Goal: Communication & Community: Ask a question

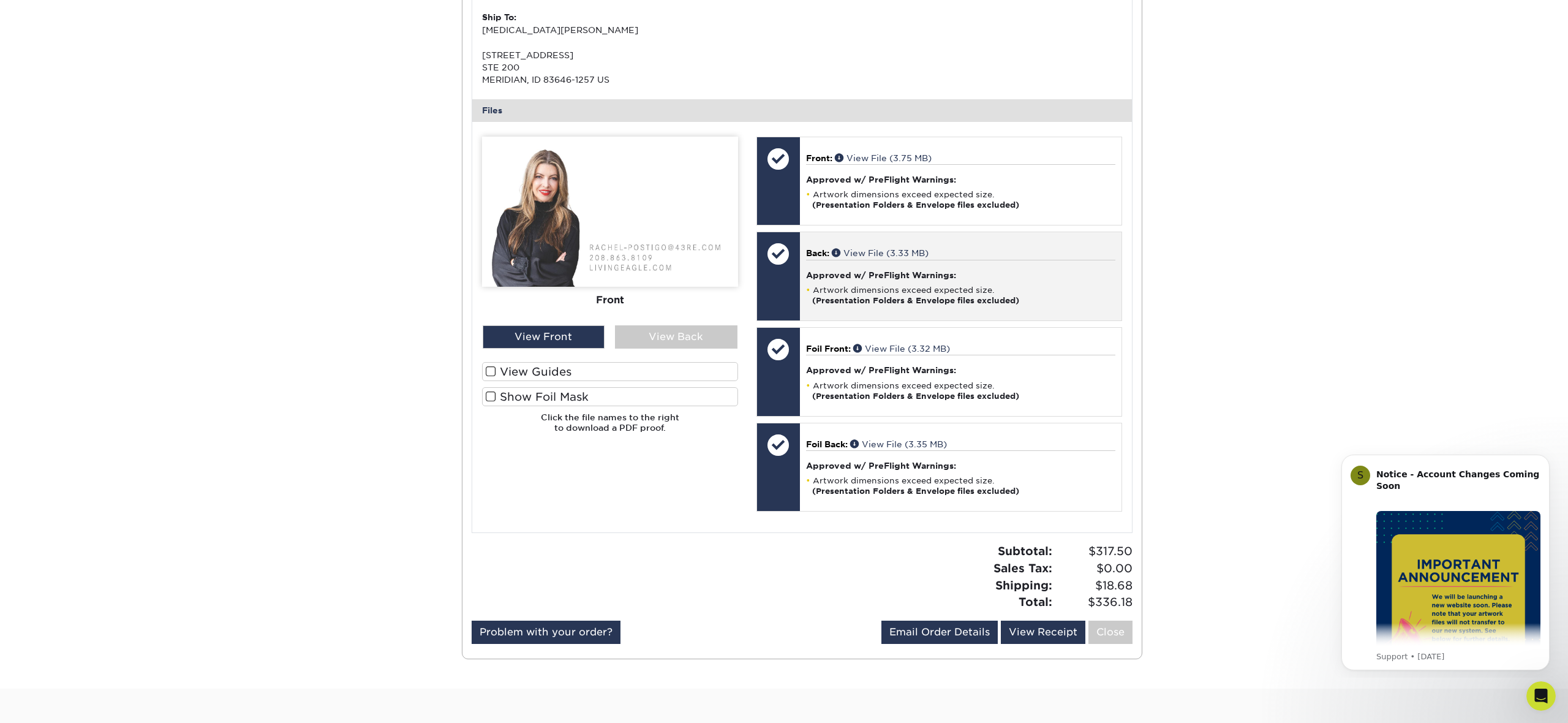
scroll to position [391, 0]
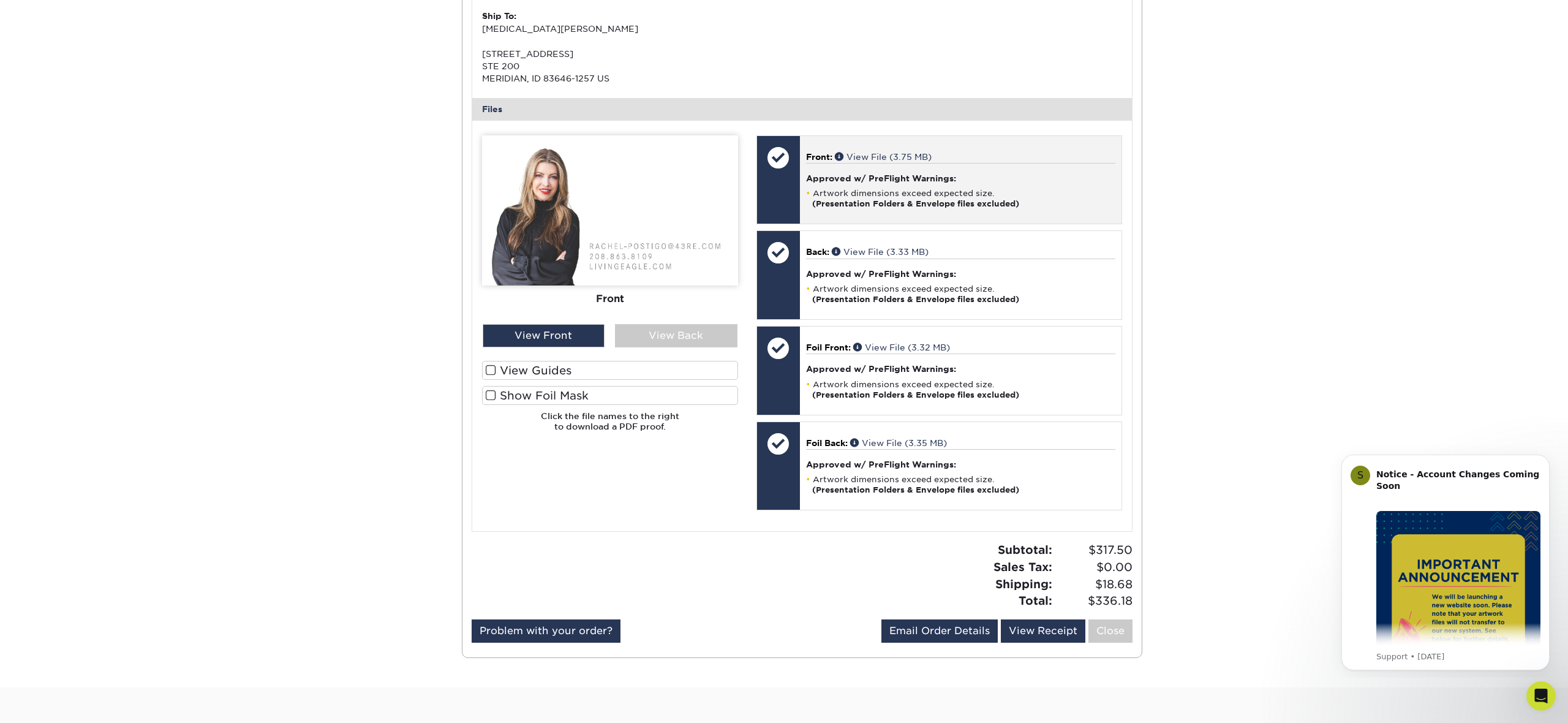
click at [1042, 195] on li "Artwork dimensions exceed expected size. (Presentation Folders & Envelope files…" at bounding box center [960, 198] width 310 height 21
click at [893, 159] on link "View File (3.75 MB)" at bounding box center [884, 157] width 97 height 10
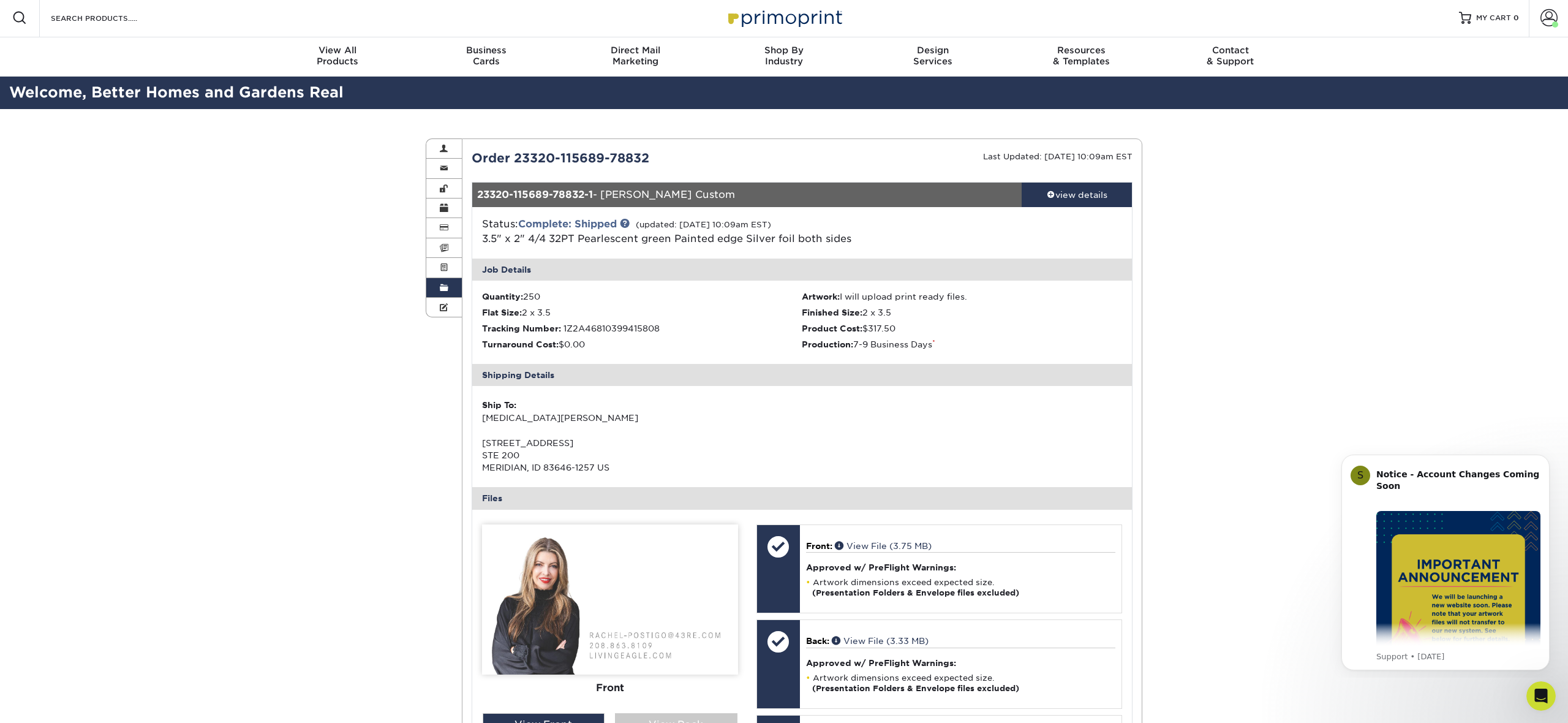
scroll to position [0, 0]
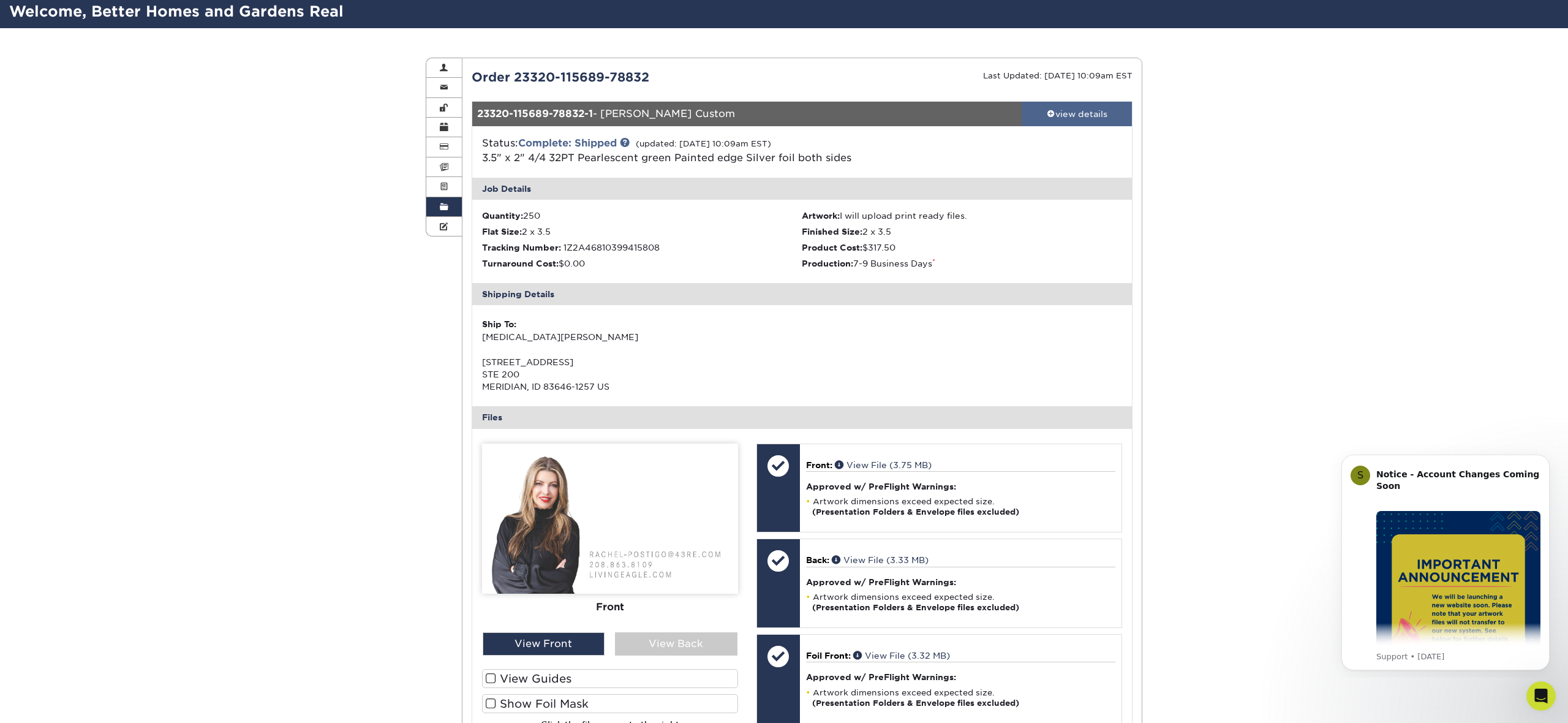
click at [1117, 116] on div "view details" at bounding box center [1076, 114] width 110 height 13
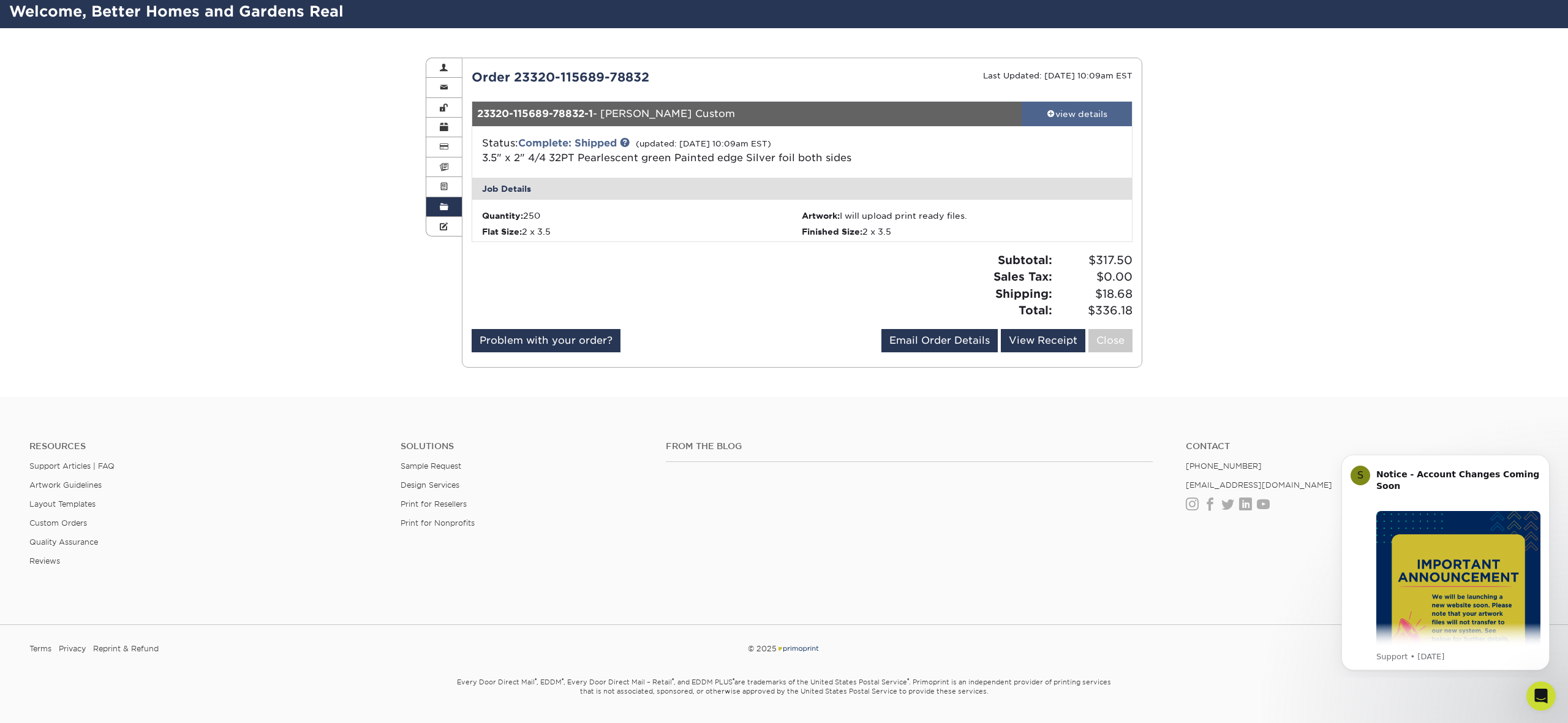
scroll to position [52, 0]
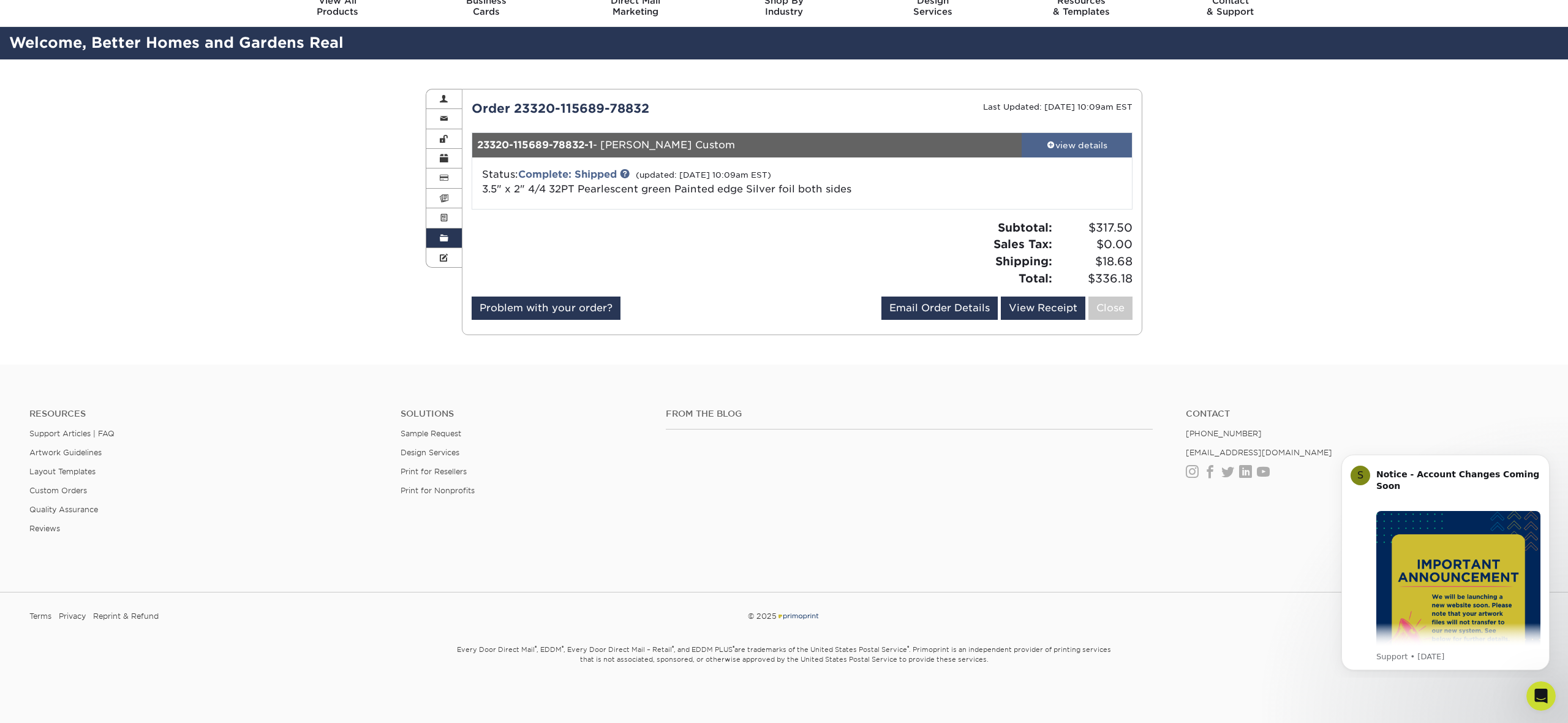
click at [1097, 142] on div "view details" at bounding box center [1076, 145] width 110 height 13
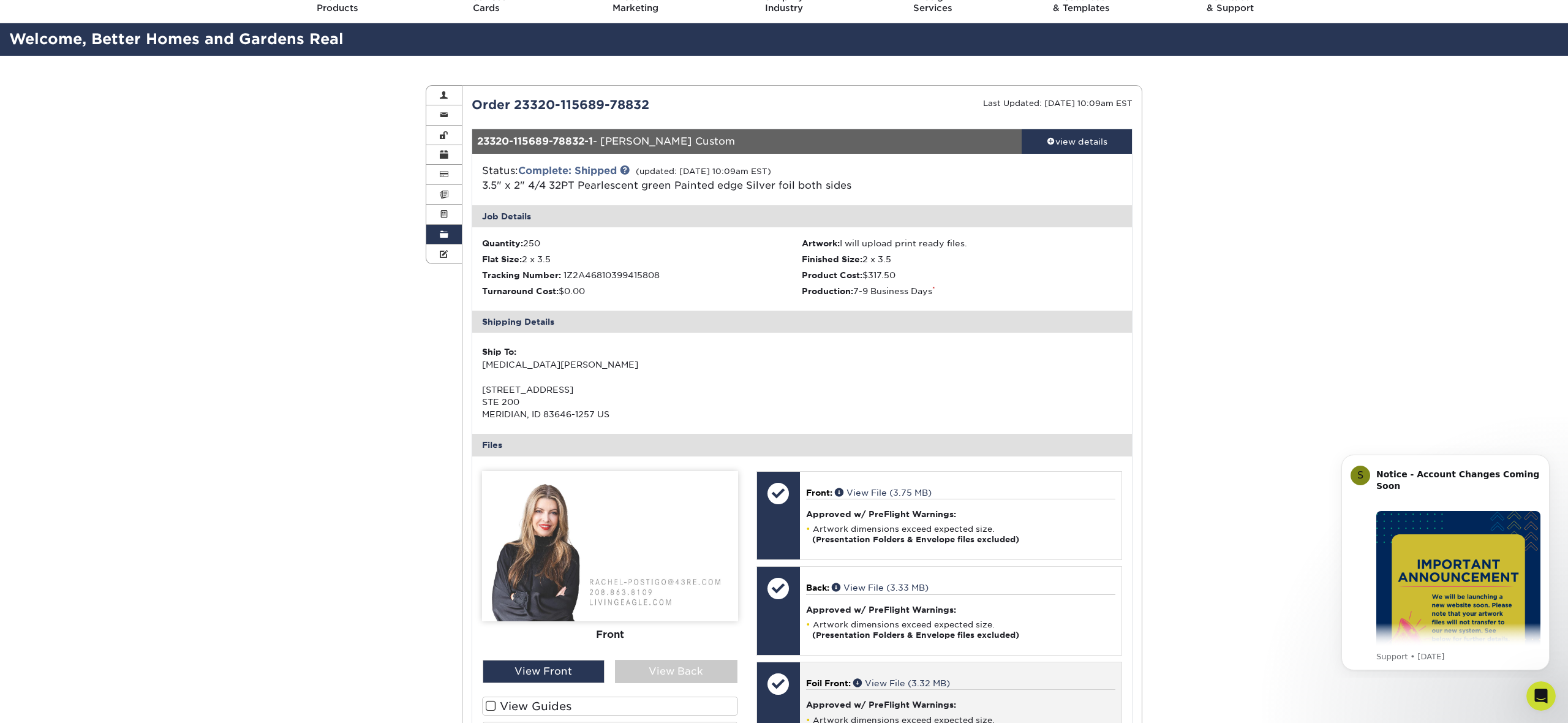
scroll to position [0, 0]
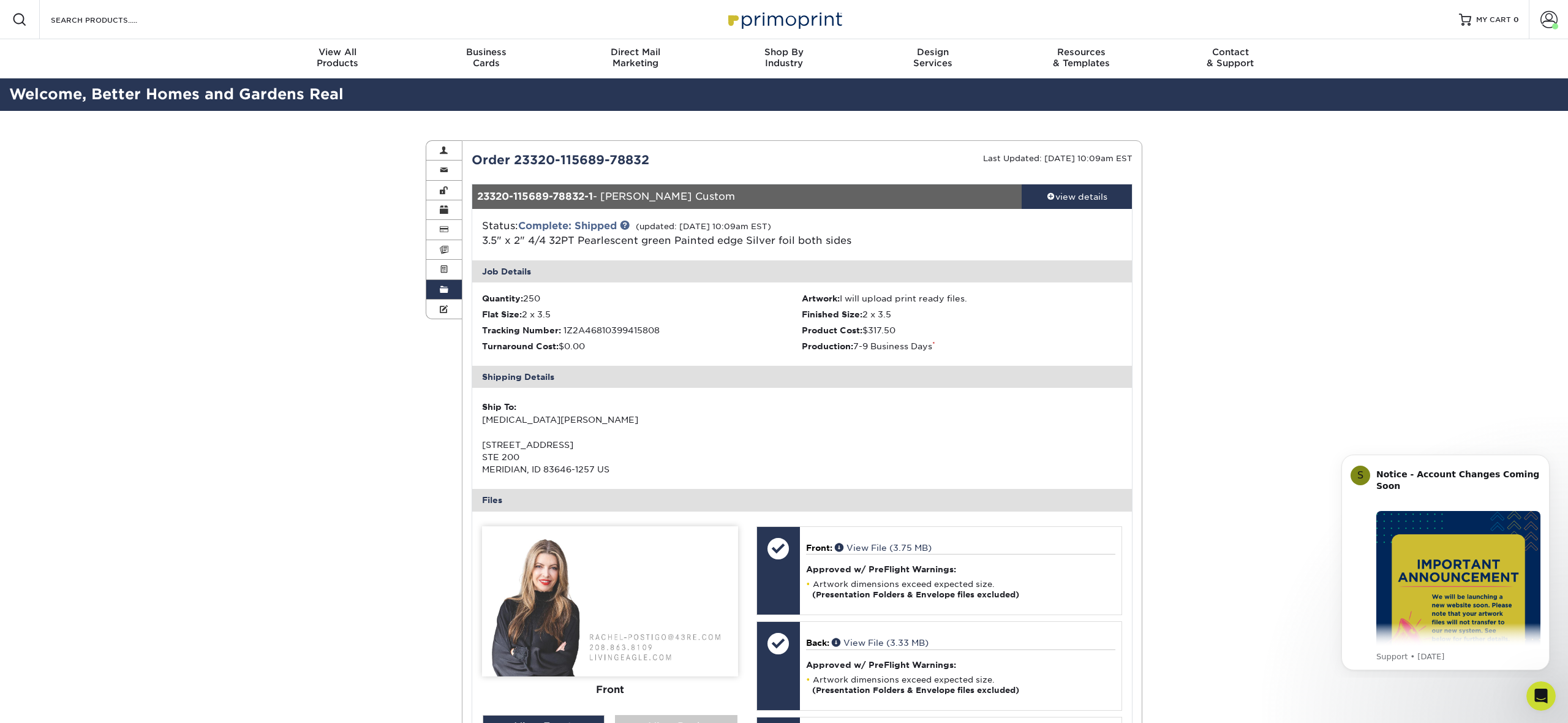
drag, startPoint x: 651, startPoint y: 160, endPoint x: 461, endPoint y: 159, distance: 190.0
click at [462, 159] on div "Order 23320-115689-78832" at bounding box center [632, 160] width 340 height 18
copy div "Order 23320-115689-78832"
click at [1236, 279] on div "Order History Account Overview Contact Information Change Password Address Book…" at bounding box center [784, 594] width 1568 height 968
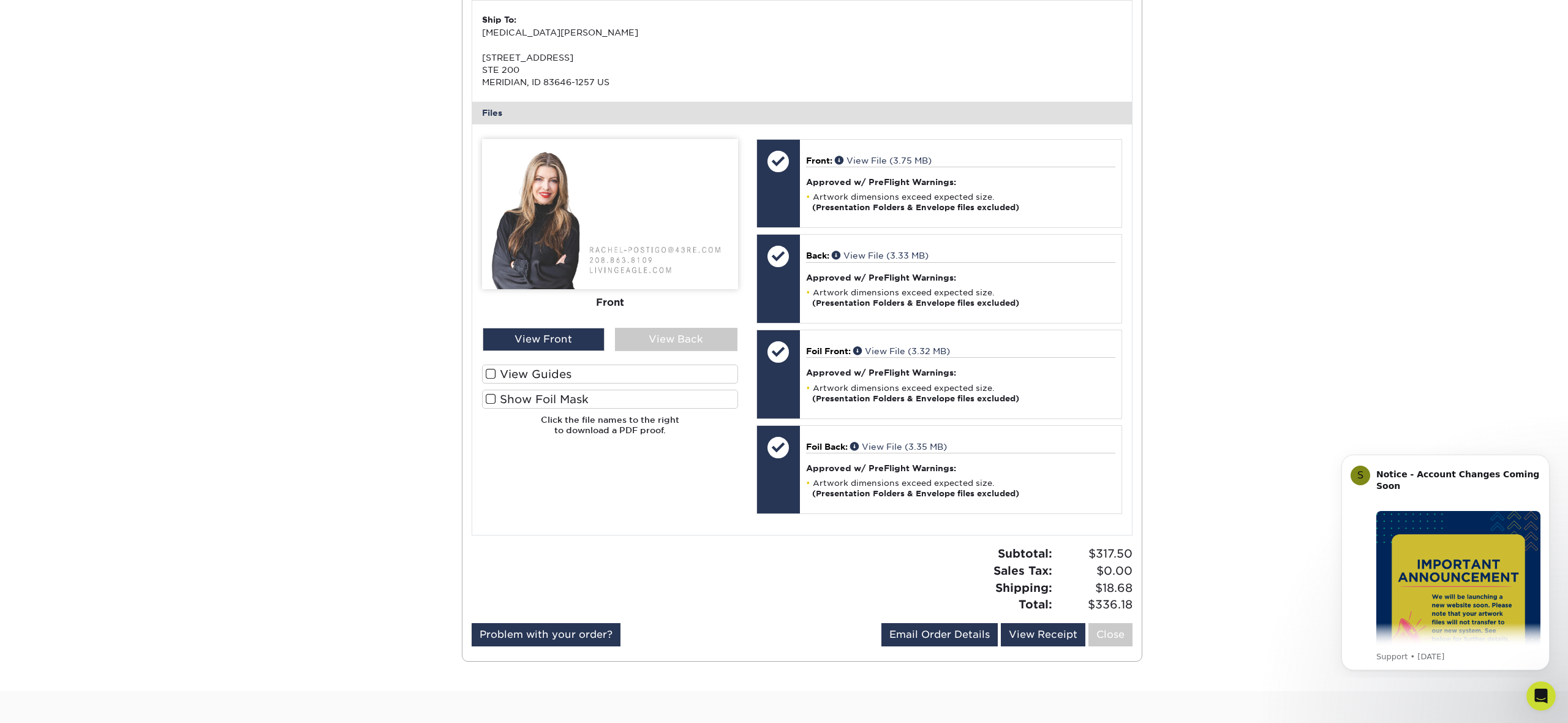
scroll to position [392, 0]
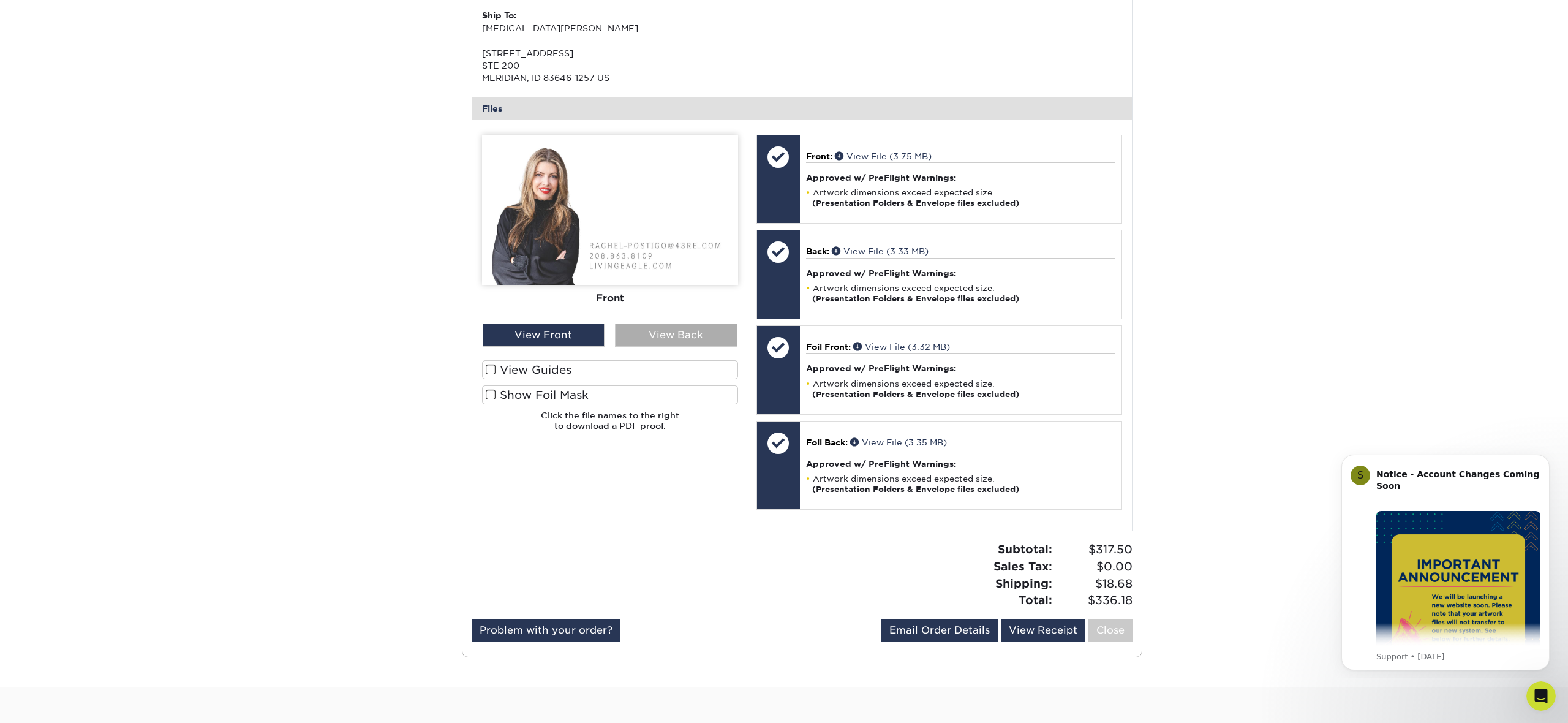
click at [635, 331] on div "View Back" at bounding box center [676, 336] width 123 height 23
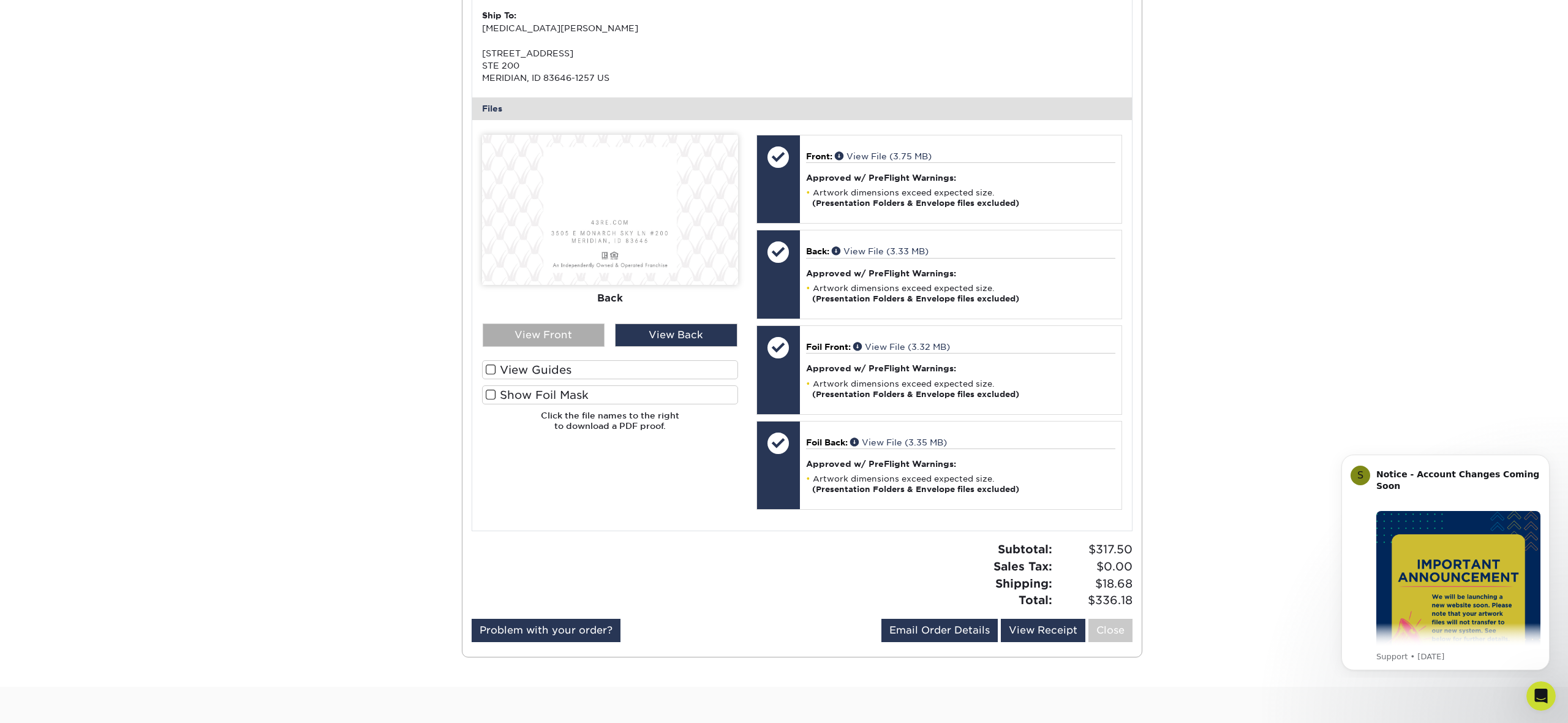
click at [570, 335] on div "View Front" at bounding box center [543, 336] width 123 height 23
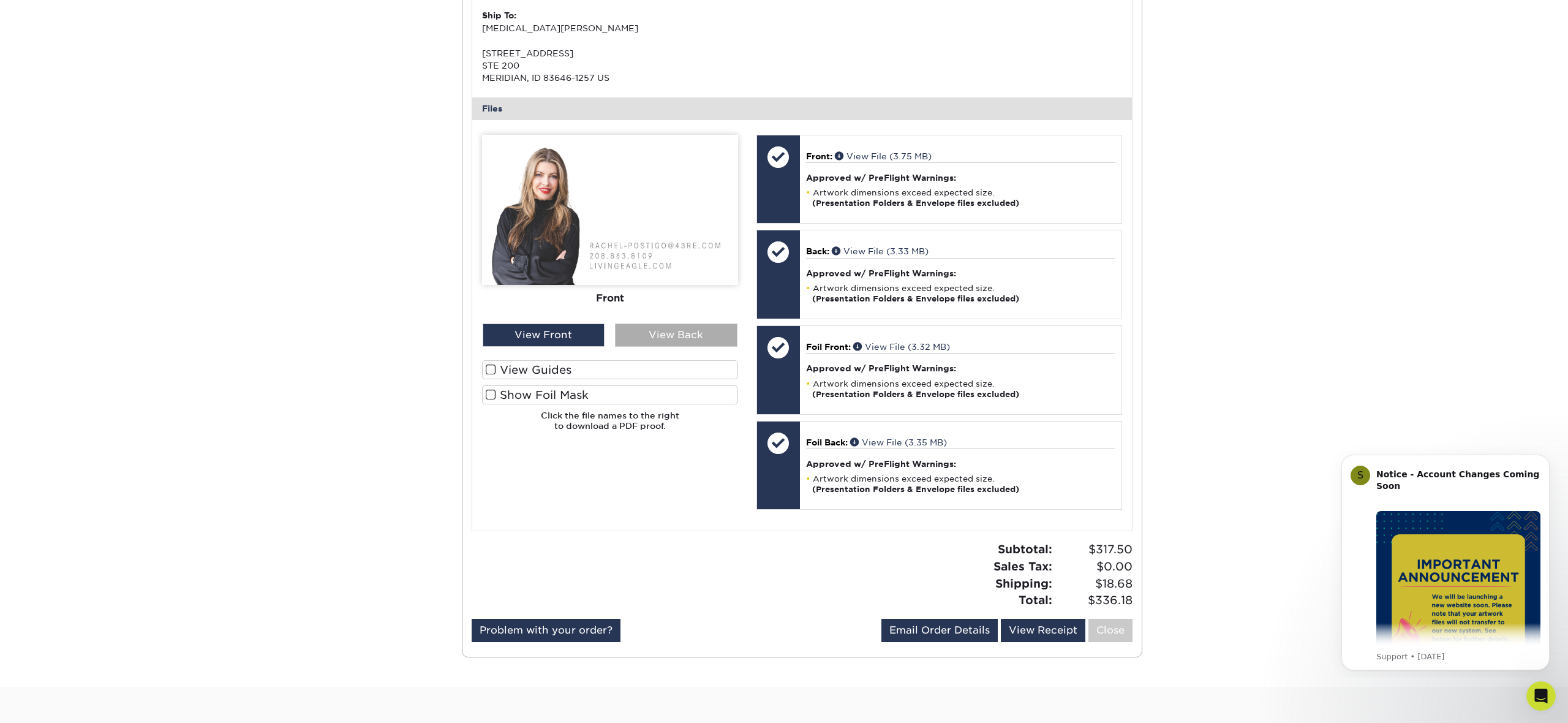
click at [639, 336] on div "View Back" at bounding box center [676, 336] width 123 height 23
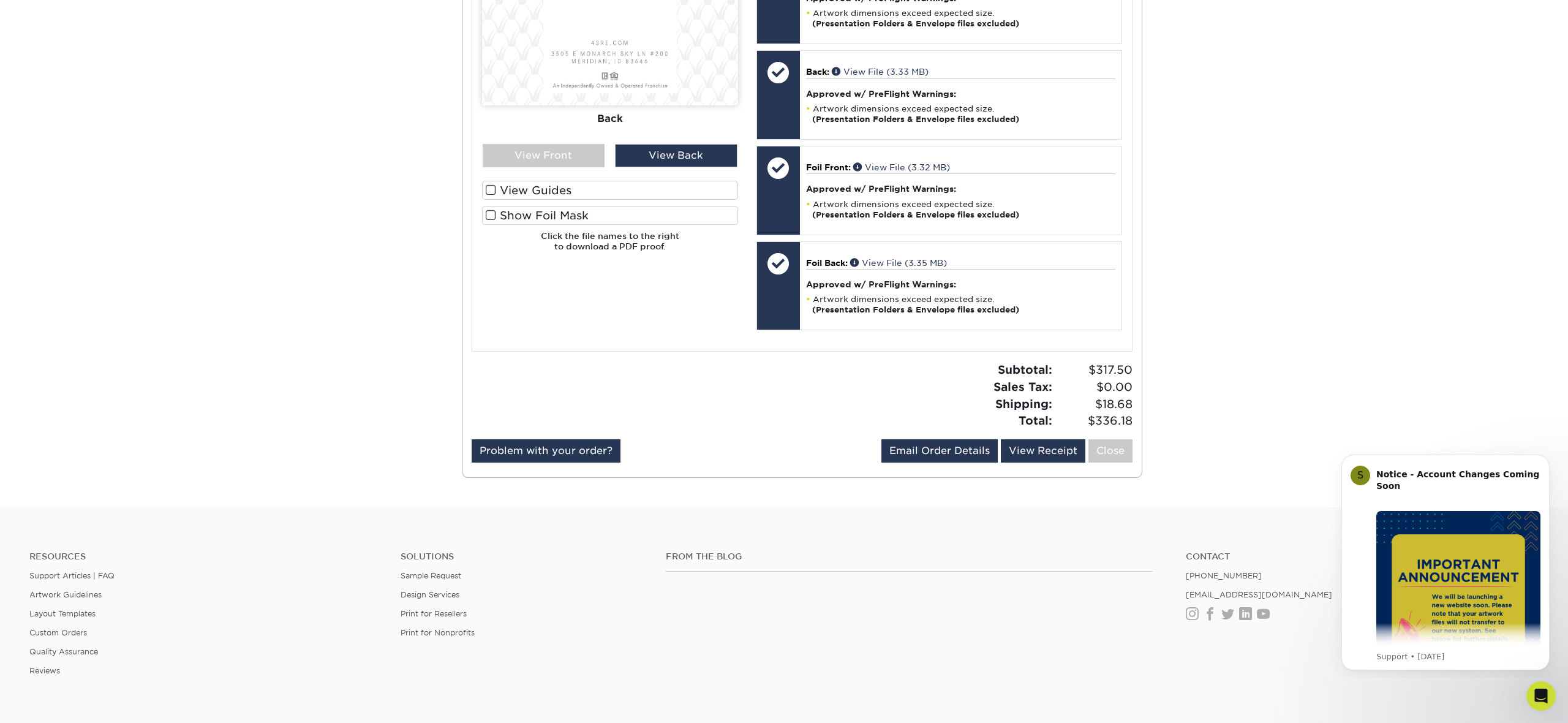
scroll to position [572, 0]
click at [1031, 447] on link "View Receipt" at bounding box center [1042, 451] width 84 height 23
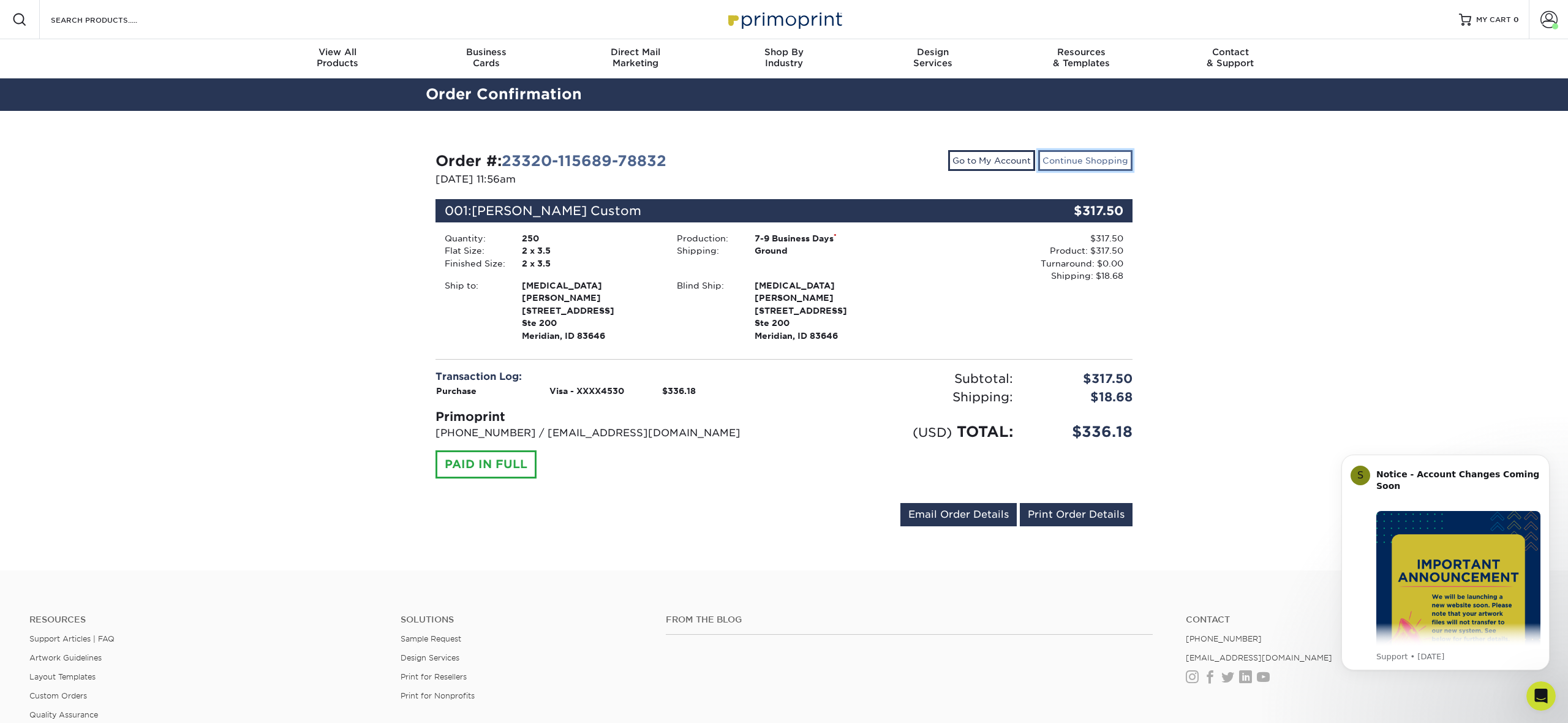
click at [1063, 166] on link "Continue Shopping" at bounding box center [1085, 160] width 94 height 21
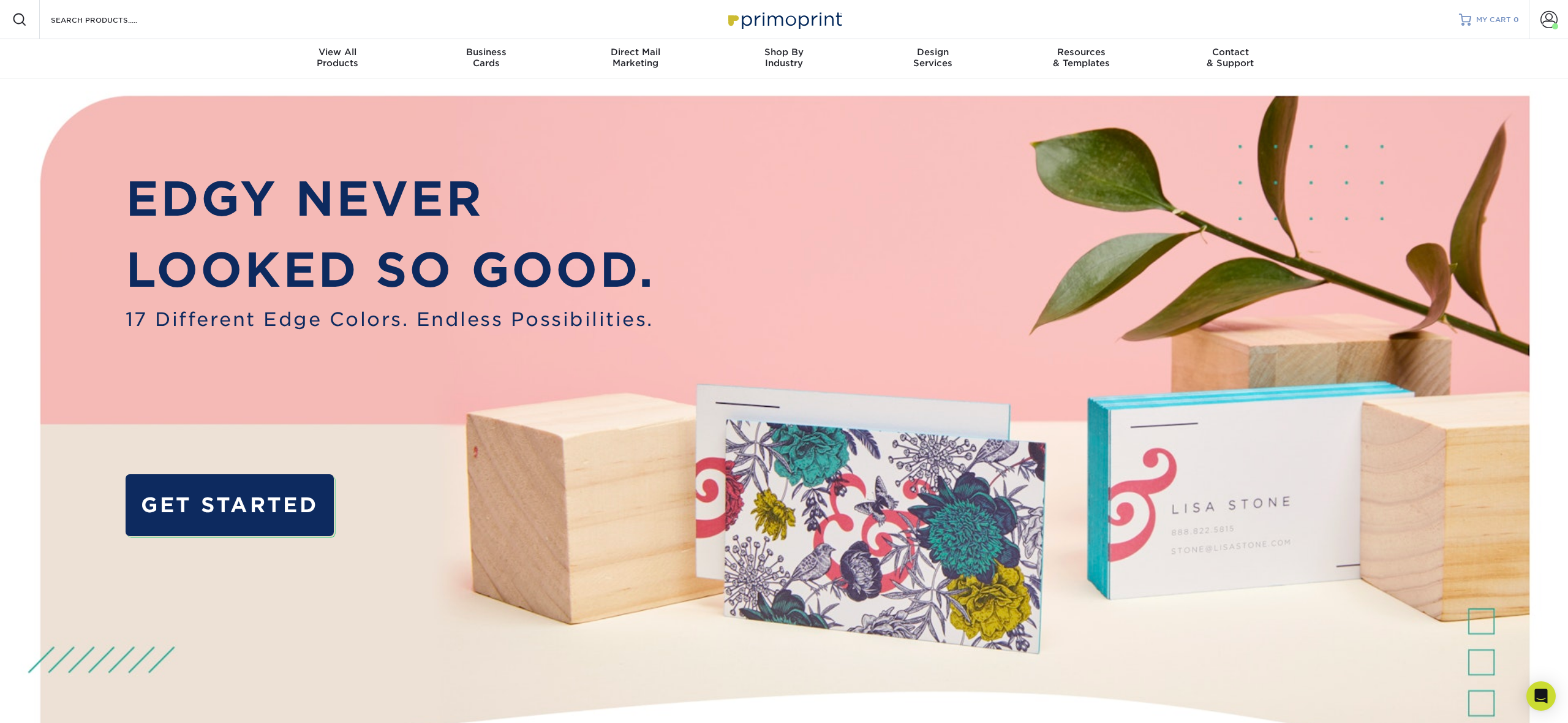
click at [1496, 17] on span "MY CART" at bounding box center [1494, 20] width 35 height 10
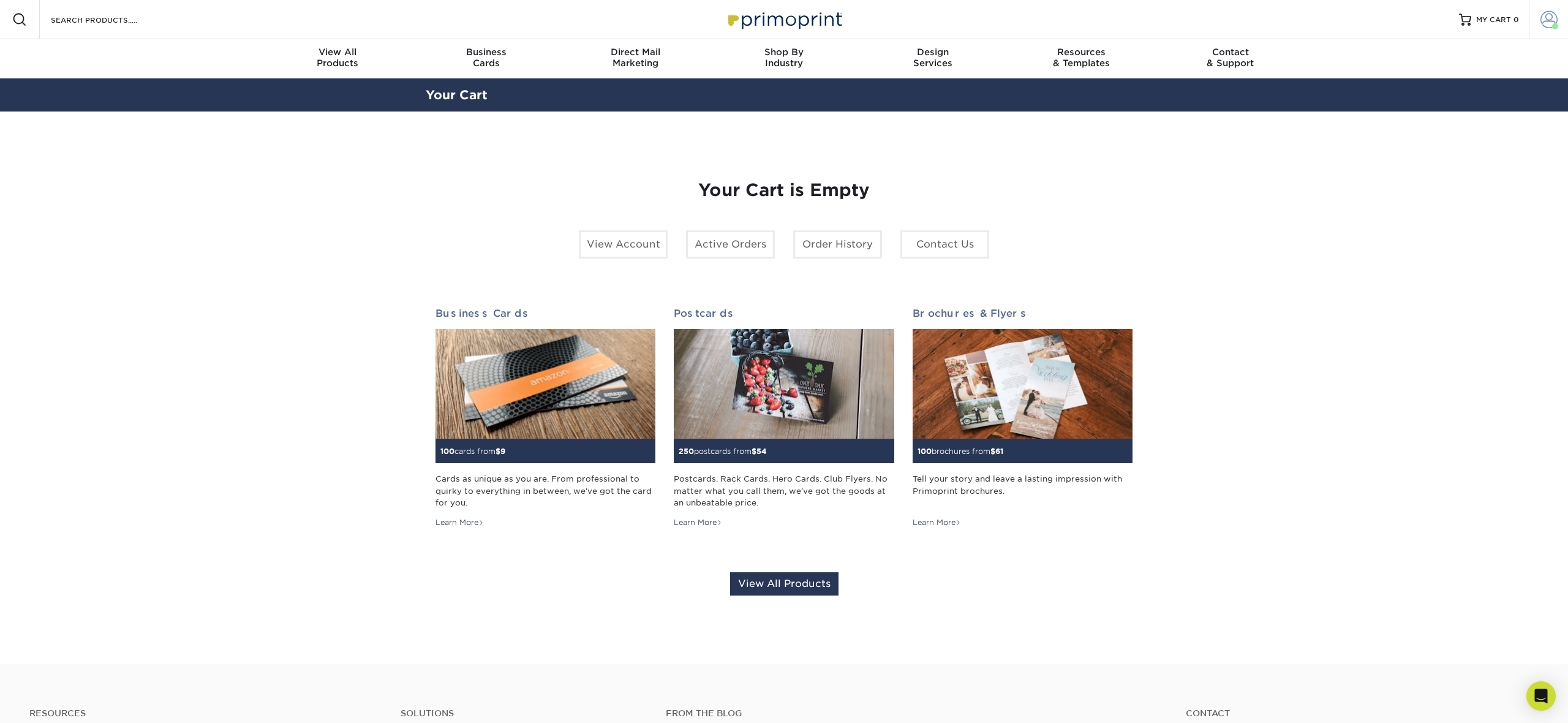
click at [1554, 25] on span at bounding box center [1555, 26] width 6 height 6
click at [1436, 128] on link "Order History" at bounding box center [1476, 134] width 154 height 17
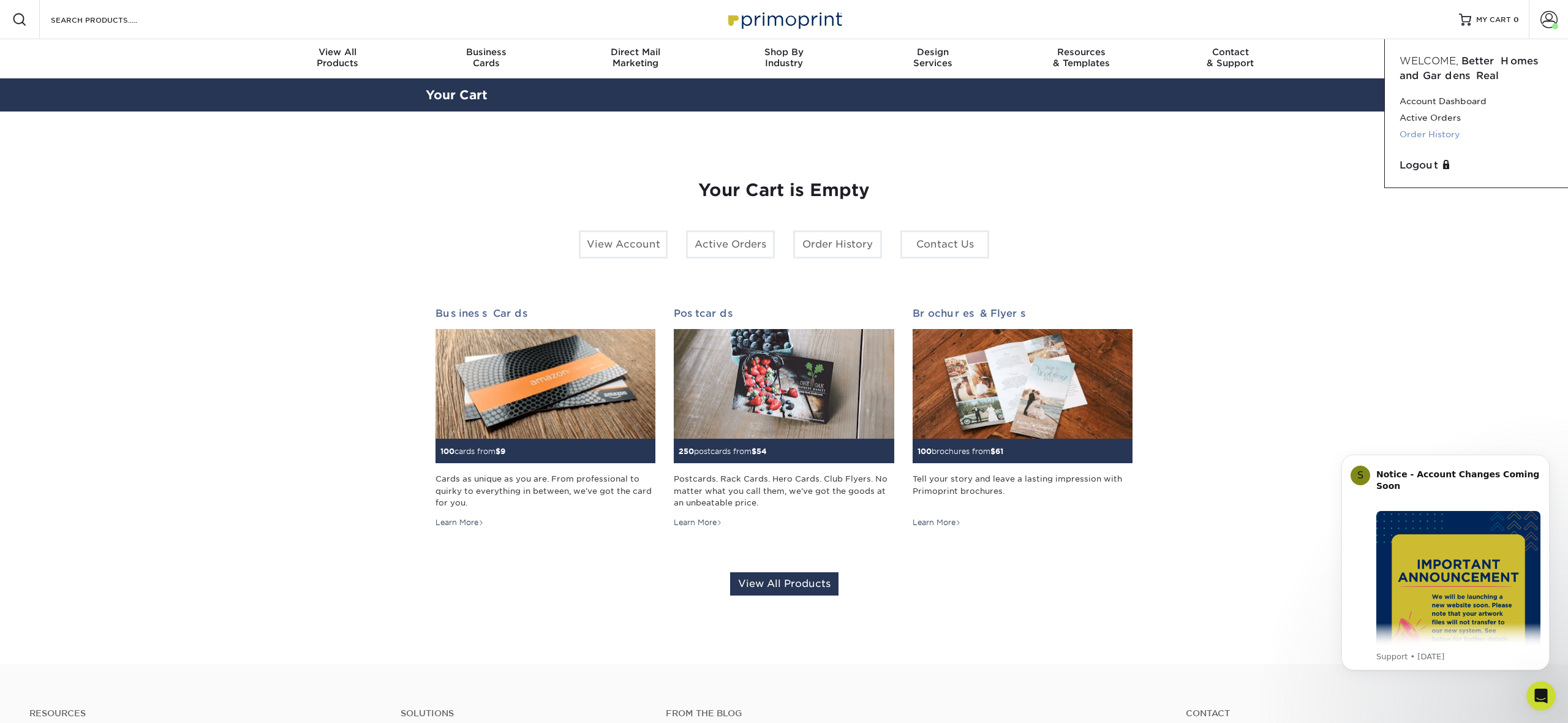
click at [1422, 138] on link "Order History" at bounding box center [1476, 134] width 154 height 17
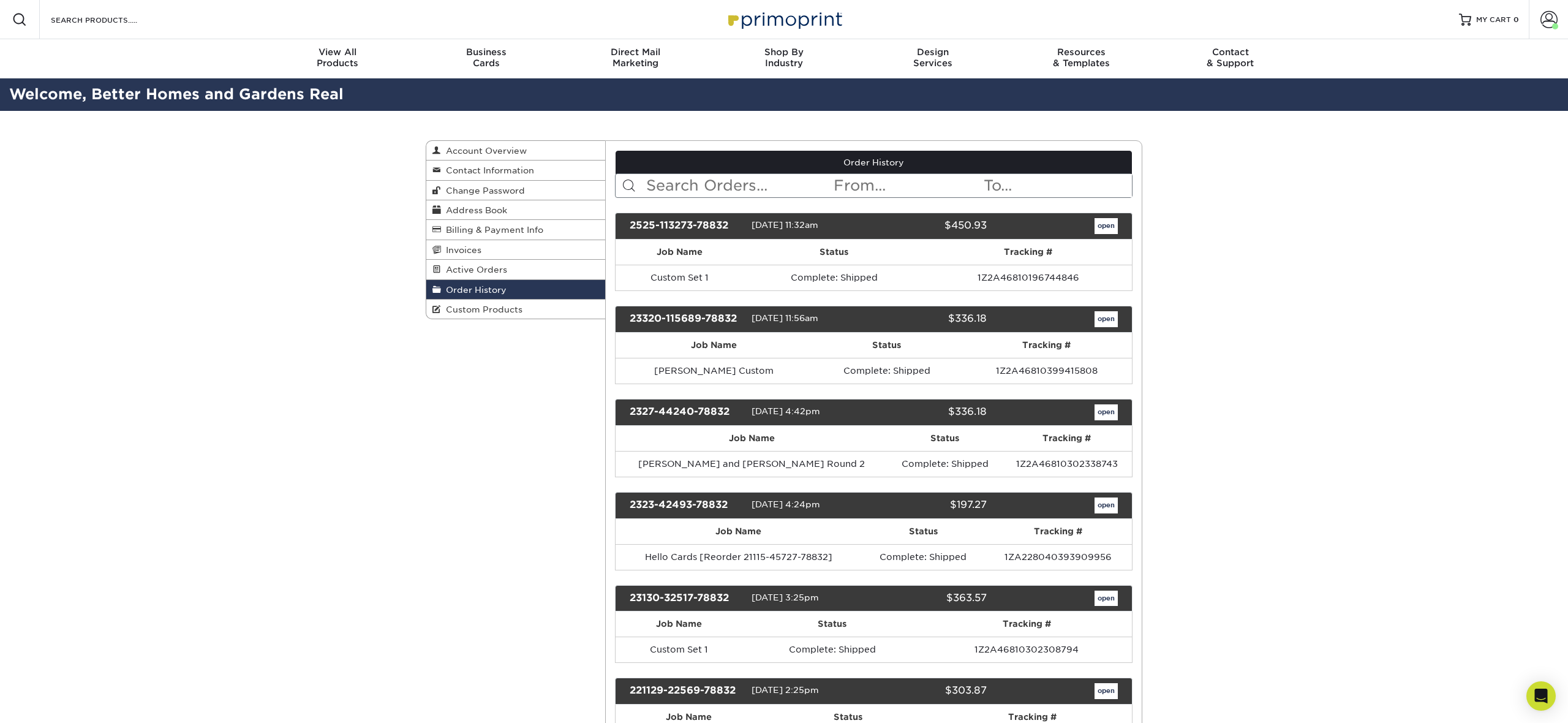
click at [758, 185] on input "text" at bounding box center [739, 185] width 188 height 23
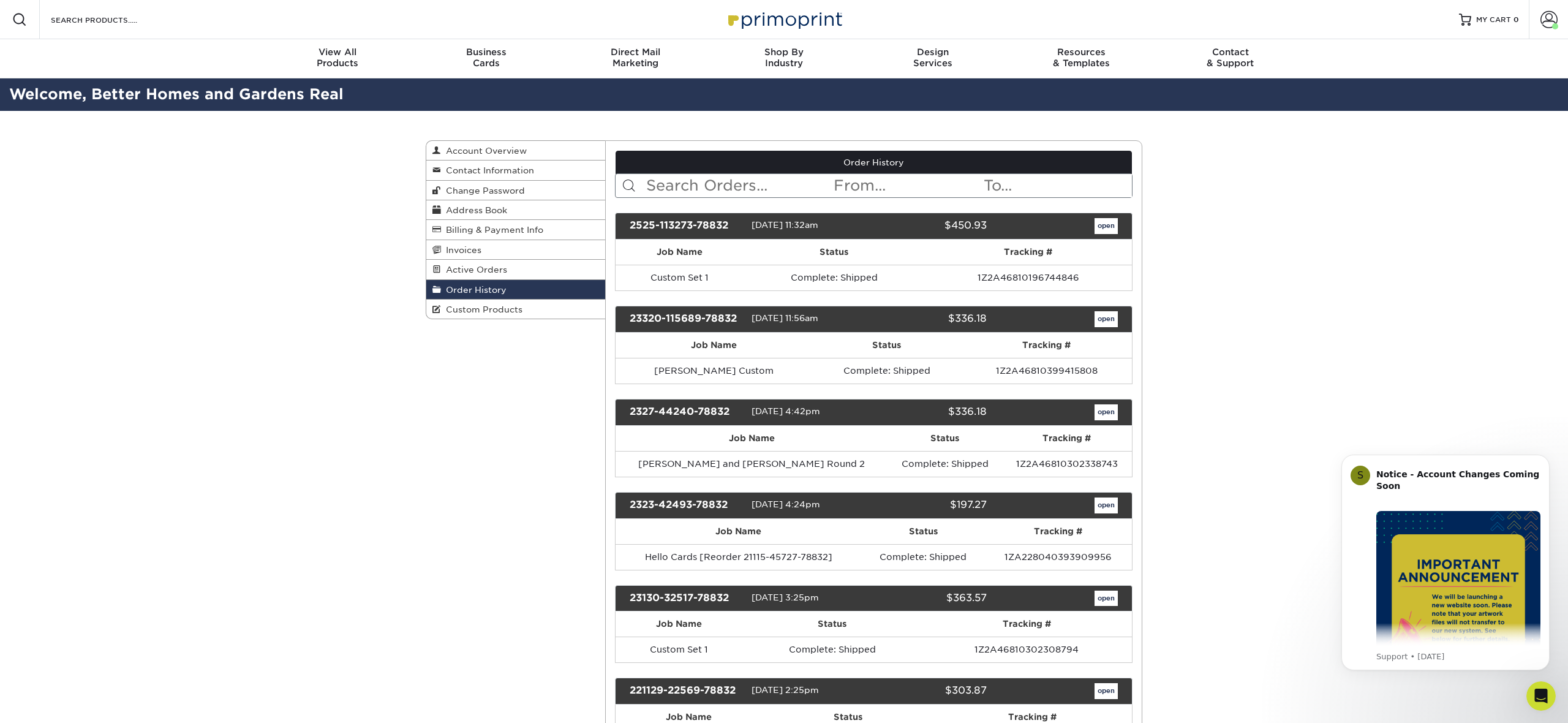
scroll to position [30, 0]
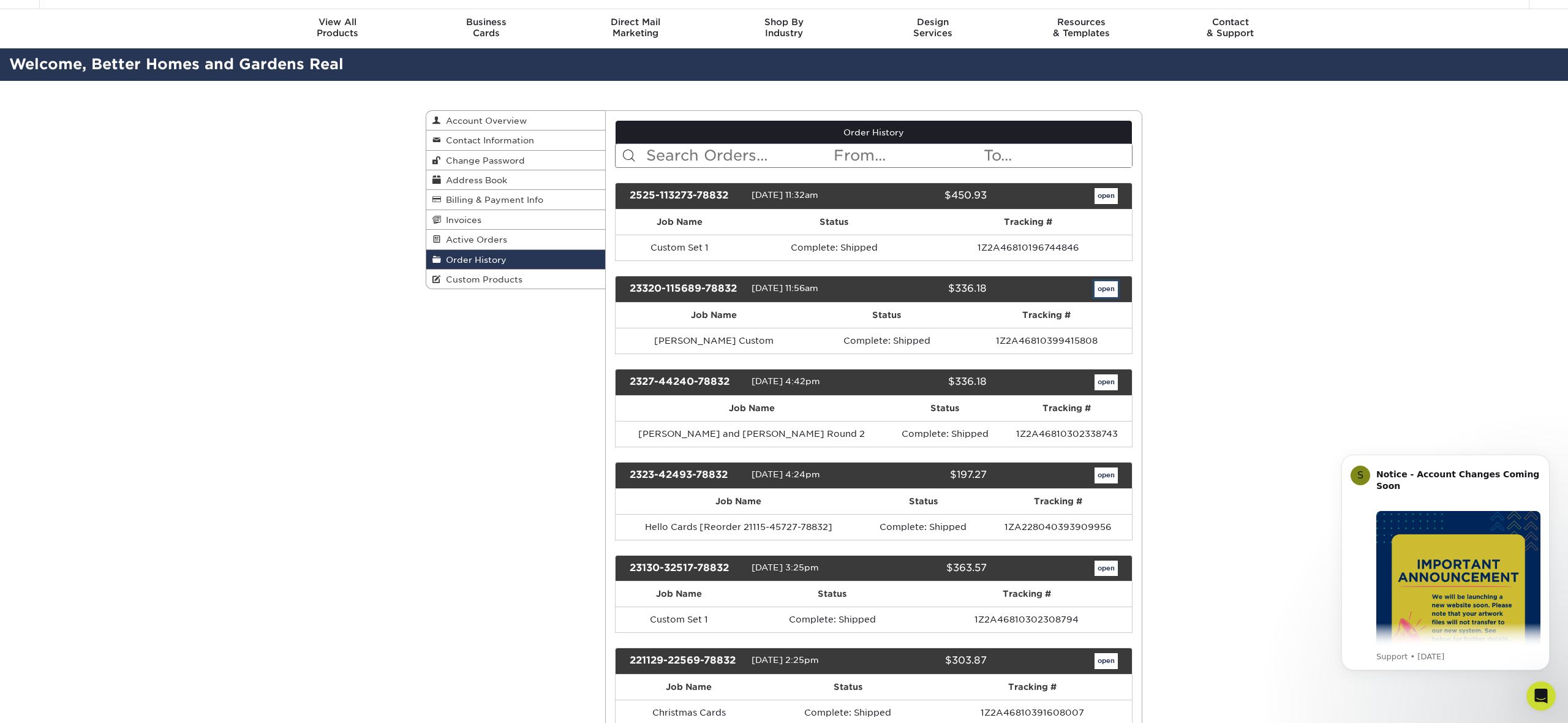
click at [1101, 291] on link "open" at bounding box center [1107, 289] width 23 height 16
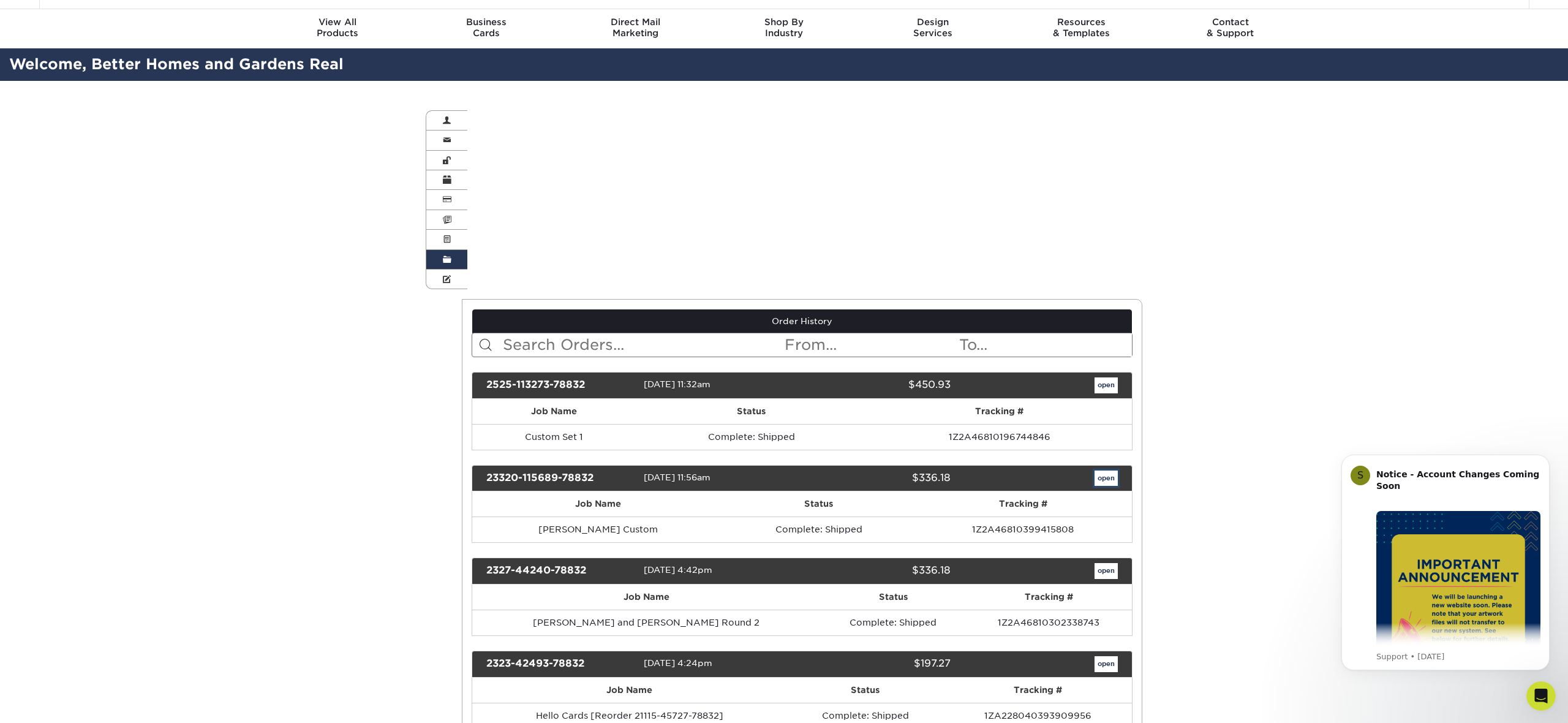
scroll to position [0, 0]
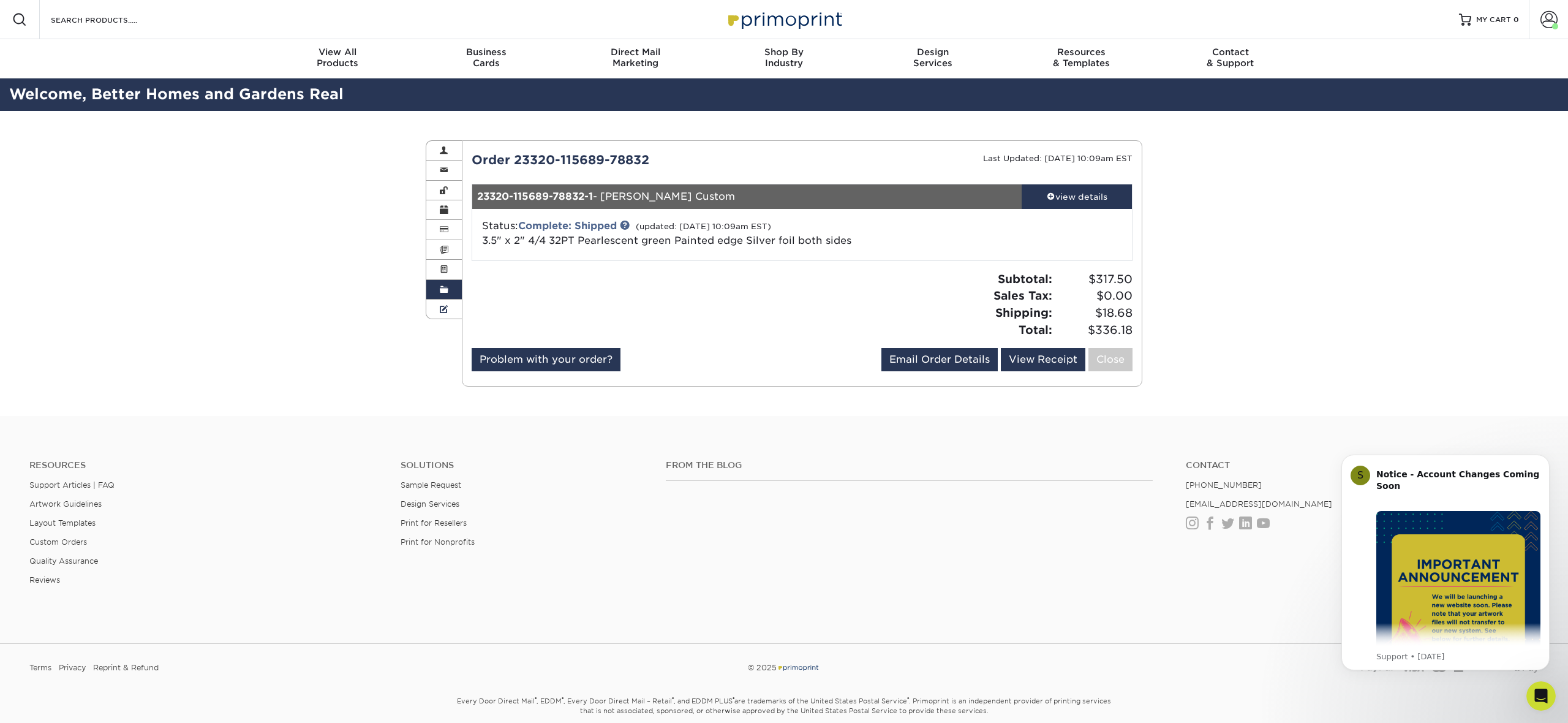
click at [446, 305] on span at bounding box center [444, 310] width 8 height 10
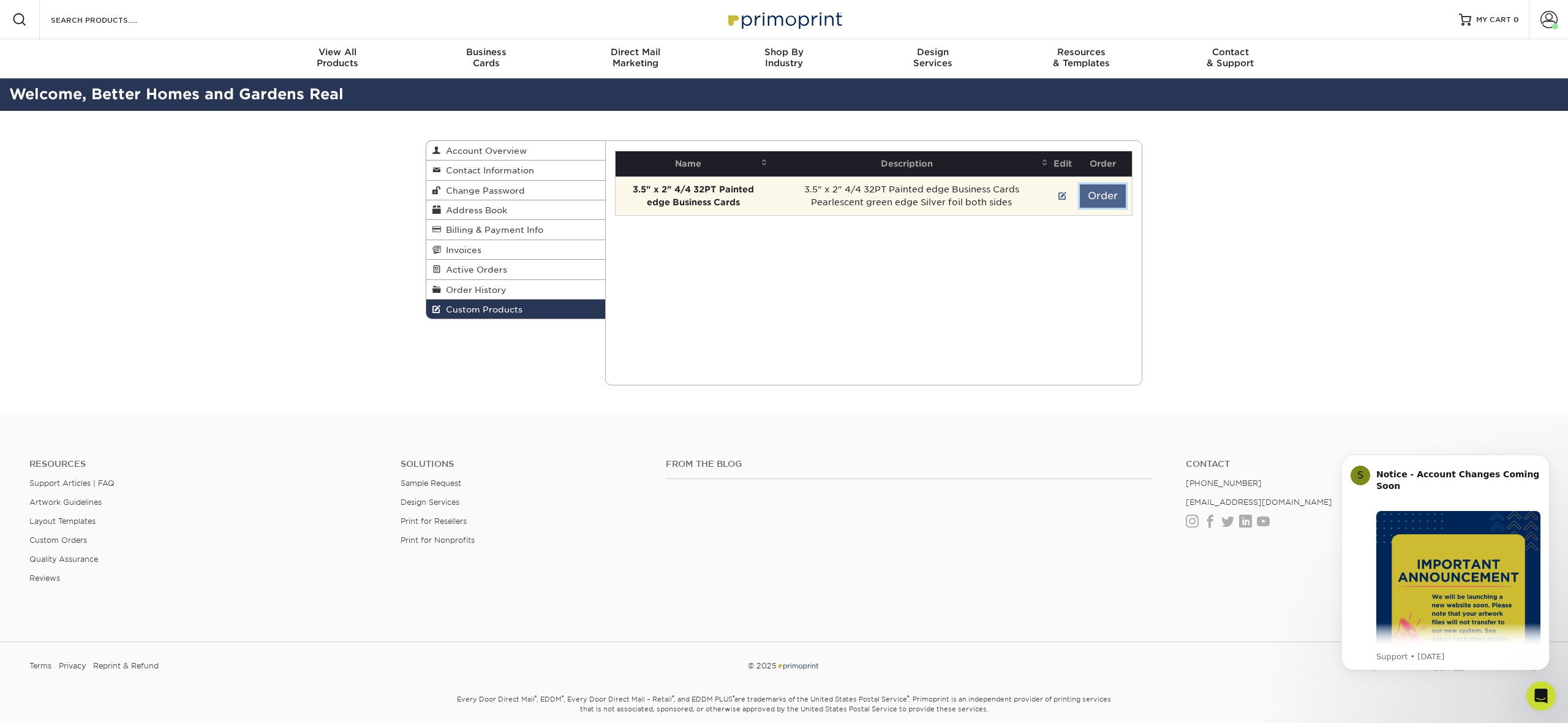
click at [1098, 195] on button "Order" at bounding box center [1102, 196] width 46 height 23
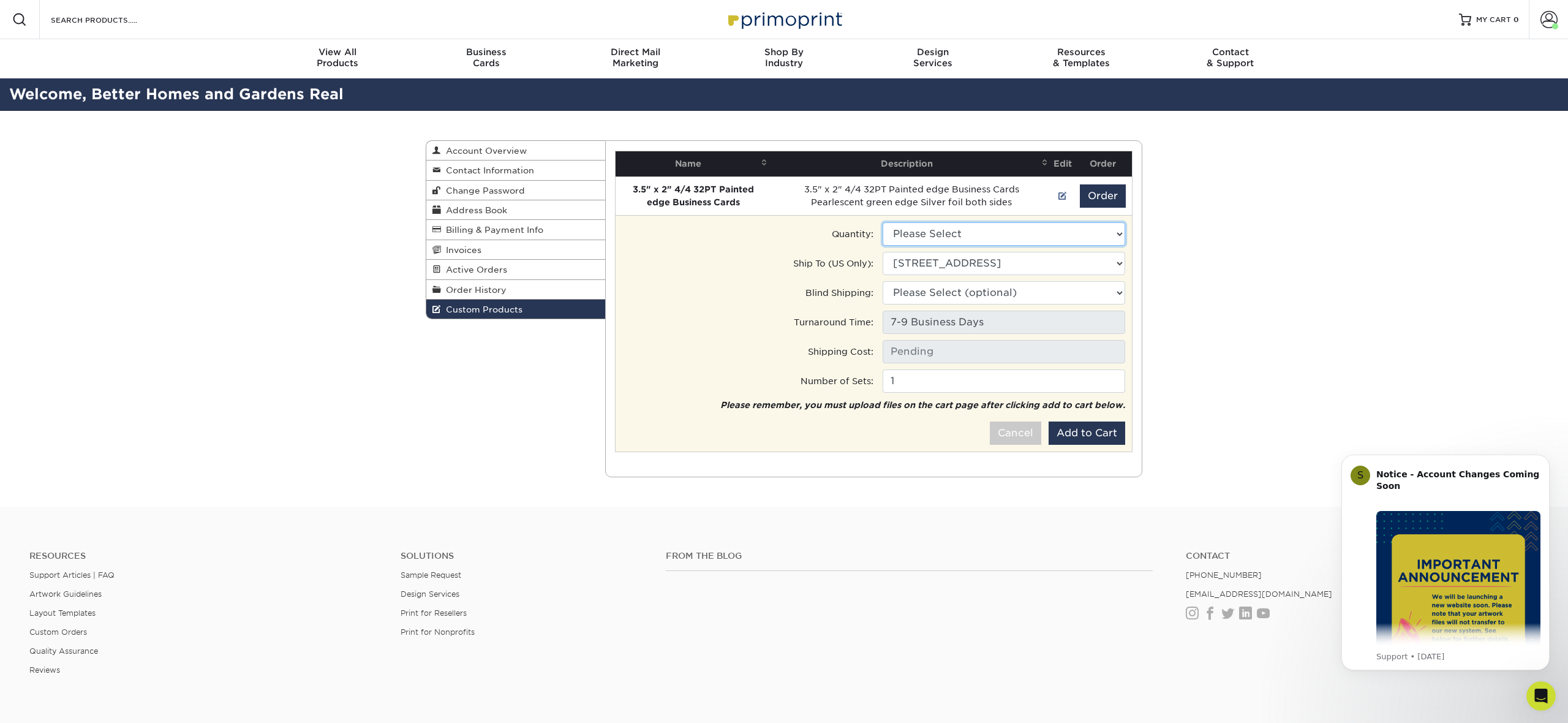
click at [1031, 244] on select "Please Select 500 - $437.00" at bounding box center [1004, 234] width 243 height 23
click at [883, 222] on select "Please Select 500 - $437.00" at bounding box center [1004, 234] width 243 height 23
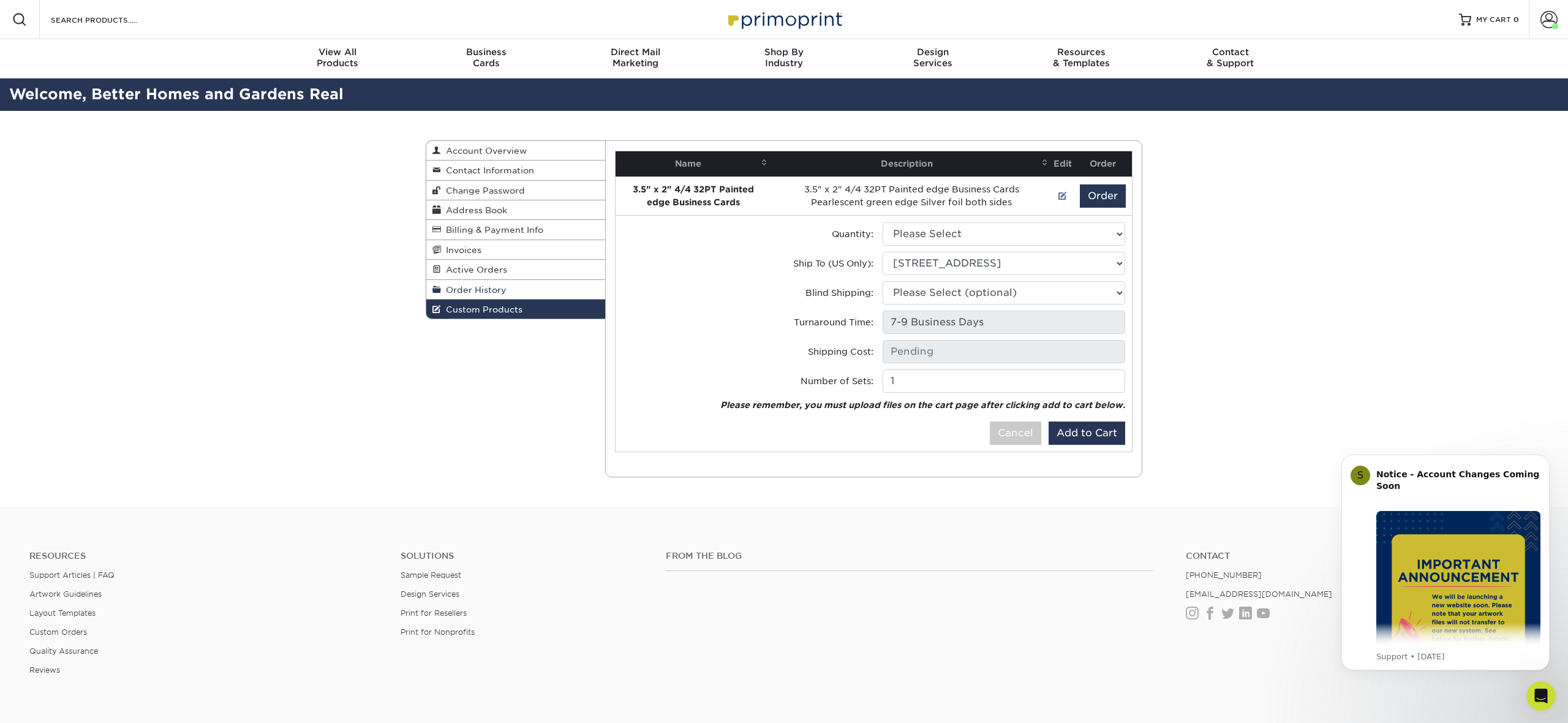
click at [471, 288] on span "Order History" at bounding box center [474, 290] width 66 height 10
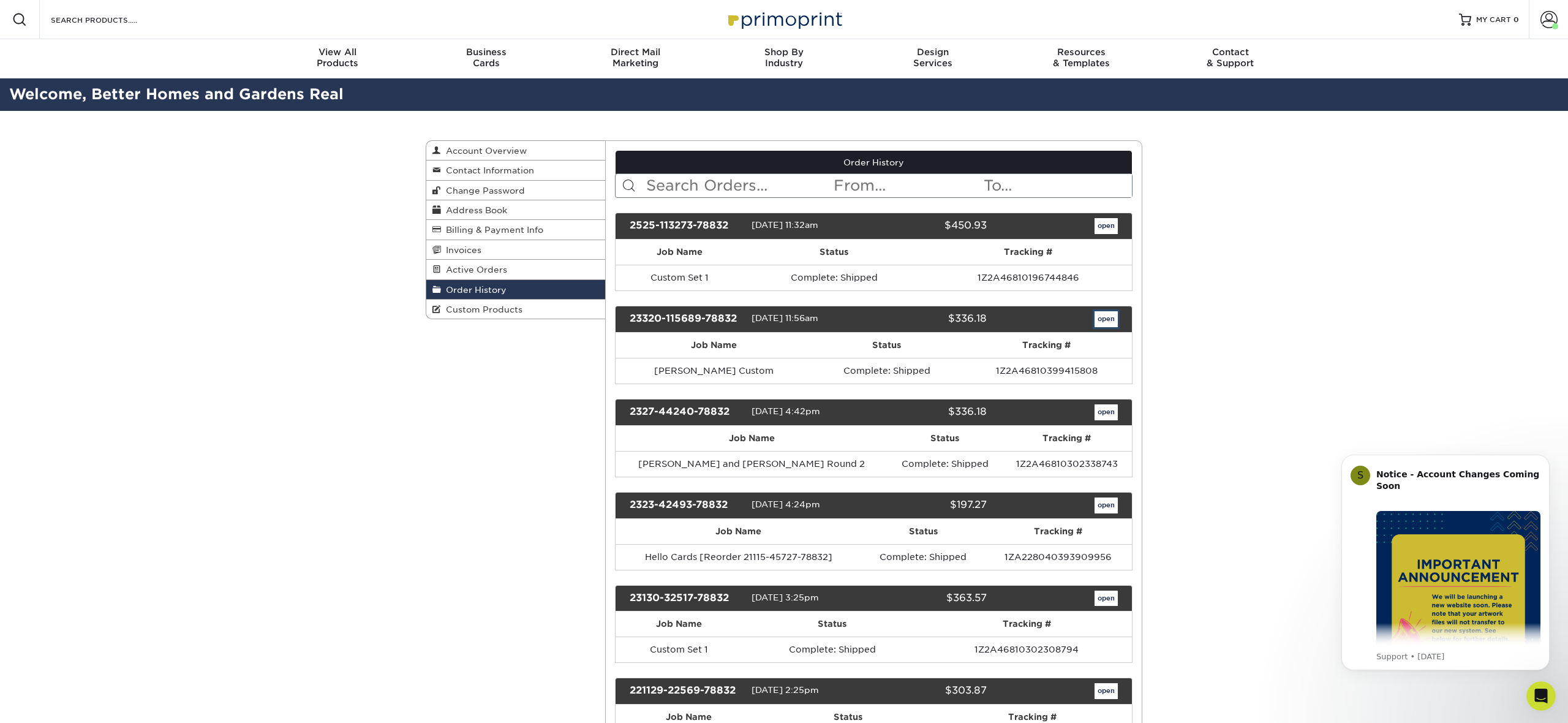
click at [1101, 319] on link "open" at bounding box center [1107, 319] width 23 height 16
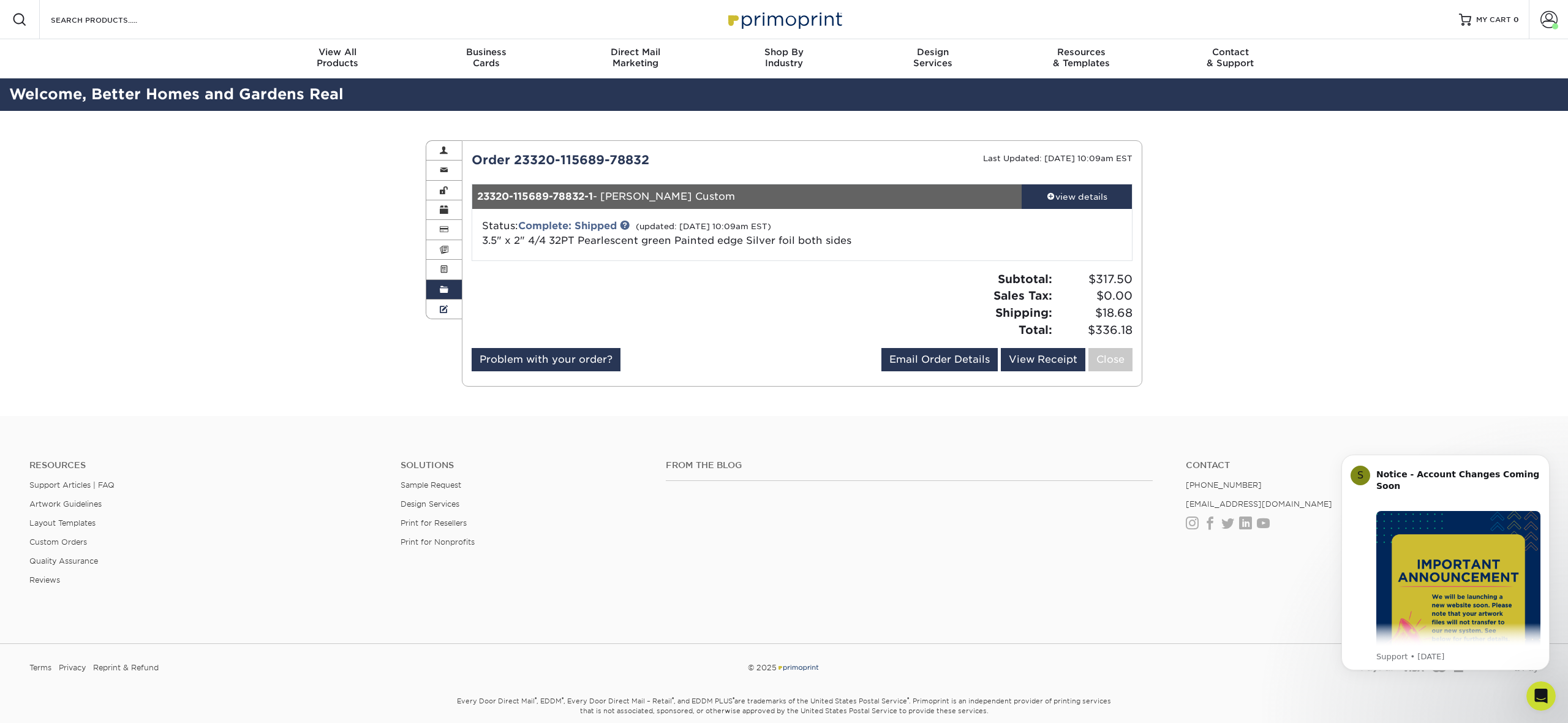
click at [444, 306] on span at bounding box center [444, 310] width 8 height 10
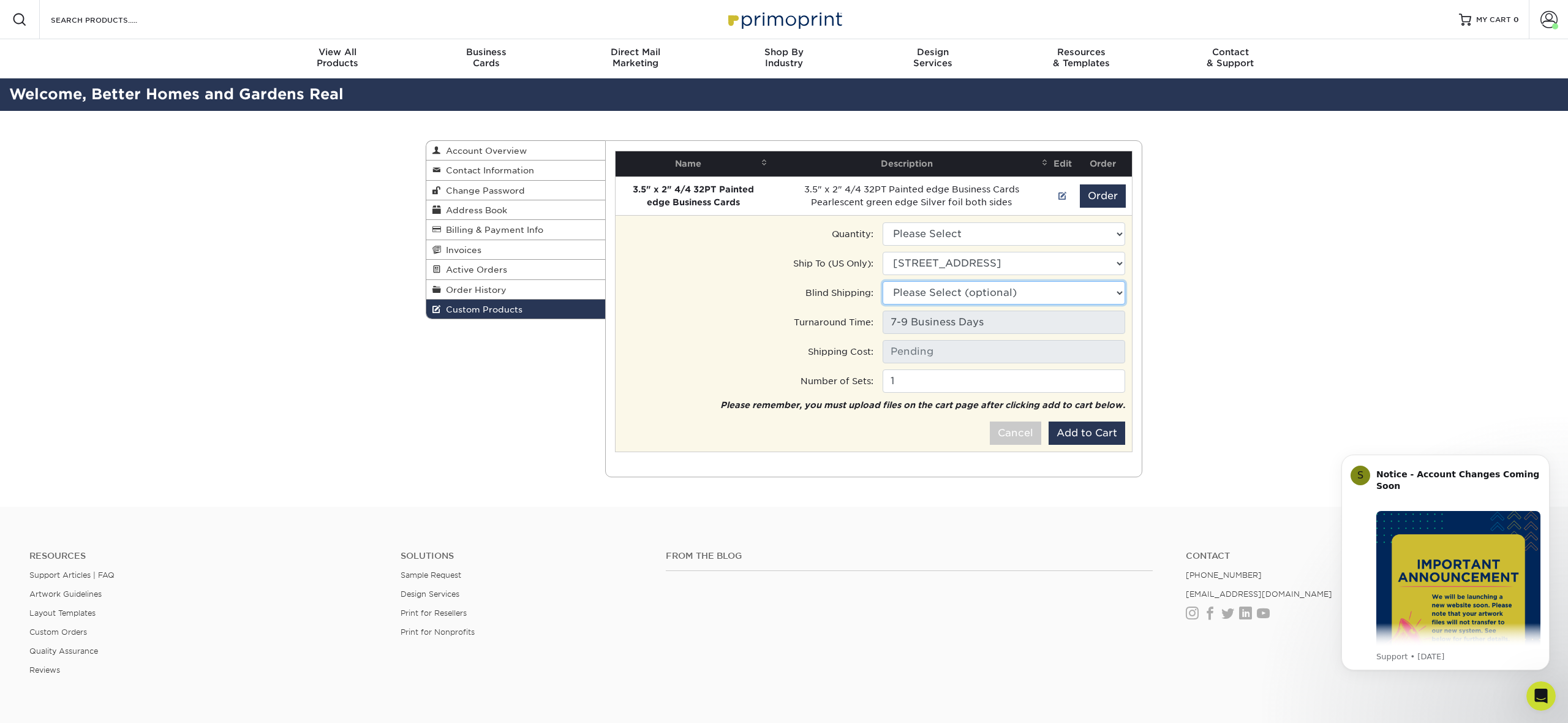
click at [1015, 291] on select "Please Select (optional) 3505 E Monarch Sky Ln, Meridian, ID 3505 E Monarch Sky…" at bounding box center [1004, 293] width 243 height 23
click at [993, 240] on select "Please Select 500 - $437.00" at bounding box center [1004, 234] width 243 height 23
select select "0"
click at [883, 222] on select "Please Select 500 - $437.00" at bounding box center [1004, 234] width 243 height 23
type input "Ground: $13.93"
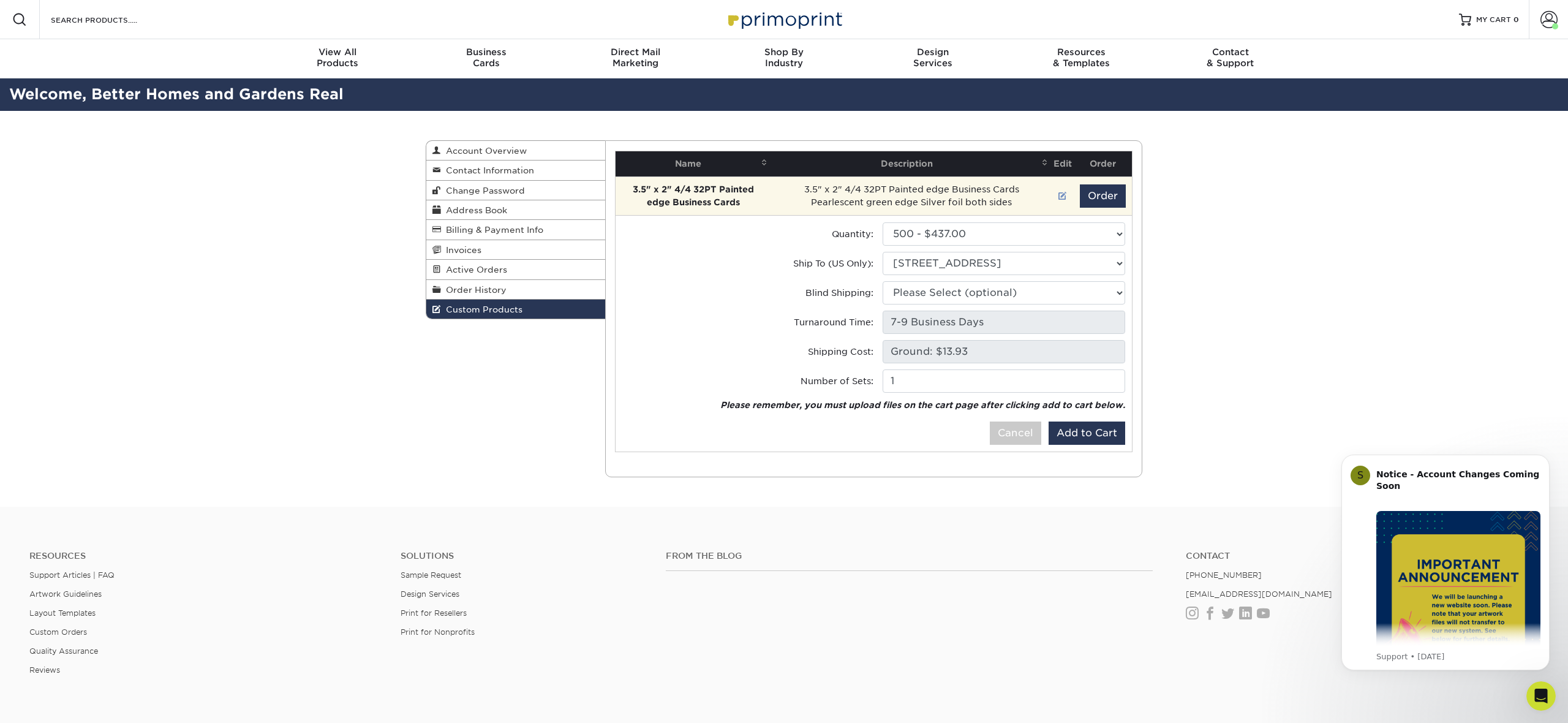
click at [1059, 197] on link at bounding box center [1062, 196] width 8 height 10
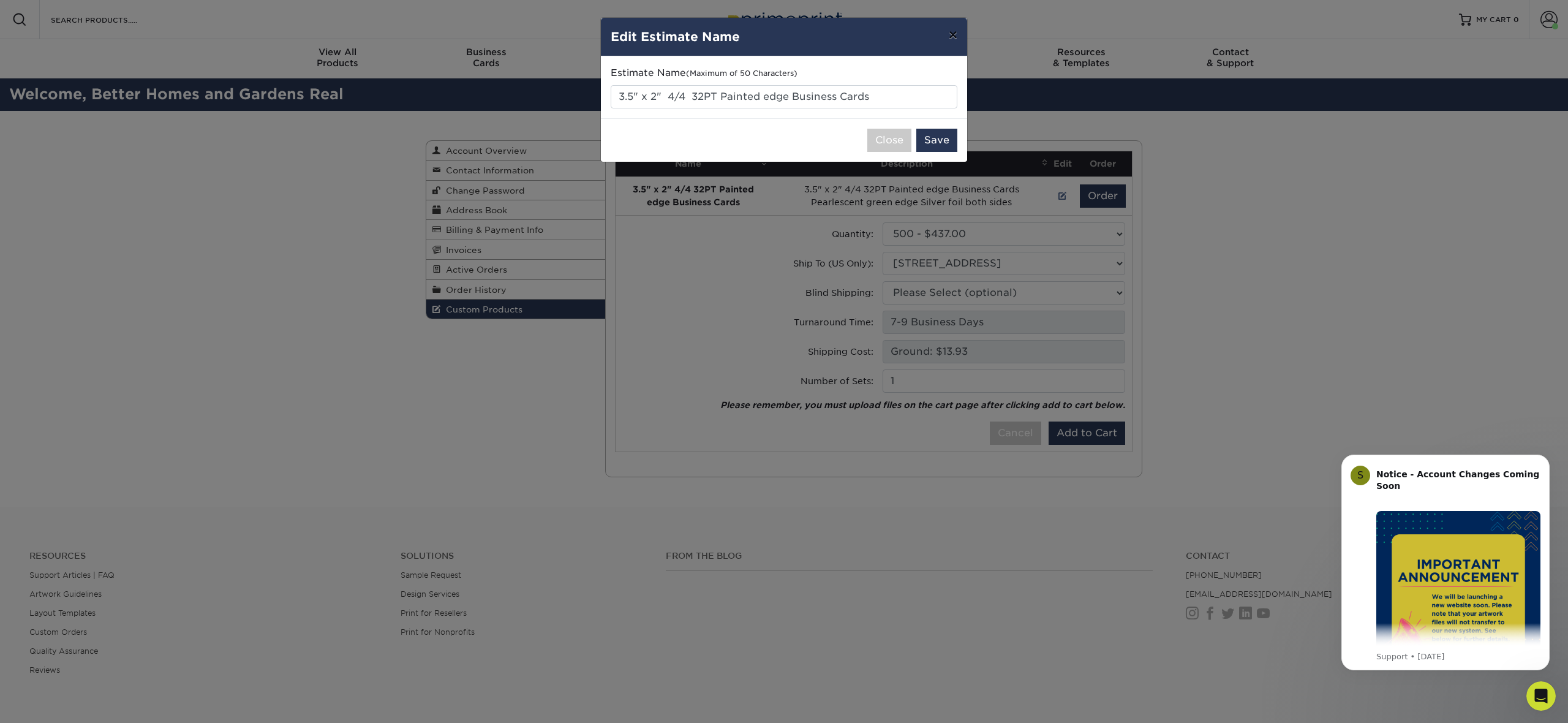
click at [947, 41] on button "×" at bounding box center [953, 34] width 28 height 34
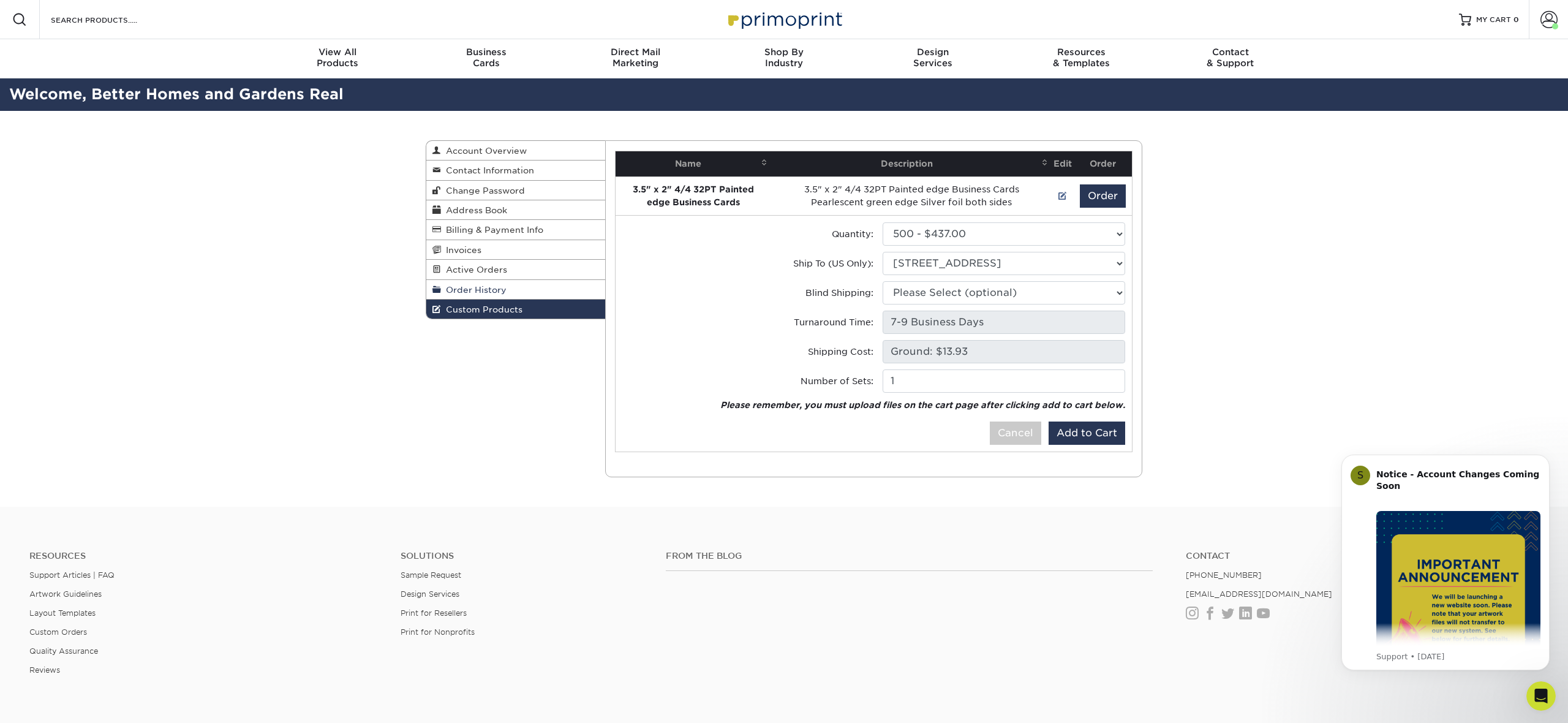
click at [529, 288] on link "Order History" at bounding box center [516, 289] width 179 height 19
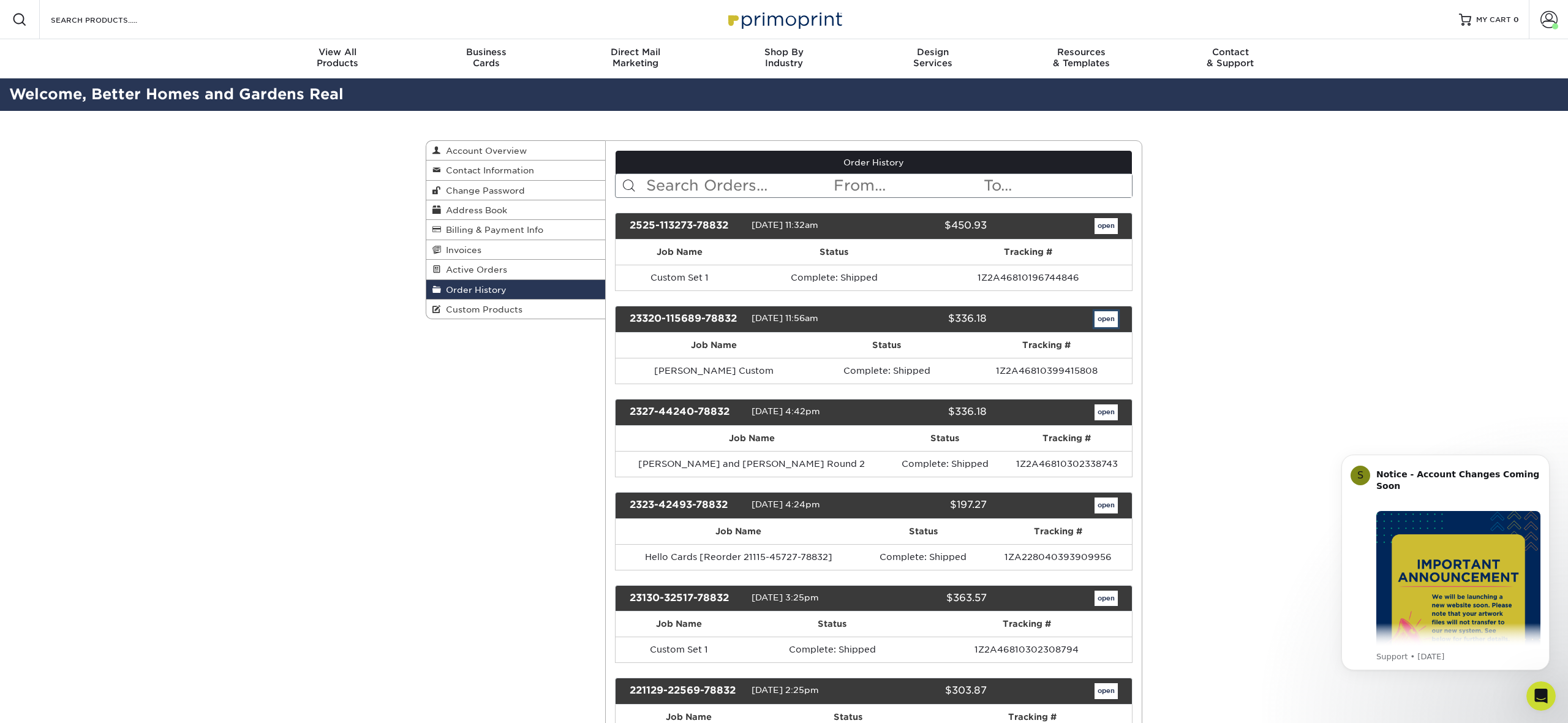
click at [1100, 319] on link "open" at bounding box center [1107, 319] width 23 height 16
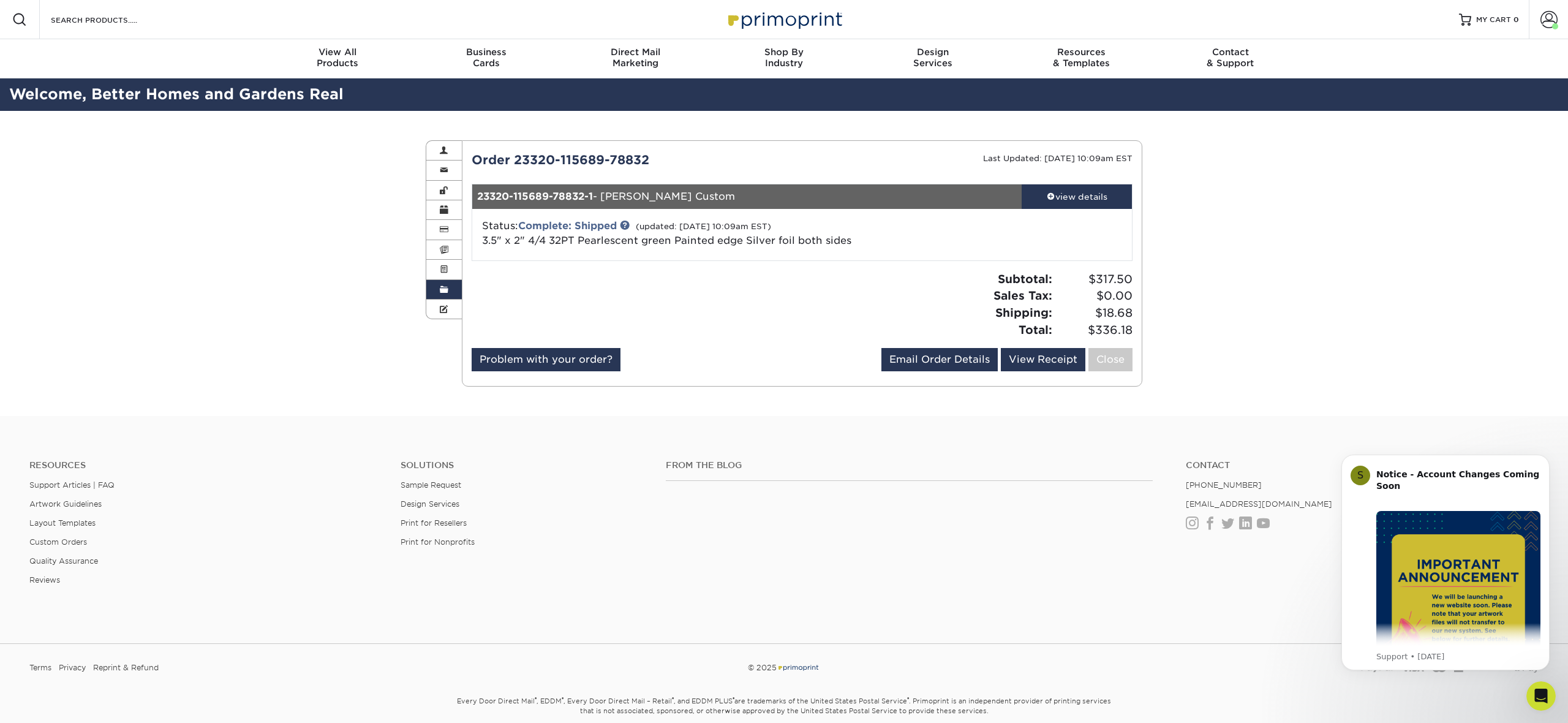
click at [1364, 417] on footer "Resources Support Articles | FAQ Artwork Guidelines Layout Templates Custom Ord…" at bounding box center [784, 594] width 1568 height 358
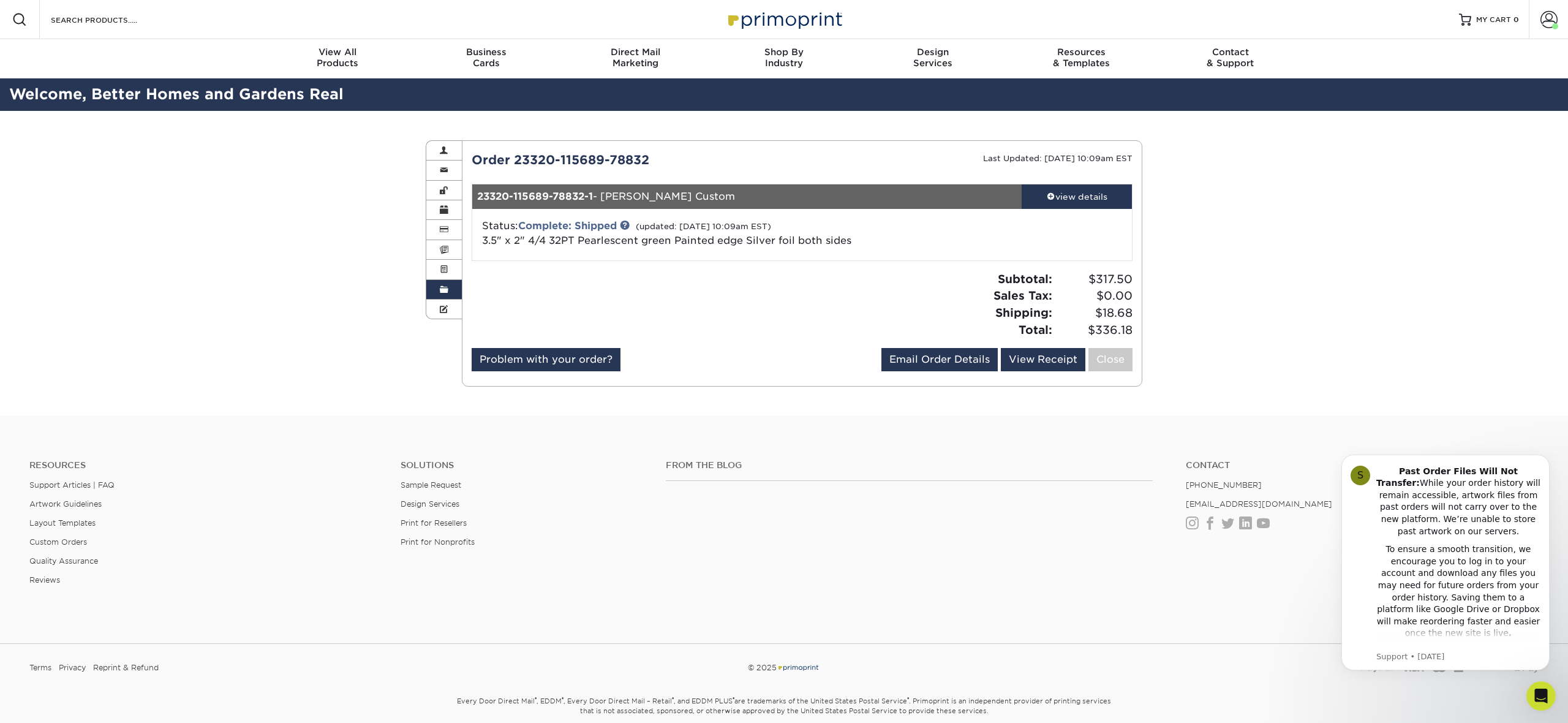
scroll to position [218, 0]
click at [1263, 628] on div "Resources Support Articles | FAQ Artwork Guidelines Layout Templates Custom Ord…" at bounding box center [784, 532] width 1568 height 203
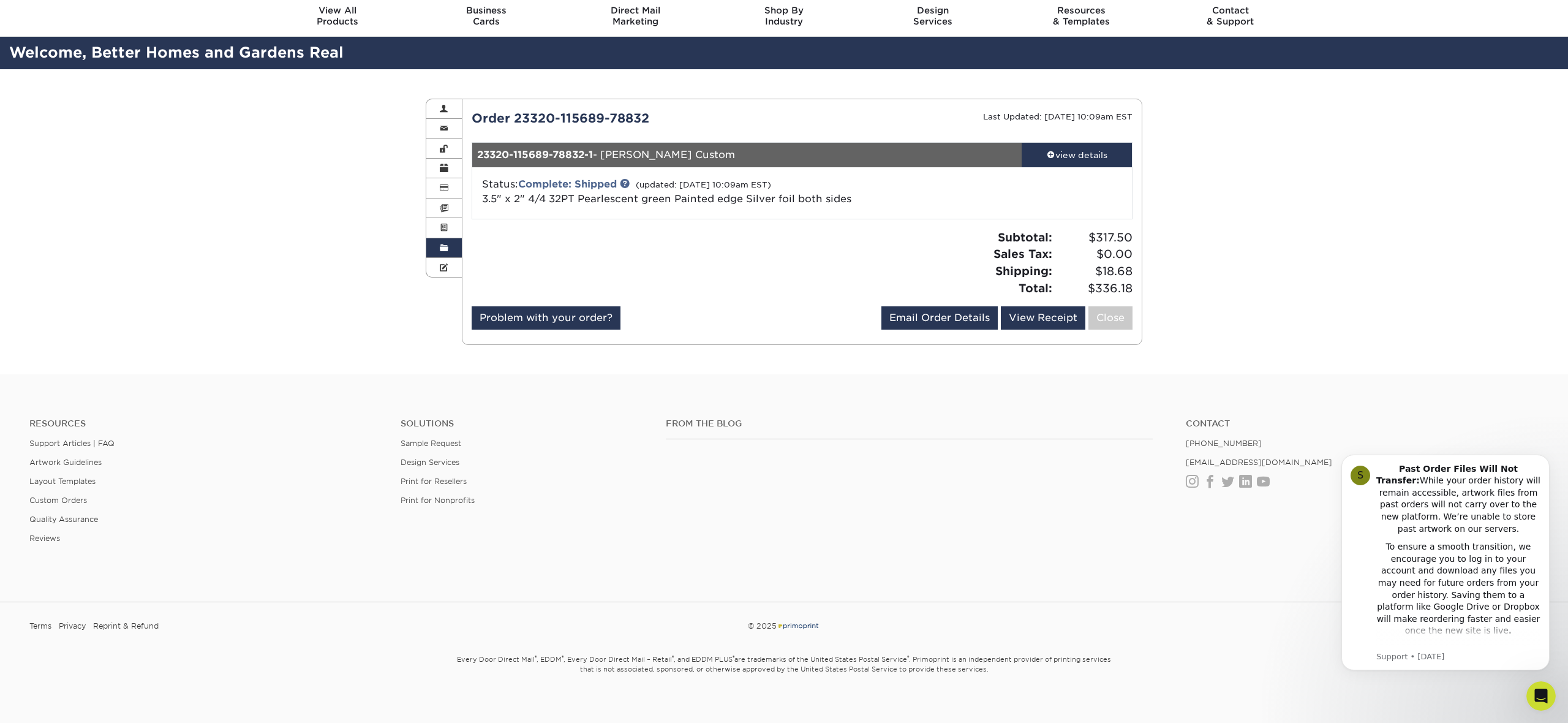
scroll to position [0, 0]
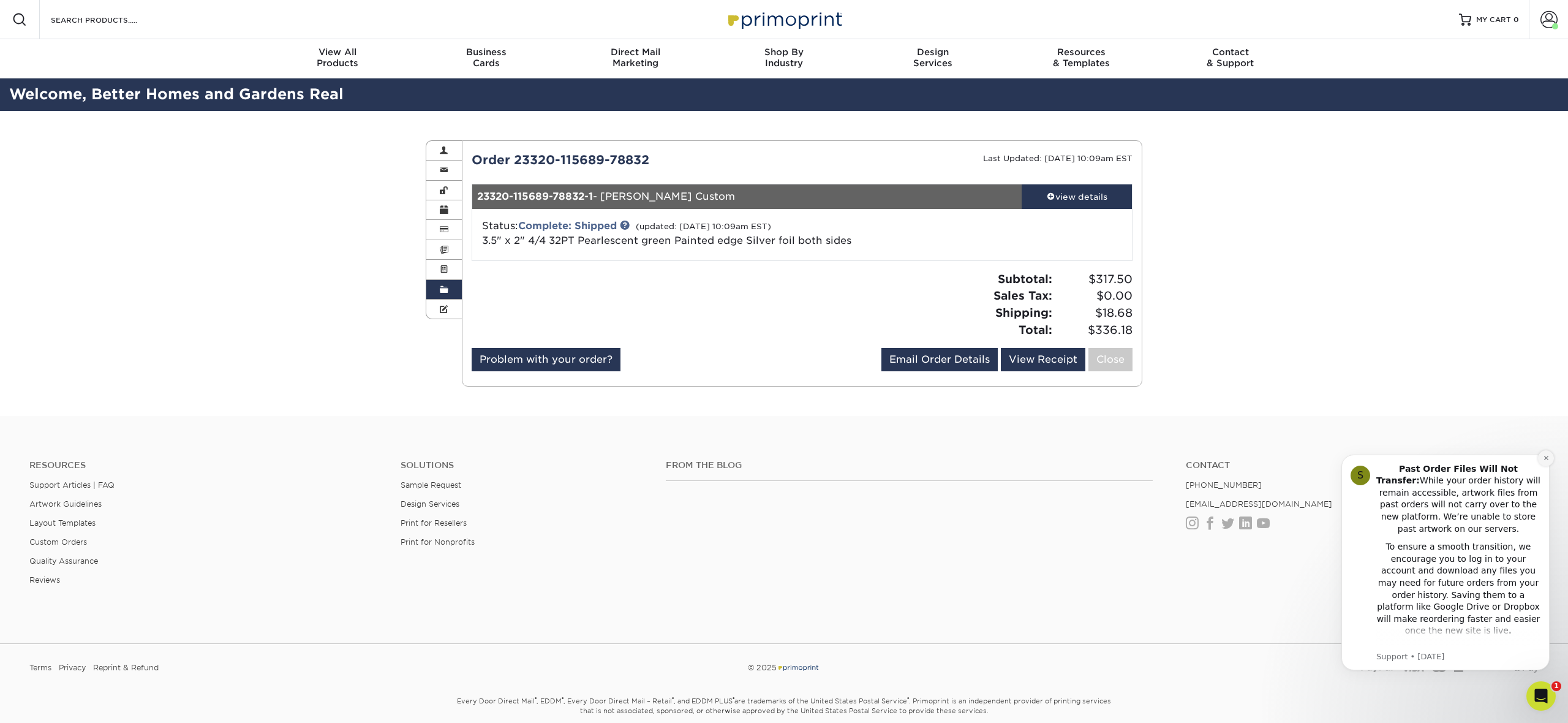
click at [1545, 464] on button "Dismiss notification" at bounding box center [1545, 458] width 16 height 16
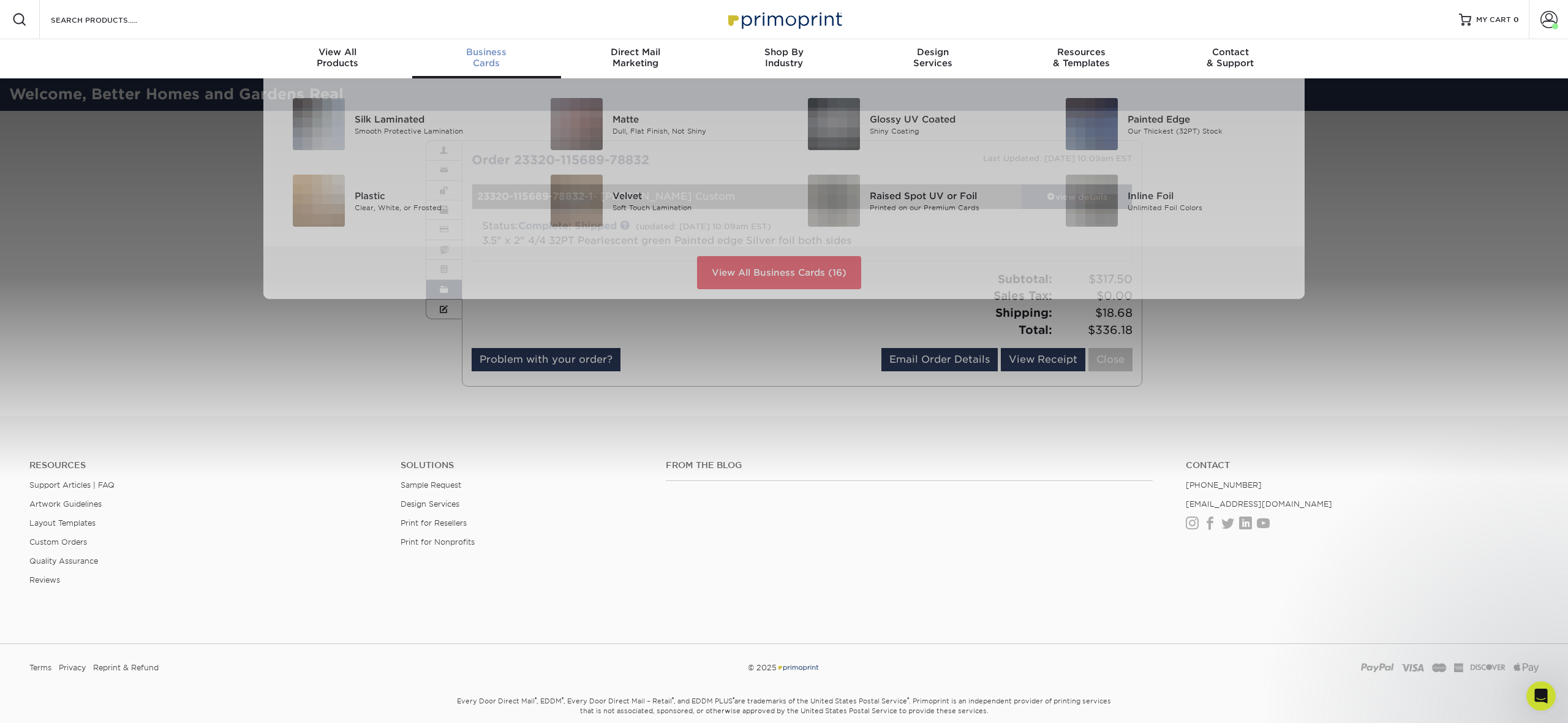
click at [482, 68] on link "Business Cards" at bounding box center [487, 58] width 149 height 39
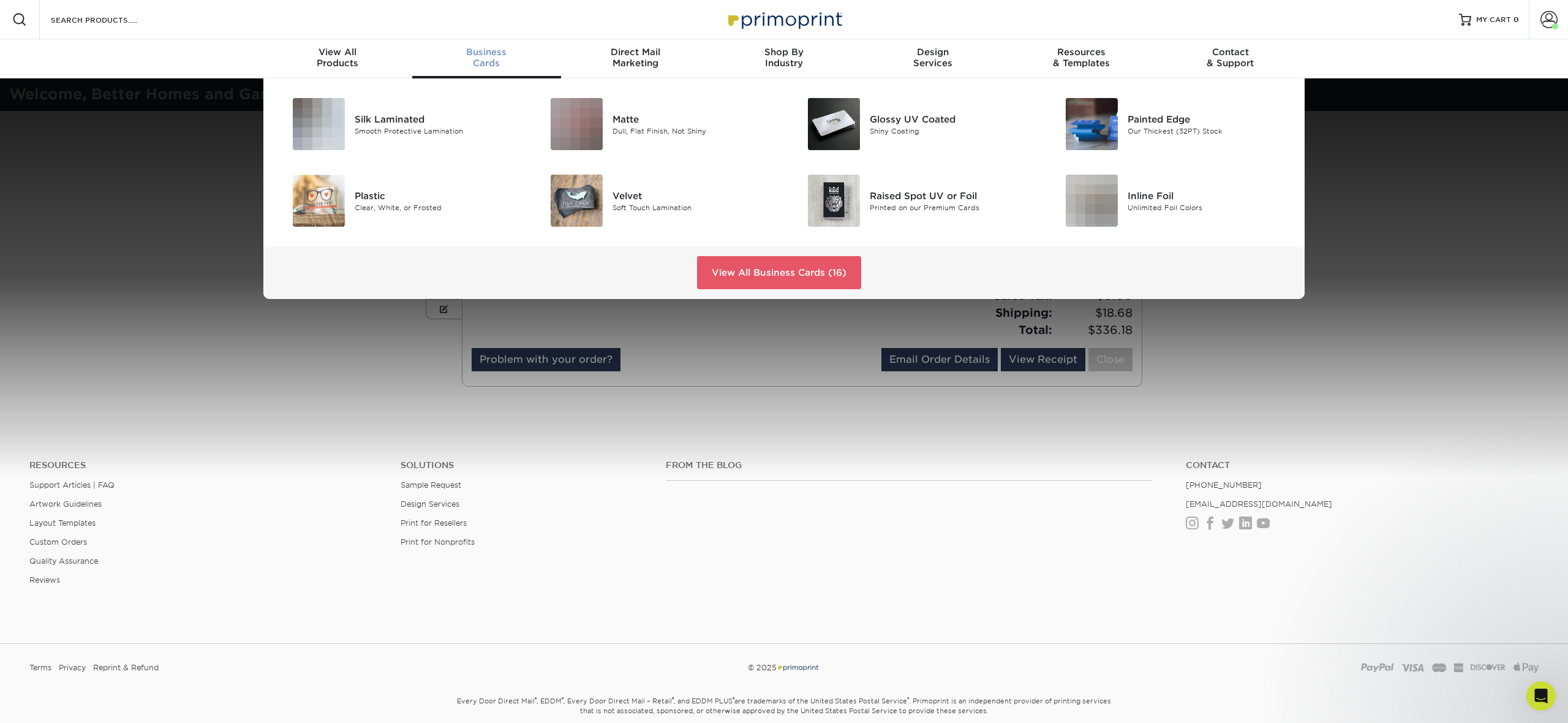
scroll to position [1, 0]
click at [1172, 128] on div "Our Thickest (32PT) Stock" at bounding box center [1208, 130] width 163 height 10
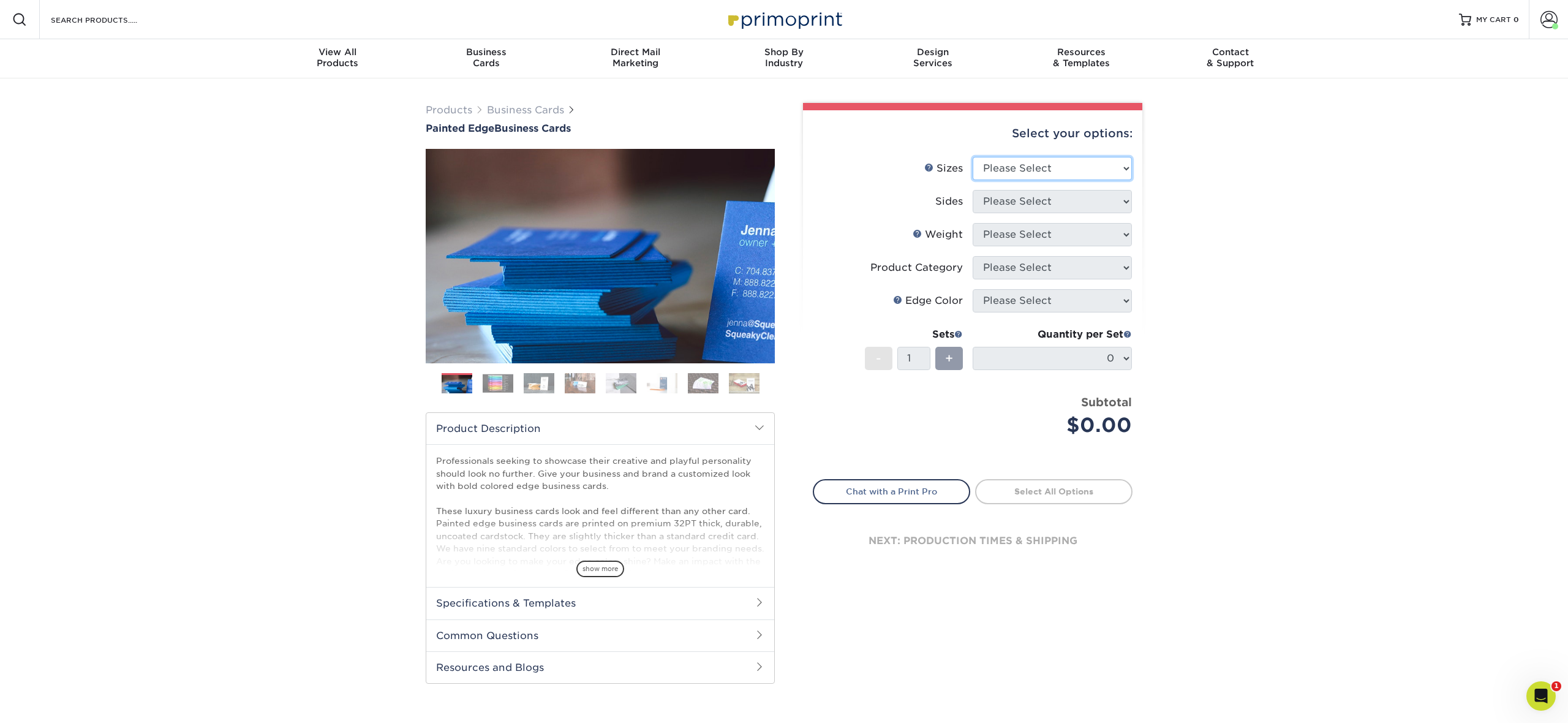
click at [1042, 169] on select "Please Select 2" x 3.5" - Standard 2.125" x 3.375" - European 2.5" x 2.5" - Squ…" at bounding box center [1052, 169] width 159 height 23
select select "2.00x3.50"
click at [973, 157] on select "Please Select 2" x 3.5" - Standard 2.125" x 3.375" - European 2.5" x 2.5" - Squ…" at bounding box center [1052, 169] width 159 height 23
click at [1061, 204] on select "Please Select Print Both Sides Print Front Only" at bounding box center [1052, 202] width 159 height 23
select select "13abbda7-1d64-4f25-8bb2-c179b224825d"
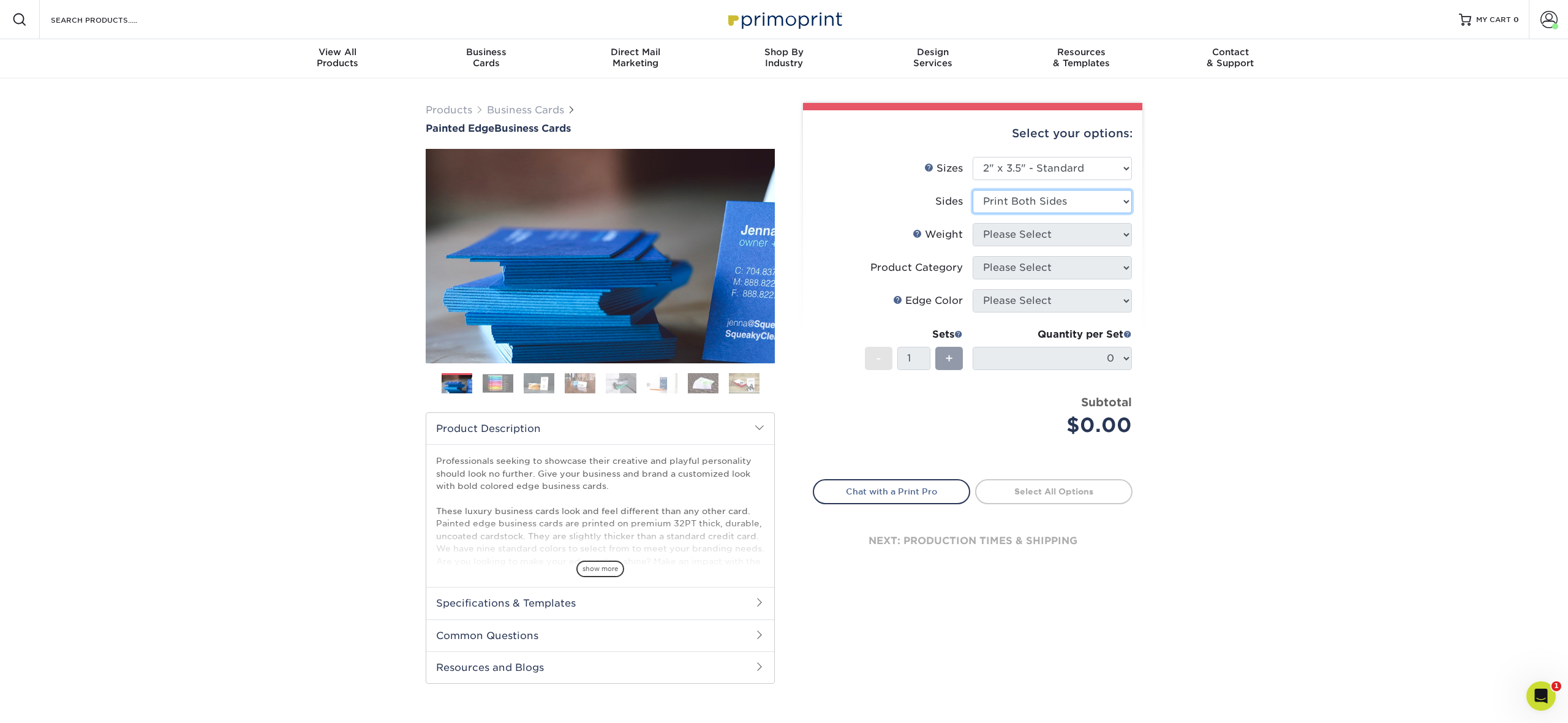
click at [973, 190] on select "Please Select Print Both Sides Print Front Only" at bounding box center [1052, 202] width 159 height 23
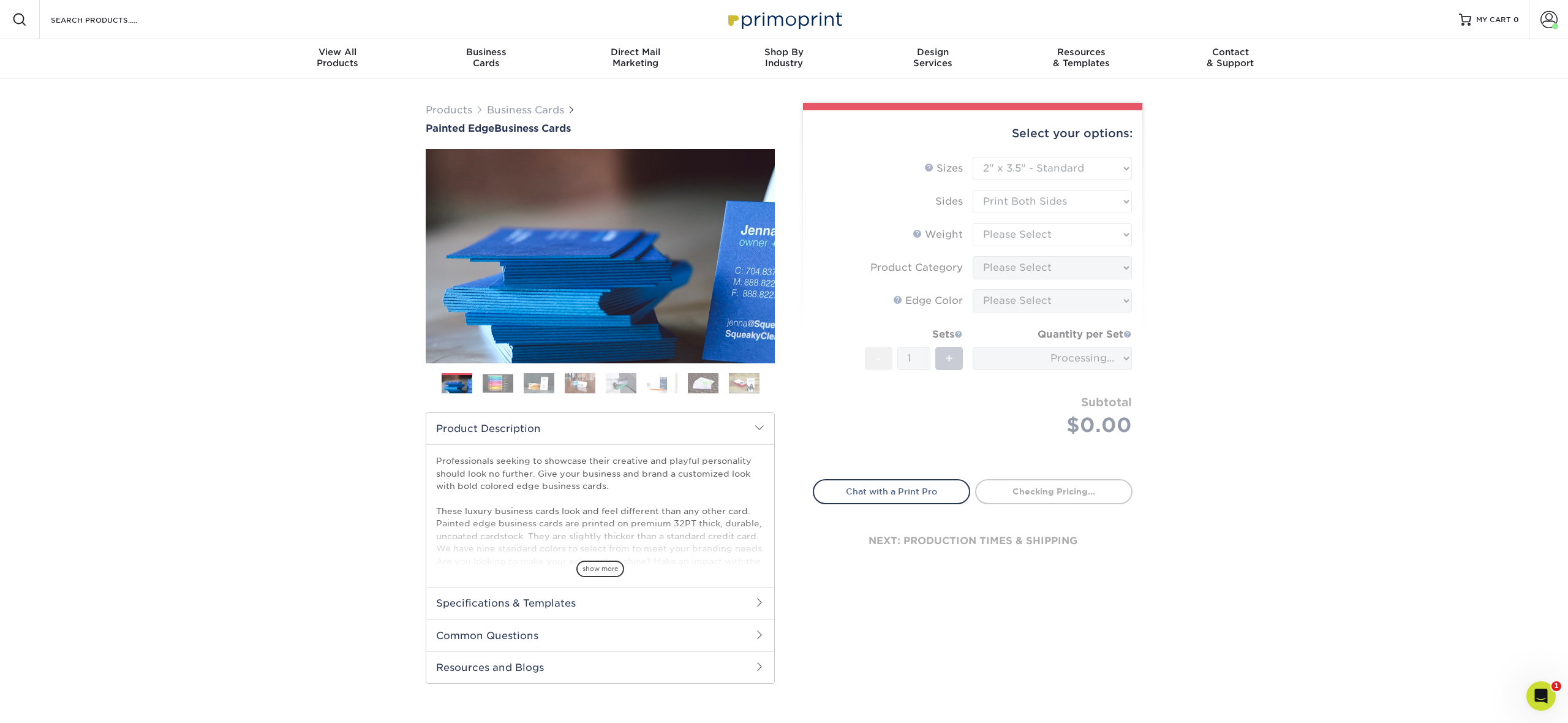
click at [1059, 240] on form "Sizes Help Sizes Please Select 2" x 3.5" - Standard 2.125" x 3.375" - European …" at bounding box center [972, 311] width 320 height 308
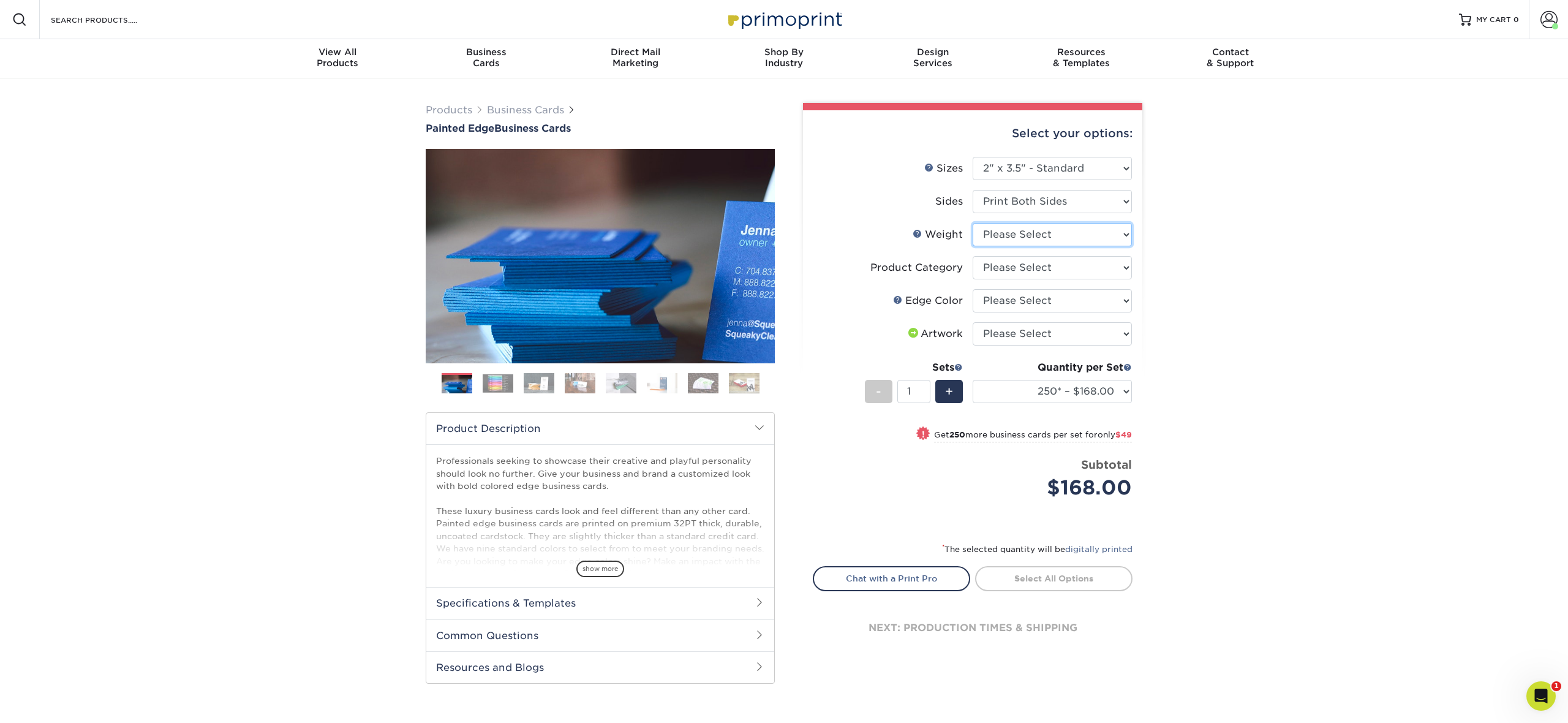
click at [1059, 233] on select "Please Select 32PTUC" at bounding box center [1052, 235] width 159 height 23
select select "32PTUC"
click at [973, 223] on select "Please Select 32PTUC" at bounding box center [1052, 235] width 159 height 23
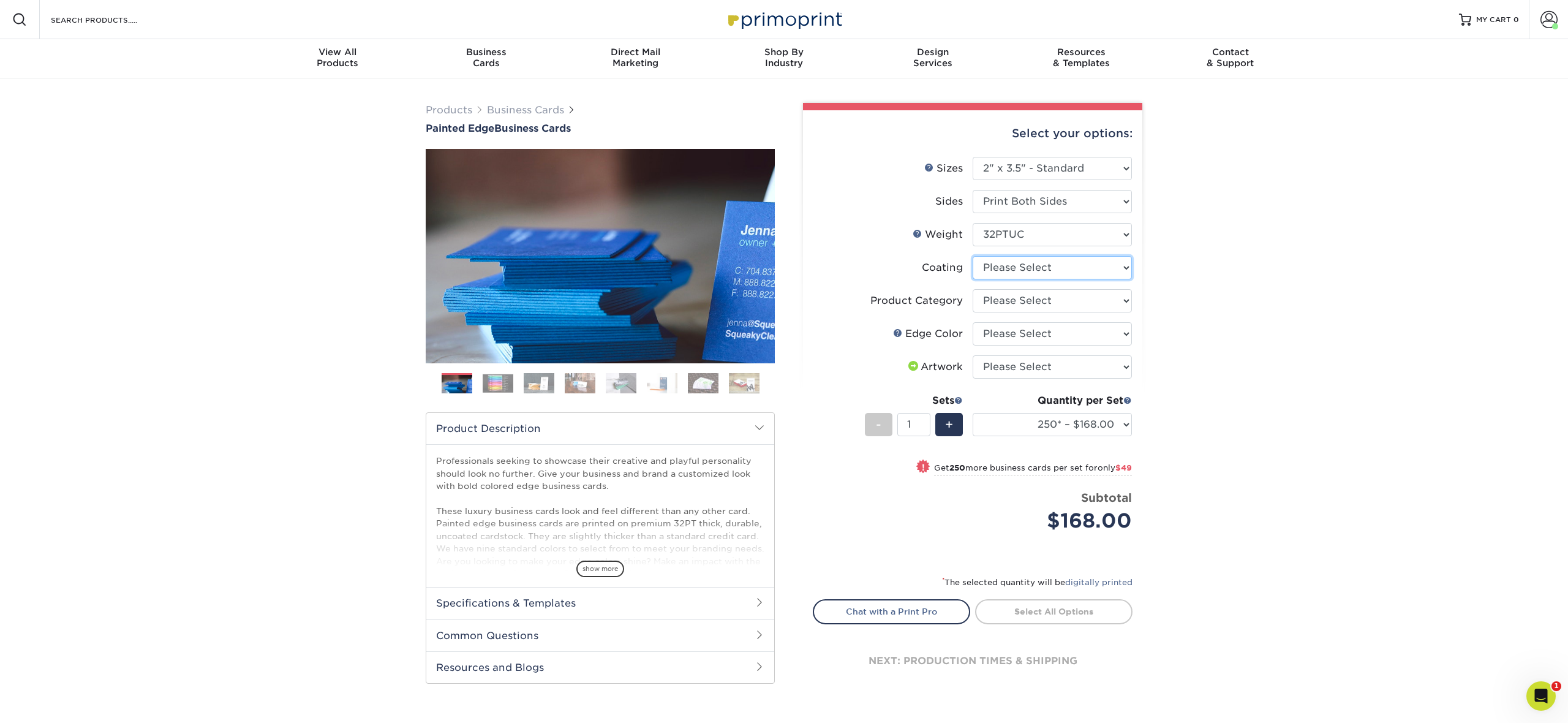
click at [1046, 262] on select at bounding box center [1052, 268] width 159 height 23
click at [1074, 270] on select at bounding box center [1052, 268] width 159 height 23
select select "3e7618de-abca-4bda-9f97-8b9129e913d8"
click at [973, 256] on select at bounding box center [1052, 268] width 159 height 23
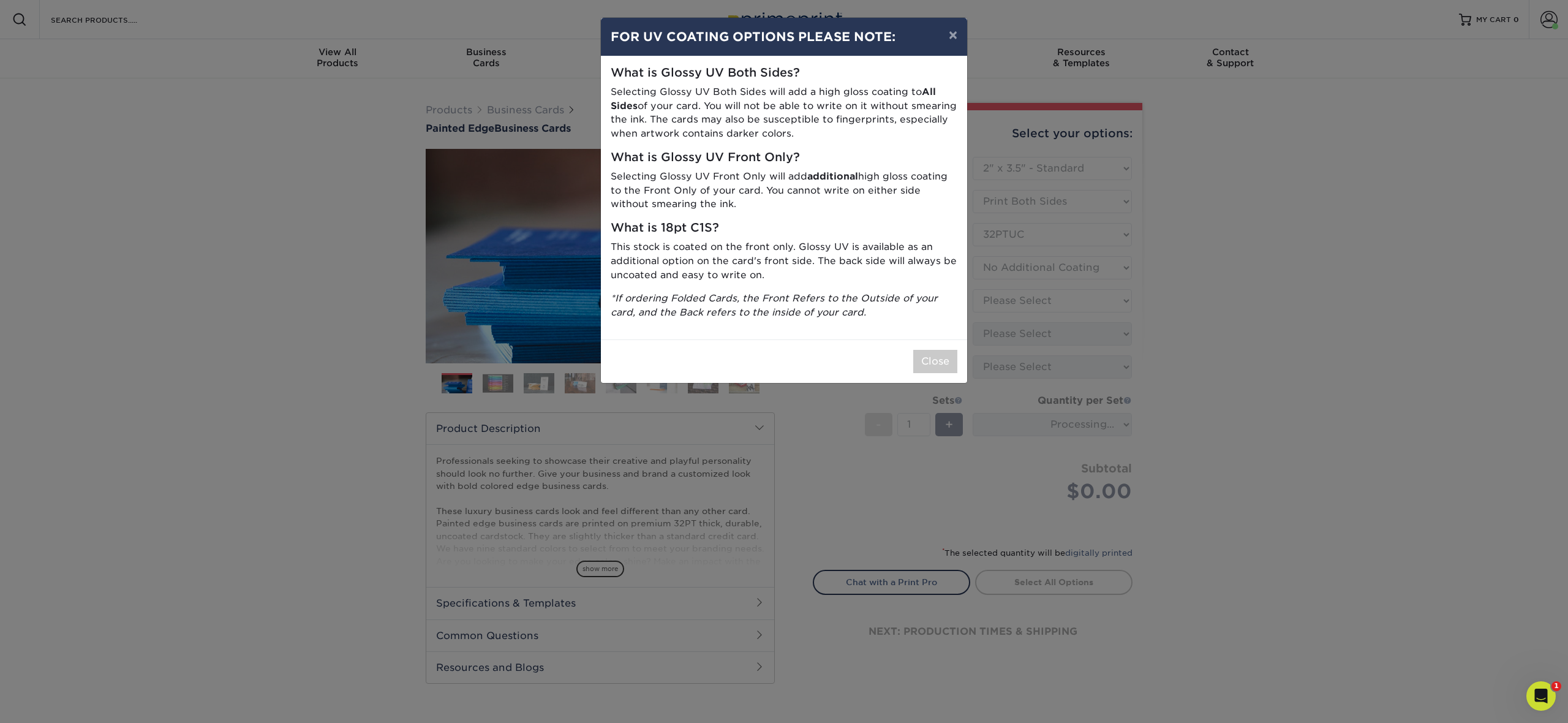
click at [1064, 299] on div "× FOR UV COATING OPTIONS PLEASE NOTE: What is Glossy UV Both Sides? Selecting G…" at bounding box center [784, 362] width 1568 height 723
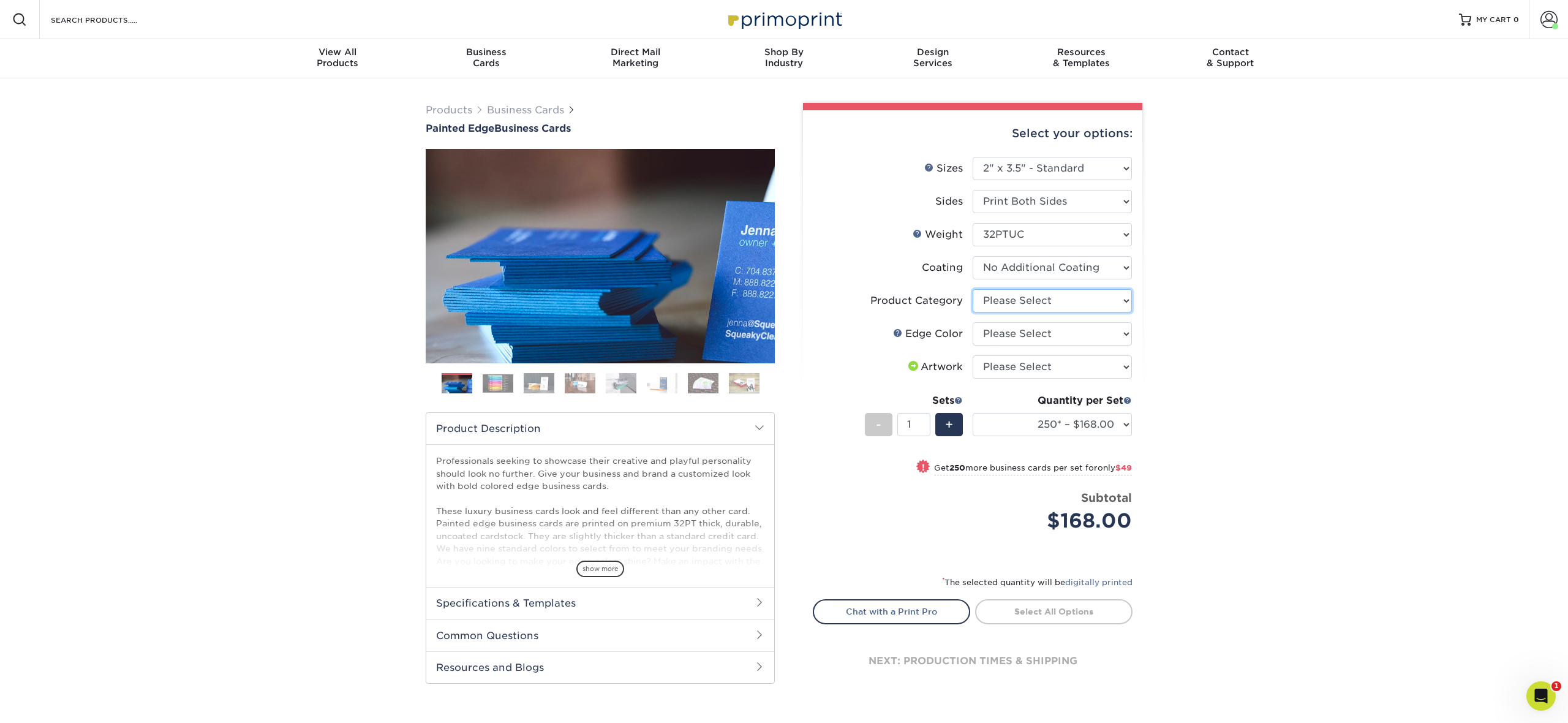
click at [1063, 303] on select "Please Select Business Cards" at bounding box center [1052, 301] width 159 height 23
select select "3b5148f1-0588-4f88-a218-97bcfdce65c1"
click at [973, 289] on select "Please Select Business Cards" at bounding box center [1052, 301] width 159 height 23
click at [1056, 331] on select "Please Select Charcoal Black Brown Blue Pearlescent Blue Pearlescent Gold Pearl…" at bounding box center [1052, 334] width 159 height 23
select select "e42633f1-b123-4179-bb8a-cf3a693d9207"
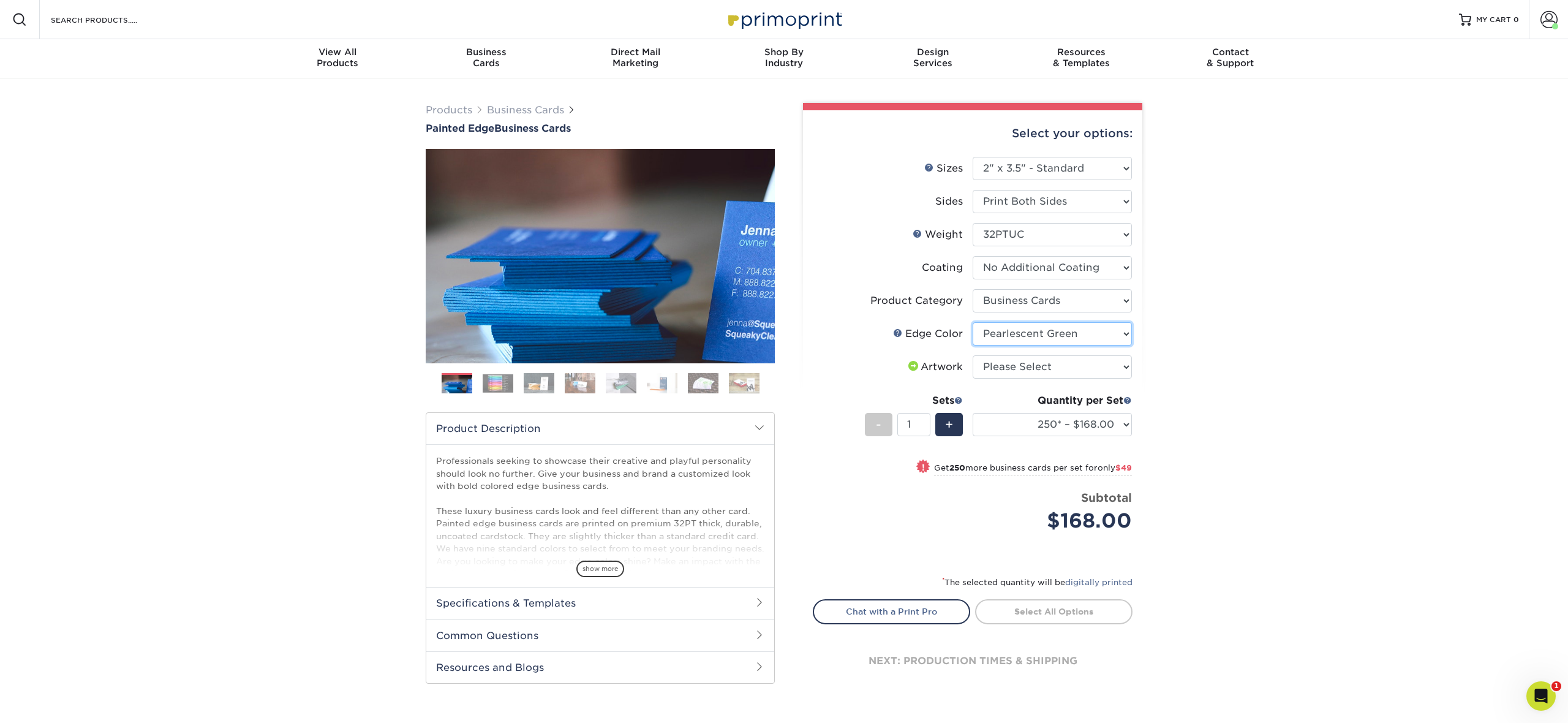
click at [973, 322] on select "Please Select Charcoal Black Brown Blue Pearlescent Blue Pearlescent Gold Pearl…" at bounding box center [1052, 334] width 159 height 23
click at [1081, 363] on select "Please Select I will upload files I need a design - $100" at bounding box center [1052, 367] width 159 height 23
select select "upload"
click at [973, 356] on select "Please Select I will upload files I need a design - $100" at bounding box center [1052, 367] width 159 height 23
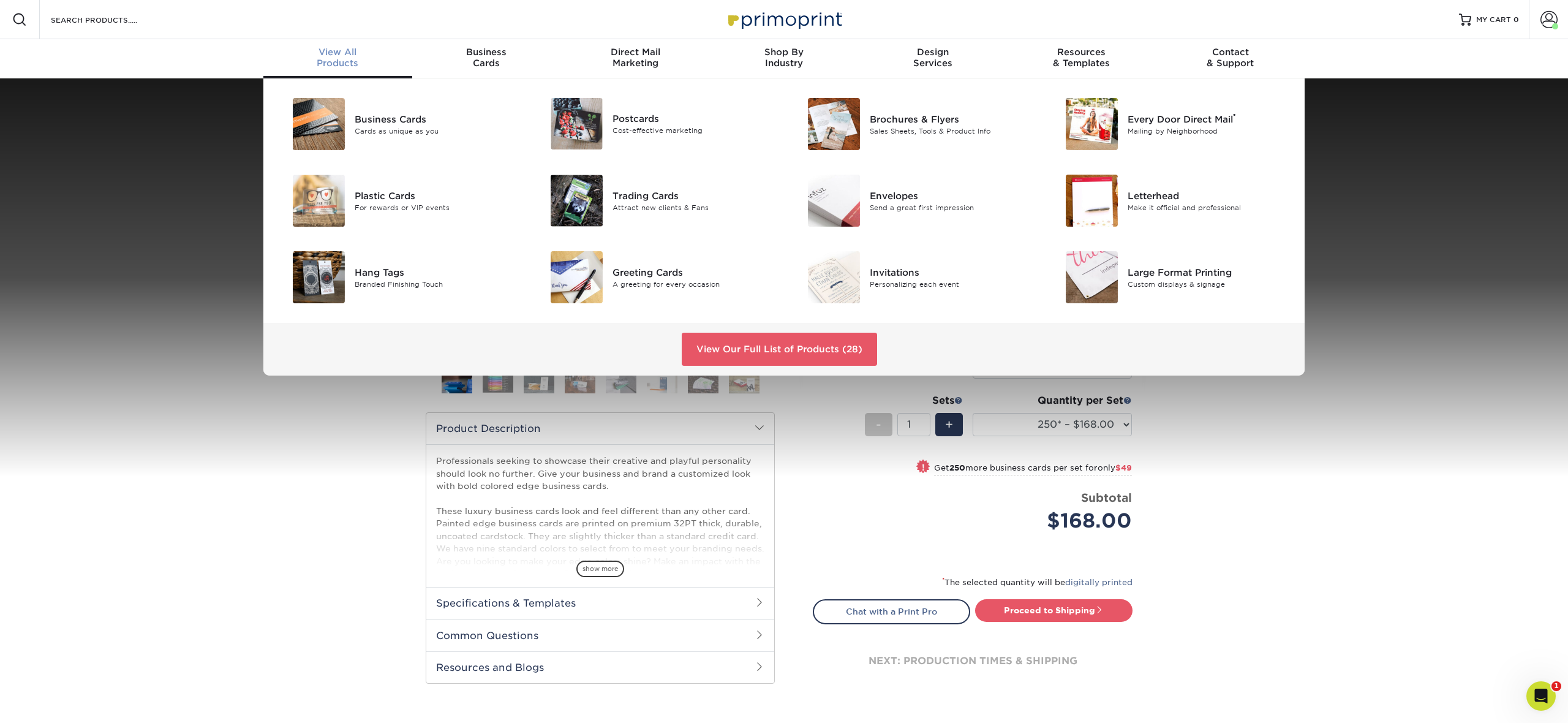
click at [179, 231] on div "Business Cards Cards as unique as you Postcards Cost-effective marketing ®" at bounding box center [784, 227] width 1568 height 297
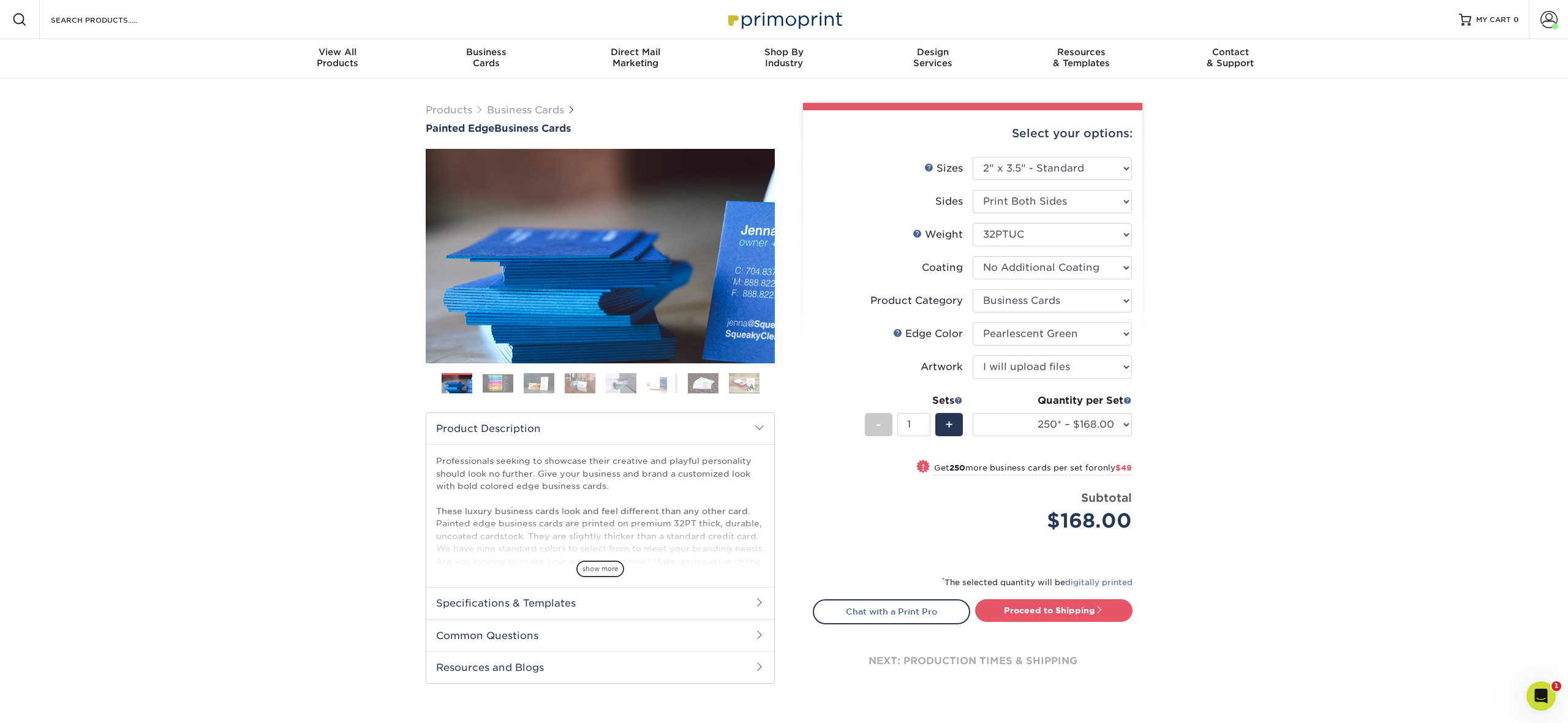
drag, startPoint x: 737, startPoint y: 386, endPoint x: 713, endPoint y: 386, distance: 24.0
click at [737, 386] on img at bounding box center [744, 383] width 31 height 22
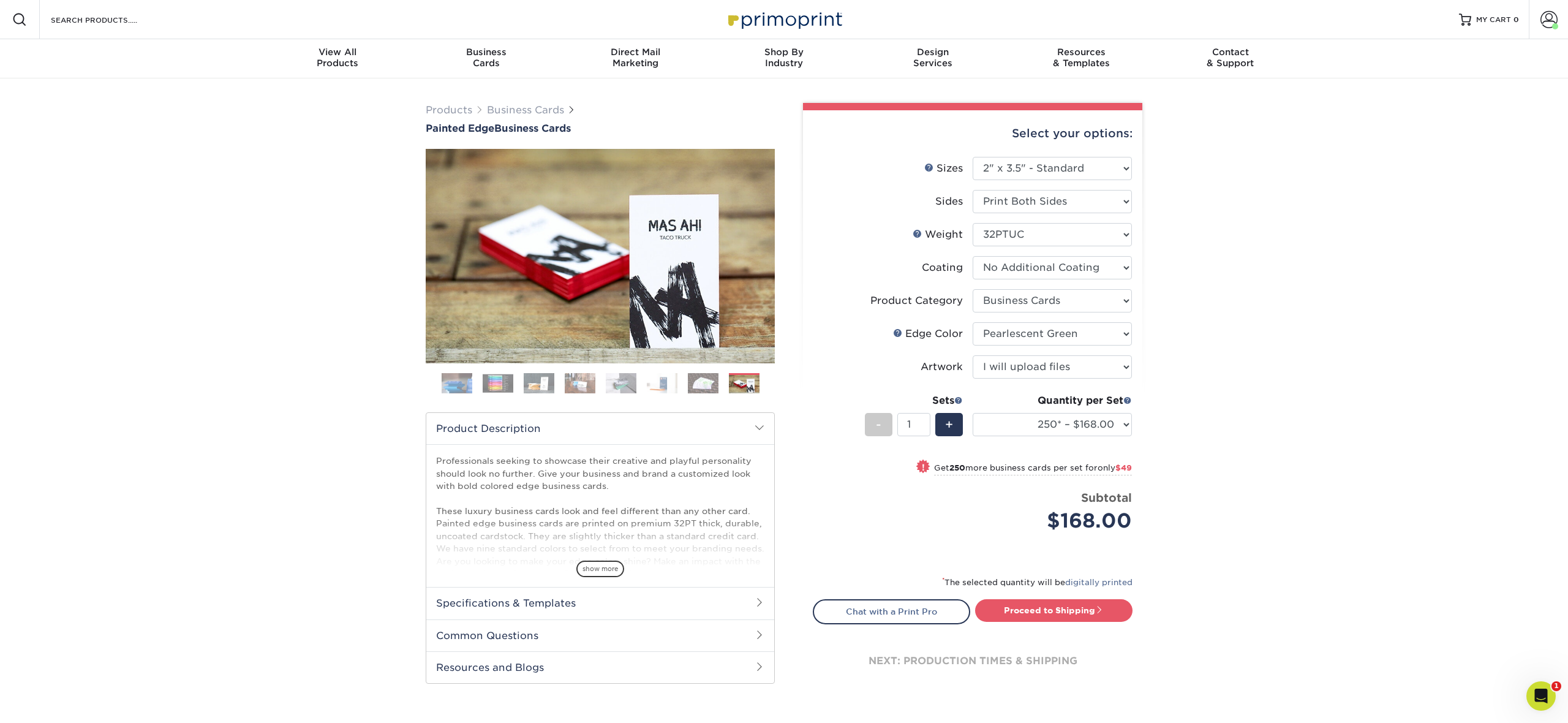
click at [708, 386] on img at bounding box center [703, 383] width 31 height 22
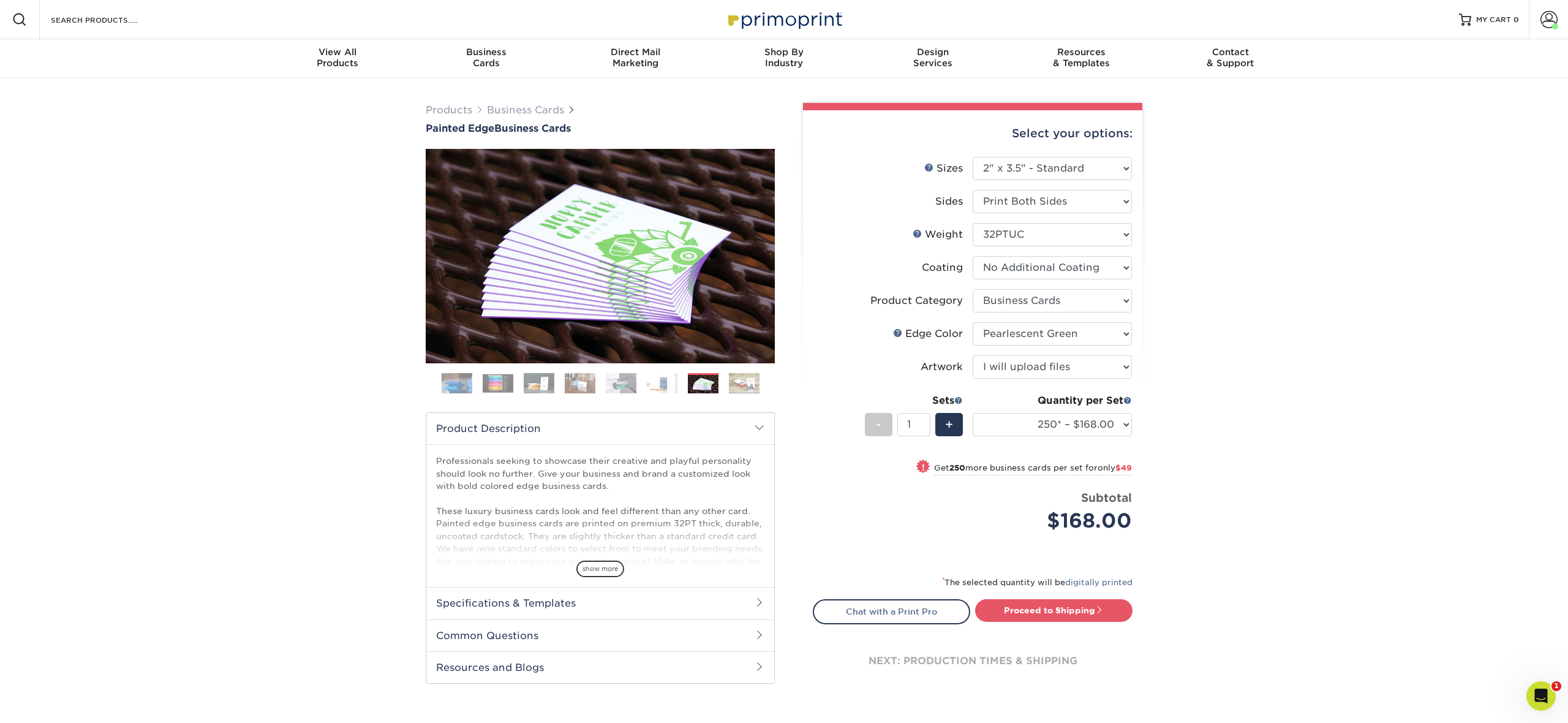
click at [635, 382] on img at bounding box center [621, 383] width 31 height 22
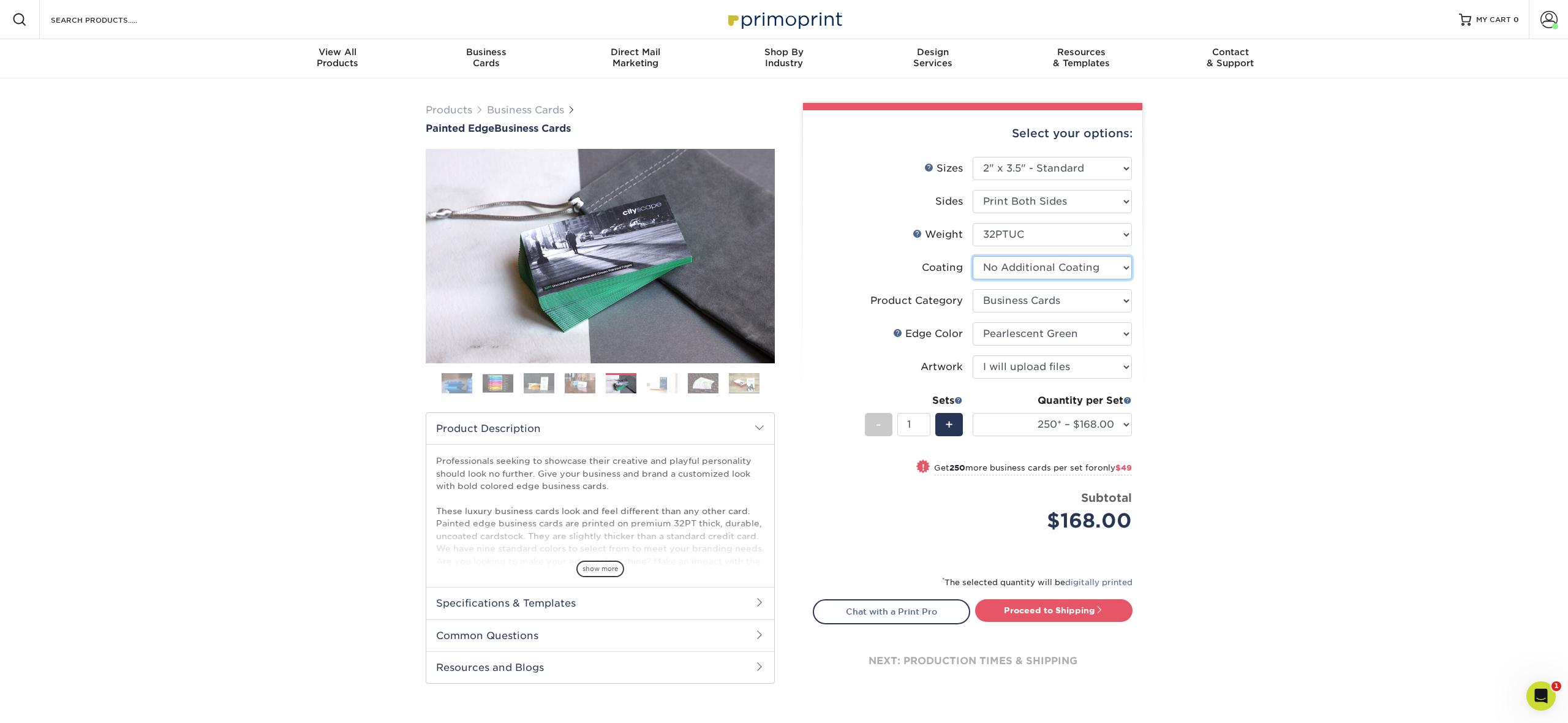
click at [1026, 263] on select at bounding box center [1052, 268] width 159 height 23
click at [1062, 296] on select "Please Select Business Cards" at bounding box center [1052, 301] width 159 height 23
click at [1063, 612] on link "Proceed to Shipping" at bounding box center [1054, 610] width 158 height 22
type input "Set 1"
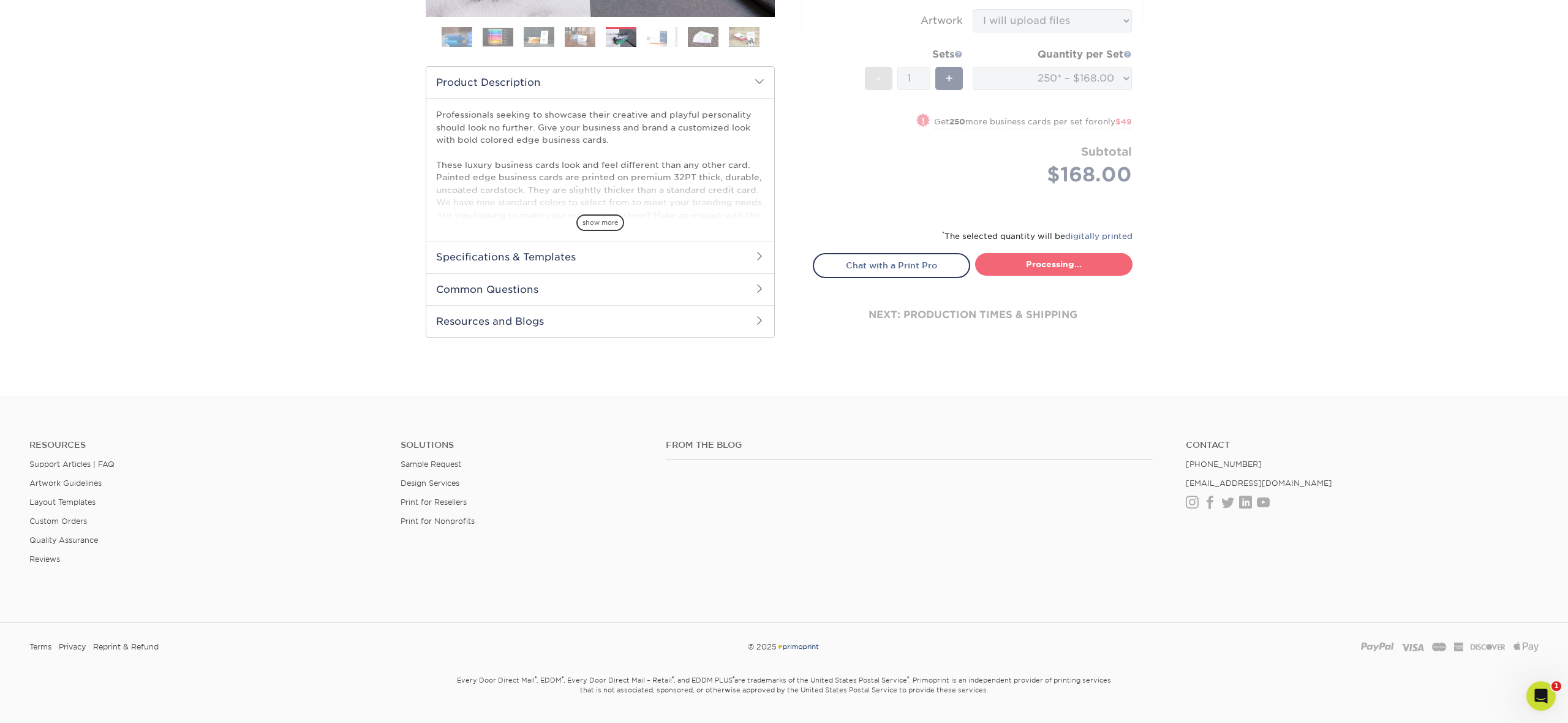
select select "b1d50ed3-fc81-464d-a1d8-d1915fbce704"
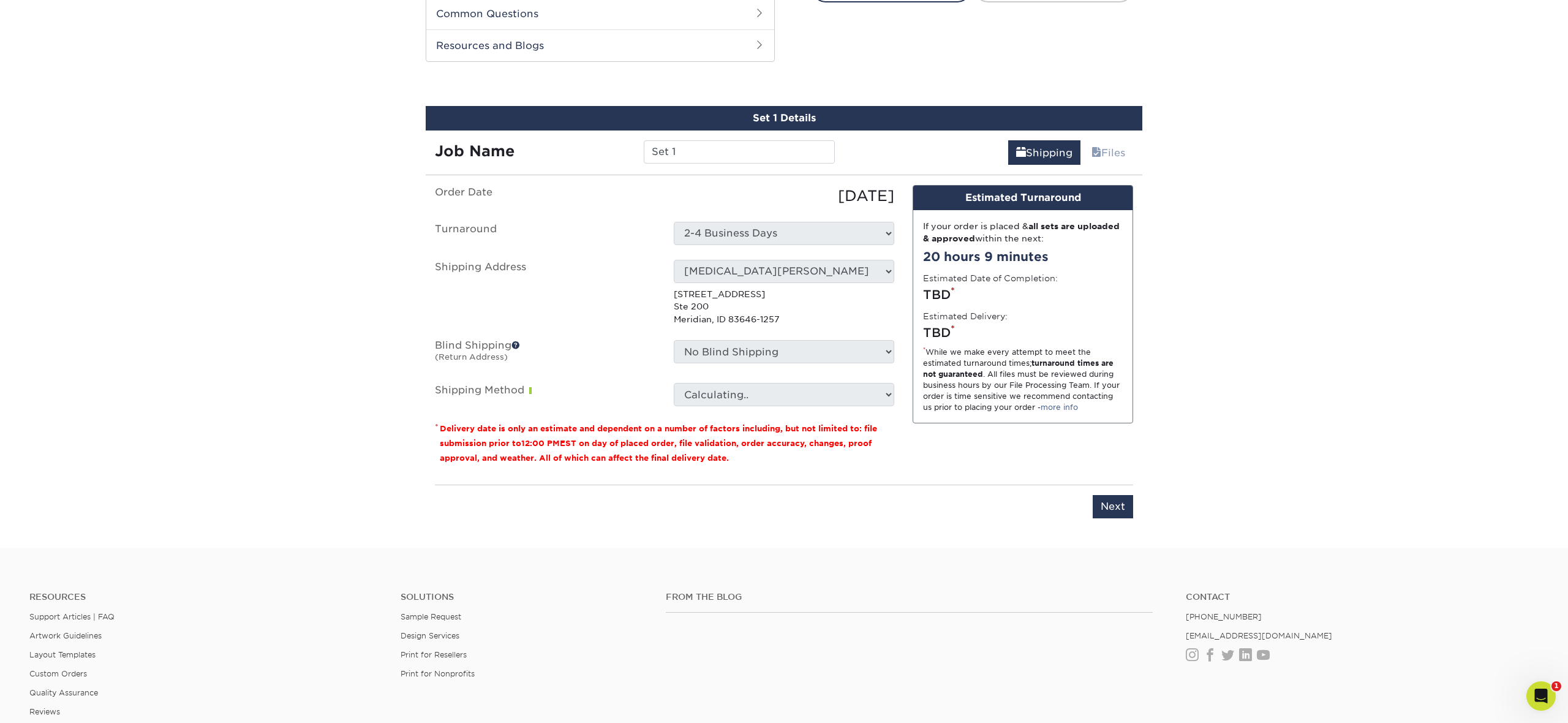
scroll to position [633, 0]
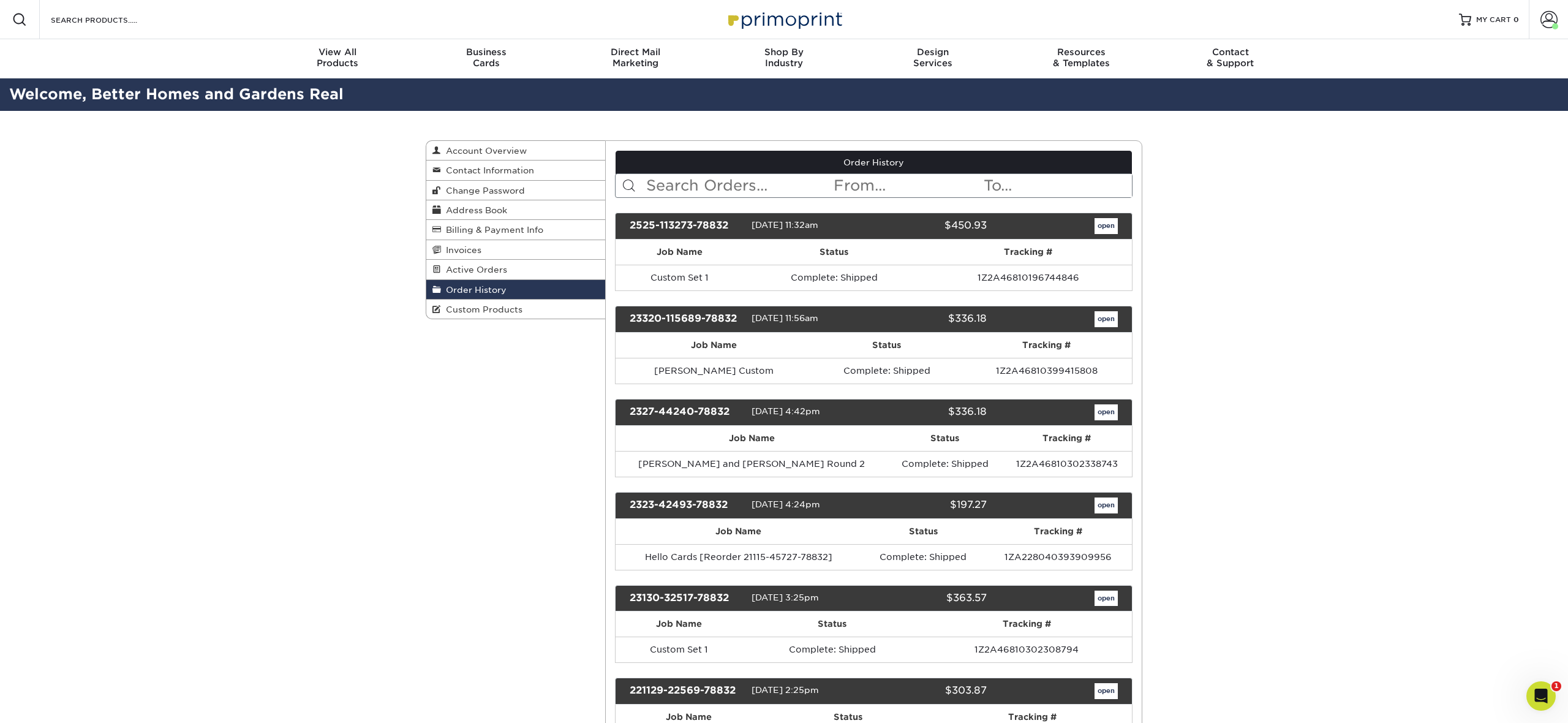
click at [1118, 321] on div "open" at bounding box center [1061, 319] width 131 height 16
click at [1115, 321] on link "open" at bounding box center [1107, 319] width 23 height 16
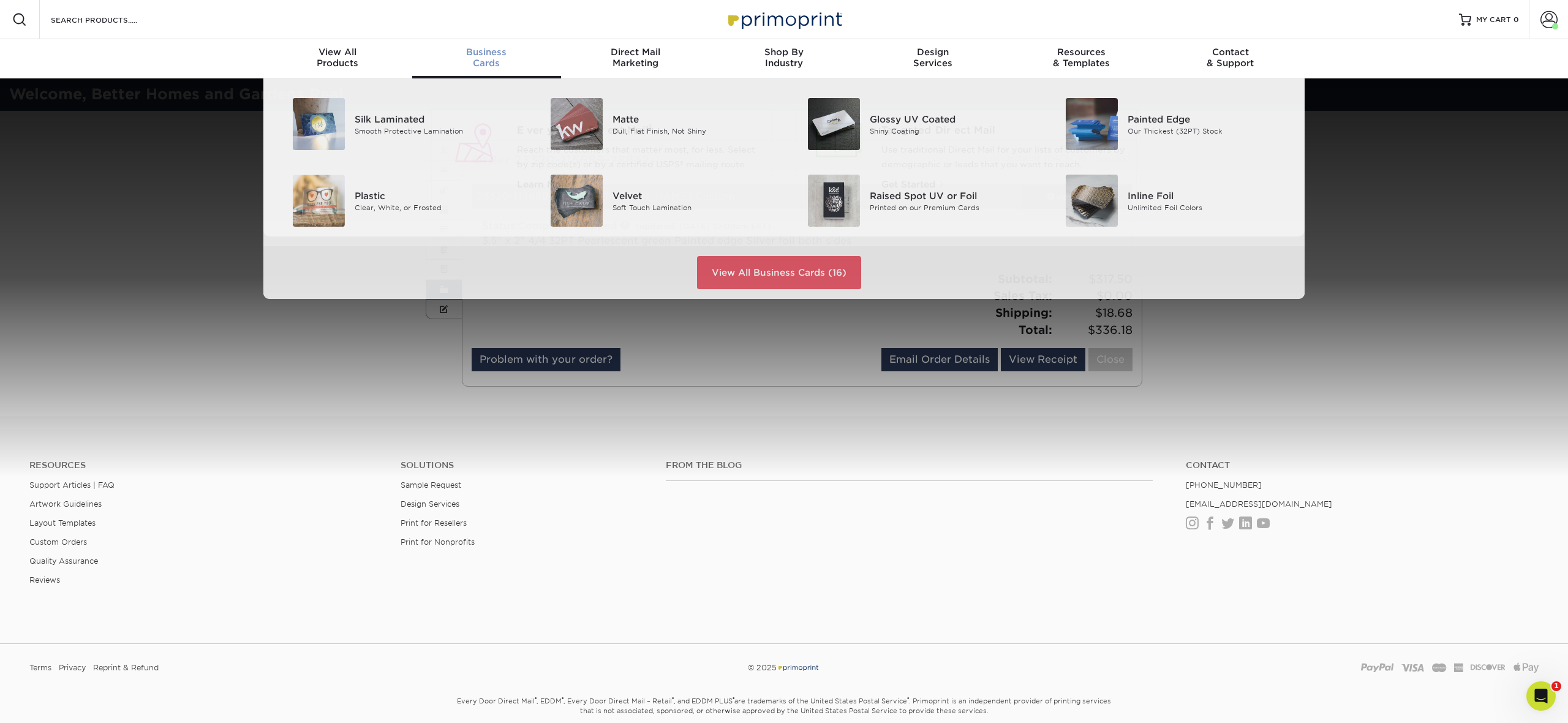
click at [487, 52] on span "Business" at bounding box center [487, 52] width 149 height 11
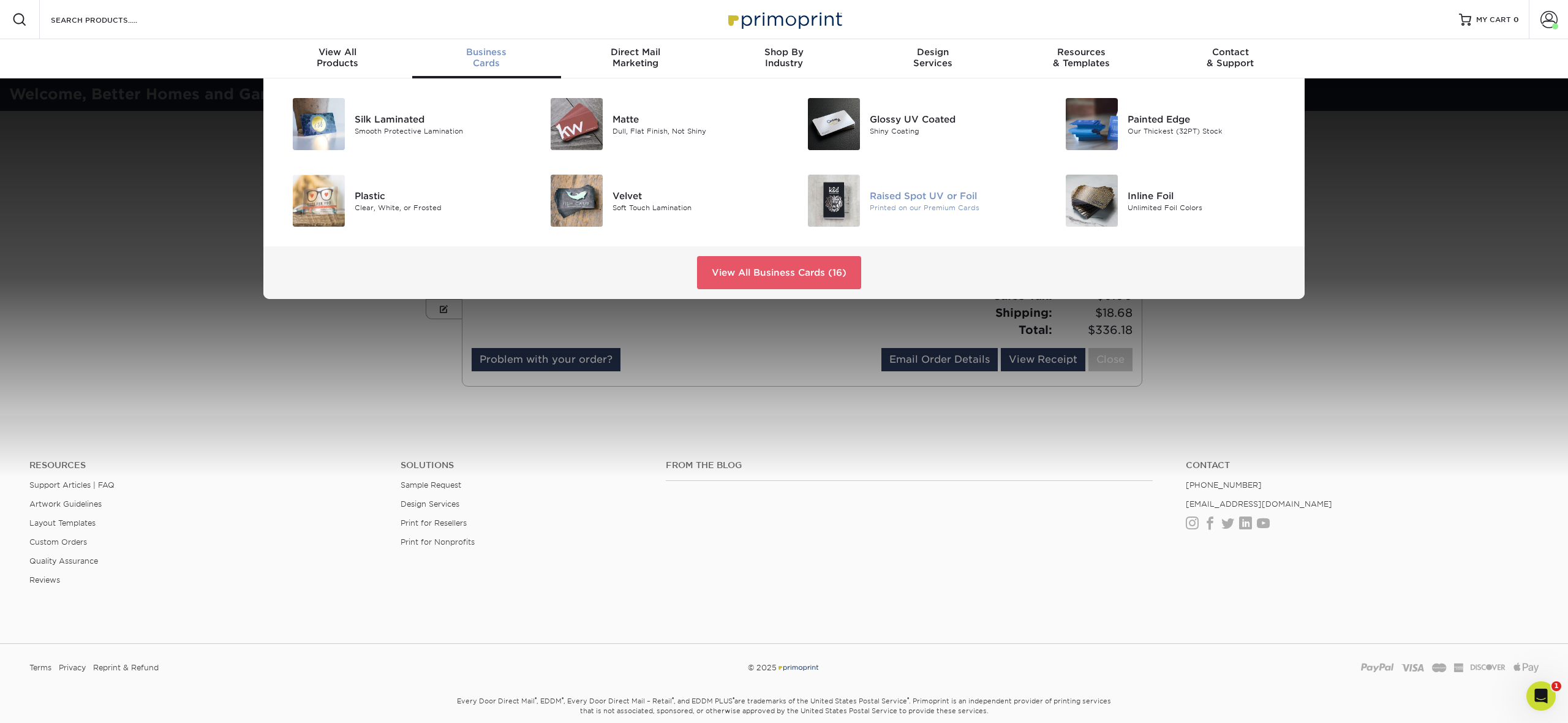
click at [963, 197] on div "Raised Spot UV or Foil" at bounding box center [950, 195] width 163 height 13
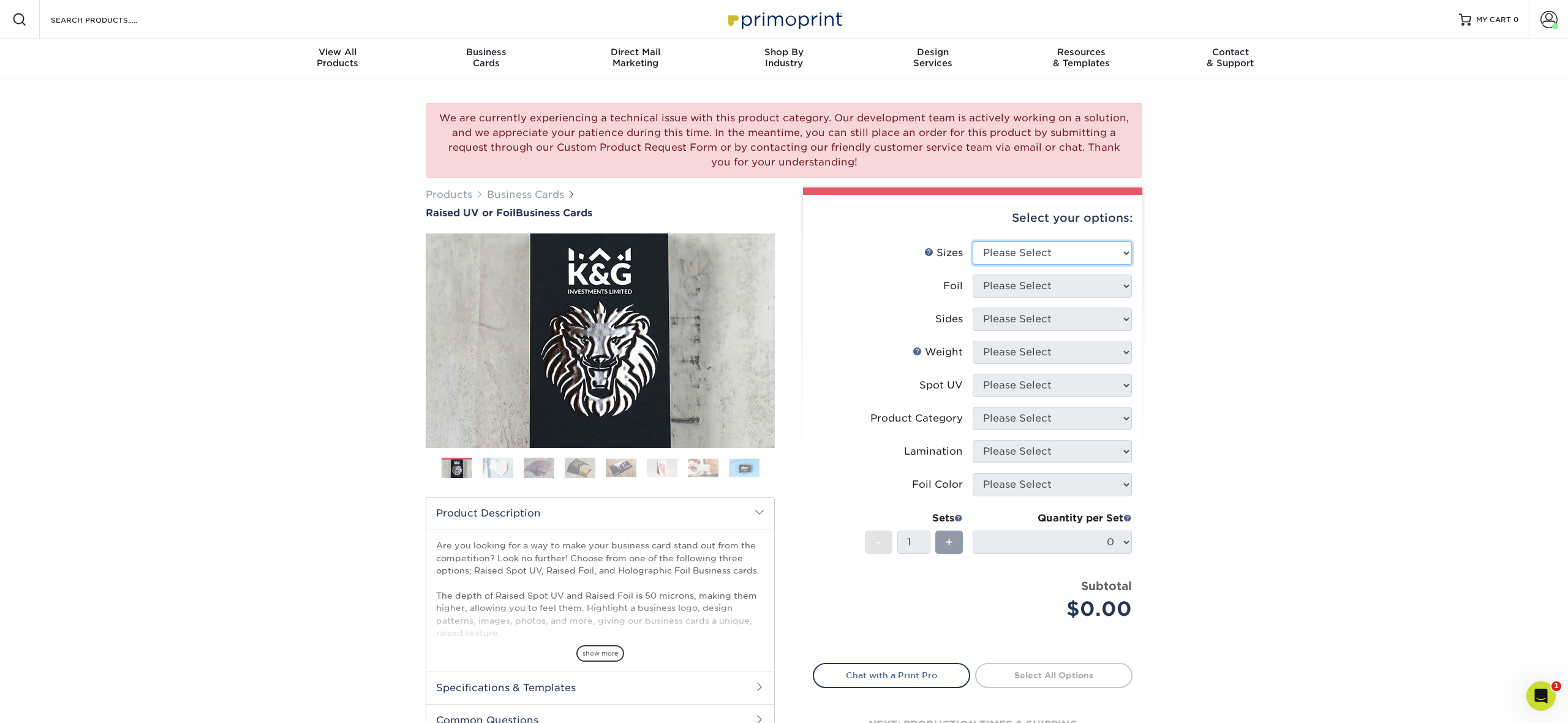
click at [1097, 257] on select "Please Select 2" x 3.5" - Standard" at bounding box center [1052, 253] width 159 height 23
select select "2.00x3.50"
click at [973, 241] on select "Please Select 2" x 3.5" - Standard" at bounding box center [1052, 253] width 159 height 23
click at [1081, 280] on select "Please Select" at bounding box center [1052, 286] width 159 height 23
select select "1"
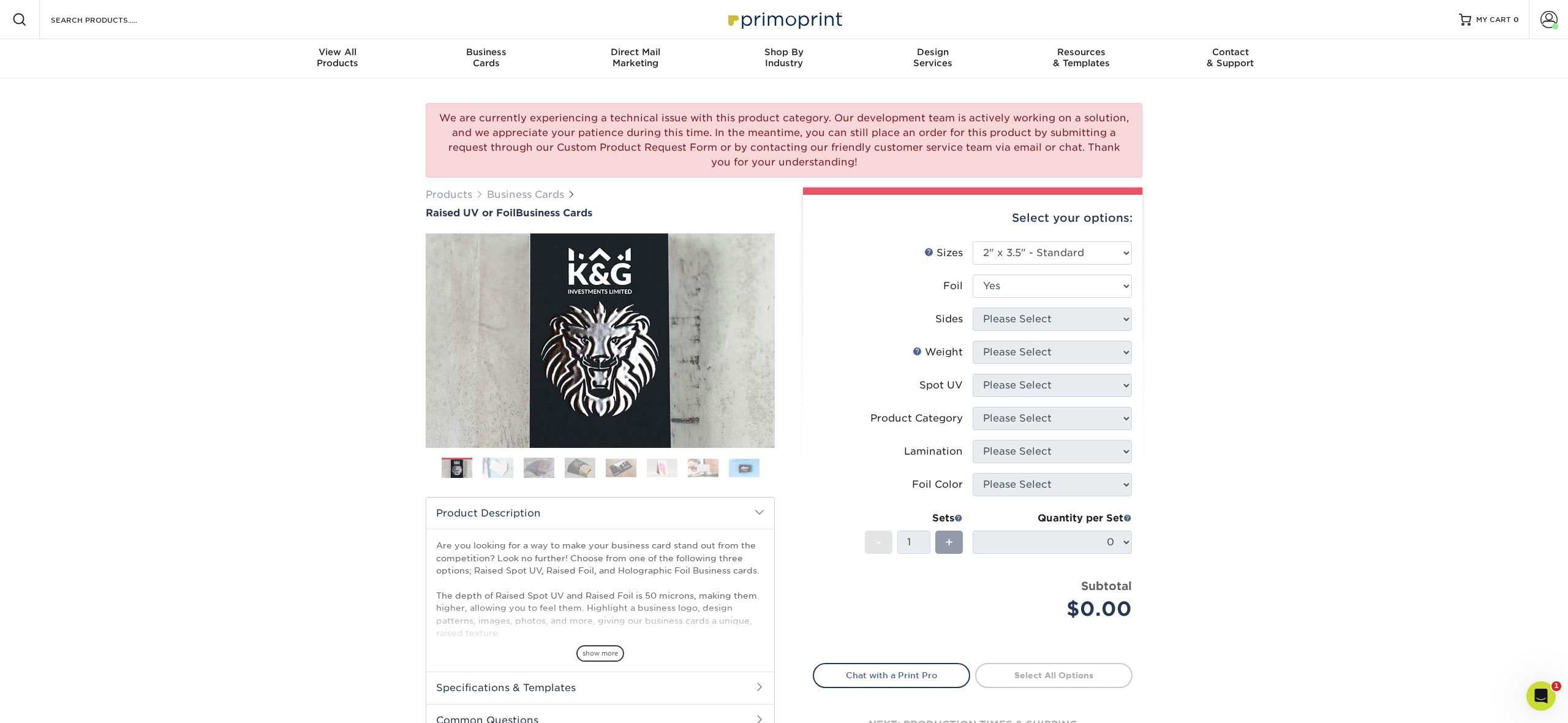
click at [973, 275] on select "Please Select No Yes" at bounding box center [1052, 286] width 159 height 23
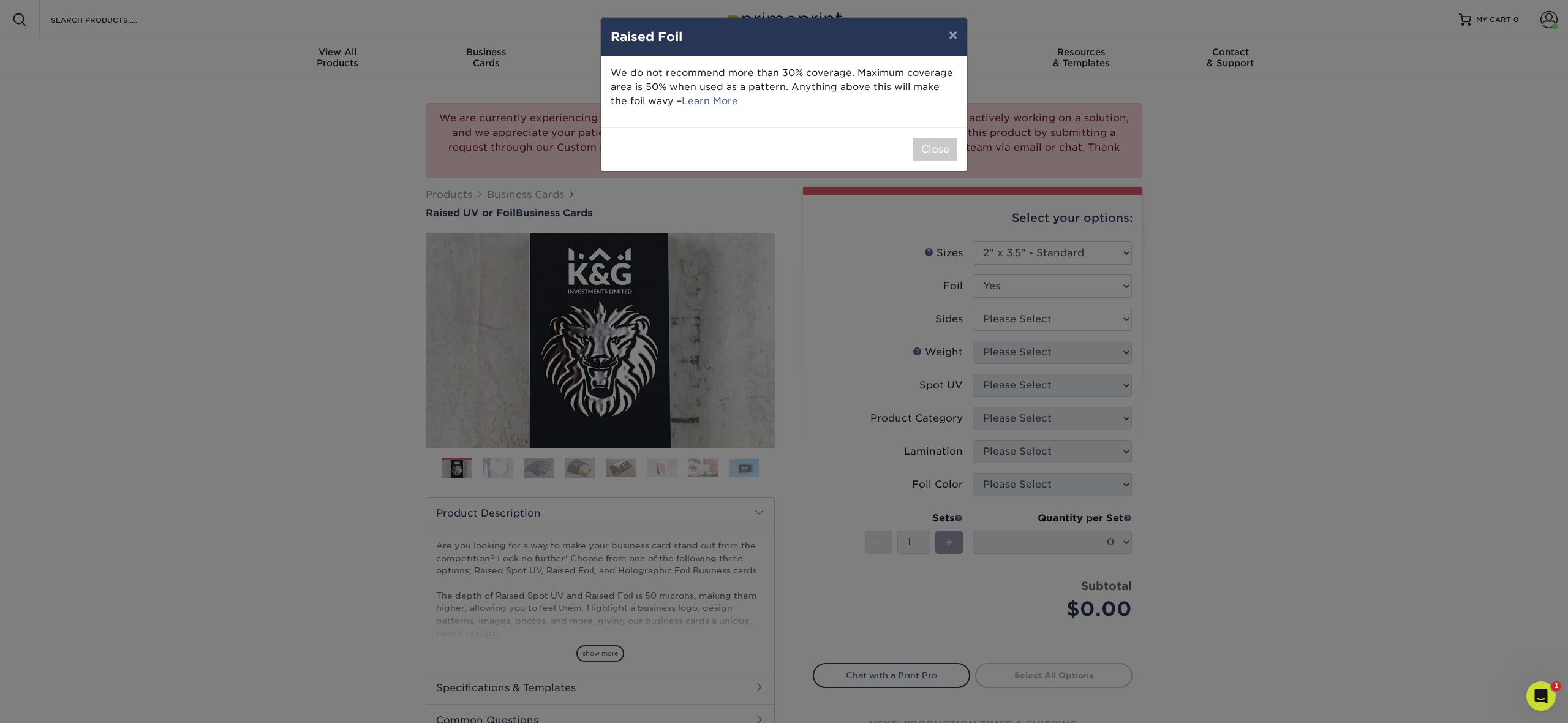
click at [1056, 318] on div "× Raised Foil We do not recommend more than 30% coverage. Maximum coverage area…" at bounding box center [784, 362] width 1568 height 723
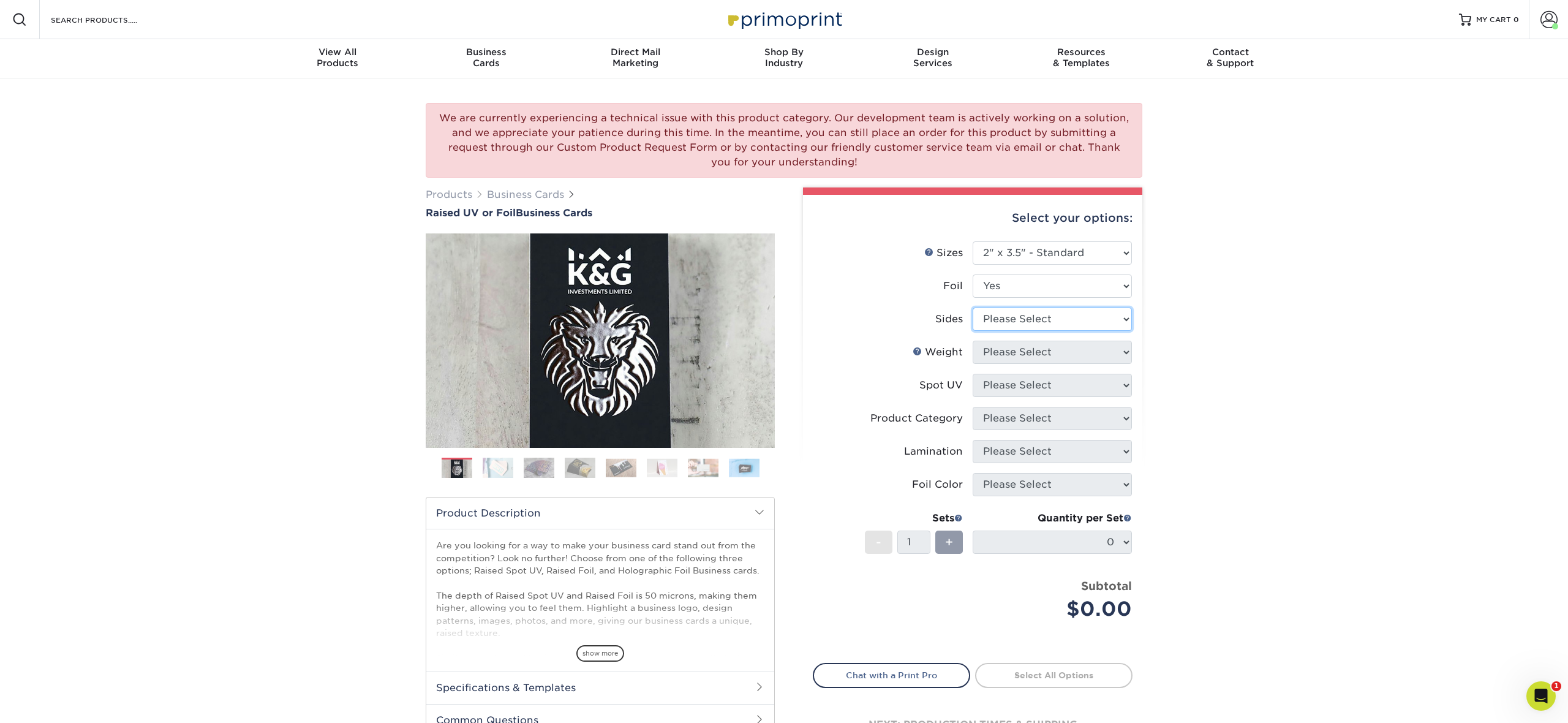
click at [1056, 318] on select "Please Select Print Both Sides - Foil Both Sides Print Both Sides - Foil Front …" at bounding box center [1052, 320] width 159 height 23
select select "34527644-b4fd-4ffb-9092-1318eefcd9d9"
click at [973, 308] on select "Please Select Print Both Sides - Foil Both Sides Print Both Sides - Foil Front …" at bounding box center [1052, 320] width 159 height 23
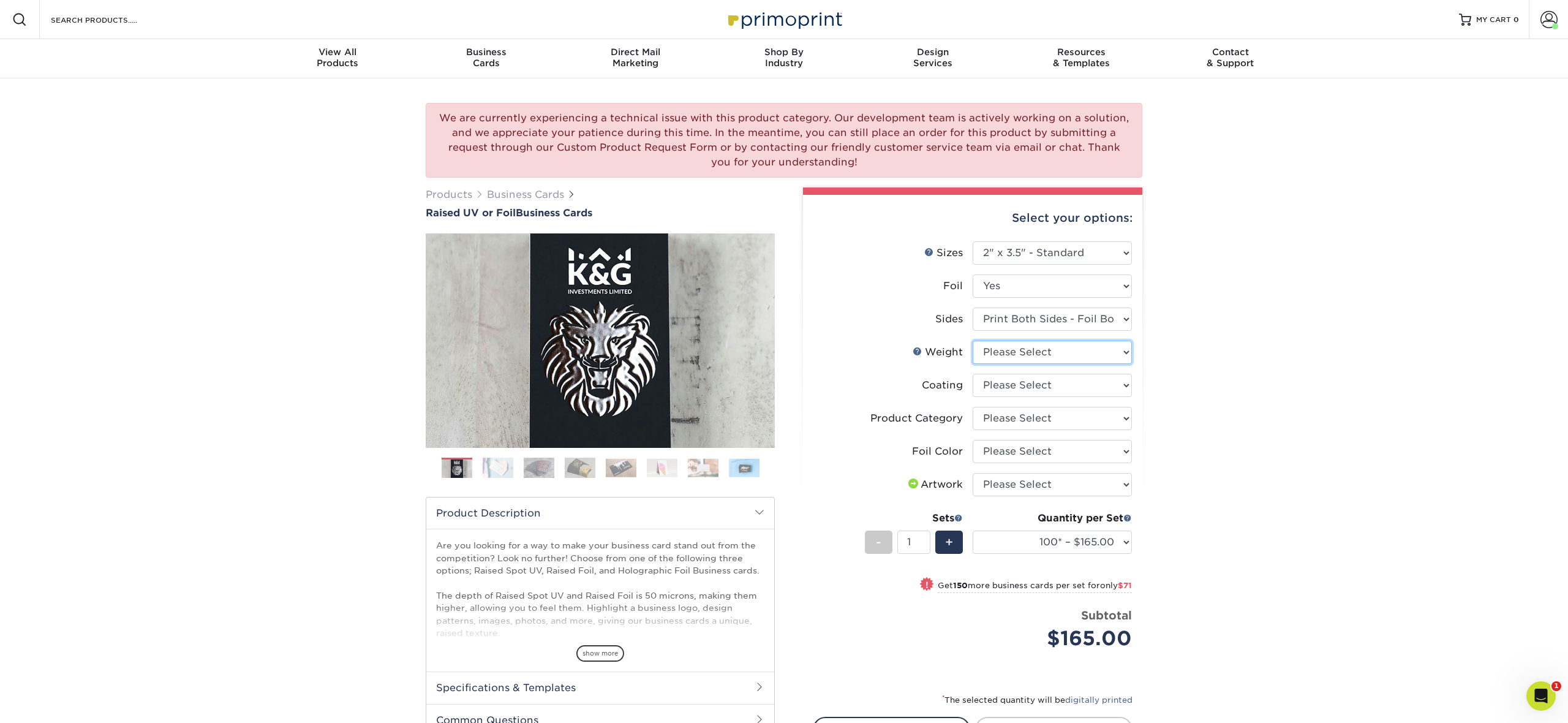
click at [1066, 355] on select "Please Select 16PT" at bounding box center [1052, 352] width 159 height 23
click at [1093, 351] on select "Please Select 16PT" at bounding box center [1052, 352] width 159 height 23
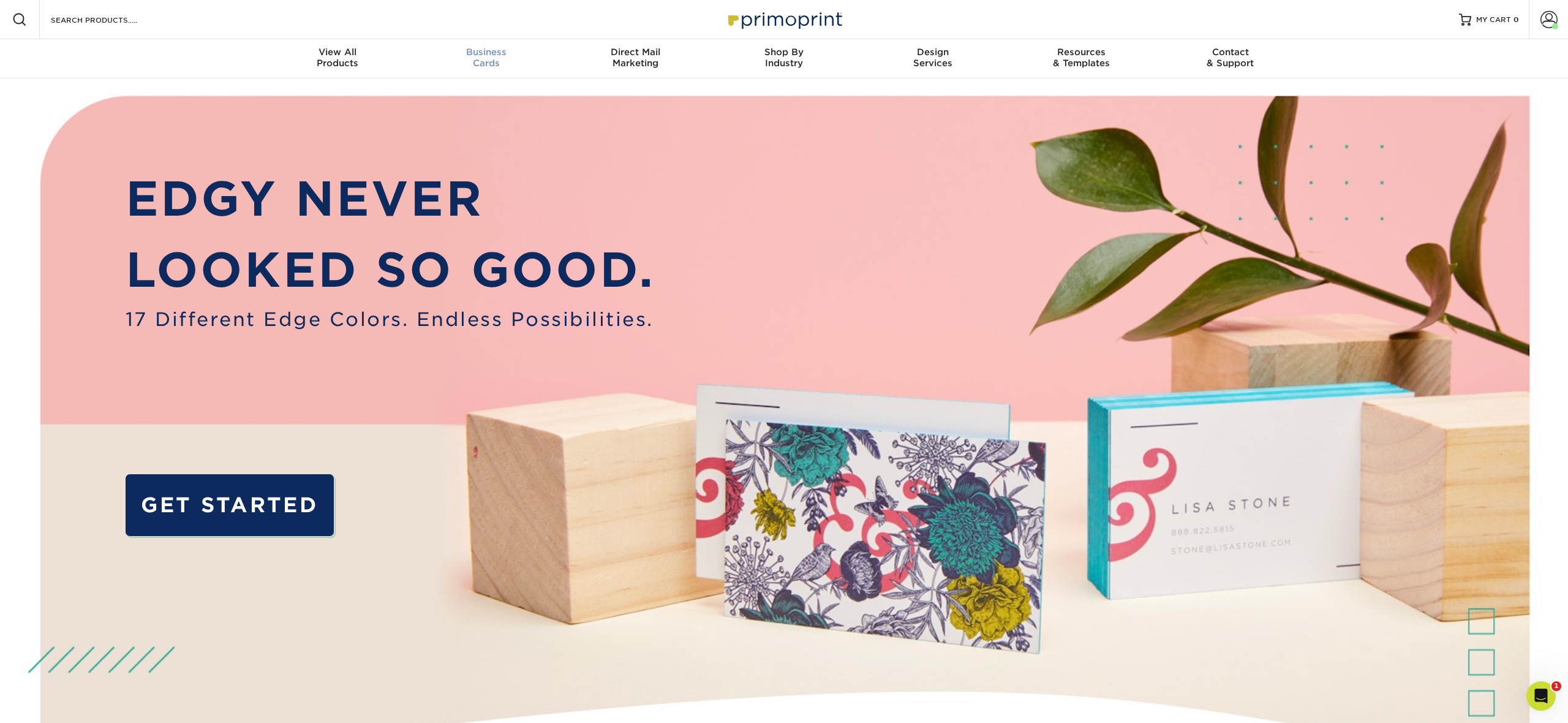
click at [467, 52] on span "Business" at bounding box center [487, 52] width 149 height 11
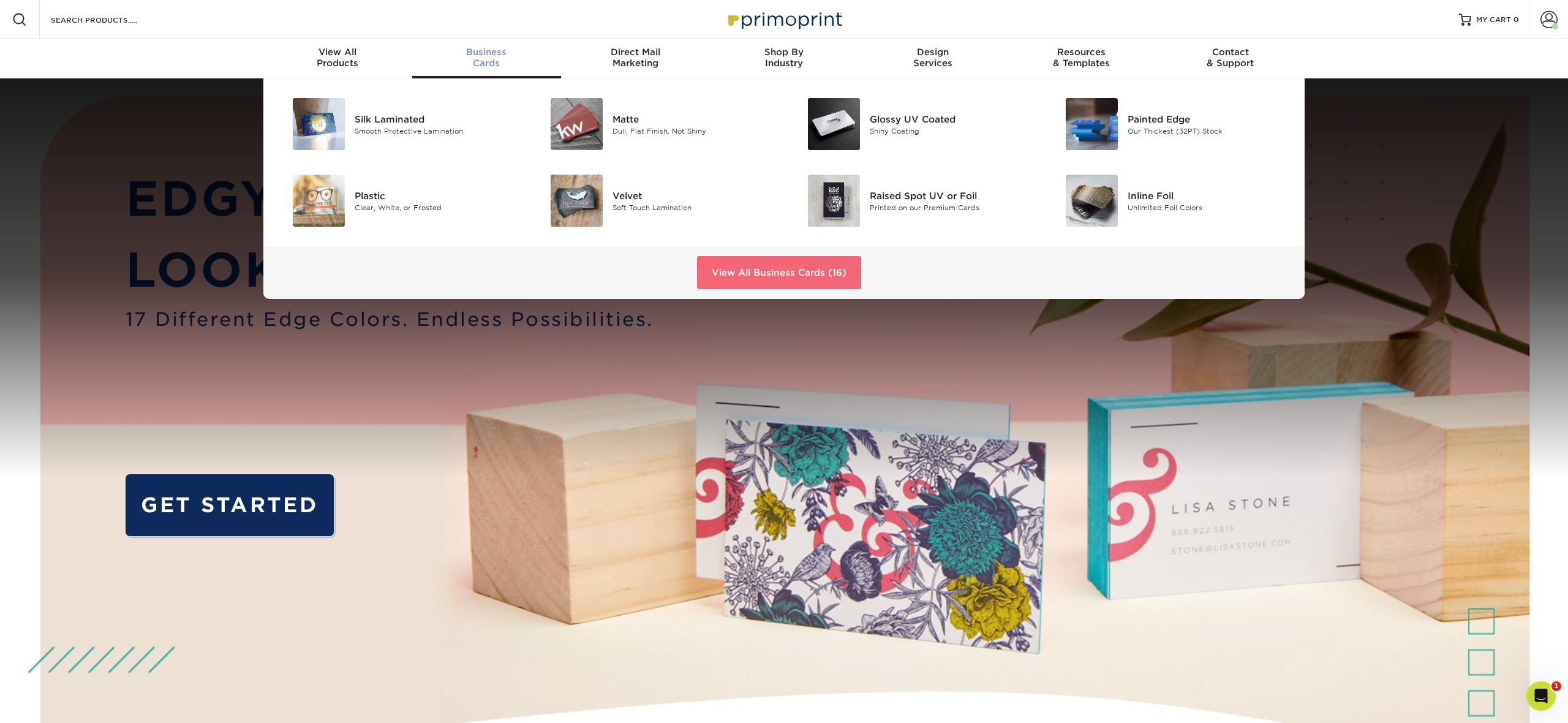
click at [799, 261] on link "View All Business Cards (16)" at bounding box center [779, 273] width 164 height 33
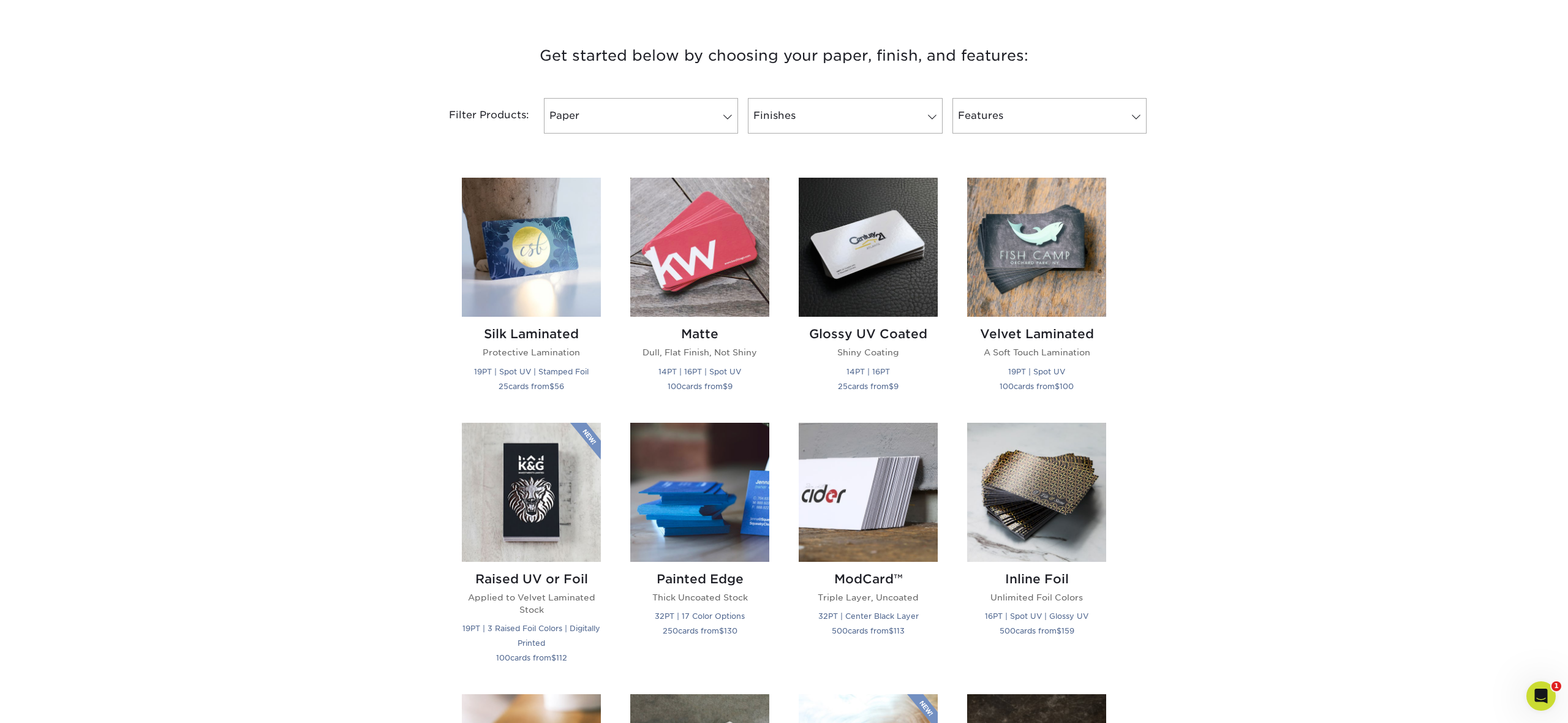
scroll to position [450, 0]
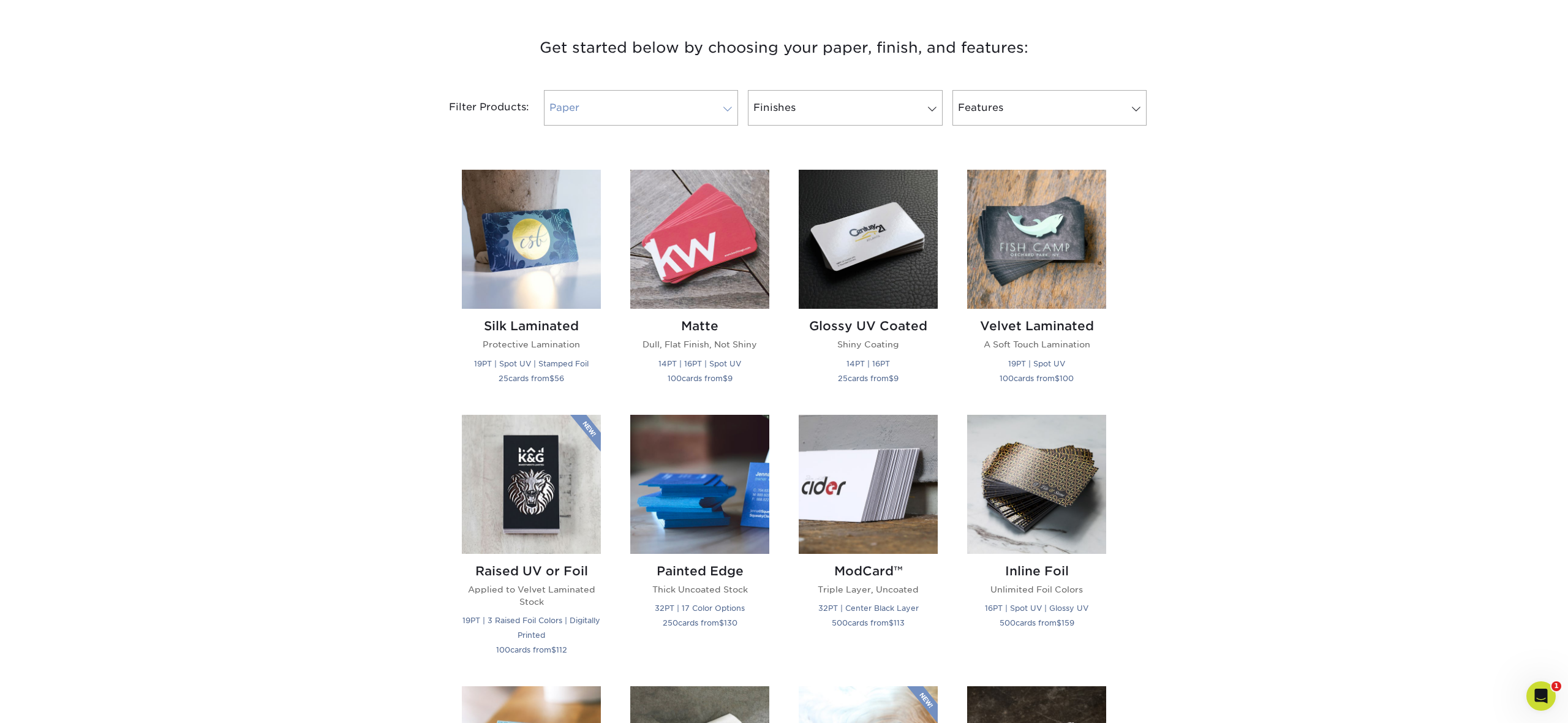
click at [693, 101] on link "Paper" at bounding box center [641, 108] width 194 height 36
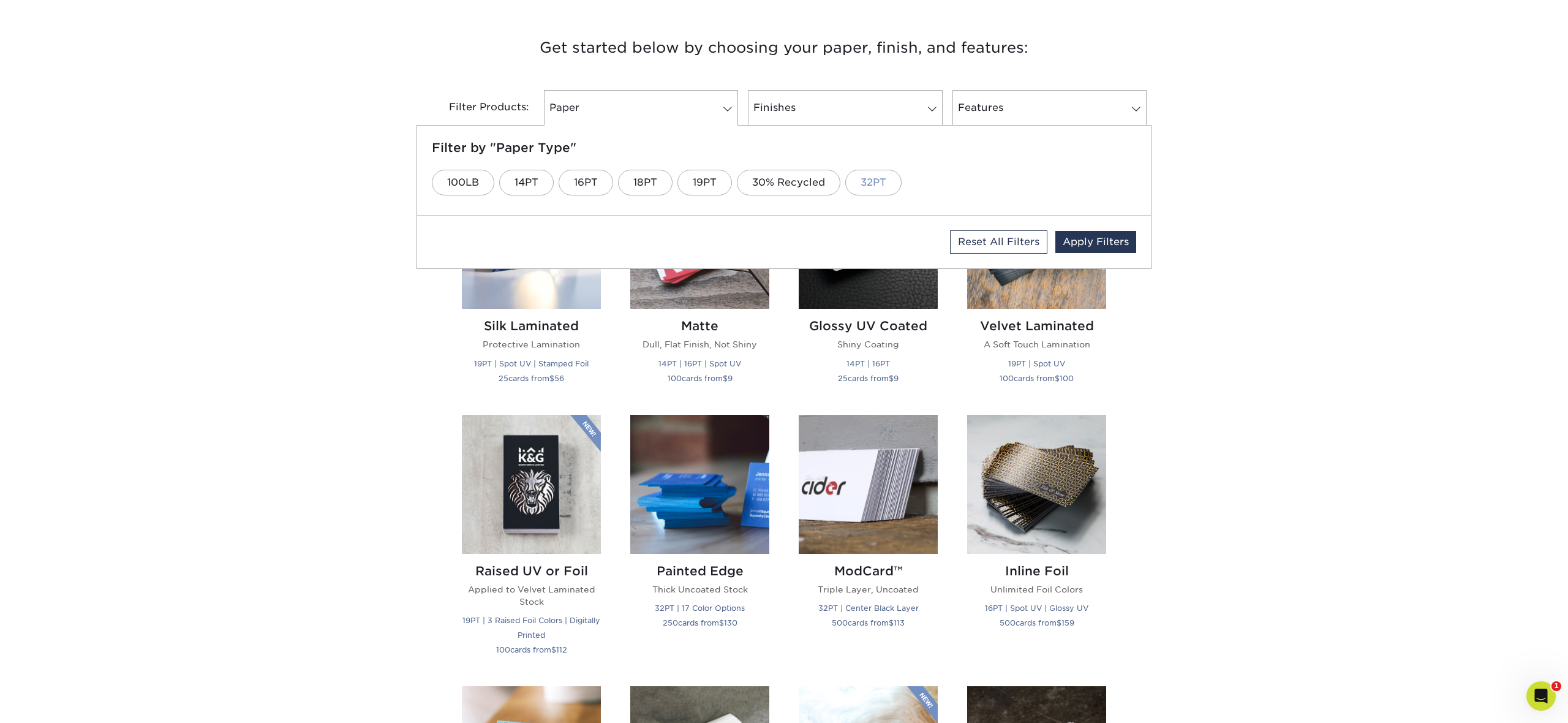
click at [856, 185] on link "32PT" at bounding box center [874, 182] width 57 height 26
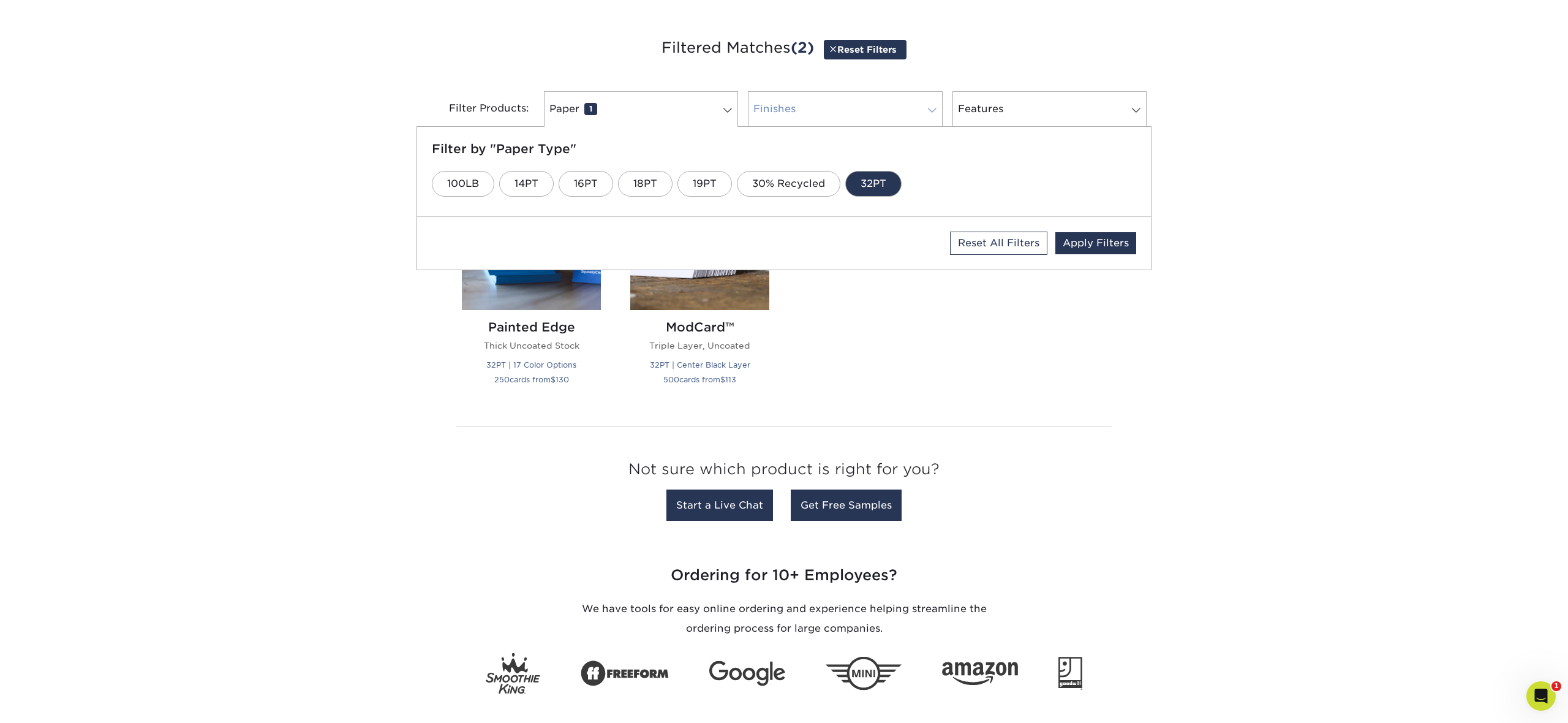
click at [856, 118] on link "Finishes 0" at bounding box center [845, 109] width 194 height 36
click at [1036, 100] on link "Features 0" at bounding box center [1049, 109] width 194 height 36
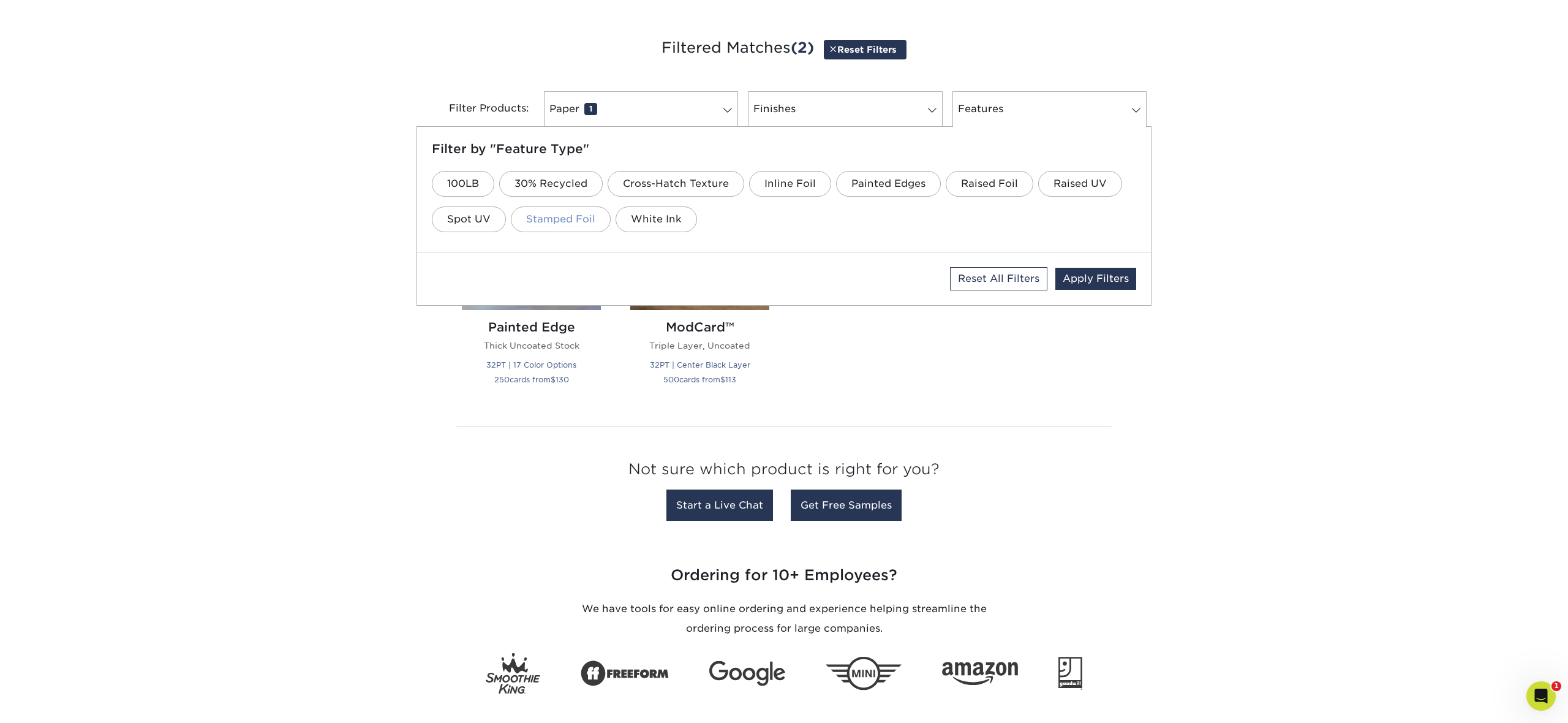
click at [576, 224] on link "Stamped Foil" at bounding box center [561, 219] width 100 height 26
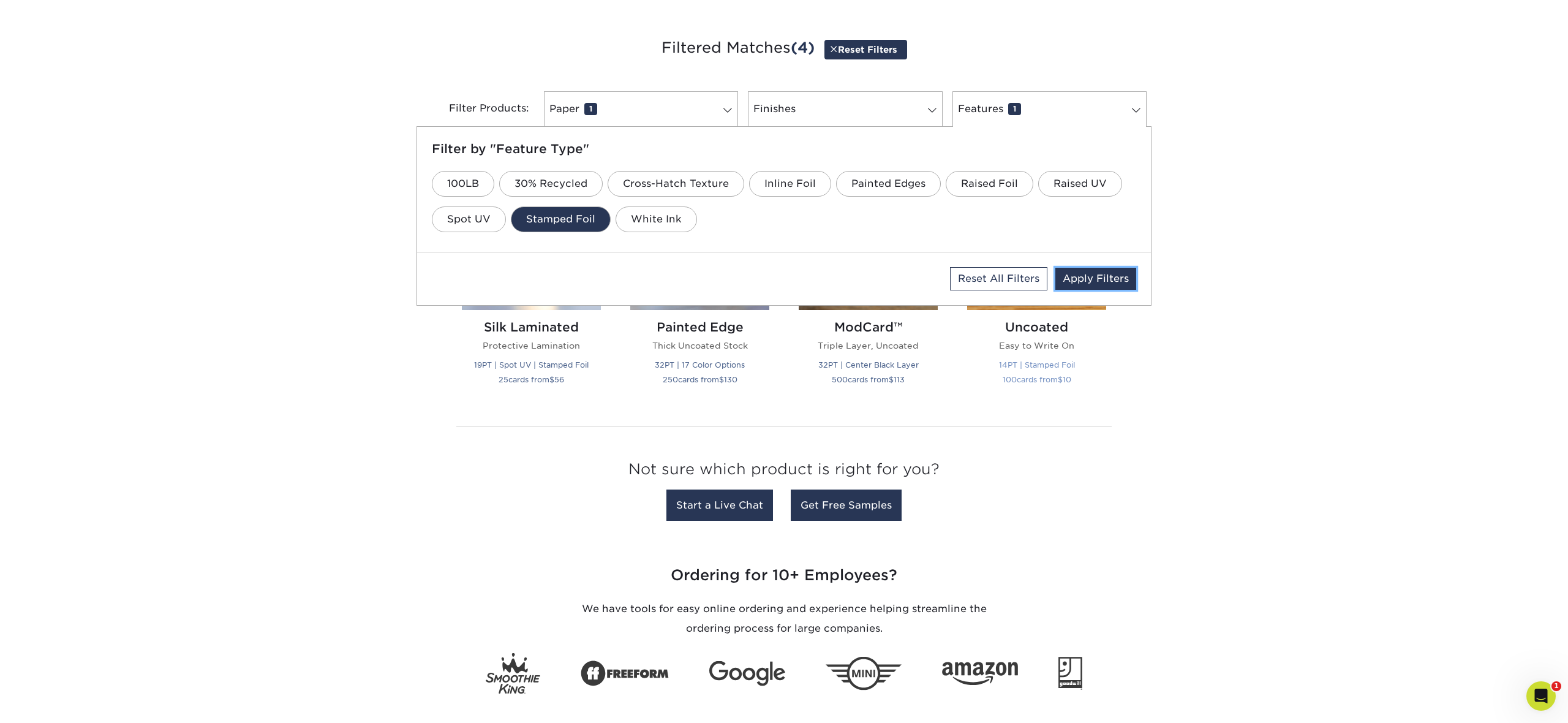
click at [1090, 285] on link "Apply Filters" at bounding box center [1096, 279] width 81 height 22
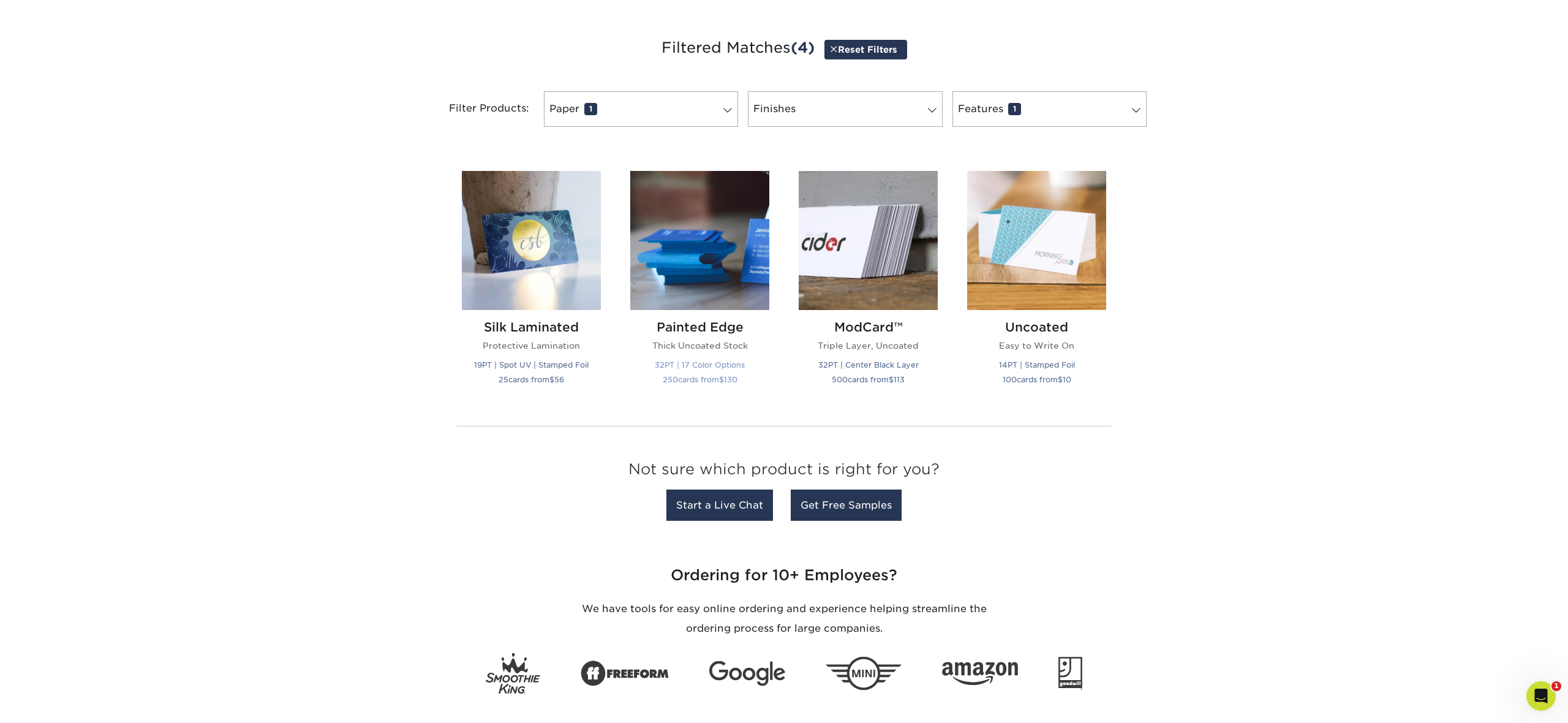
click at [704, 331] on h2 "Painted Edge" at bounding box center [699, 327] width 139 height 15
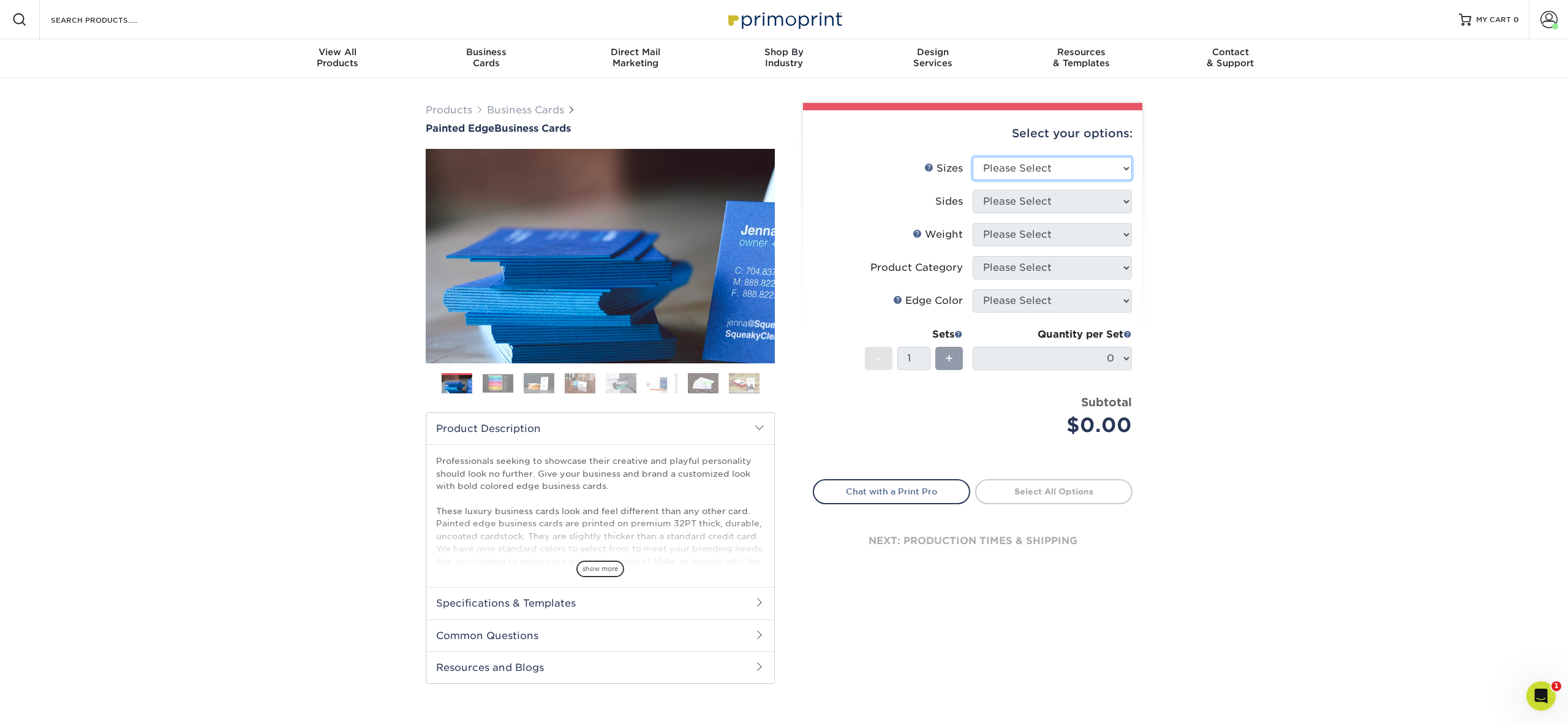
click at [1110, 165] on select "Please Select 2" x 3.5" - Standard 2.125" x 3.375" - European 2.5" x 2.5" - Squ…" at bounding box center [1052, 169] width 159 height 23
select select "2.00x3.50"
click at [973, 157] on select "Please Select 2" x 3.5" - Standard 2.125" x 3.375" - European 2.5" x 2.5" - Squ…" at bounding box center [1052, 169] width 159 height 23
click at [1088, 199] on select "Please Select Print Both Sides Print Front Only" at bounding box center [1052, 202] width 159 height 23
select select "13abbda7-1d64-4f25-8bb2-c179b224825d"
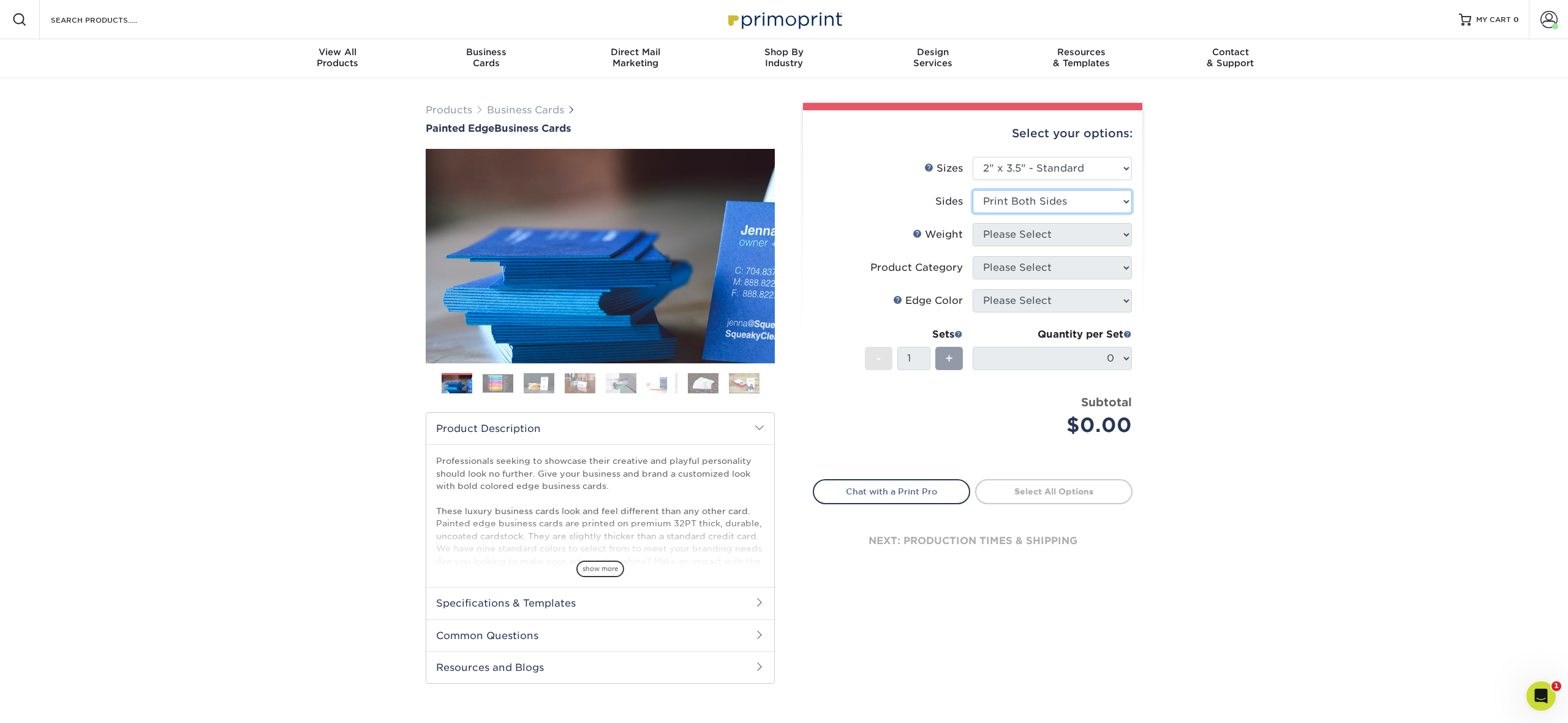
click at [973, 190] on select "Please Select Print Both Sides Print Front Only" at bounding box center [1052, 202] width 159 height 23
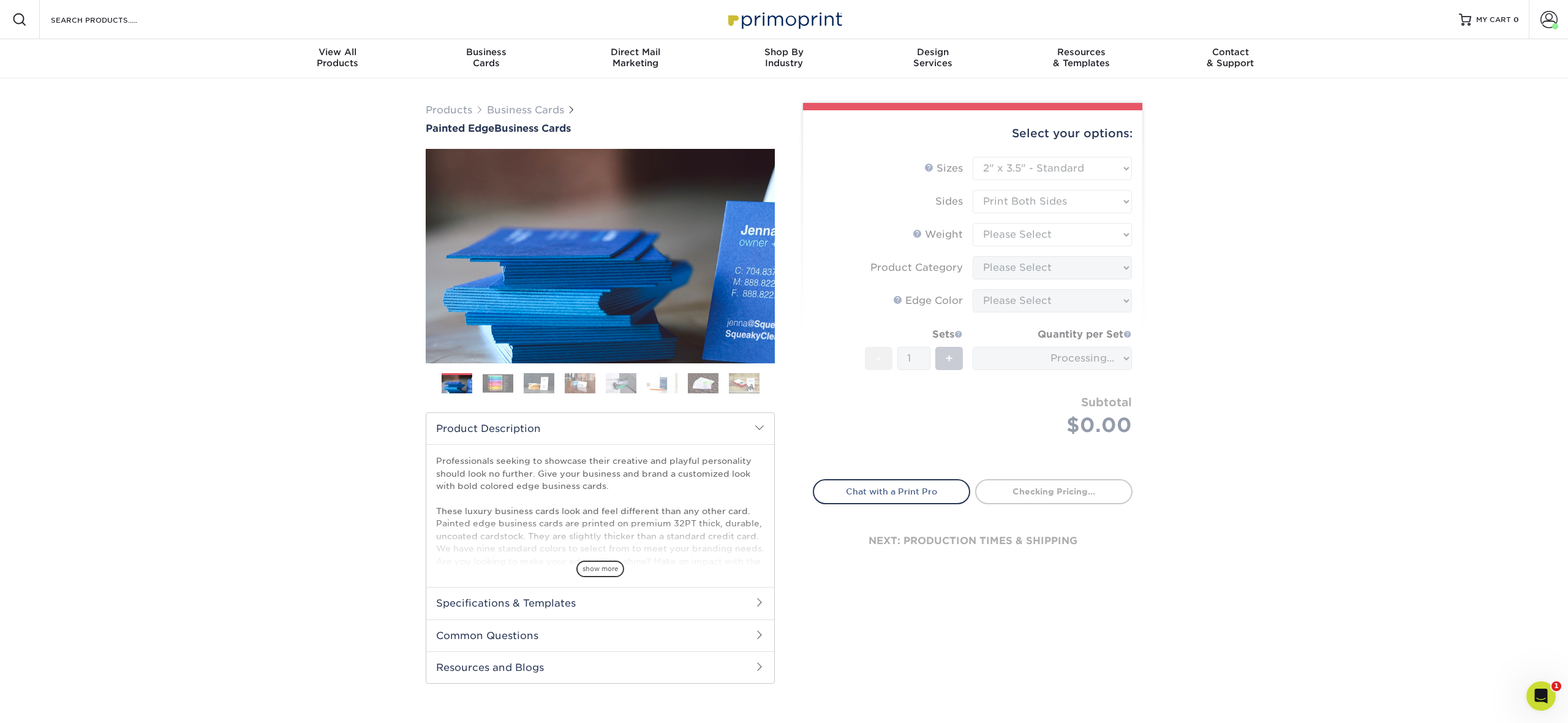
click at [1068, 230] on form "Sizes Help Sizes Please Select 2" x 3.5" - Standard 2.125" x 3.375" - European …" at bounding box center [972, 311] width 320 height 308
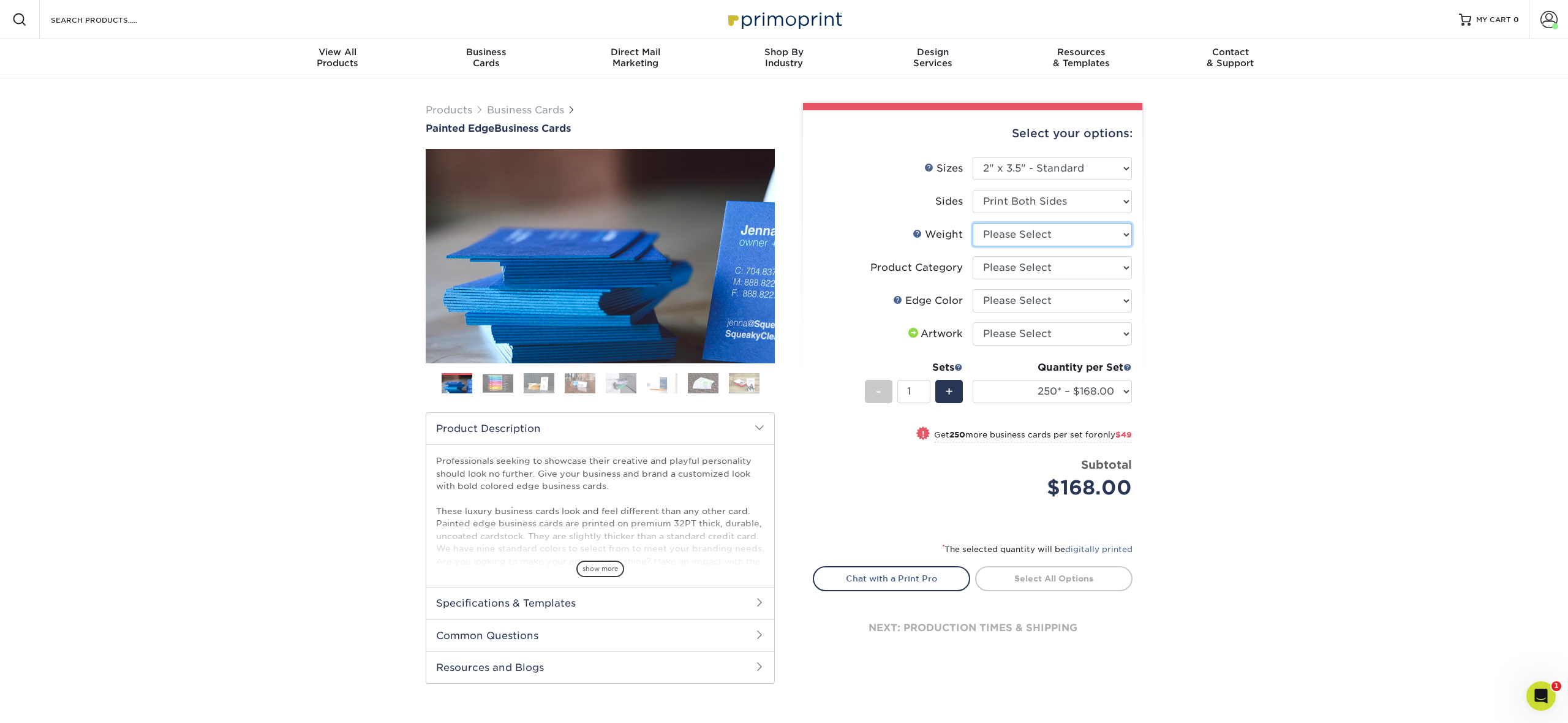
click at [1065, 230] on select "Please Select 32PTUC" at bounding box center [1052, 235] width 159 height 23
select select "32PTUC"
click at [973, 223] on select "Please Select 32PTUC" at bounding box center [1052, 235] width 159 height 23
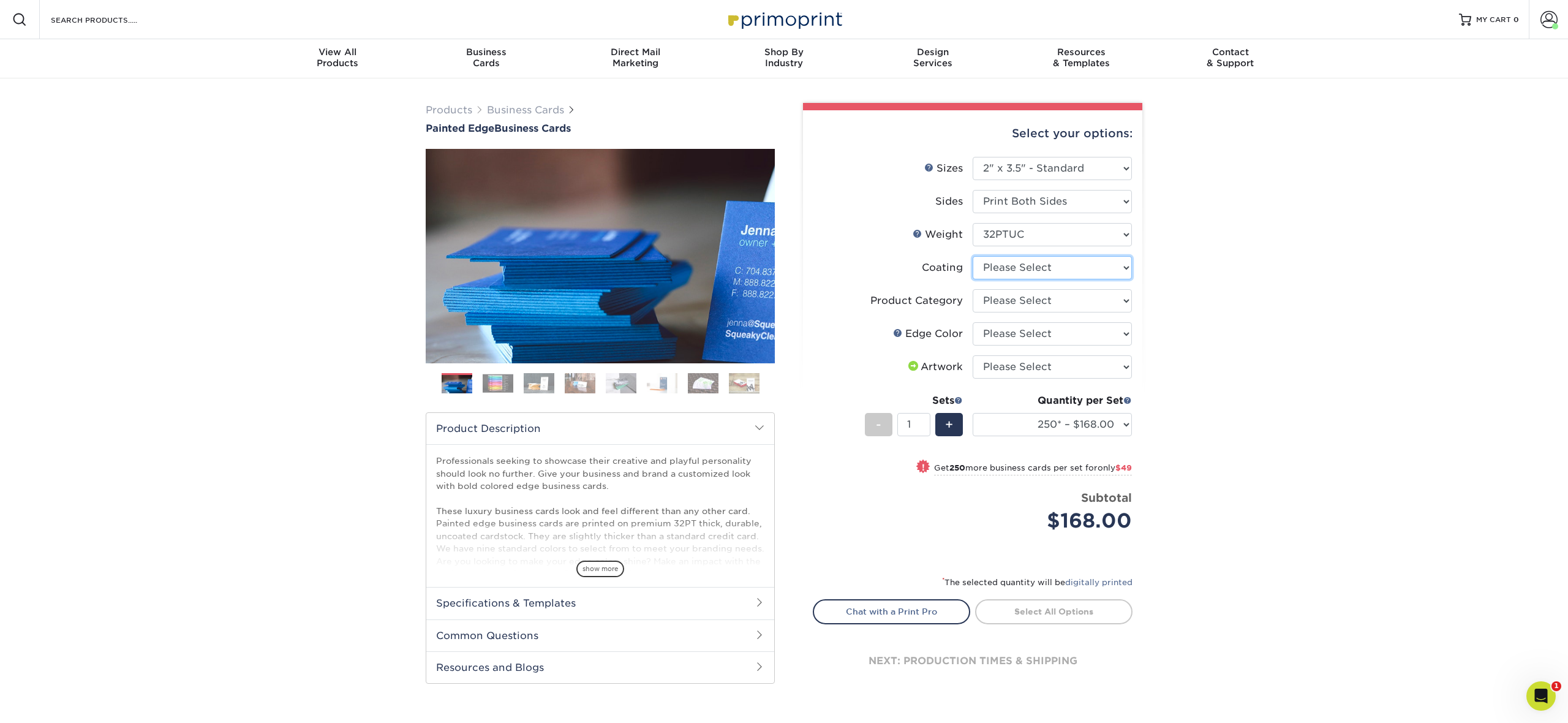
click at [1052, 268] on select at bounding box center [1052, 268] width 159 height 23
click at [973, 256] on select at bounding box center [1052, 268] width 159 height 23
click at [1055, 302] on select "Please Select Business Cards" at bounding box center [1052, 301] width 159 height 23
select select "3b5148f1-0588-4f88-a218-97bcfdce65c1"
click at [973, 289] on select "Please Select Business Cards" at bounding box center [1052, 301] width 159 height 23
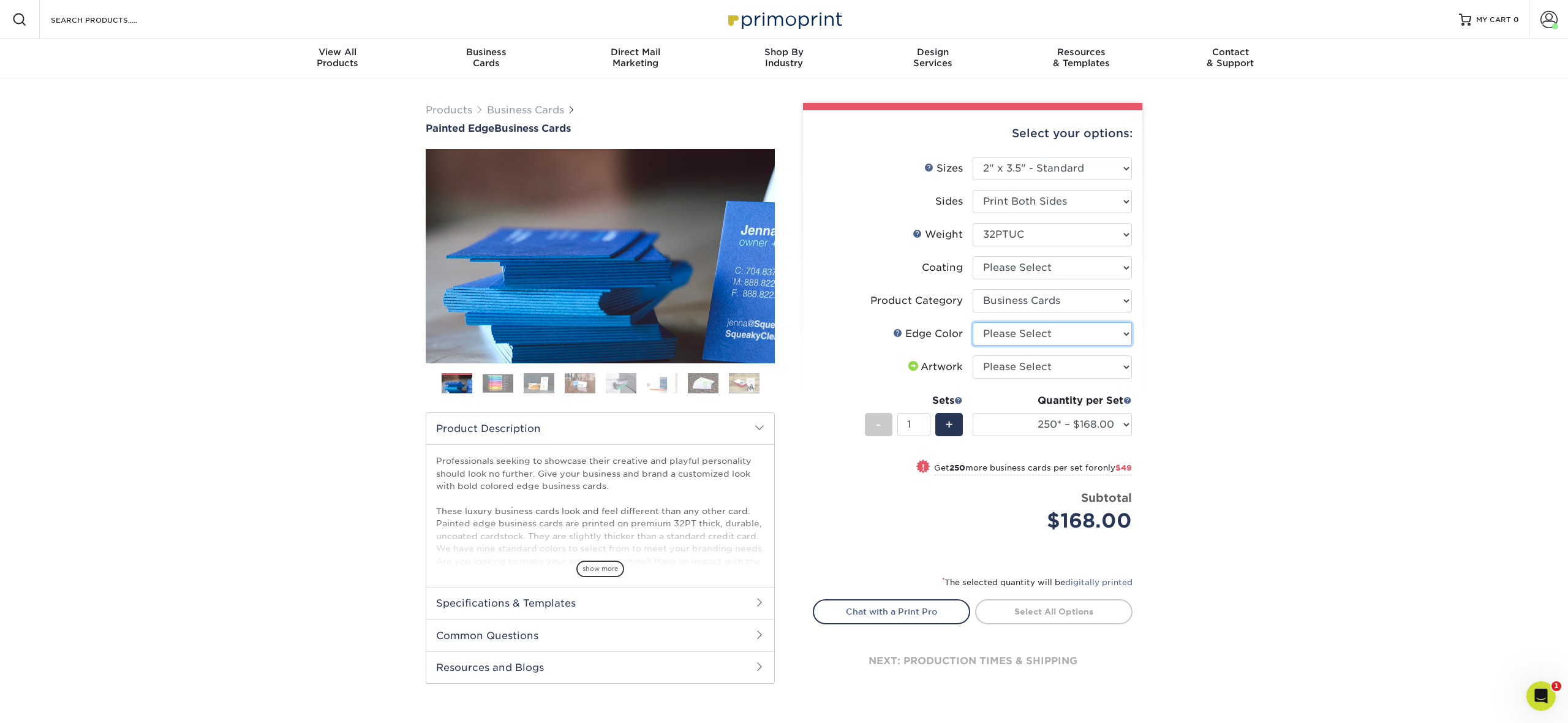
click at [1033, 332] on select "Please Select Charcoal Black Brown Blue Pearlescent Blue Pearlescent Gold Pearl…" at bounding box center [1052, 334] width 159 height 23
select select "e42633f1-b123-4179-bb8a-cf3a693d9207"
click at [973, 322] on select "Please Select Charcoal Black Brown Blue Pearlescent Blue Pearlescent Gold Pearl…" at bounding box center [1052, 334] width 159 height 23
click at [1046, 374] on select "Please Select I will upload files I need a design - $100" at bounding box center [1052, 367] width 159 height 23
select select "upload"
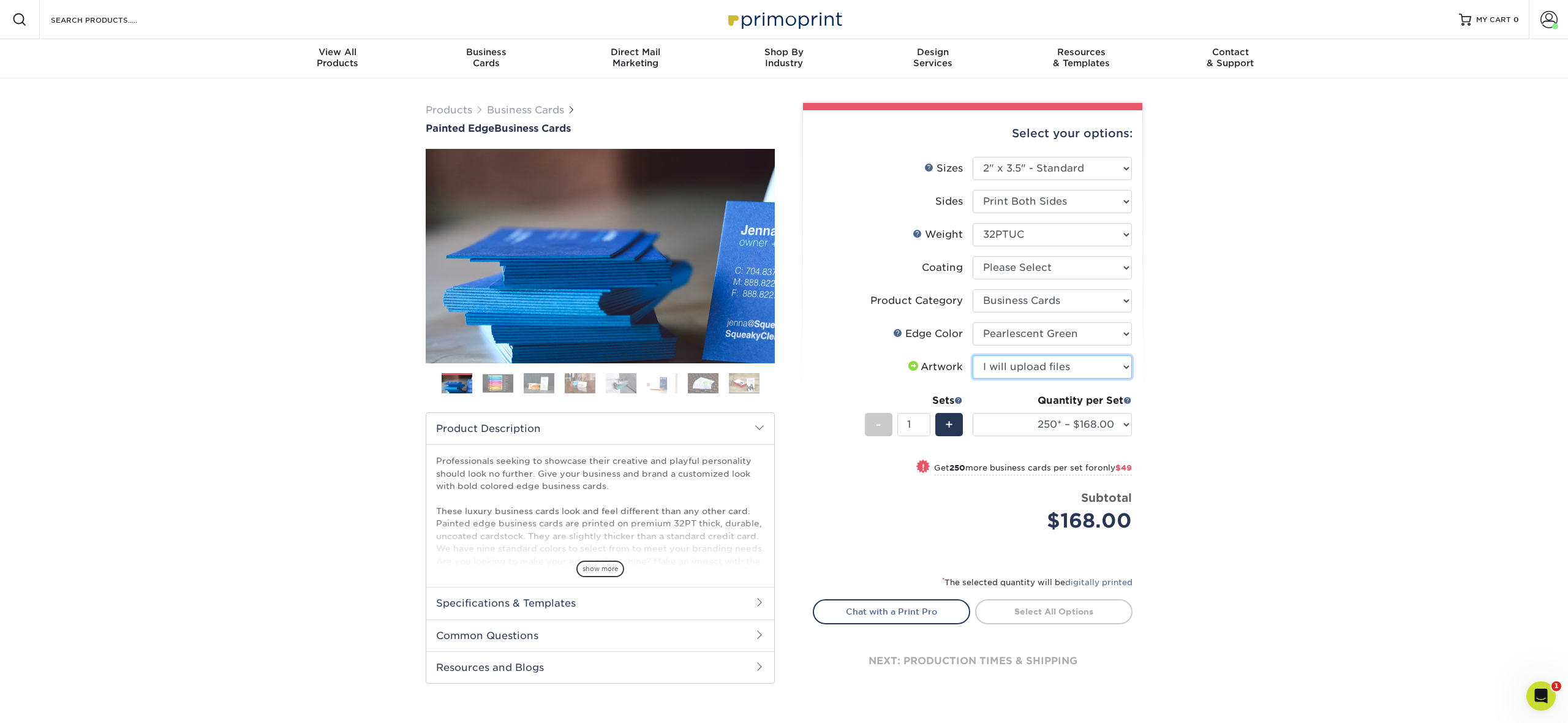
click at [973, 356] on select "Please Select I will upload files I need a design - $100" at bounding box center [1052, 367] width 159 height 23
click at [1075, 422] on select "250* – $168.00 500* – $217.00 1000* – $339.00" at bounding box center [1052, 425] width 159 height 23
click at [973, 413] on select "250* – $168.00 500* – $217.00 1000* – $339.00" at bounding box center [1052, 425] width 159 height 23
click at [1113, 416] on select "250* – $168.00 500* – $217.00 1000* – $339.00" at bounding box center [1052, 425] width 159 height 23
select select "250* – $168.00"
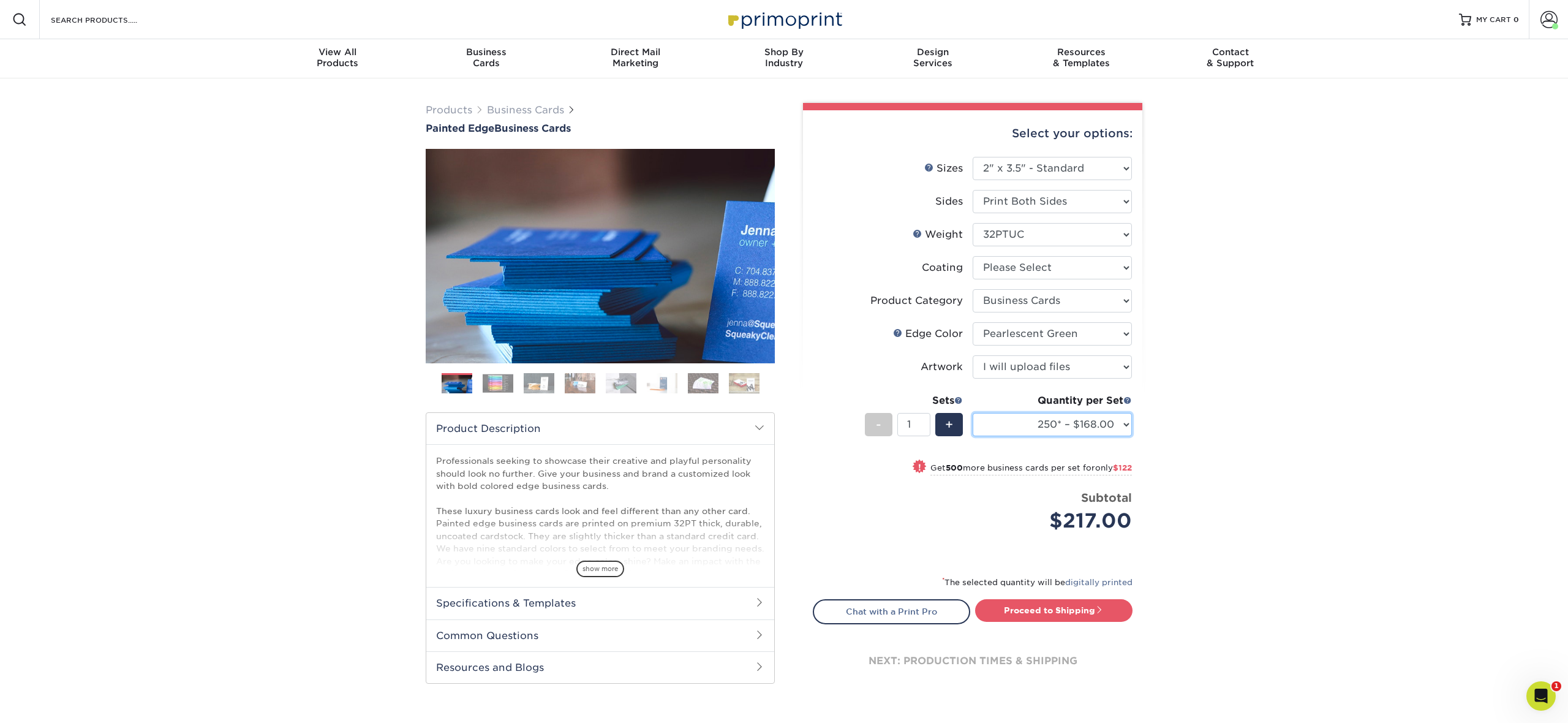
click at [973, 413] on select "250* – $168.00 500* – $217.00 1000* – $339.00" at bounding box center [1052, 425] width 159 height 23
click at [1095, 260] on select at bounding box center [1052, 268] width 159 height 23
select select "3e7618de-abca-4bda-9f97-8b9129e913d8"
click at [973, 256] on select at bounding box center [1052, 268] width 159 height 23
select select "-1"
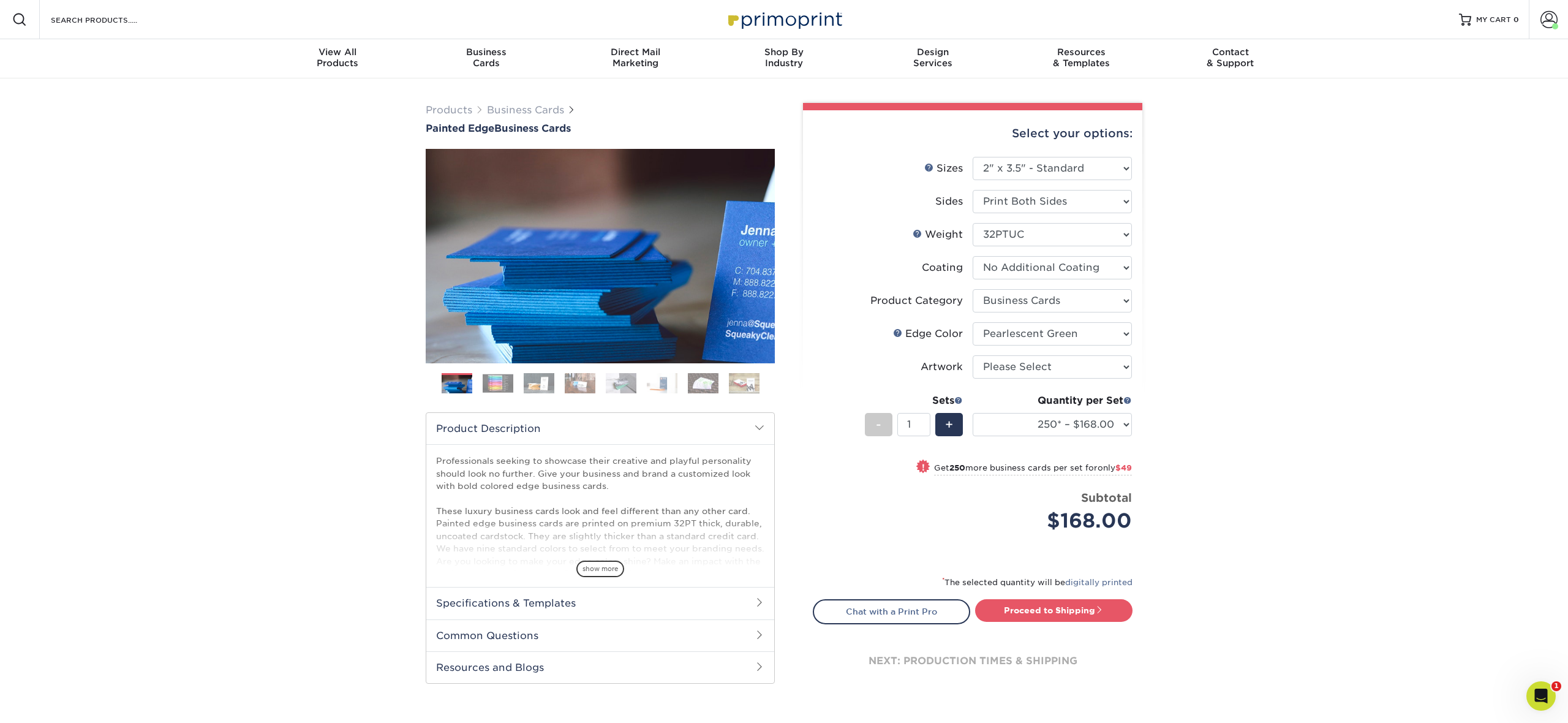
select select "-1"
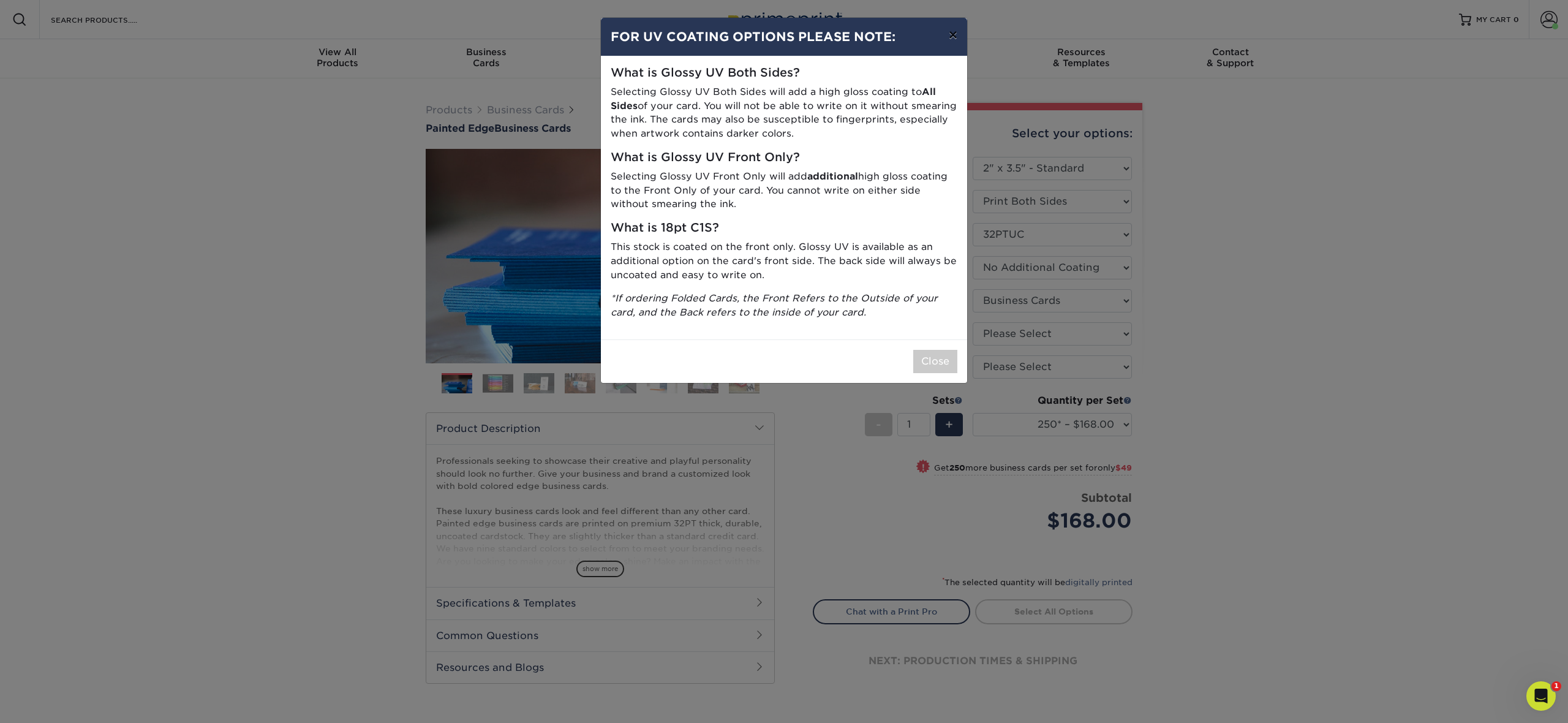
click at [955, 38] on button "×" at bounding box center [953, 34] width 28 height 34
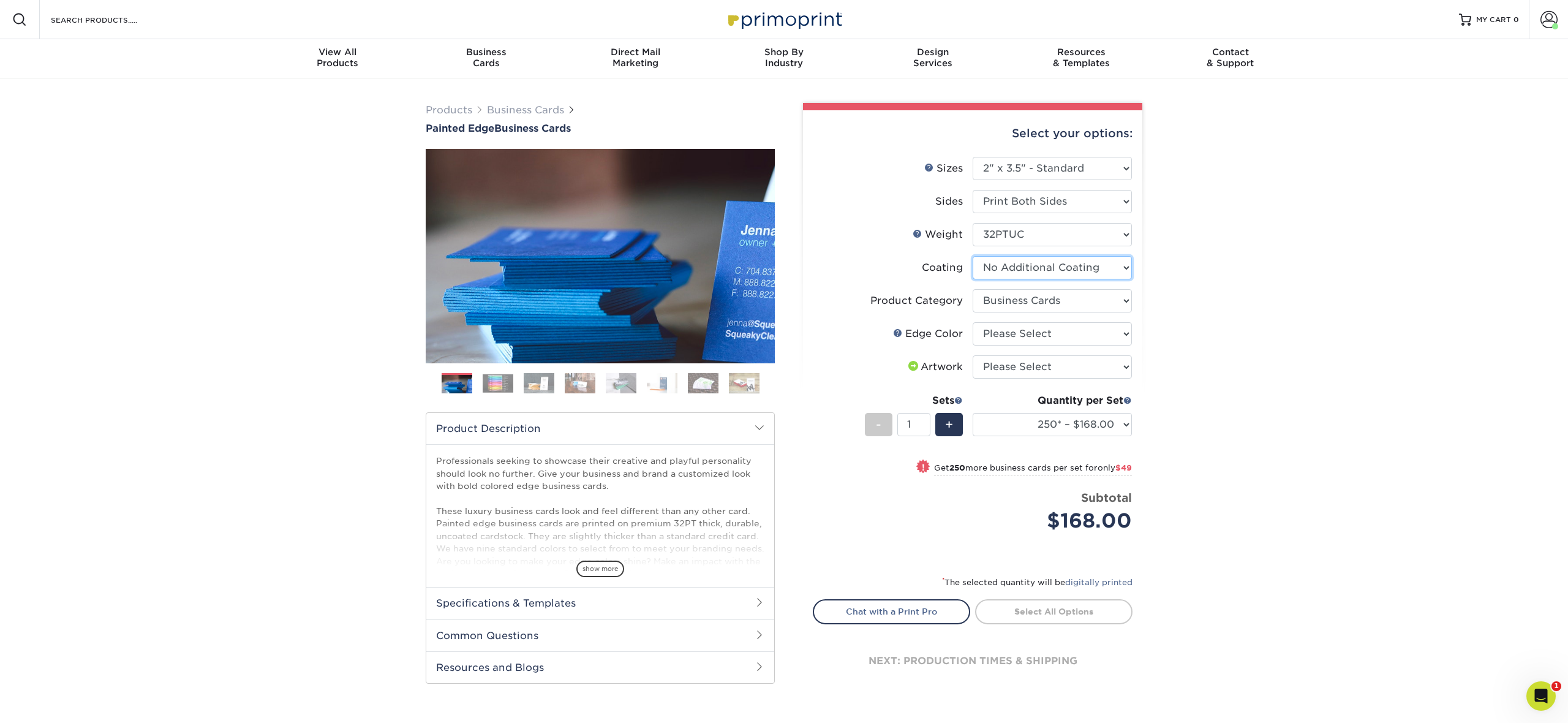
click at [1117, 274] on select at bounding box center [1052, 268] width 159 height 23
select select "-1"
click at [973, 256] on select at bounding box center [1052, 268] width 159 height 23
select select
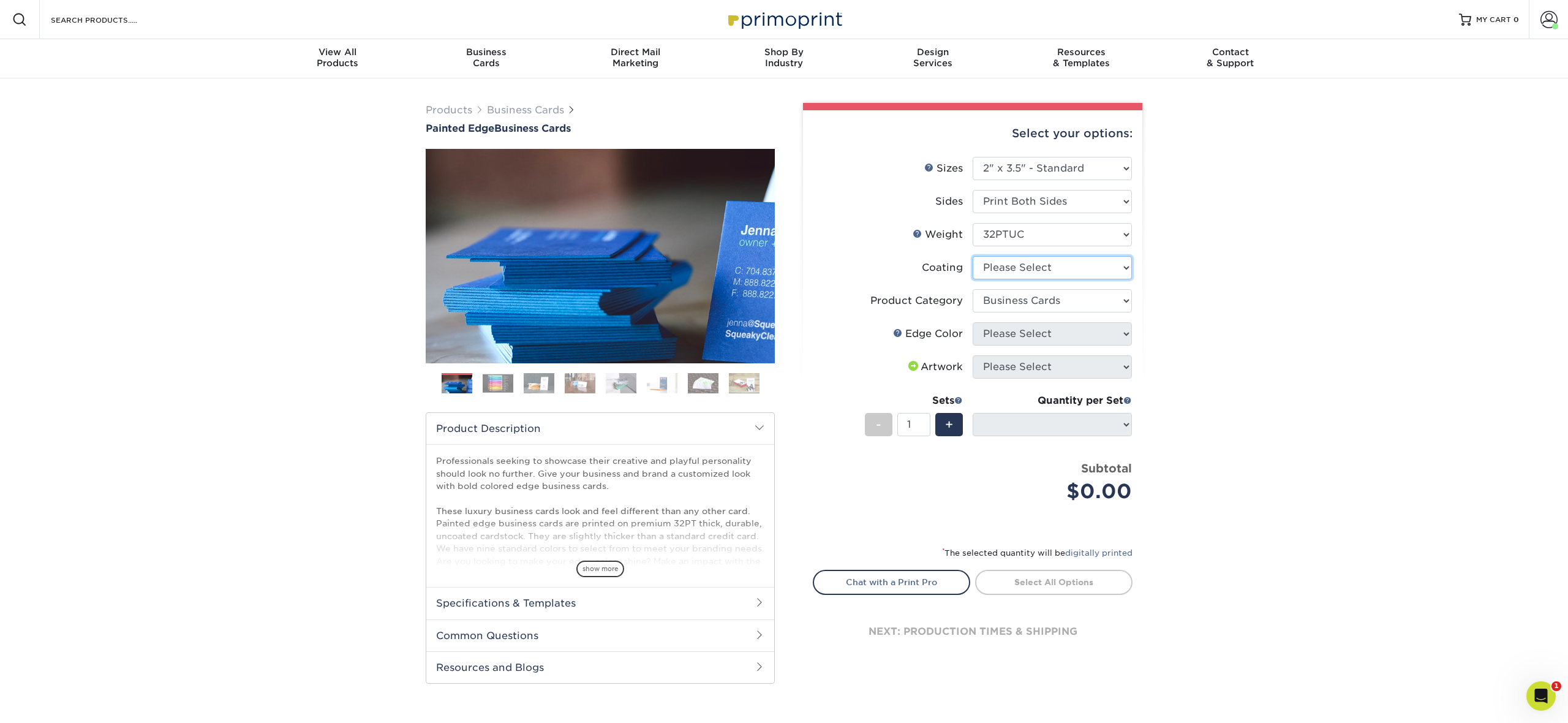
click at [1082, 272] on select at bounding box center [1052, 268] width 159 height 23
select select "3e7618de-abca-4bda-9f97-8b9129e913d8"
click at [973, 256] on select at bounding box center [1052, 268] width 159 height 23
select select "-1"
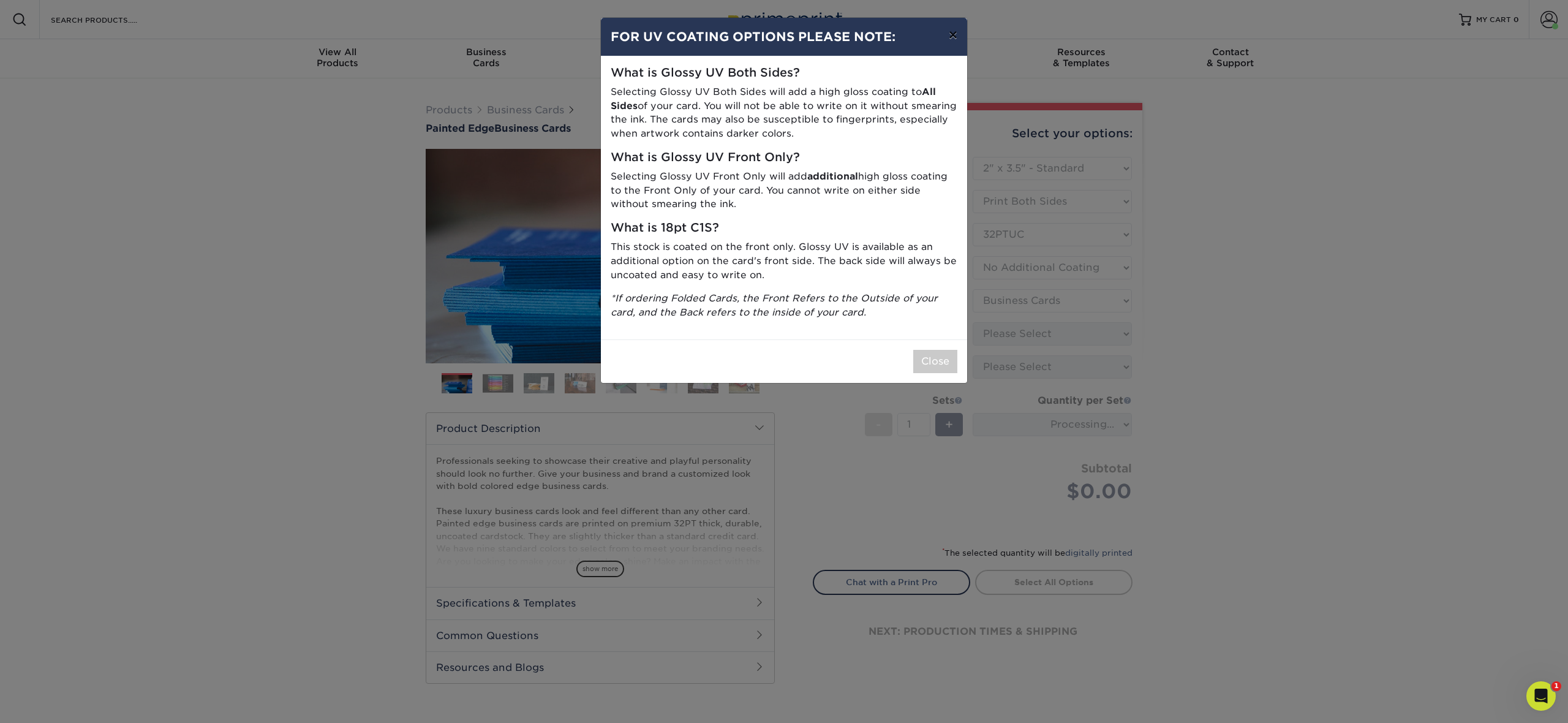
click at [950, 36] on button "×" at bounding box center [953, 34] width 28 height 34
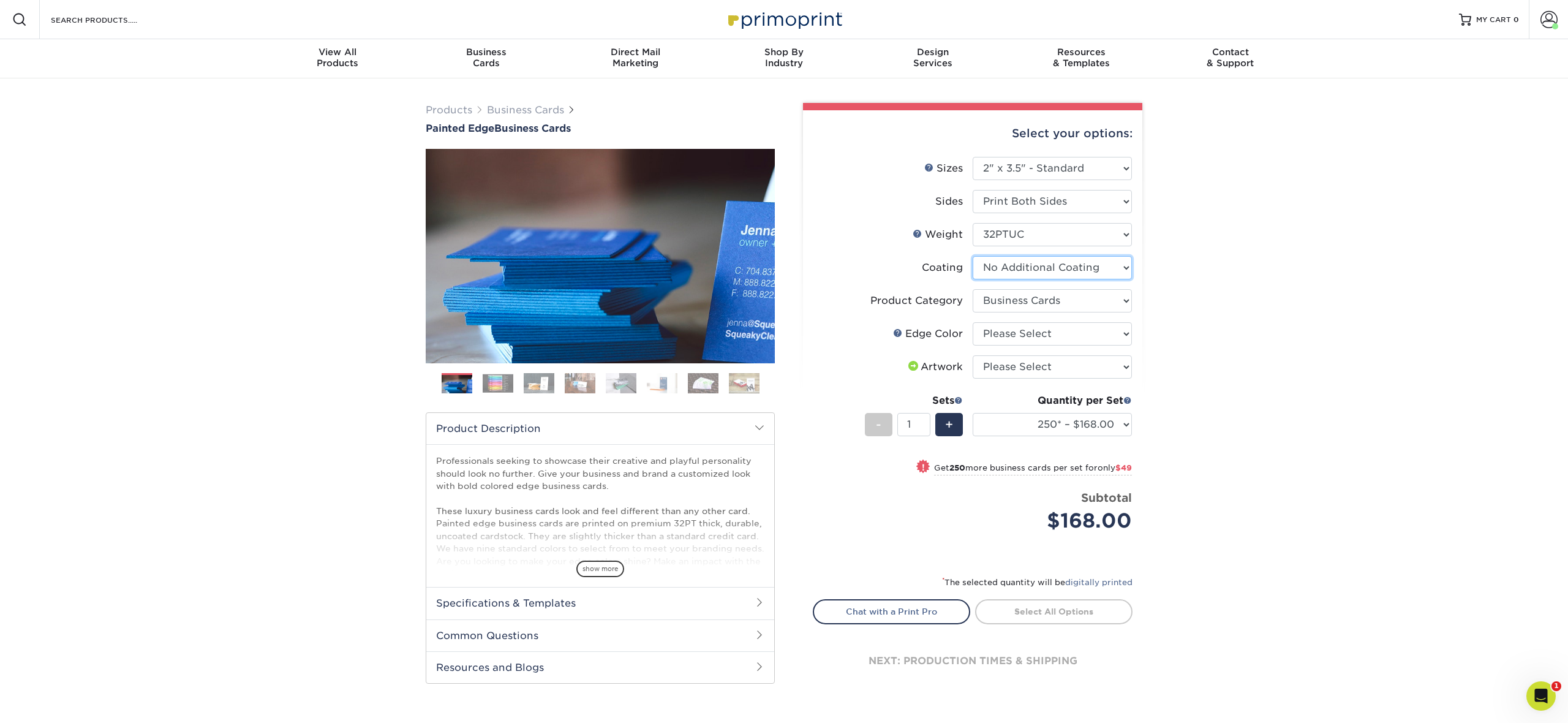
click at [1056, 265] on select at bounding box center [1052, 268] width 159 height 23
select select "-1"
click at [973, 256] on select at bounding box center [1052, 268] width 159 height 23
select select
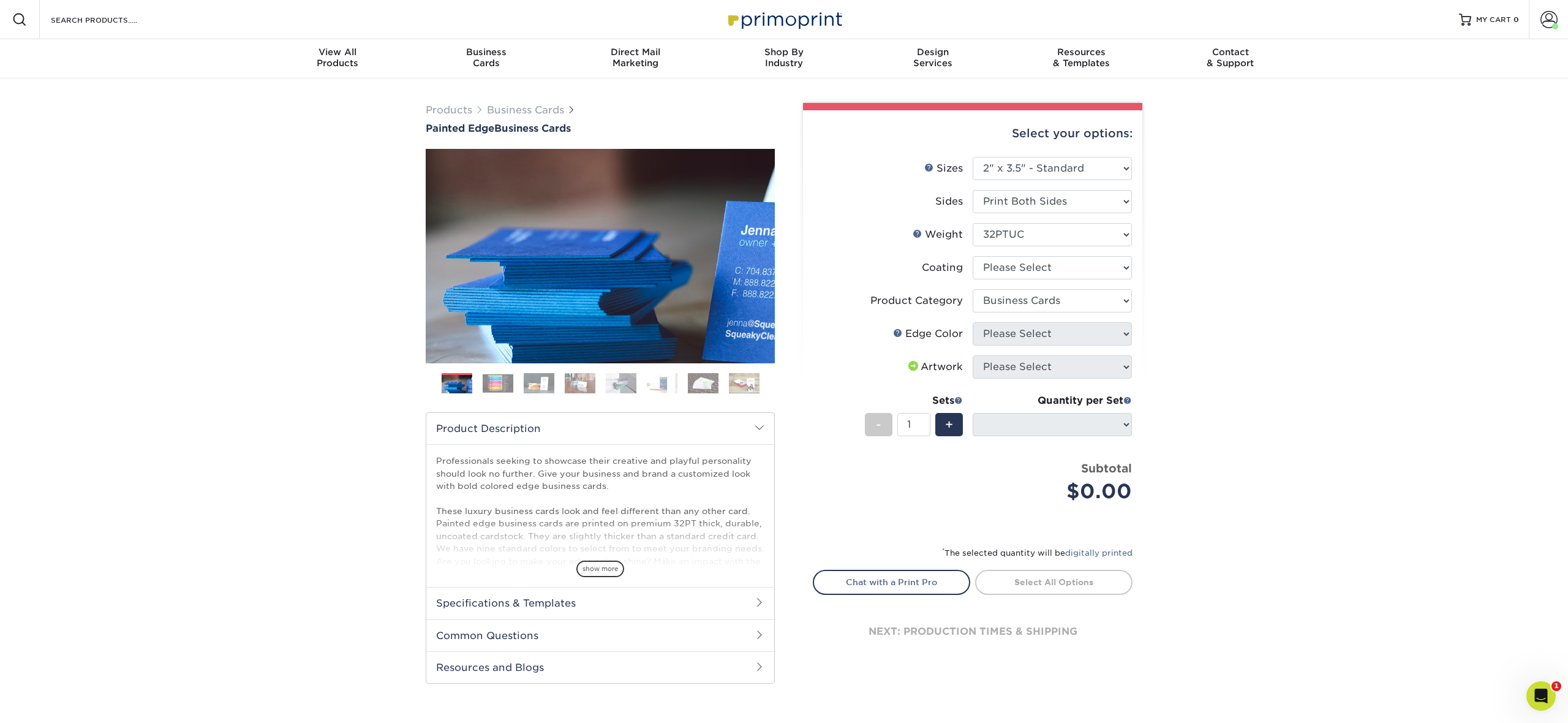
click at [1190, 292] on div "Products Business Cards Painted Edge Business Cards Previous Next" at bounding box center [784, 406] width 1568 height 655
drag, startPoint x: 1176, startPoint y: 332, endPoint x: 1153, endPoint y: 351, distance: 29.8
click at [1176, 332] on div "Products Business Cards Painted Edge Business Cards Previous Next" at bounding box center [784, 406] width 1568 height 655
click at [1088, 269] on select at bounding box center [1052, 268] width 159 height 23
select select "3e7618de-abca-4bda-9f97-8b9129e913d8"
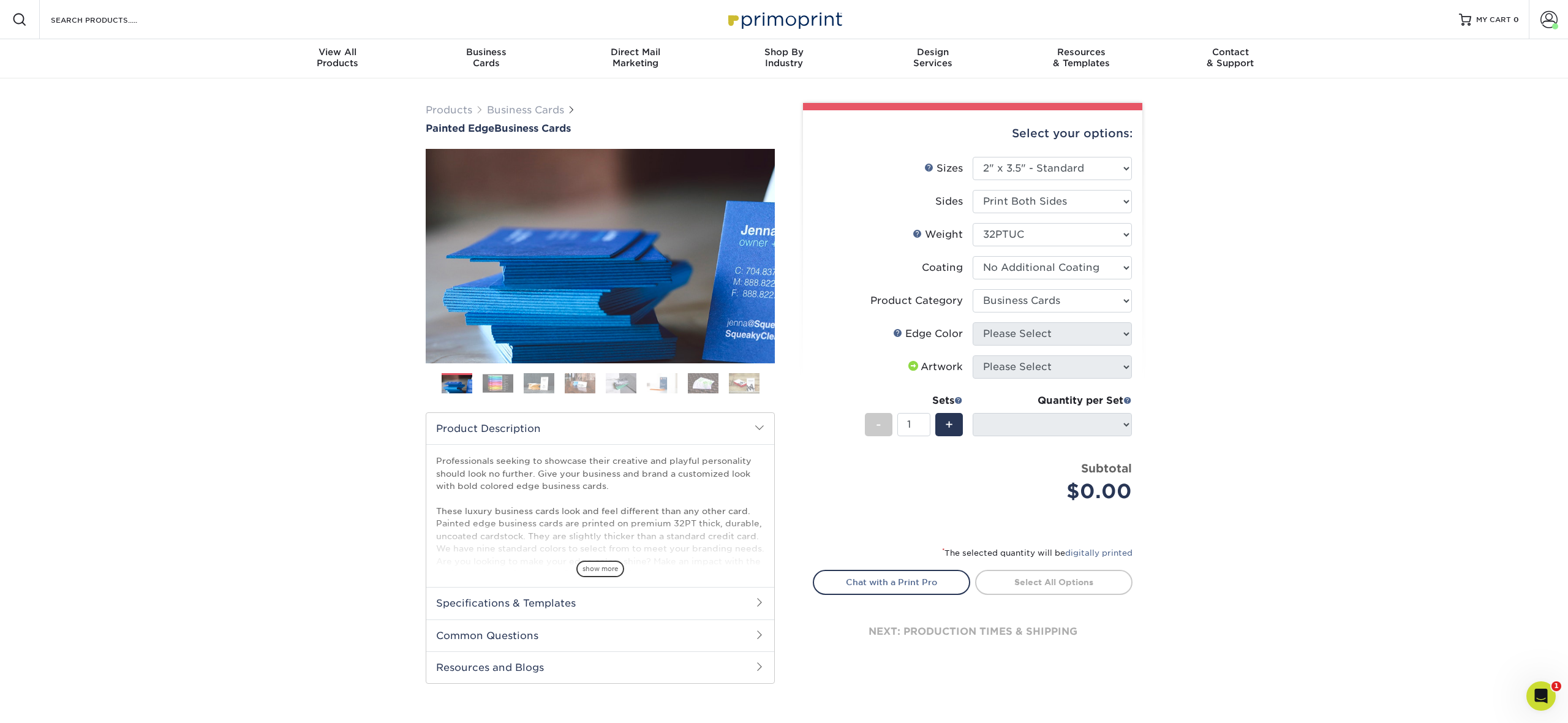
click at [973, 256] on select at bounding box center [1052, 268] width 159 height 23
select select "-1"
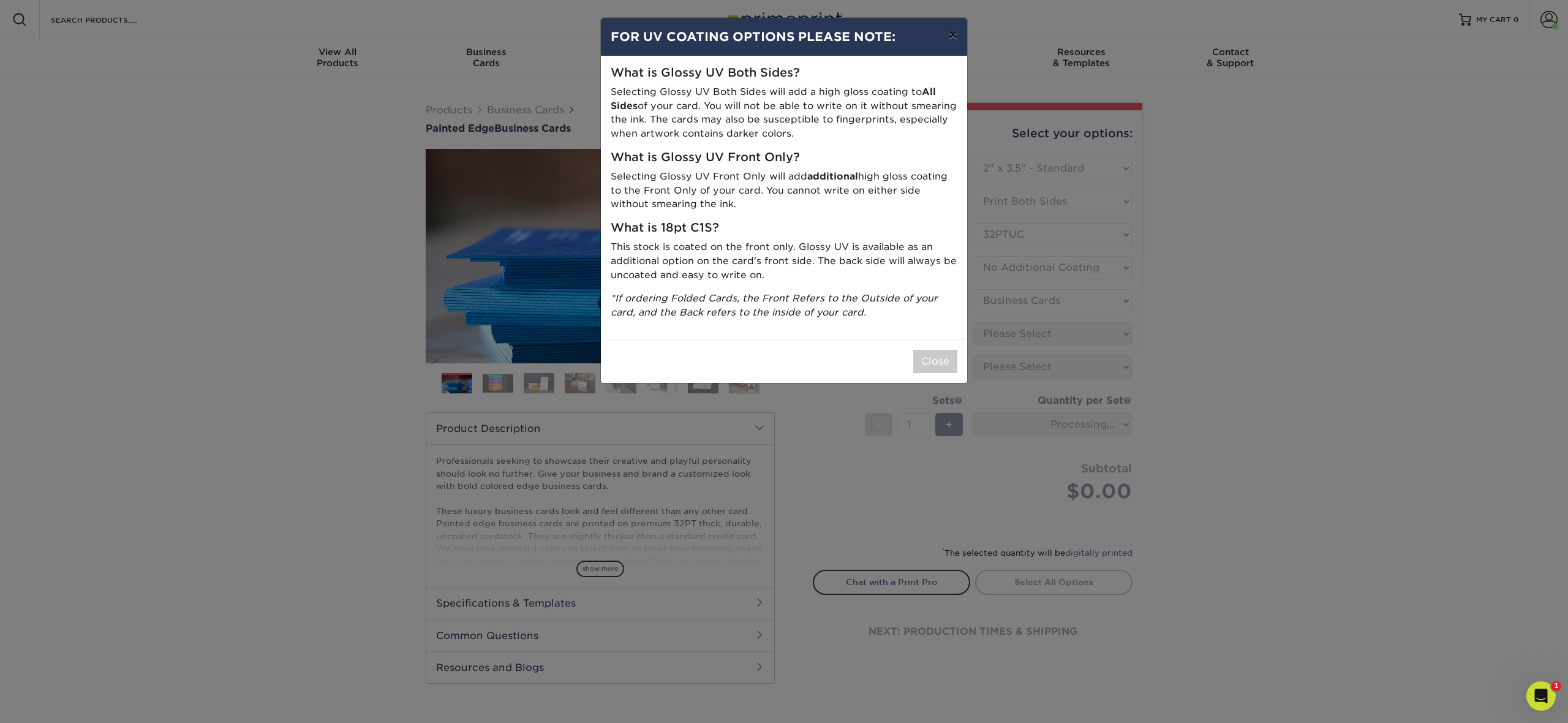
click at [952, 30] on button "×" at bounding box center [953, 34] width 28 height 34
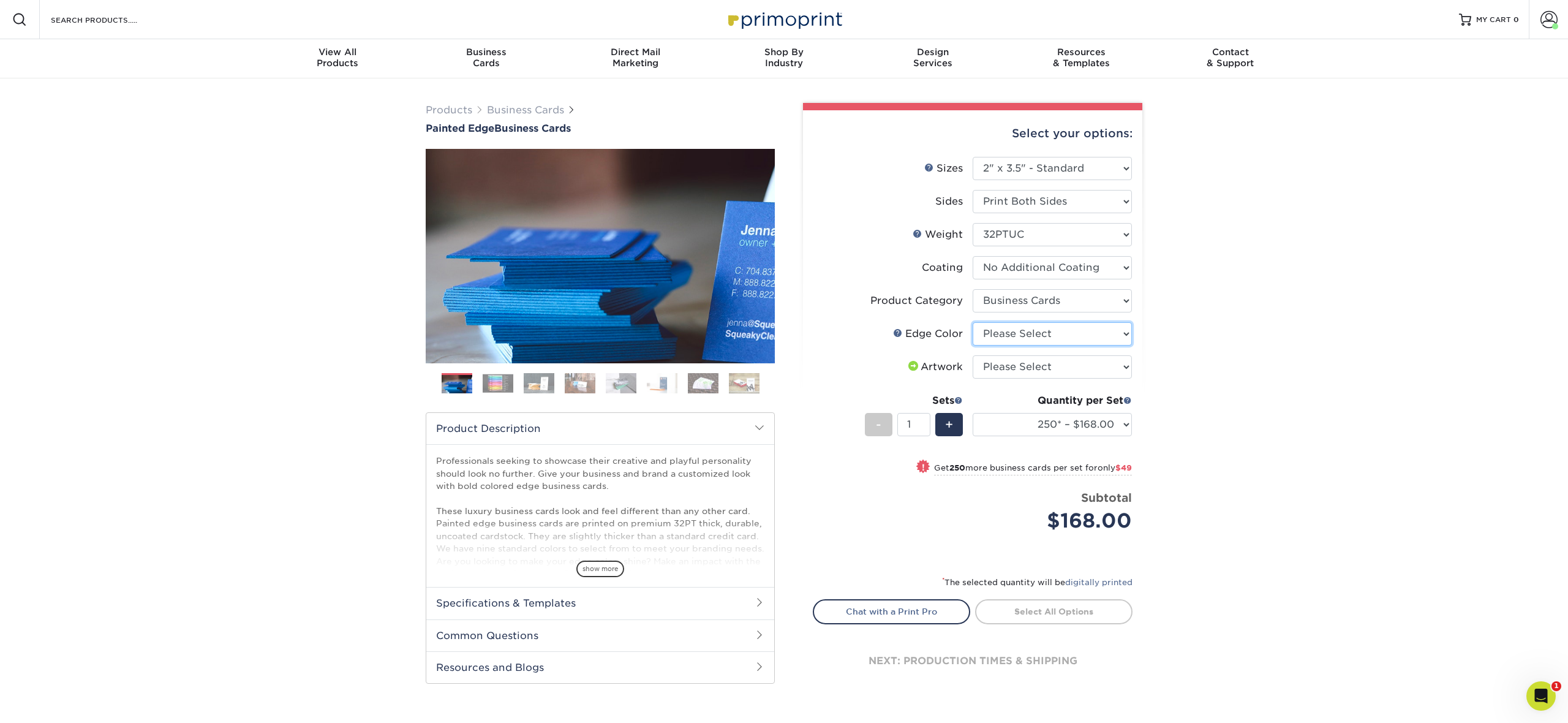
click at [1102, 337] on select "Please Select Charcoal Black Brown Blue Pearlescent Blue Pearlescent Gold Pearl…" at bounding box center [1052, 334] width 159 height 23
select select "e42633f1-b123-4179-bb8a-cf3a693d9207"
click at [973, 322] on select "Please Select Charcoal Black Brown Blue Pearlescent Blue Pearlescent Gold Pearl…" at bounding box center [1052, 334] width 159 height 23
click at [1076, 372] on select "Please Select I will upload files I need a design - $100" at bounding box center [1052, 367] width 159 height 23
select select "upload"
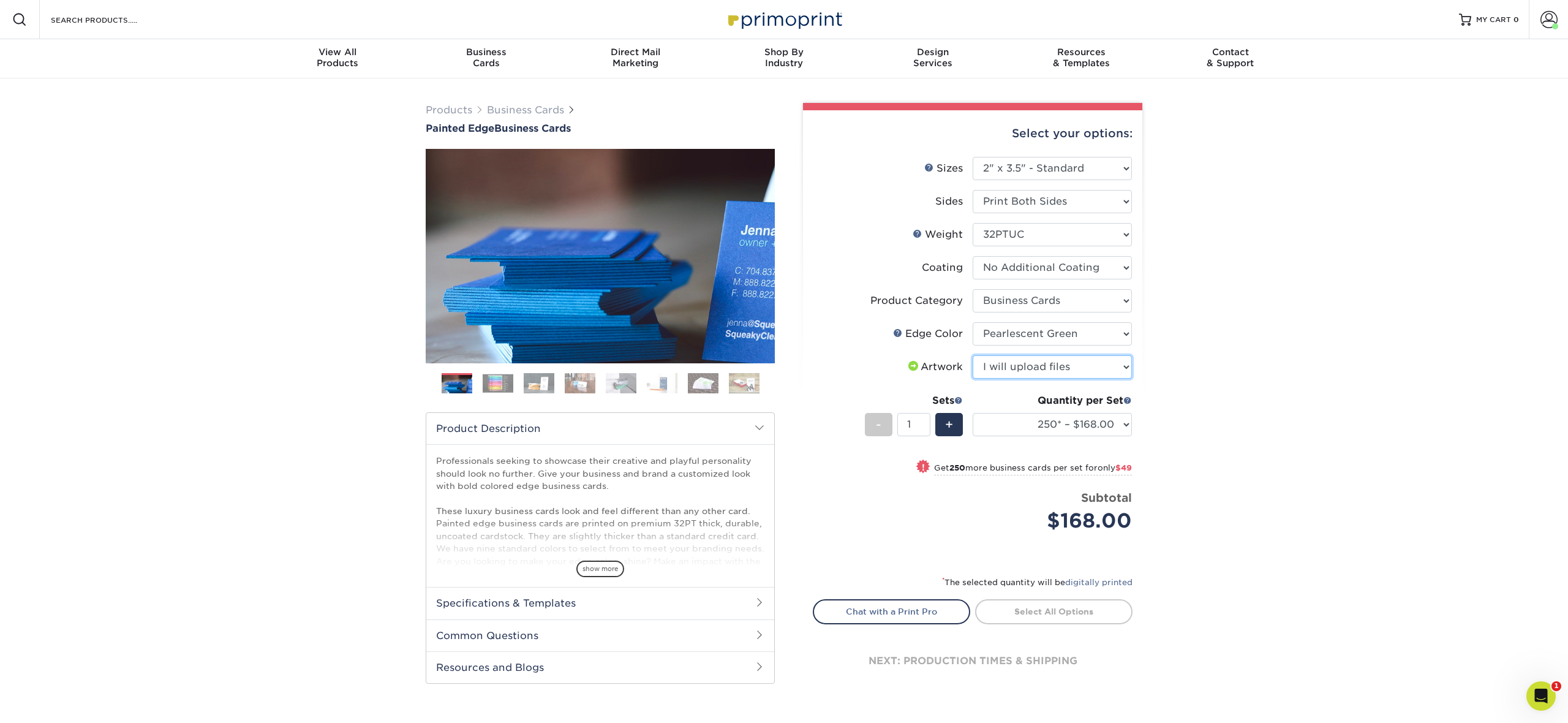
click at [973, 356] on select "Please Select I will upload files I need a design - $100" at bounding box center [1052, 367] width 159 height 23
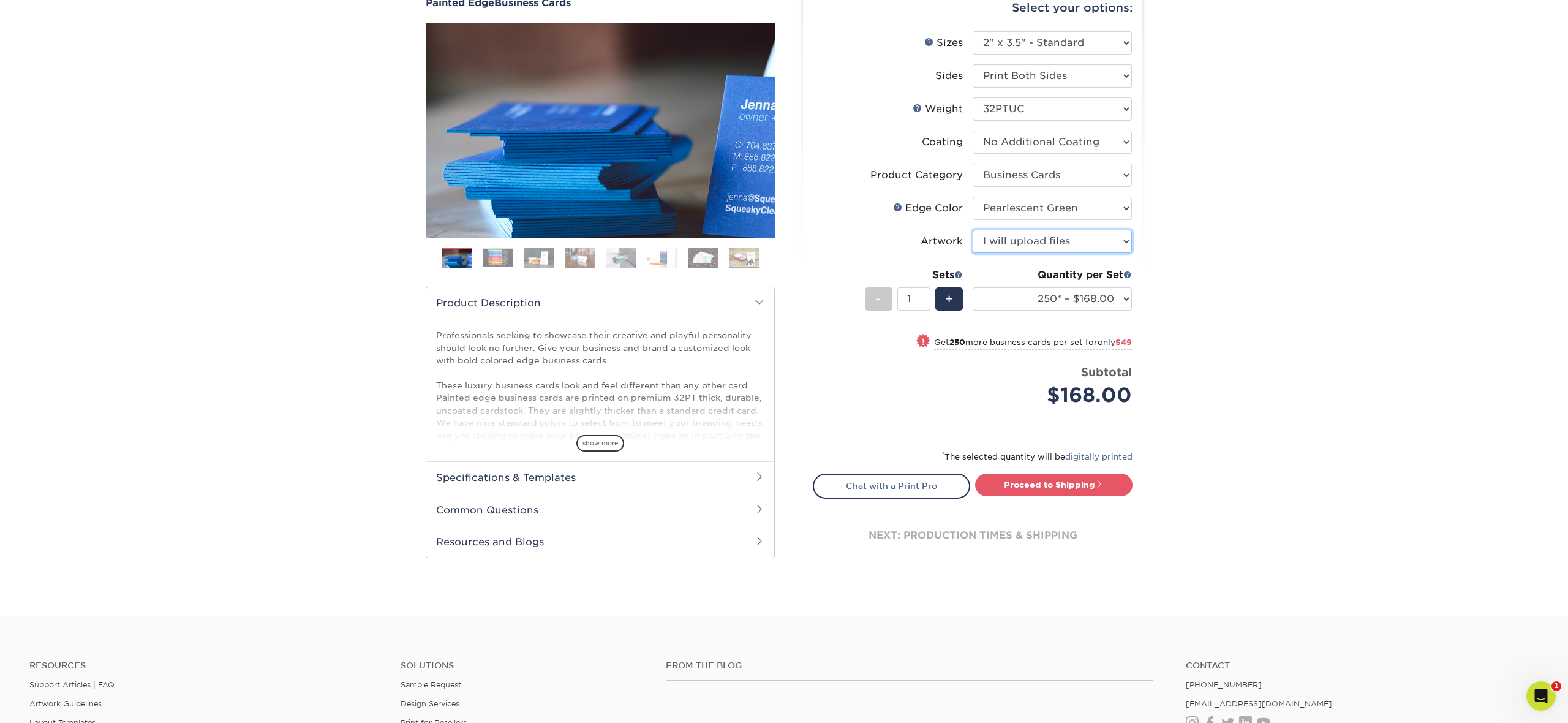
scroll to position [128, 0]
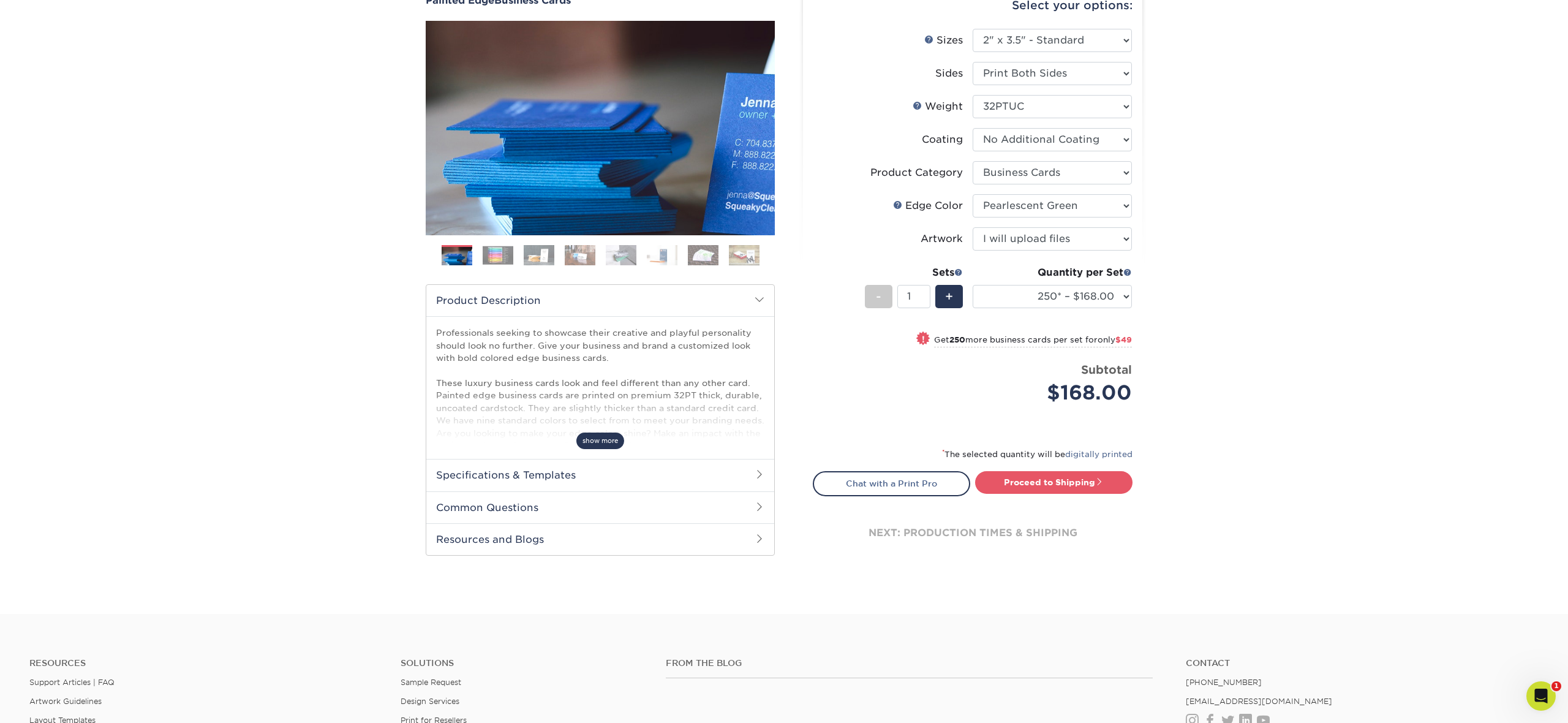
click at [621, 442] on span "show more" at bounding box center [600, 441] width 48 height 17
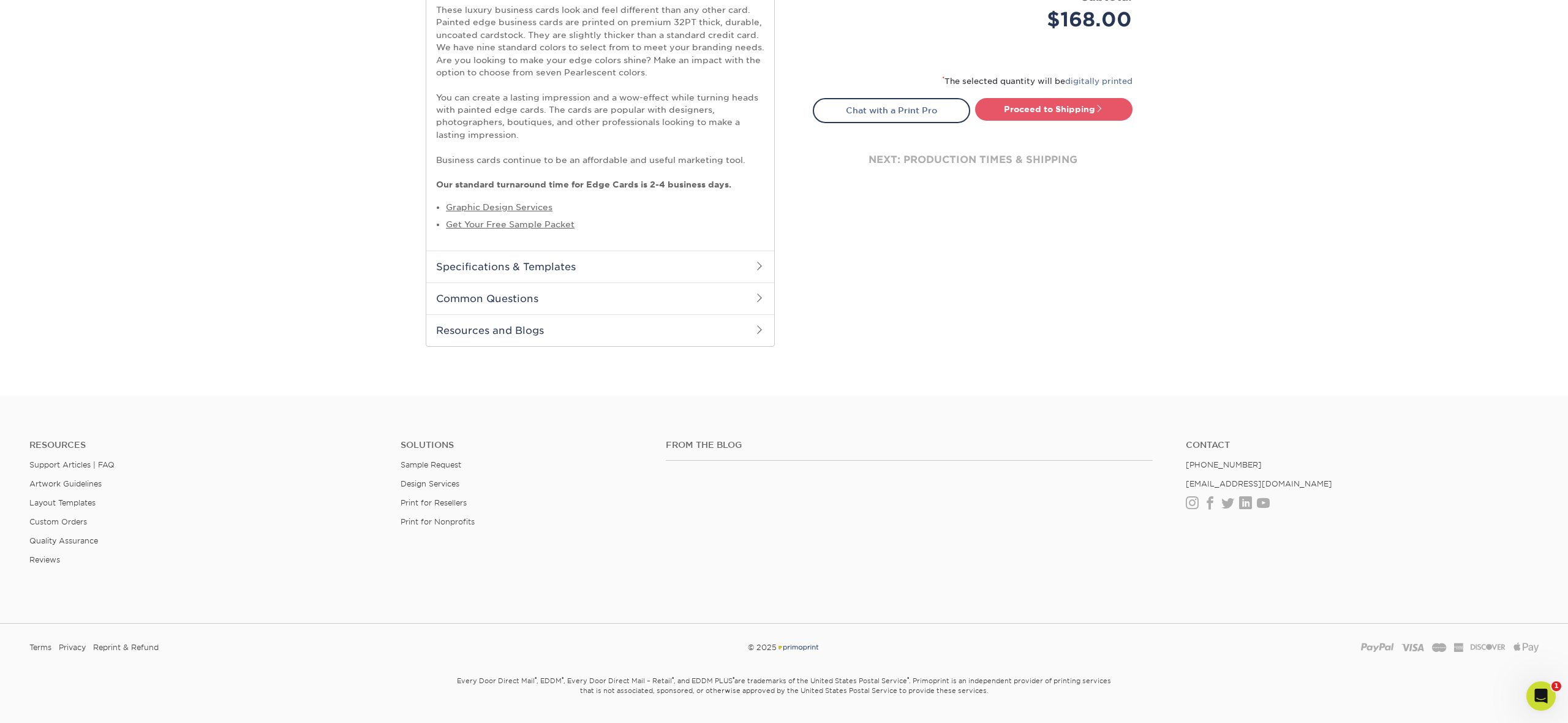
scroll to position [533, 0]
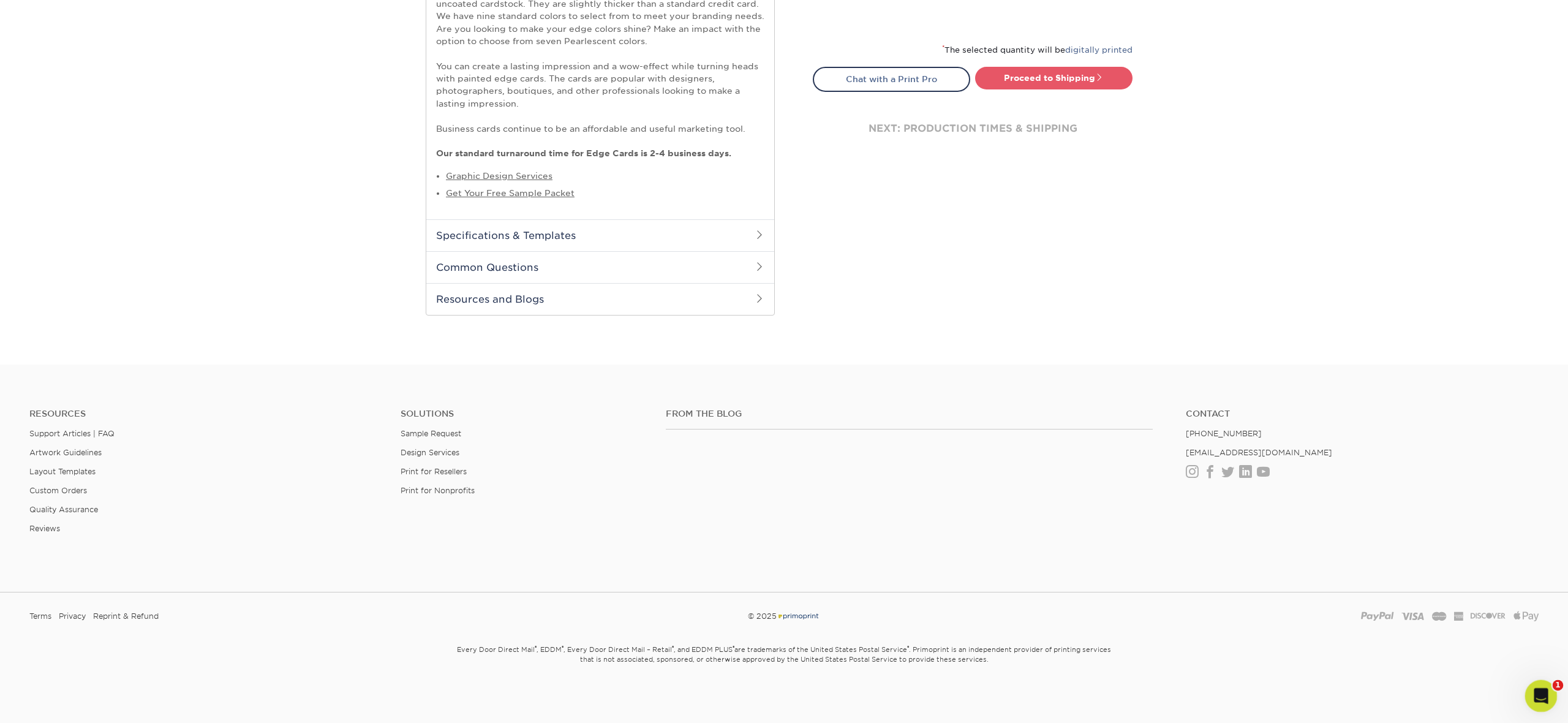
click at [1536, 690] on icon "Open Intercom Messenger" at bounding box center [1540, 695] width 20 height 20
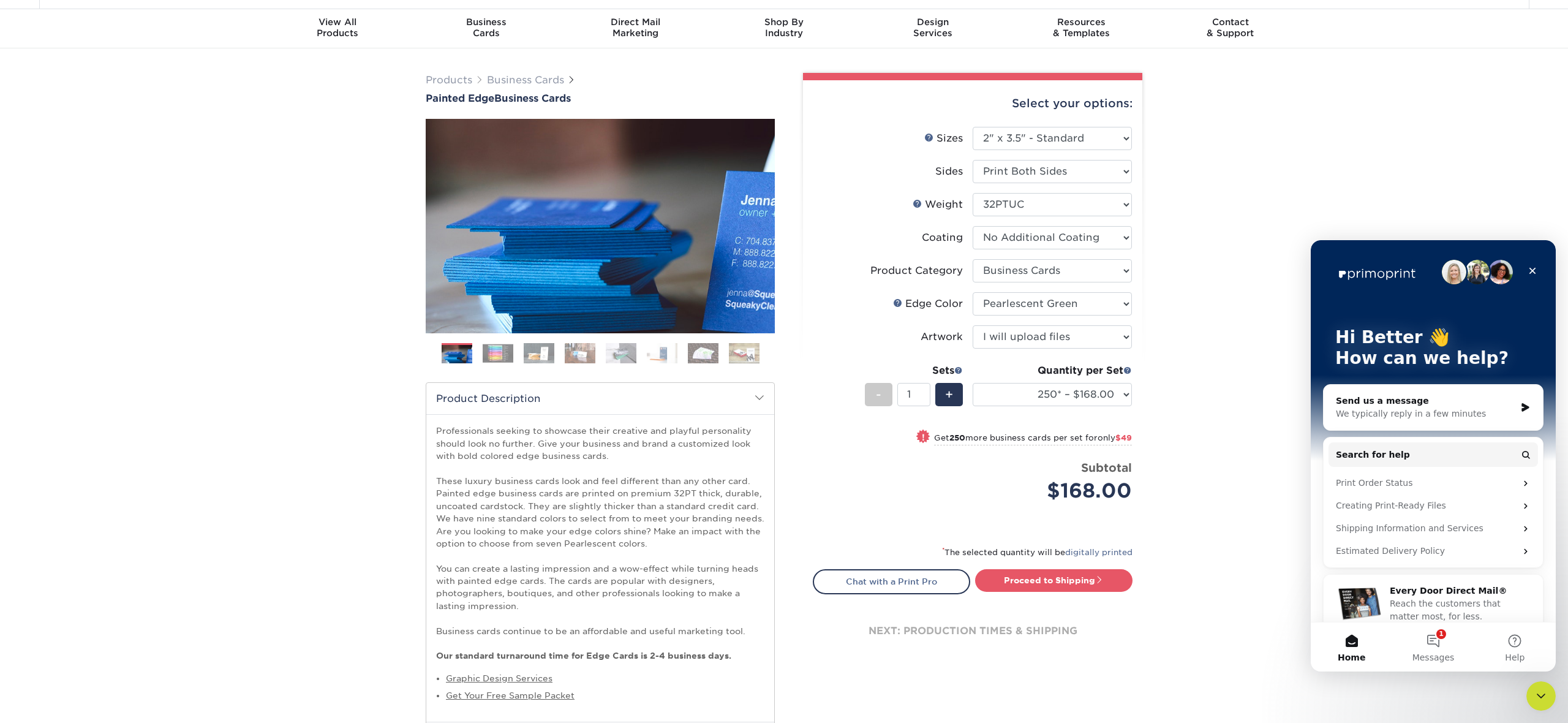
scroll to position [0, 0]
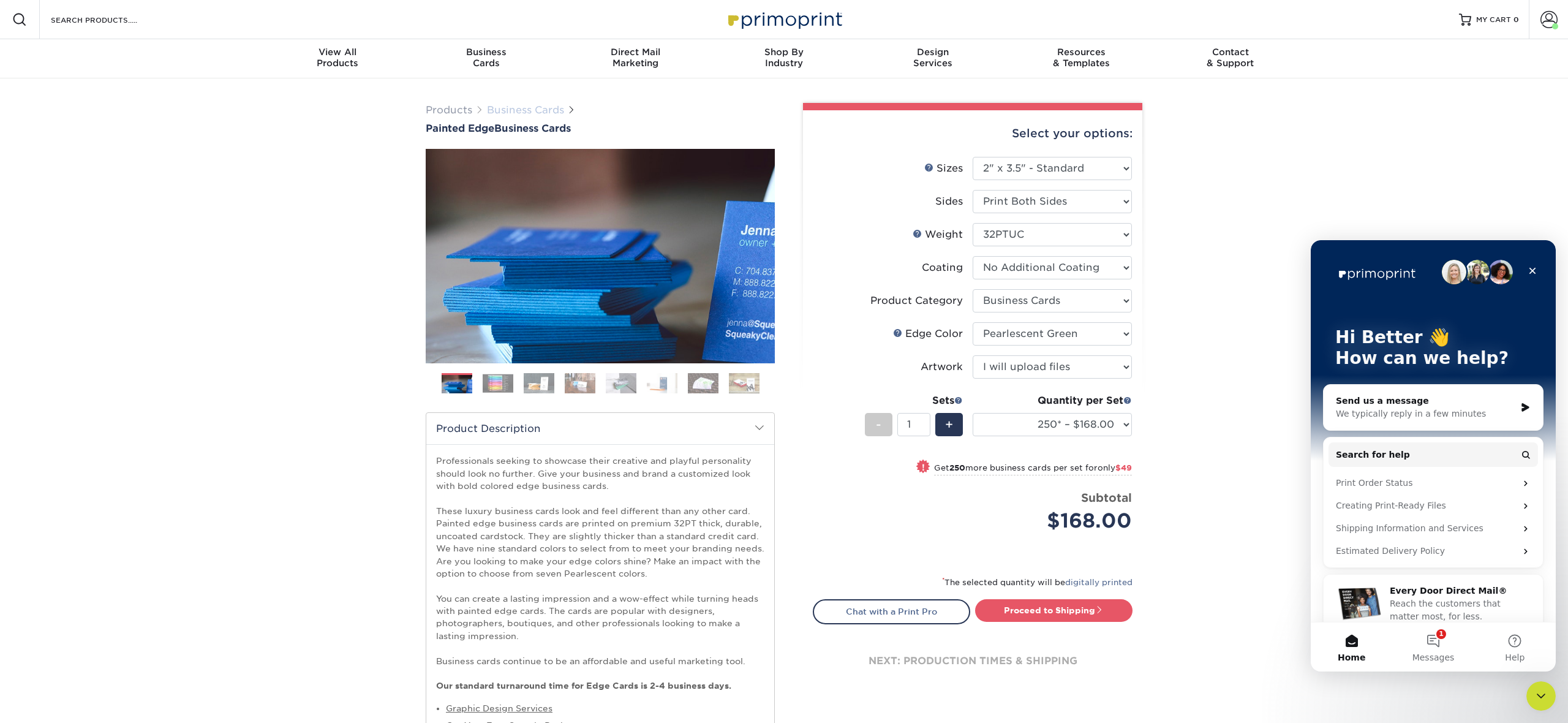
click at [504, 112] on link "Business Cards" at bounding box center [526, 110] width 77 height 12
click at [520, 108] on link "Business Cards" at bounding box center [526, 110] width 77 height 12
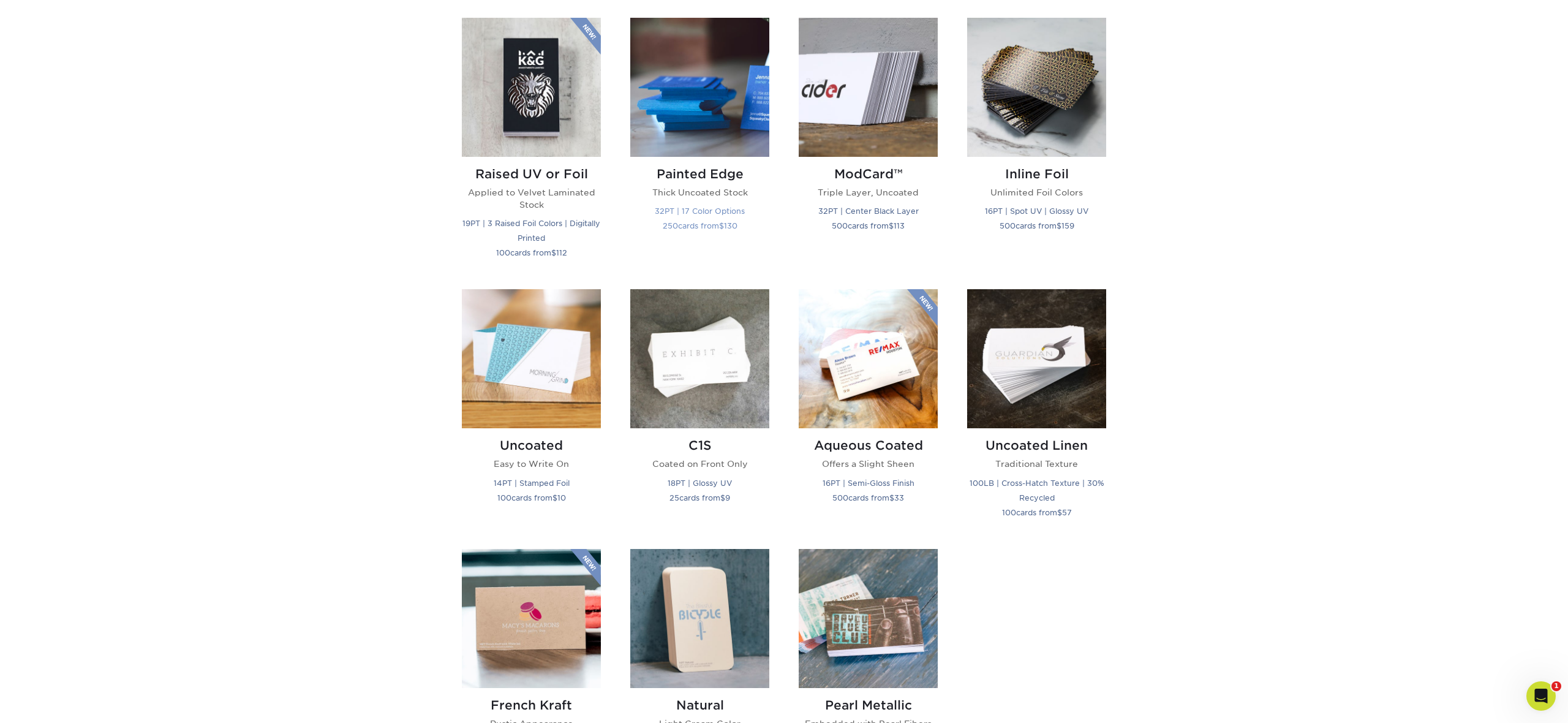
scroll to position [852, 0]
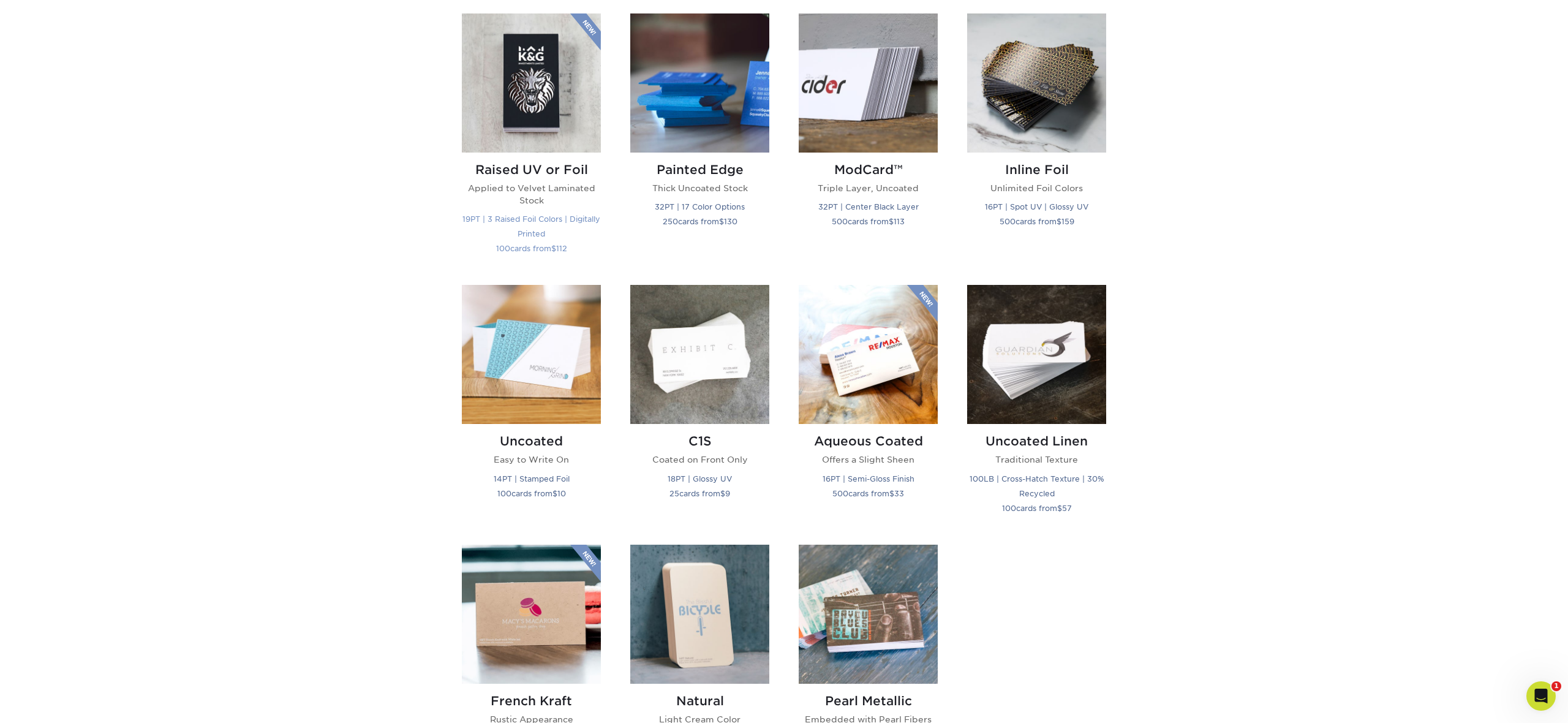
click at [583, 127] on img at bounding box center [531, 83] width 139 height 139
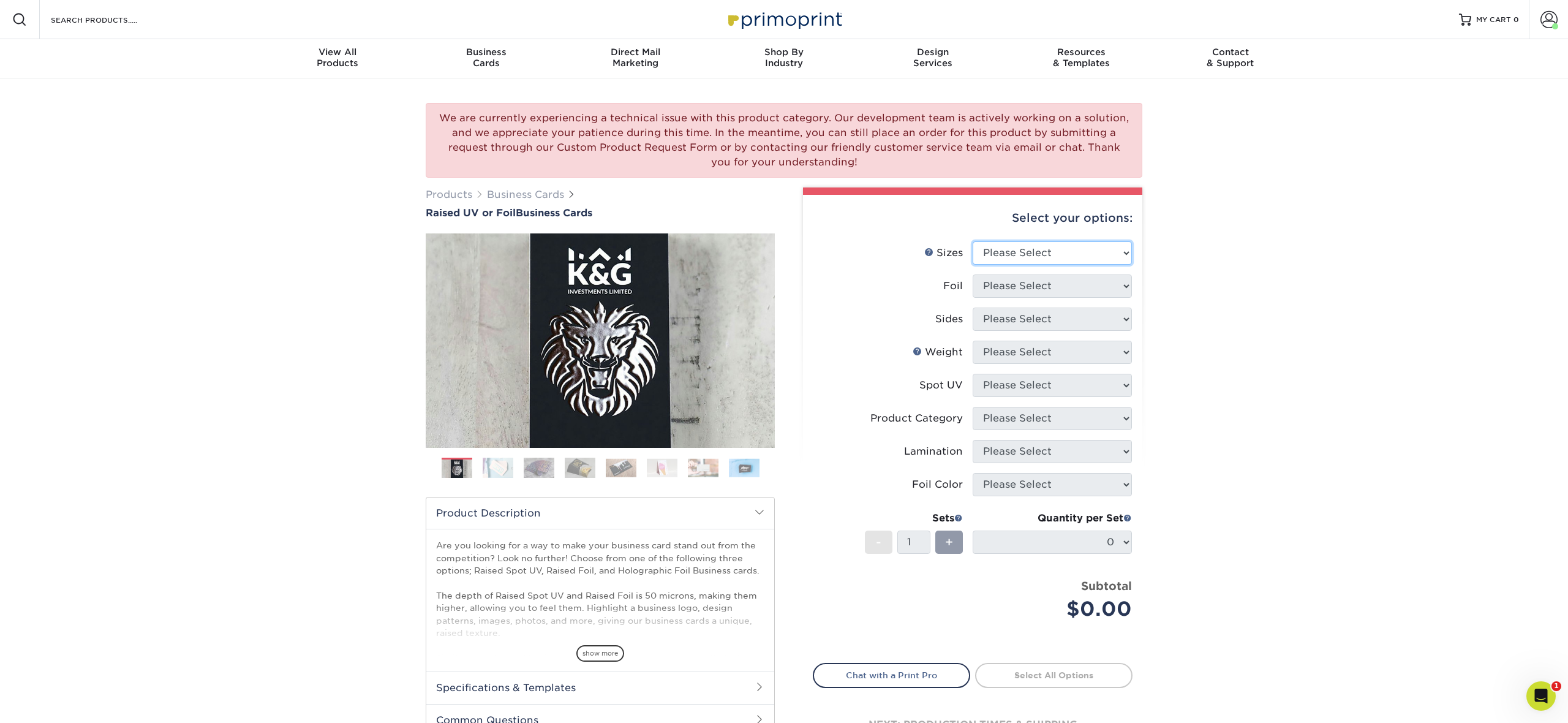
click at [1068, 259] on select "Please Select 2" x 3.5" - Standard" at bounding box center [1052, 253] width 159 height 23
select select "2.00x3.50"
click at [973, 241] on select "Please Select 2" x 3.5" - Standard" at bounding box center [1052, 253] width 159 height 23
click at [1056, 289] on select "Please Select No Yes" at bounding box center [1052, 286] width 159 height 23
select select "1"
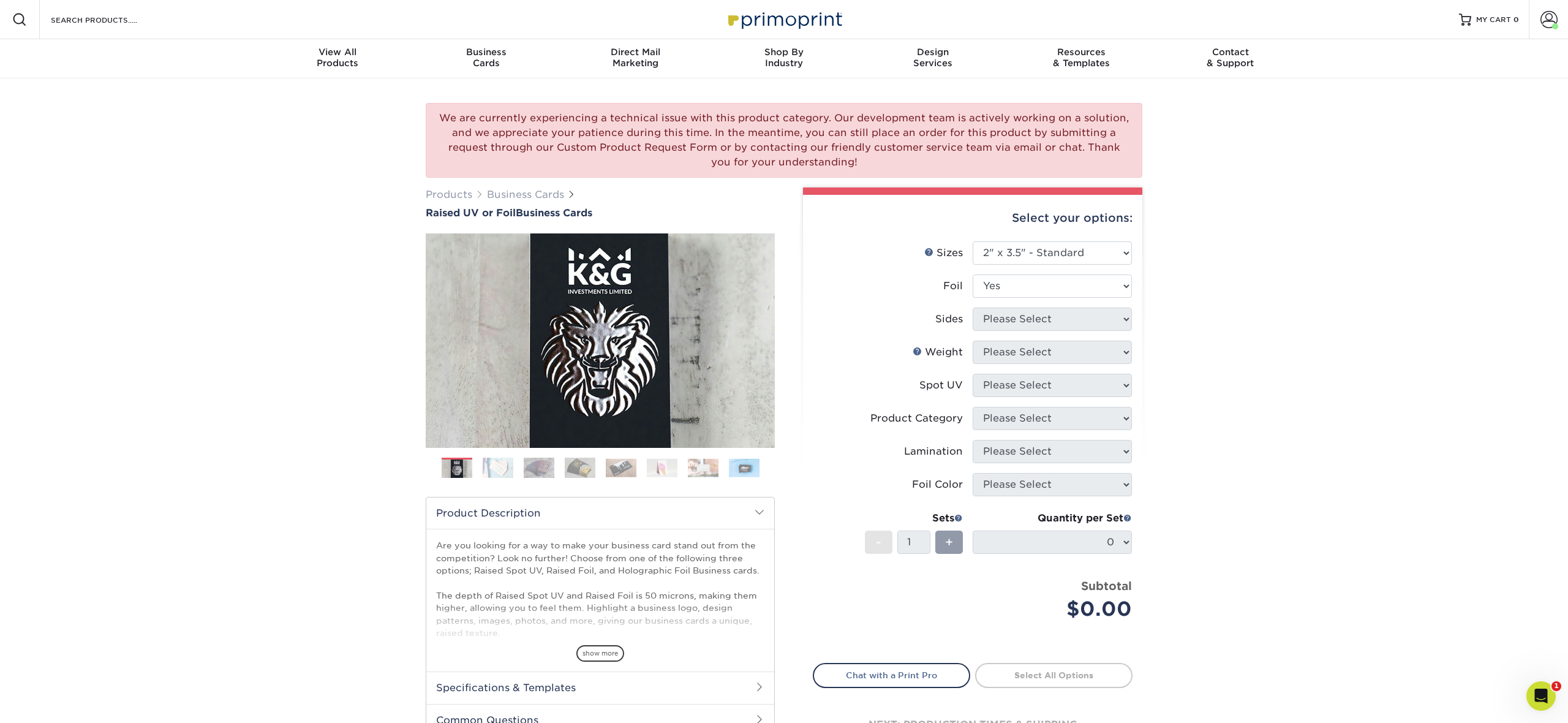
click at [973, 275] on select "Please Select No Yes" at bounding box center [1052, 286] width 159 height 23
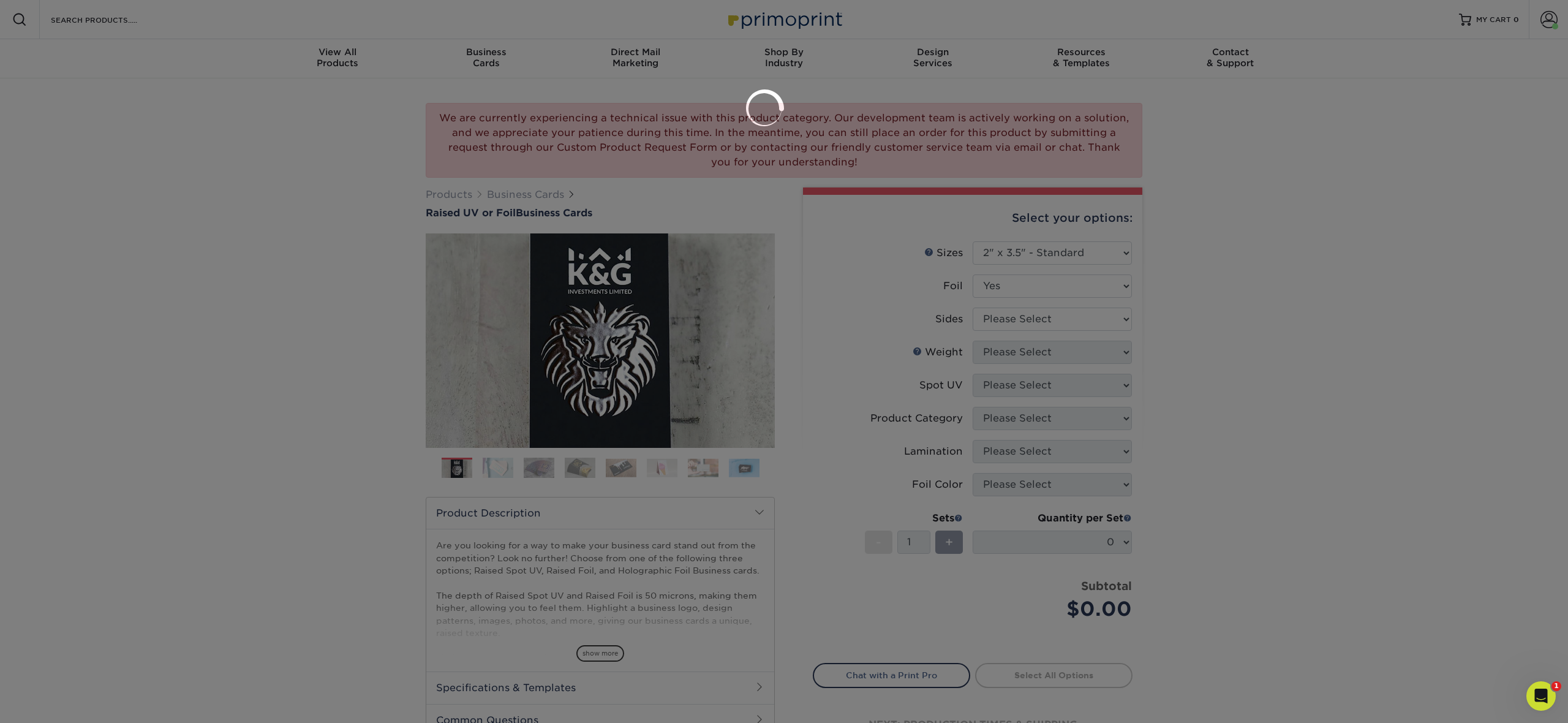
click at [1031, 317] on div at bounding box center [784, 362] width 1568 height 723
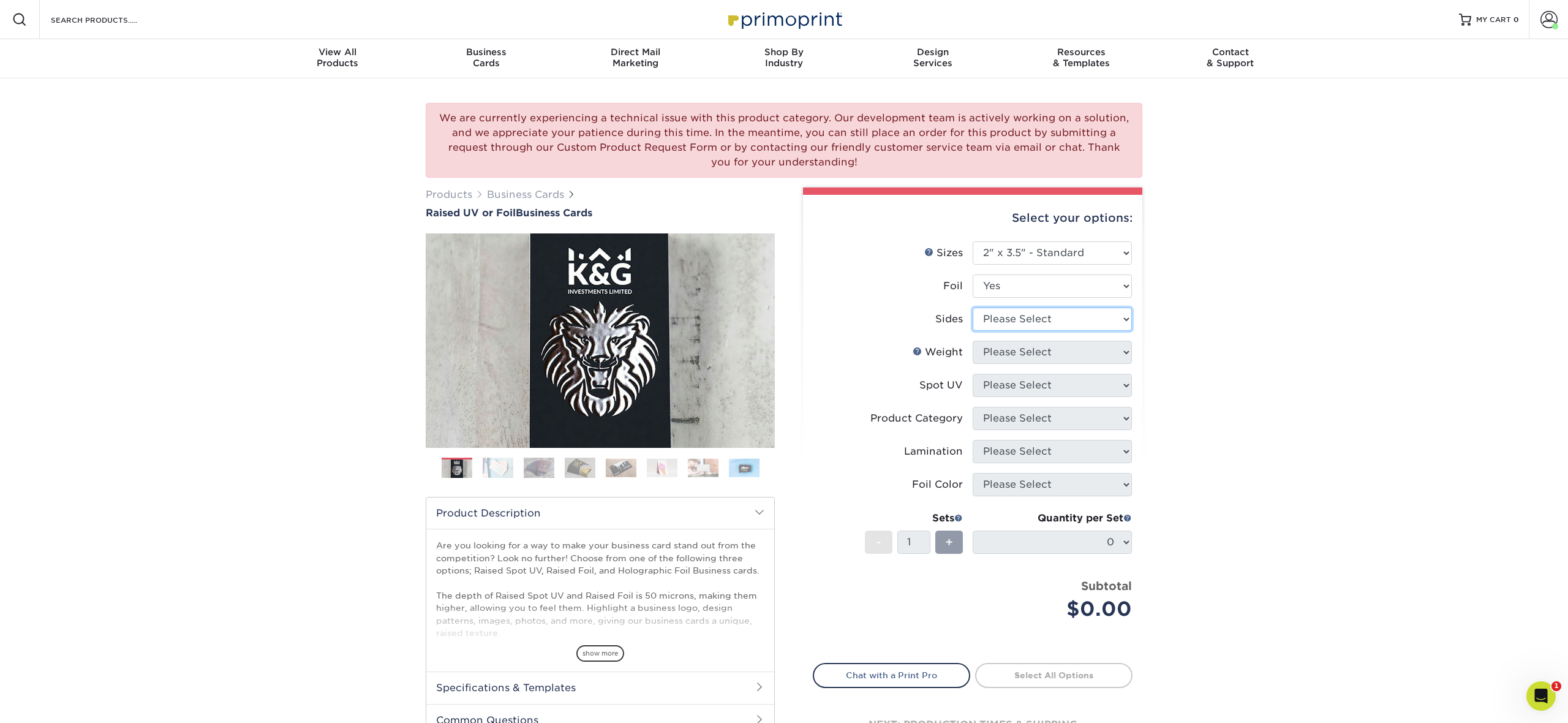
click at [1031, 317] on select "Please Select Print Both Sides - Foil Both Sides Print Both Sides - Foil Front …" at bounding box center [1052, 320] width 159 height 23
select select "34527644-b4fd-4ffb-9092-1318eefcd9d9"
click at [973, 308] on select "Please Select Print Both Sides - Foil Both Sides Print Both Sides - Foil Front …" at bounding box center [1052, 320] width 159 height 23
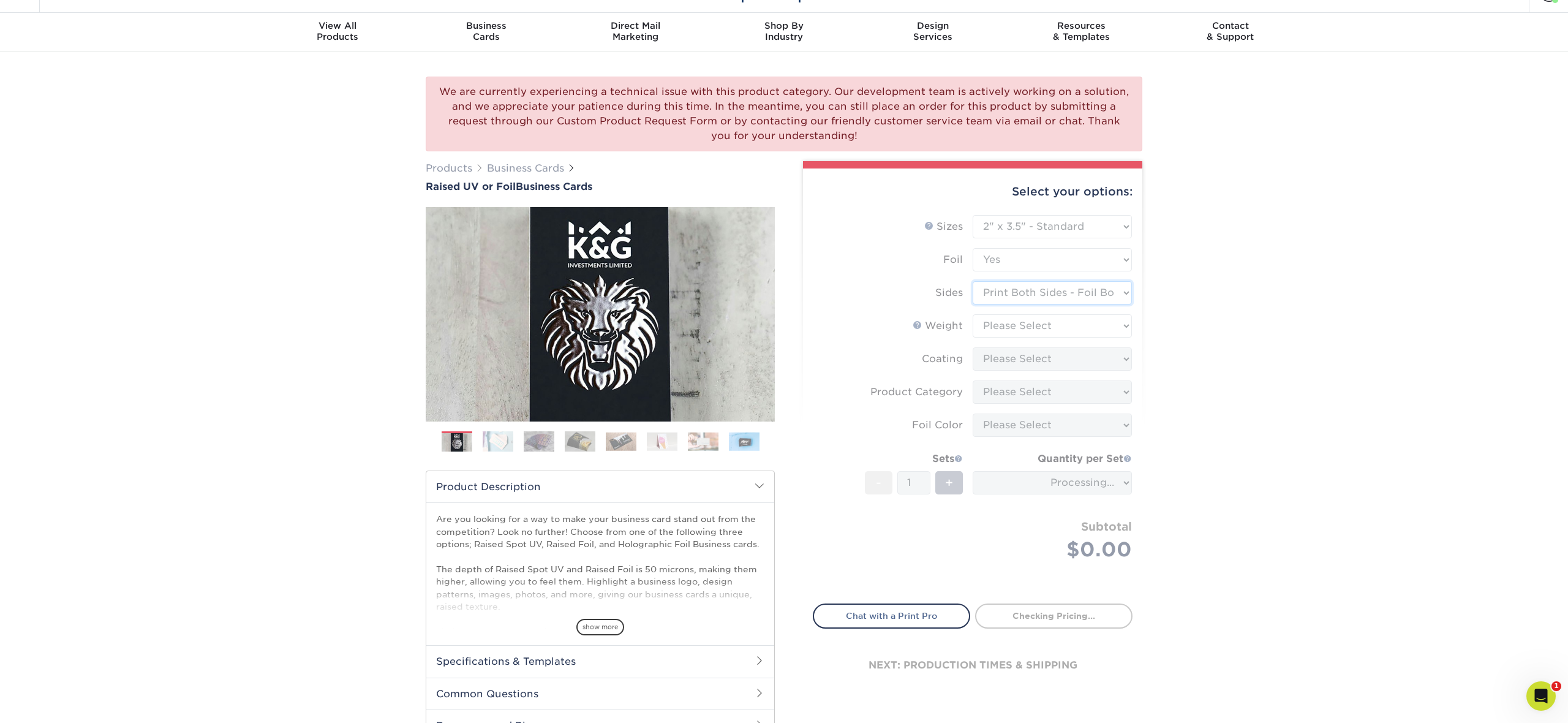
scroll to position [28, 0]
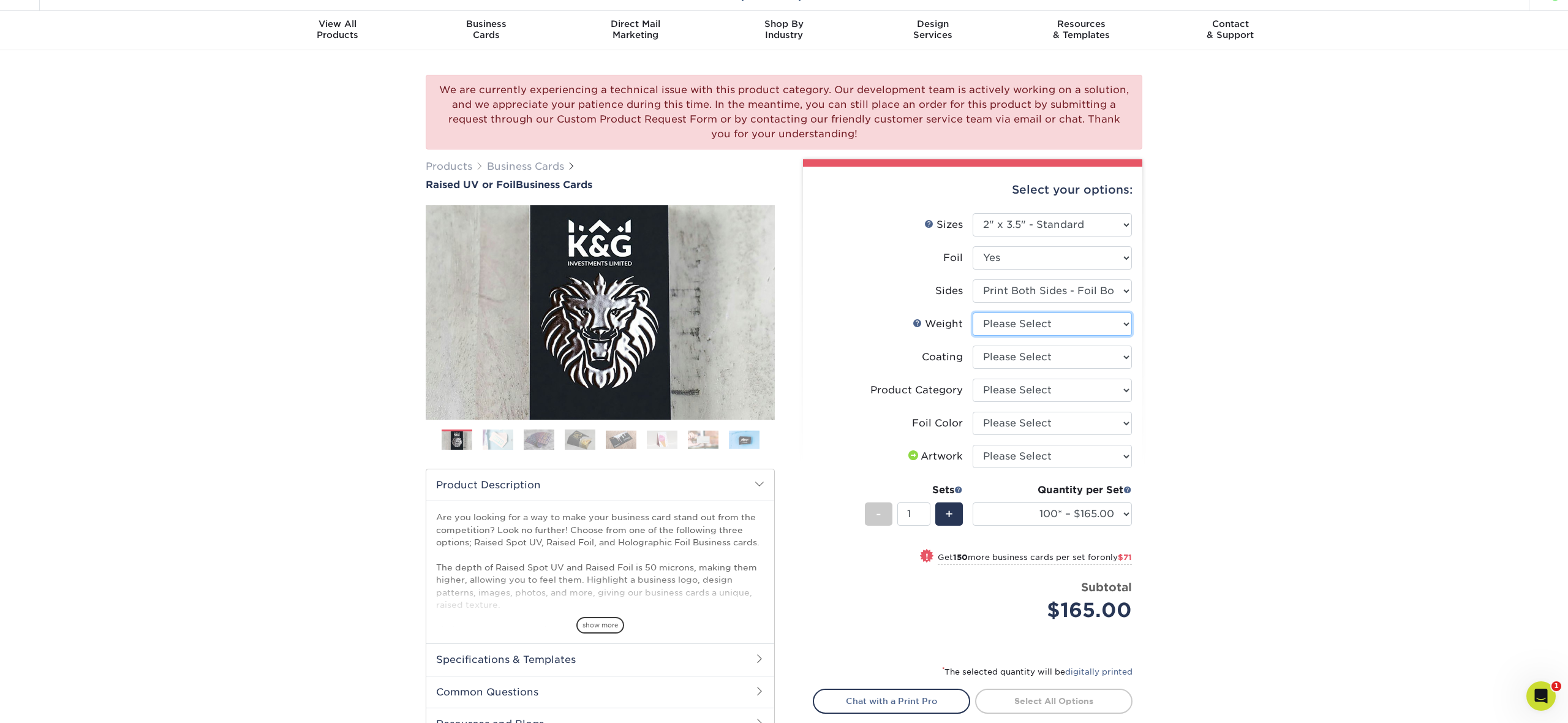
click at [1037, 323] on select "Please Select 16PT" at bounding box center [1052, 324] width 159 height 23
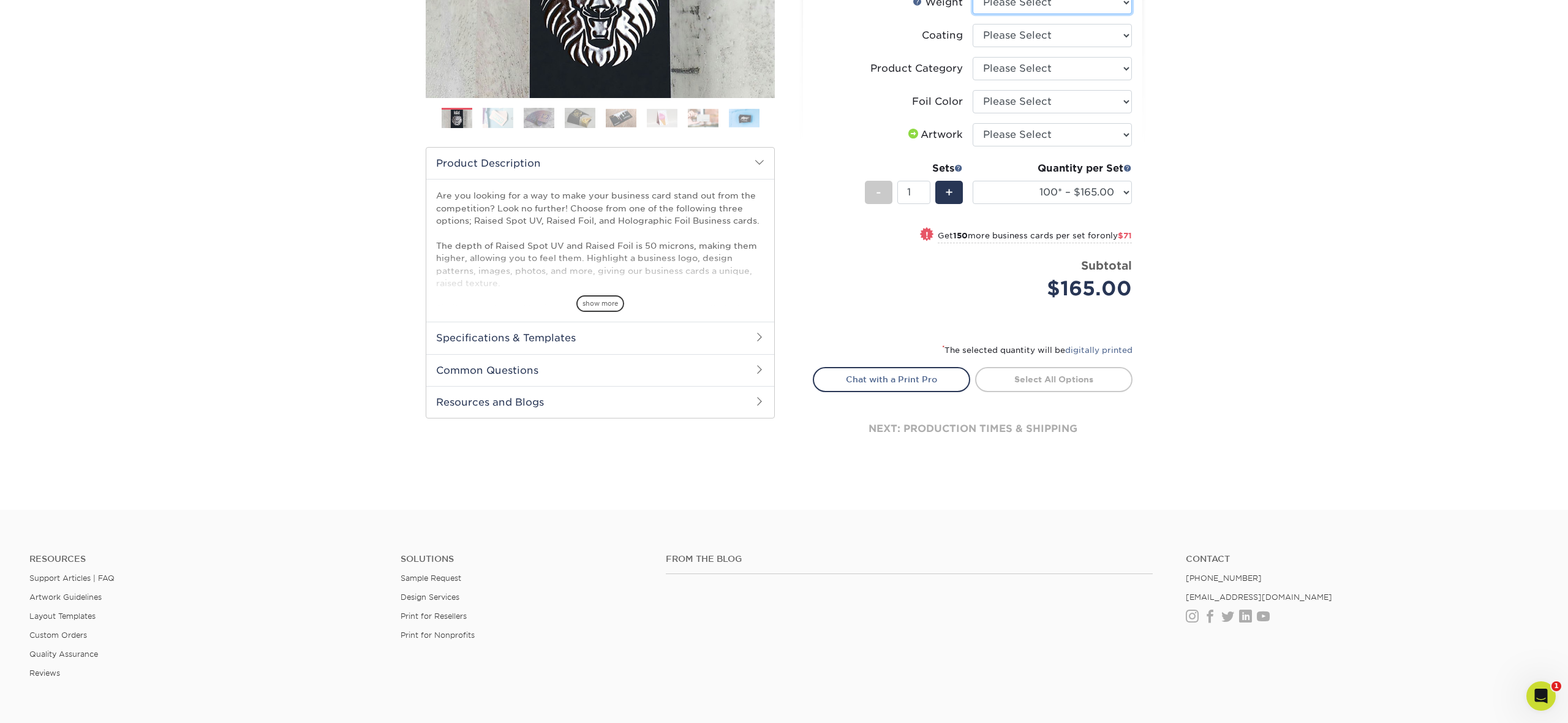
scroll to position [351, 0]
click at [1533, 684] on div "Open Intercom Messenger" at bounding box center [1539, 694] width 40 height 40
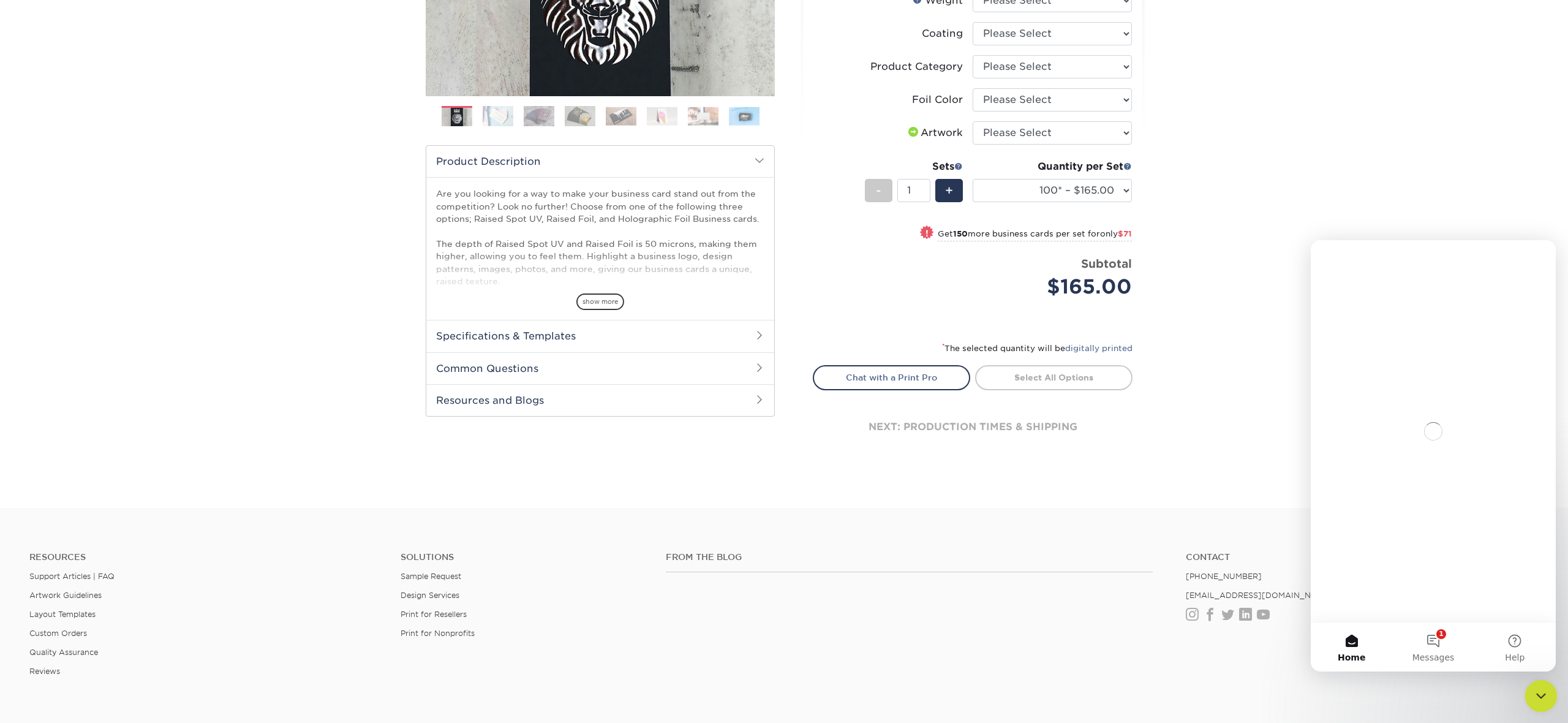
scroll to position [0, 0]
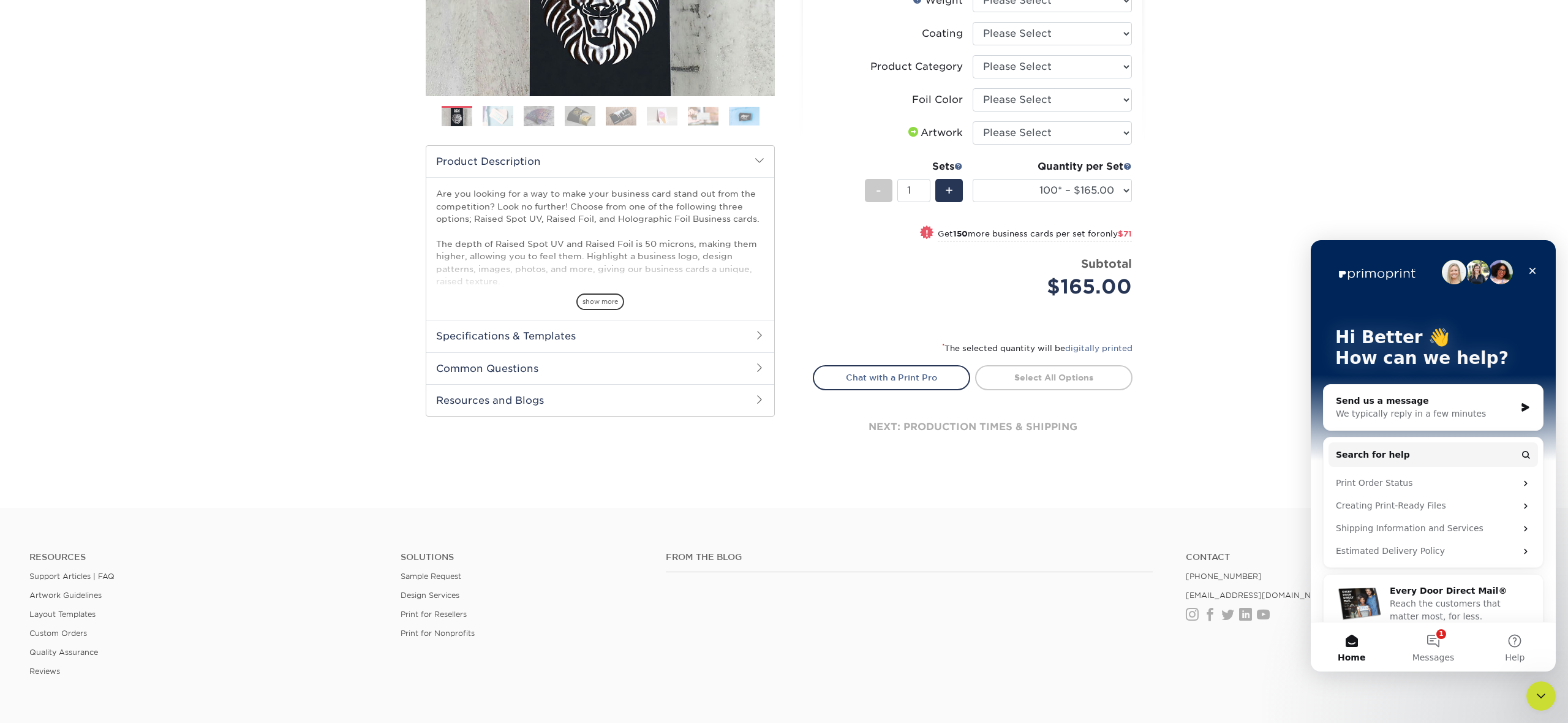
click at [1475, 404] on div "Send us a message" at bounding box center [1425, 401] width 179 height 13
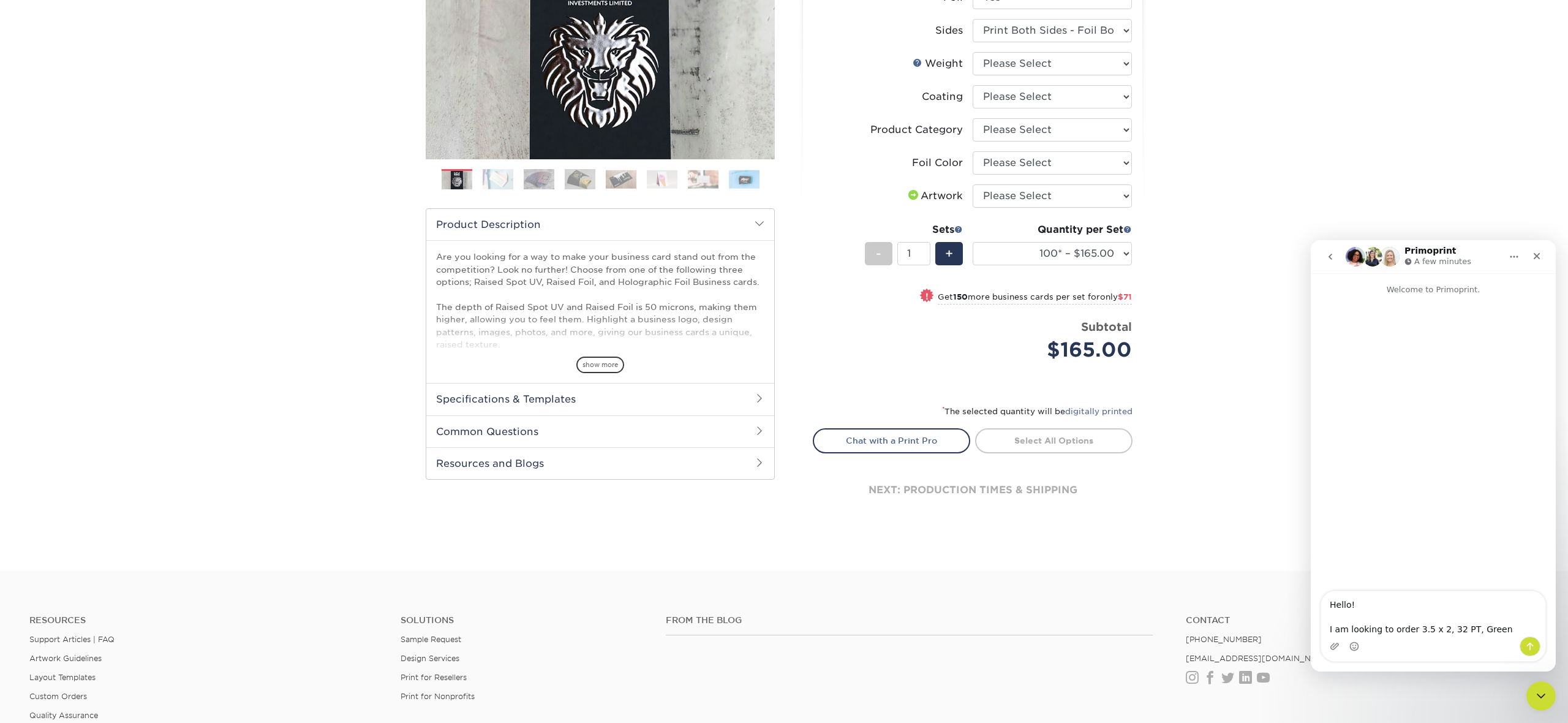
scroll to position [294, 0]
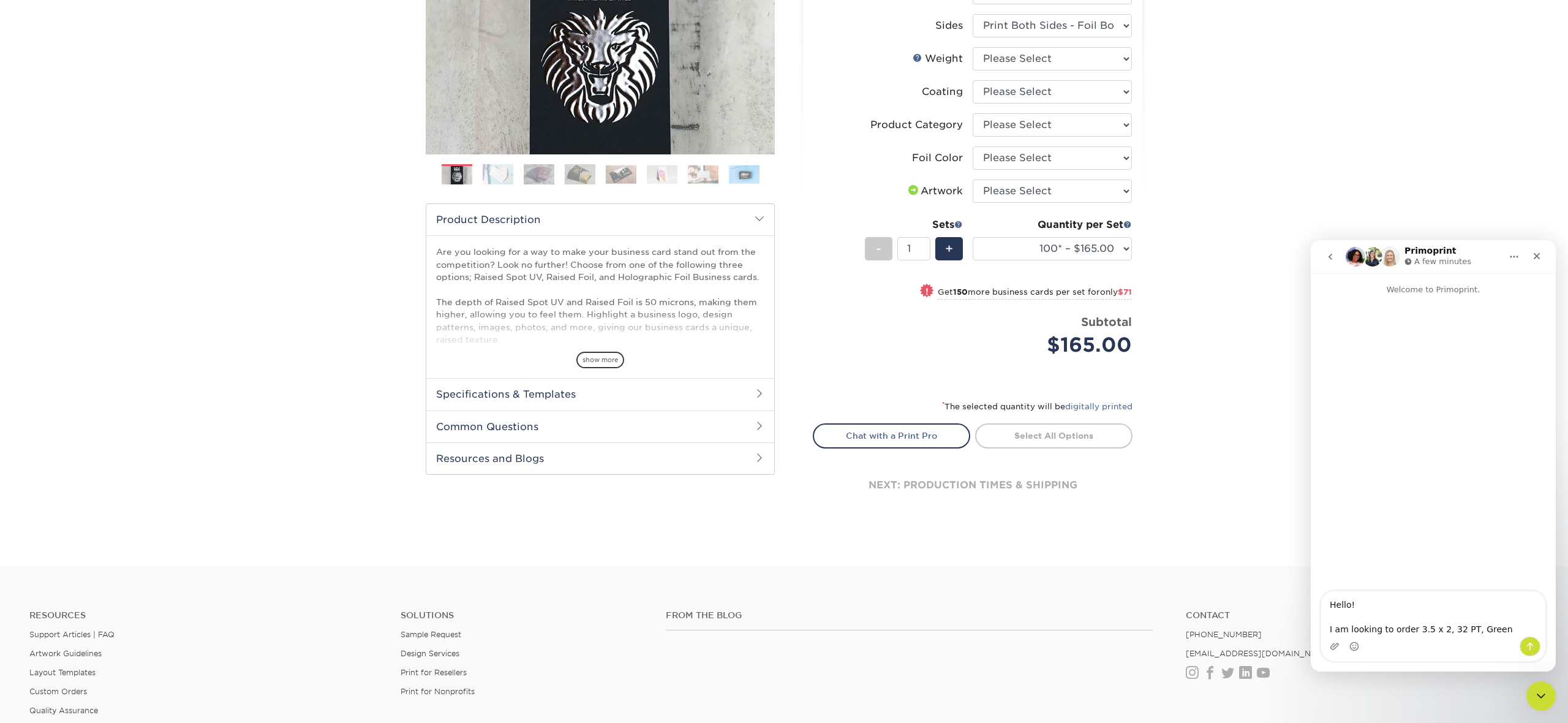
type textarea "Hello! I am looking to order 3.5 x 2, 32 PT, Green"
click at [1069, 102] on select at bounding box center [1052, 92] width 159 height 23
click at [1064, 130] on select "Please Select Business Cards" at bounding box center [1052, 125] width 159 height 23
select select "3b5148f1-0588-4f88-a218-97bcfdce65c1"
click at [973, 114] on select "Please Select Business Cards" at bounding box center [1052, 125] width 159 height 23
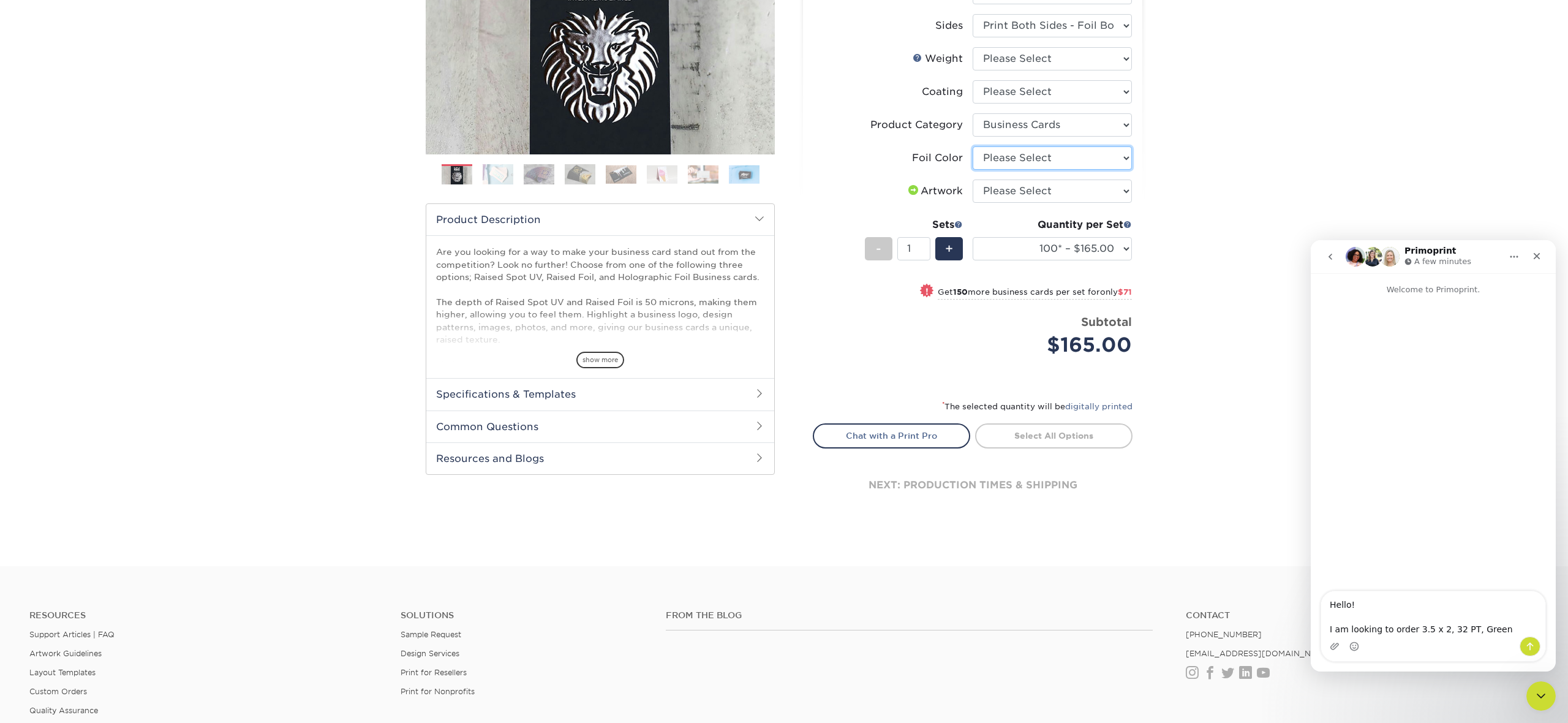
click at [1054, 157] on select "Please Select Silver Foil Gold Foil Holographic Foil" at bounding box center [1052, 158] width 159 height 23
click at [1473, 629] on textarea "Hello! I am looking to order 3.5 x 2, 32 PT, Green" at bounding box center [1433, 614] width 224 height 45
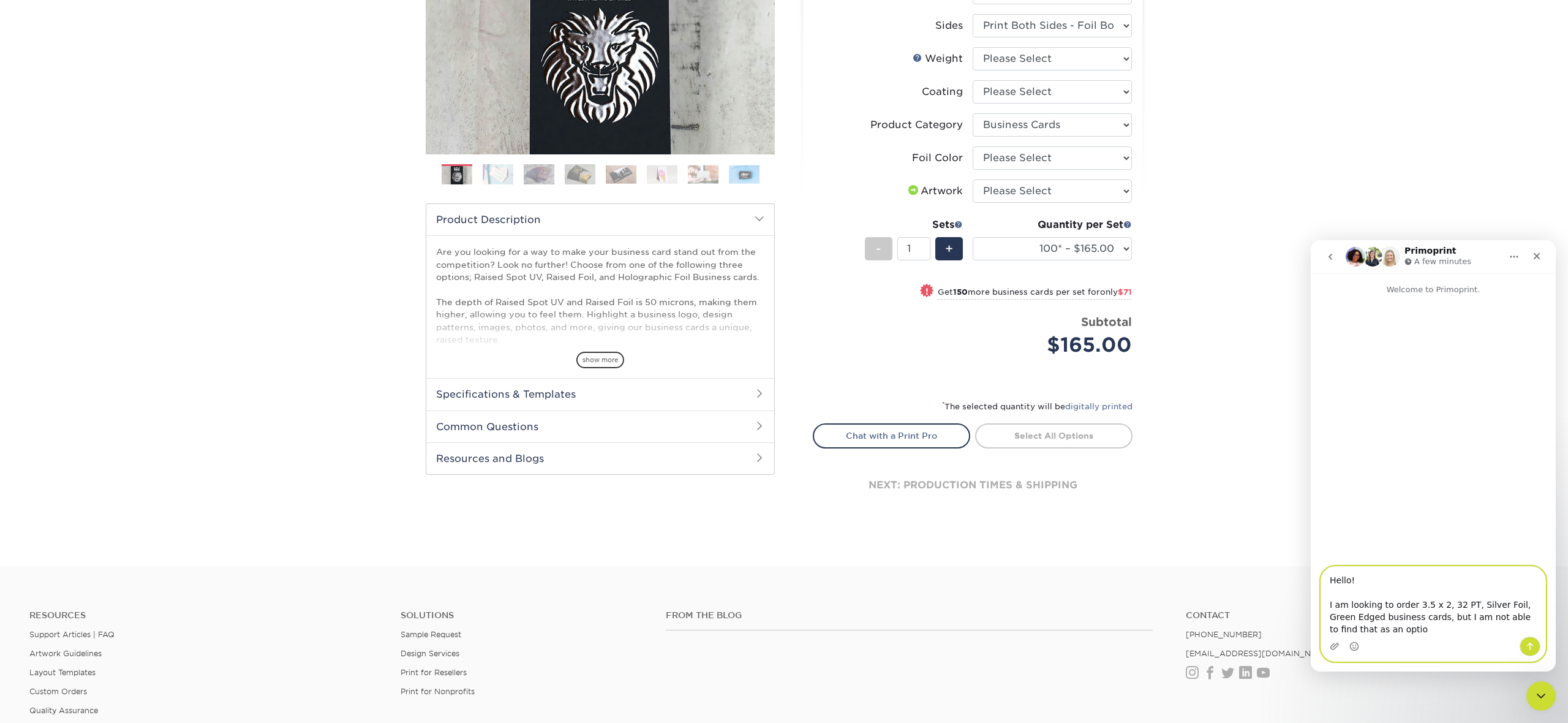
type textarea "Hello! I am looking to order 3.5 x 2, 32 PT, Silver Foil, Green Edged business …"
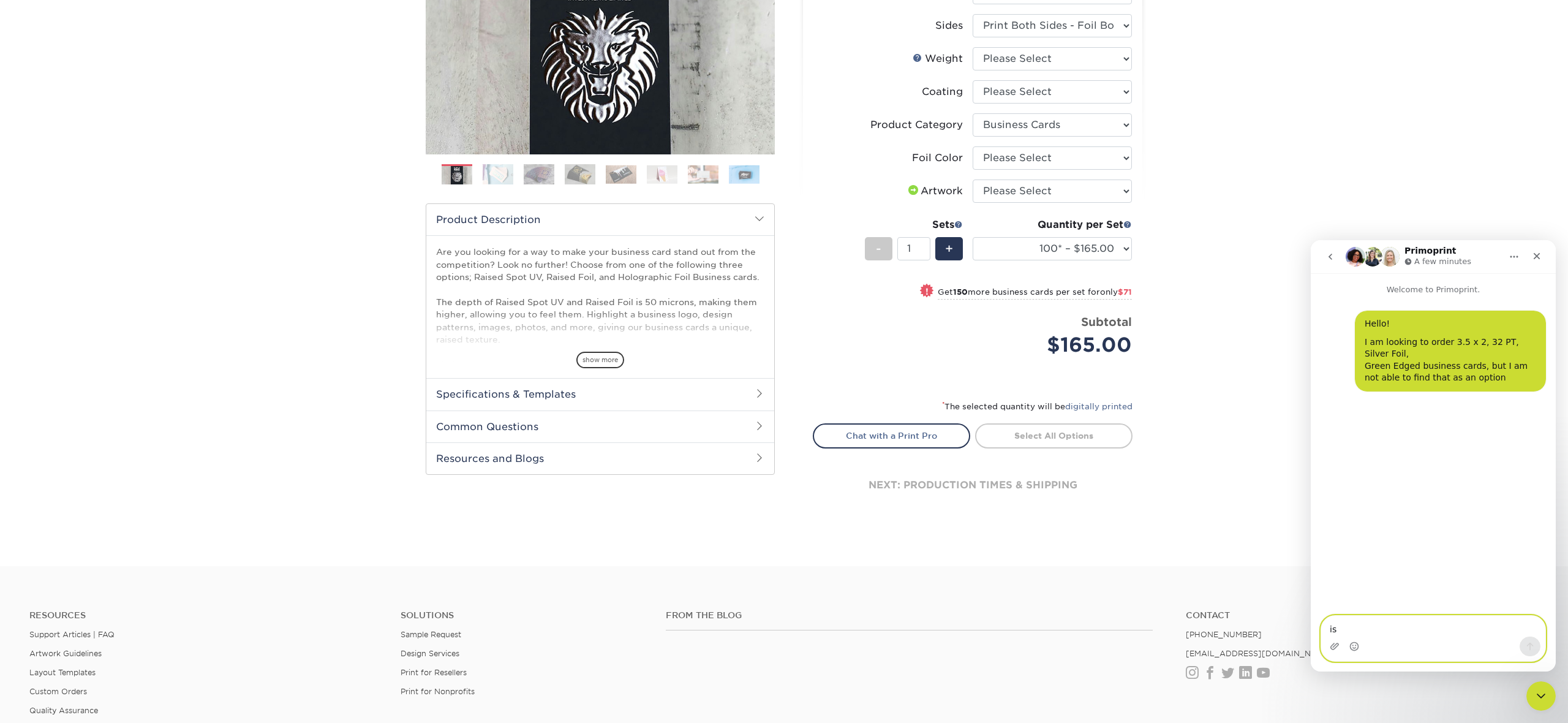
type textarea "is t"
type textarea "is tat option still available?"
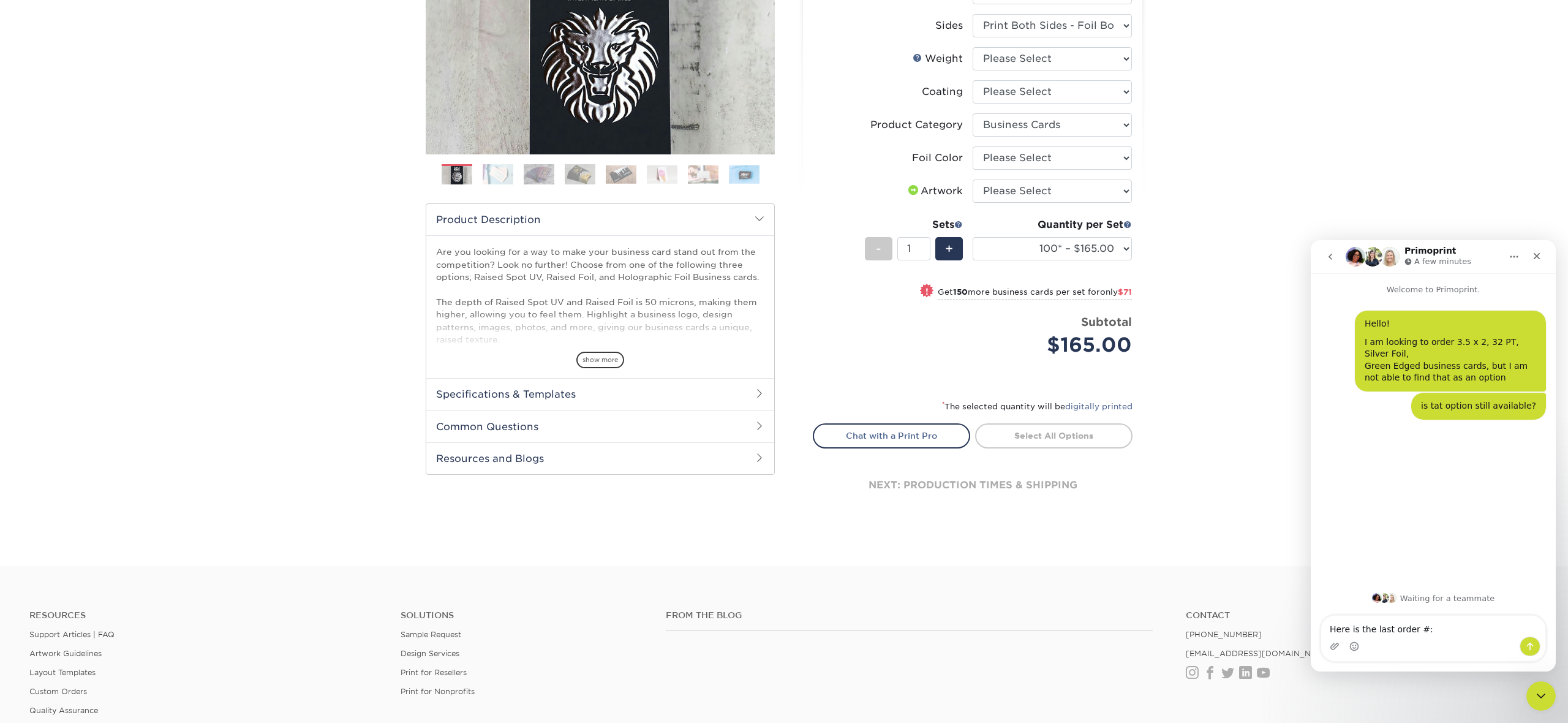
type textarea "Here is the last order #: Order 23320-115689-78832"
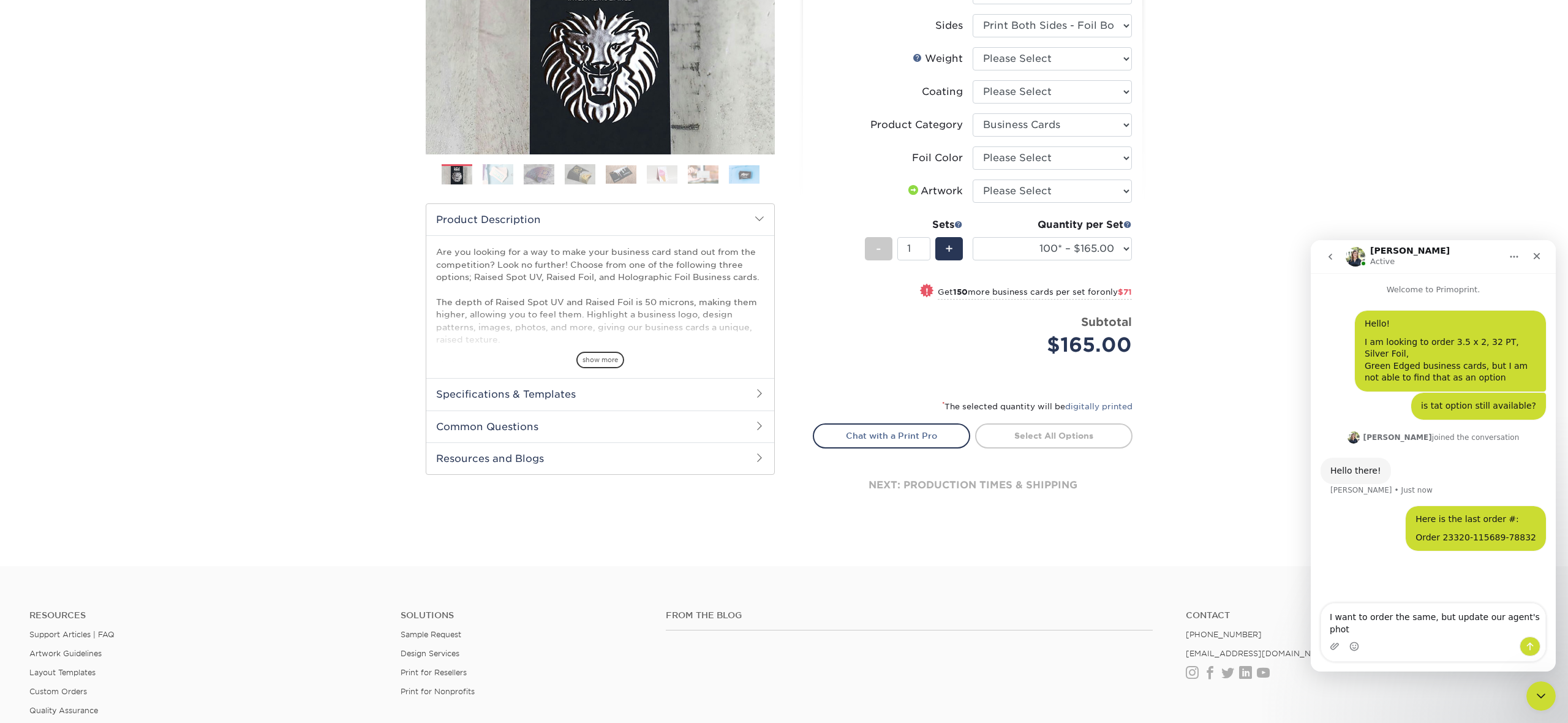
type textarea "I want to order the same, but update our agent's photo"
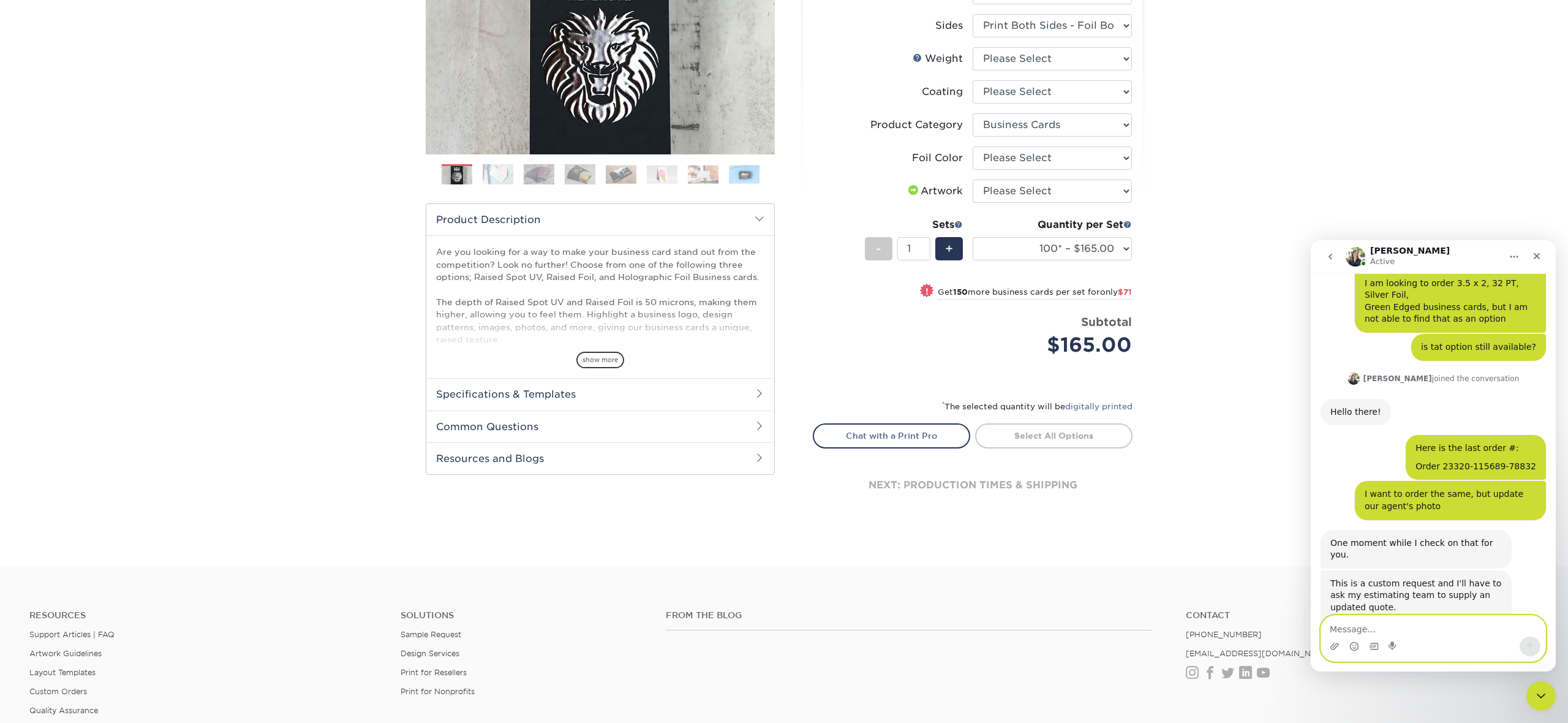
scroll to position [154, 0]
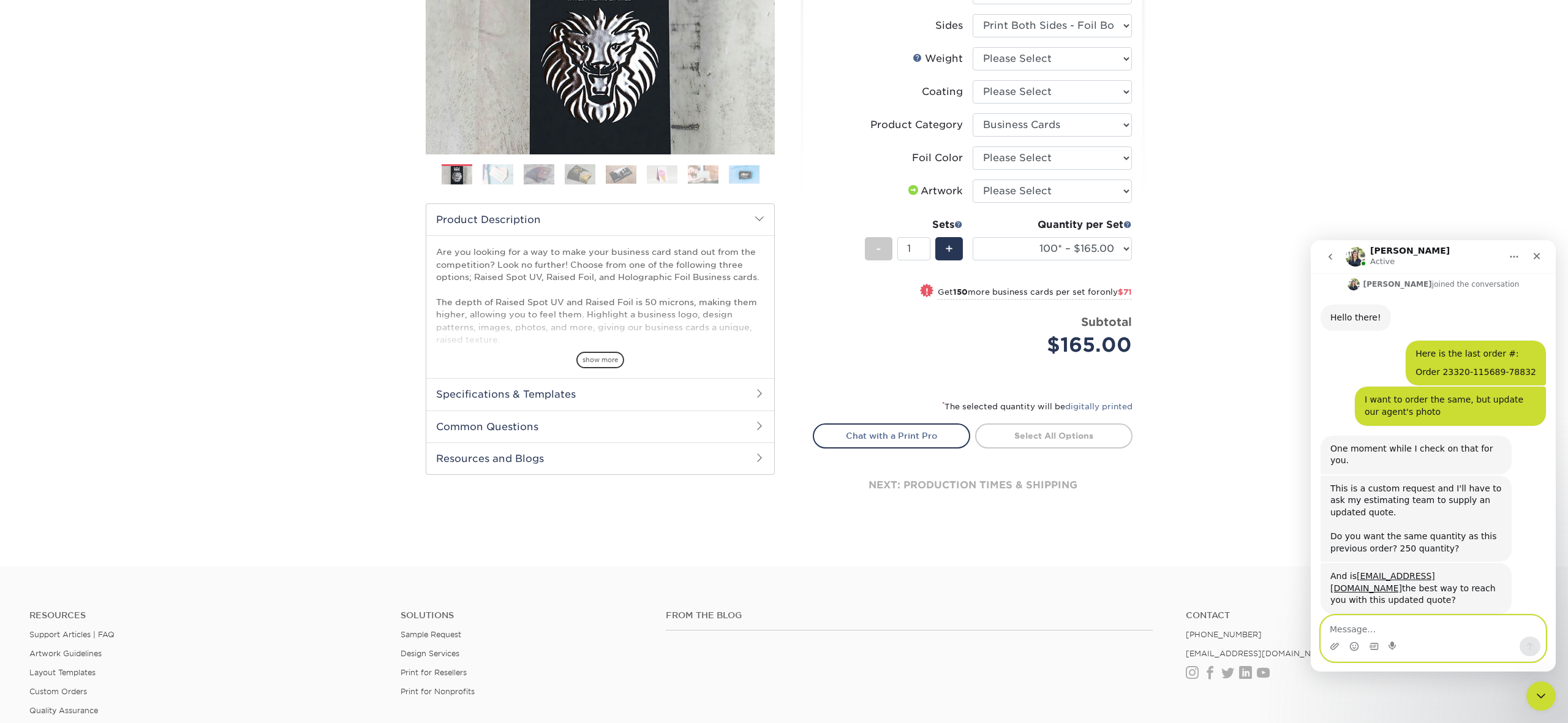
click at [1419, 629] on textarea "Message…" at bounding box center [1433, 626] width 224 height 21
type textarea "ah...understood"
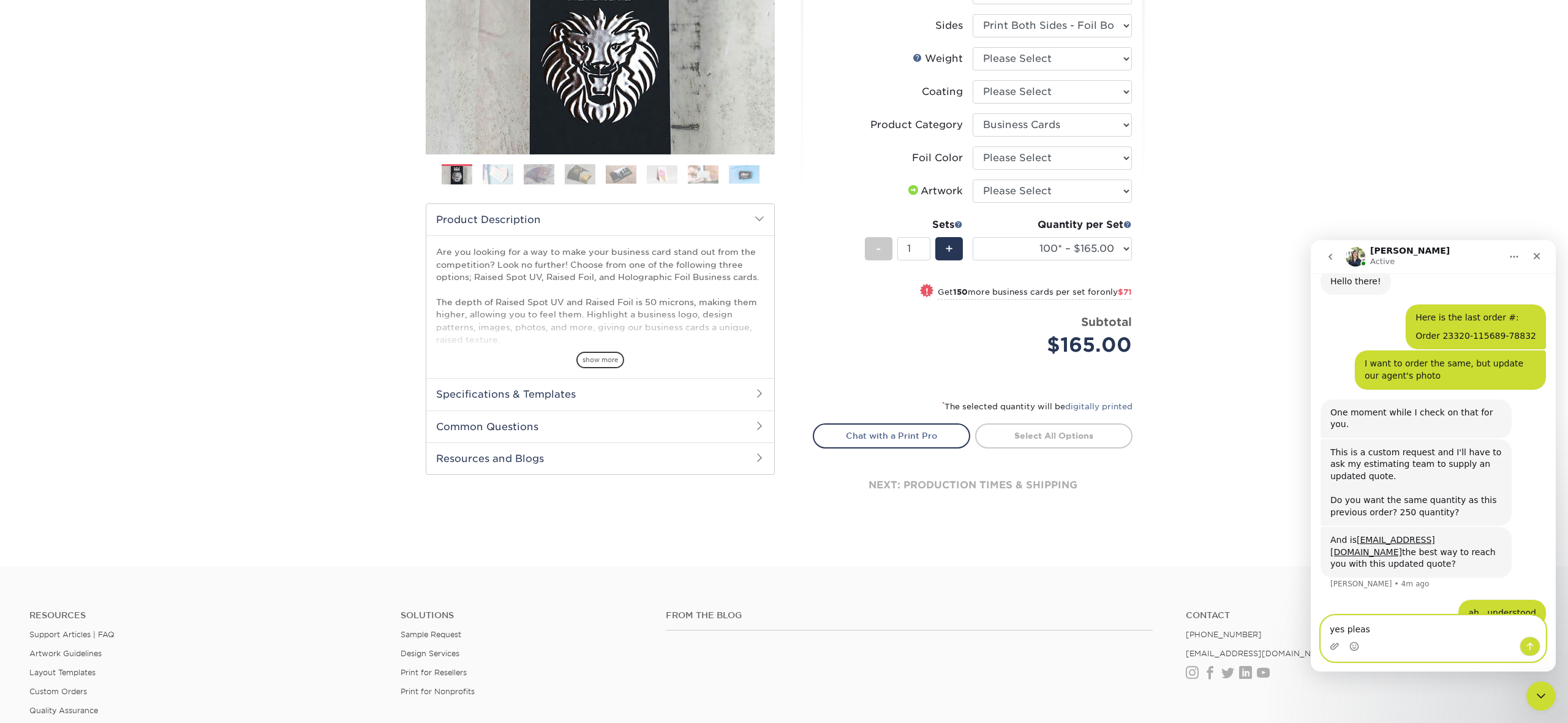
type textarea "yes please"
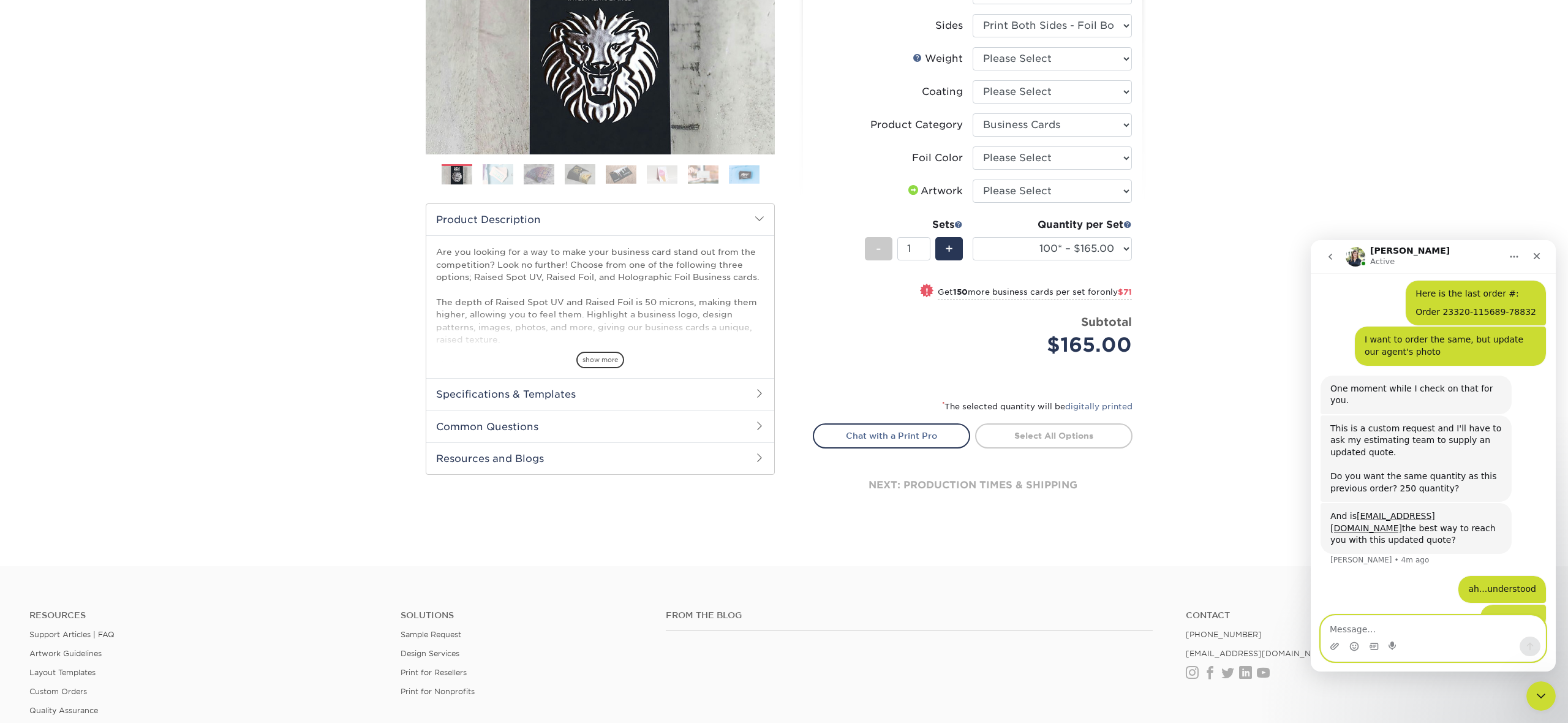
scroll to position [218, 0]
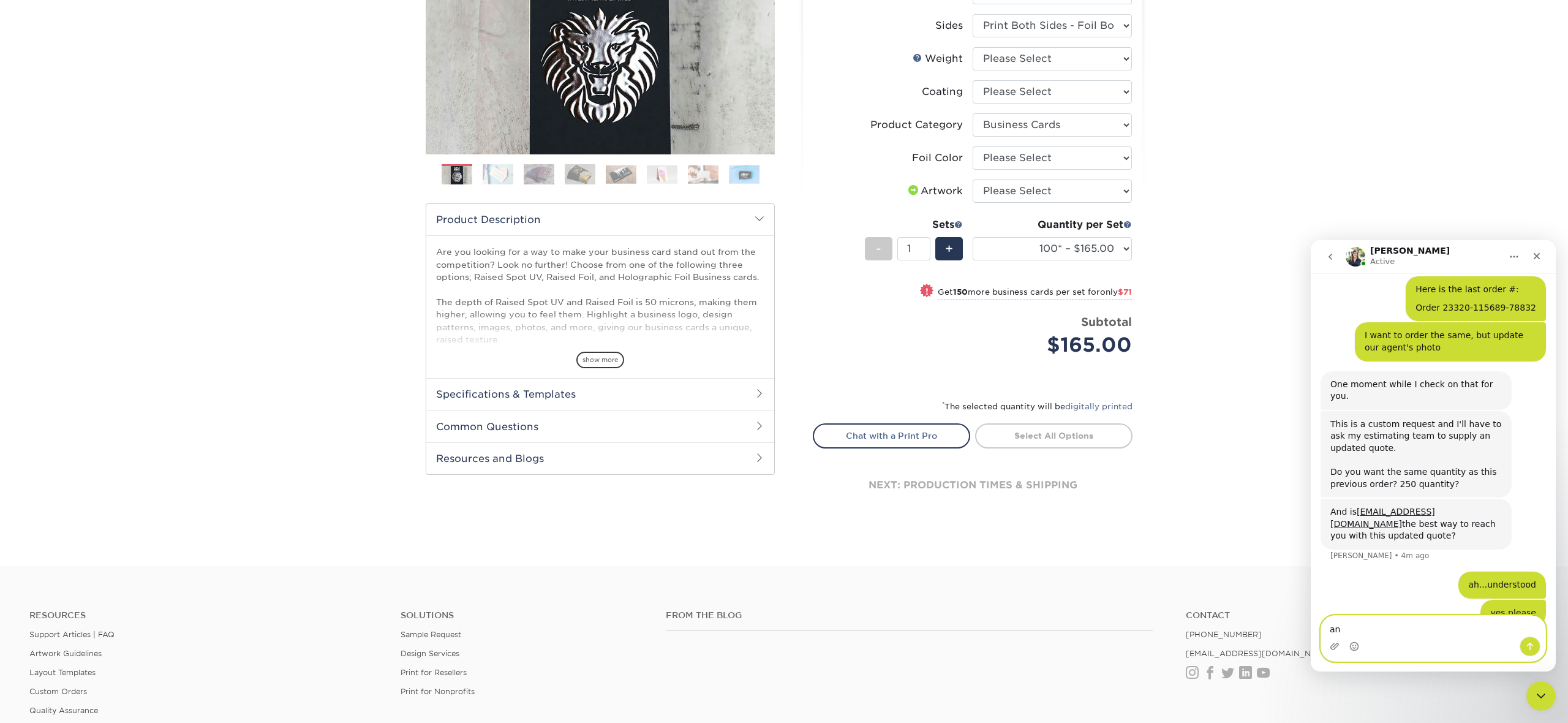
type textarea "a"
type textarea "that would be great"
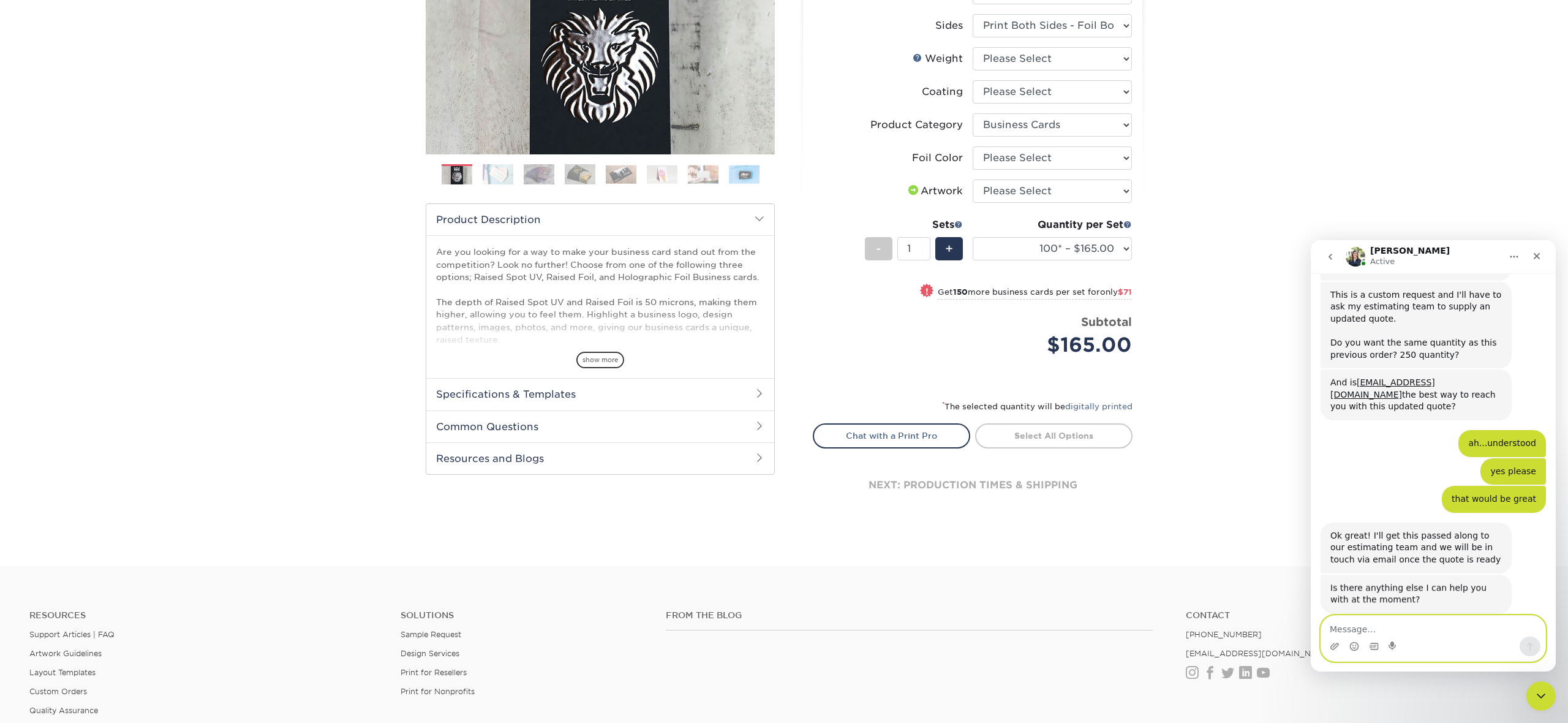
scroll to position [346, 0]
click at [1457, 637] on div "Intercom messenger" at bounding box center [1433, 646] width 224 height 19
click at [1450, 626] on textarea "Message…" at bounding box center [1433, 626] width 224 height 21
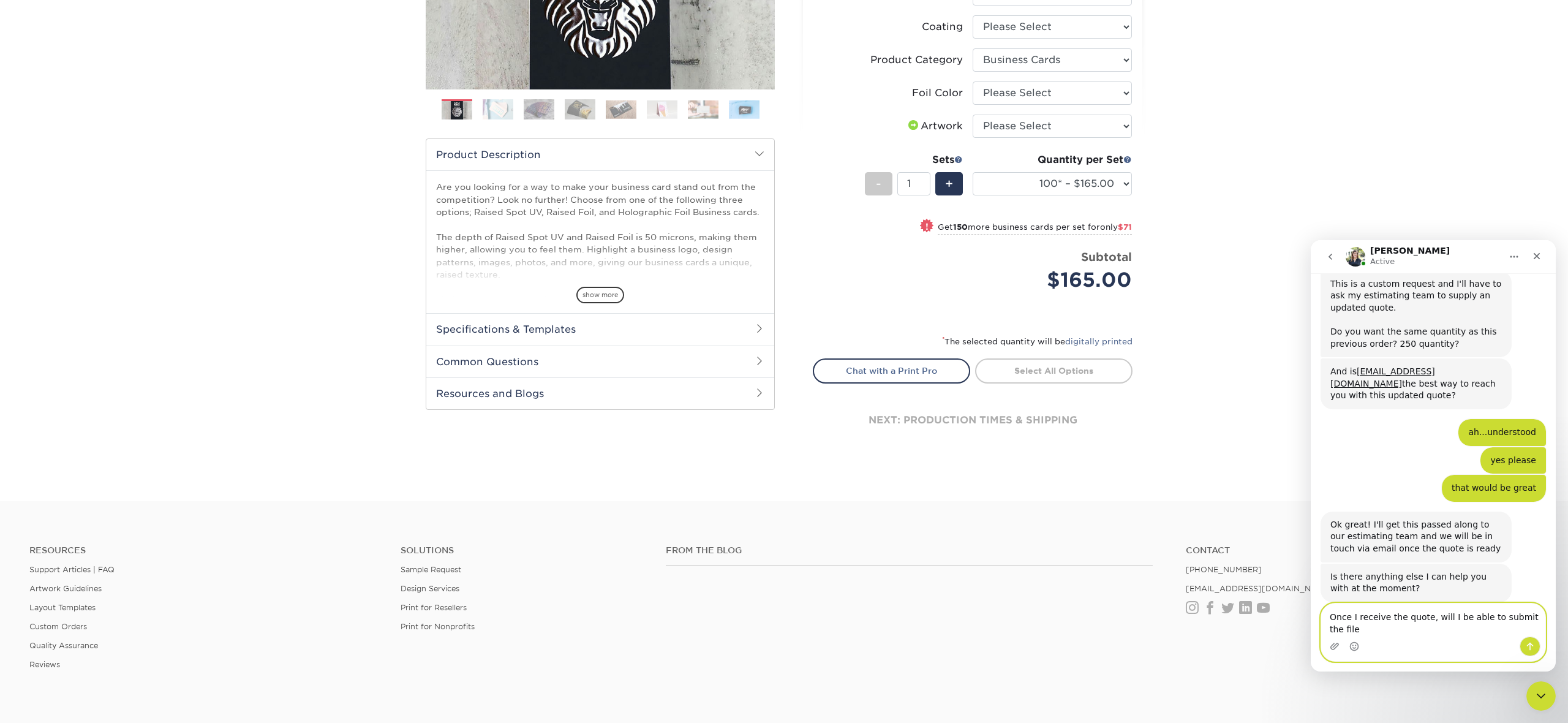
scroll to position [363, 0]
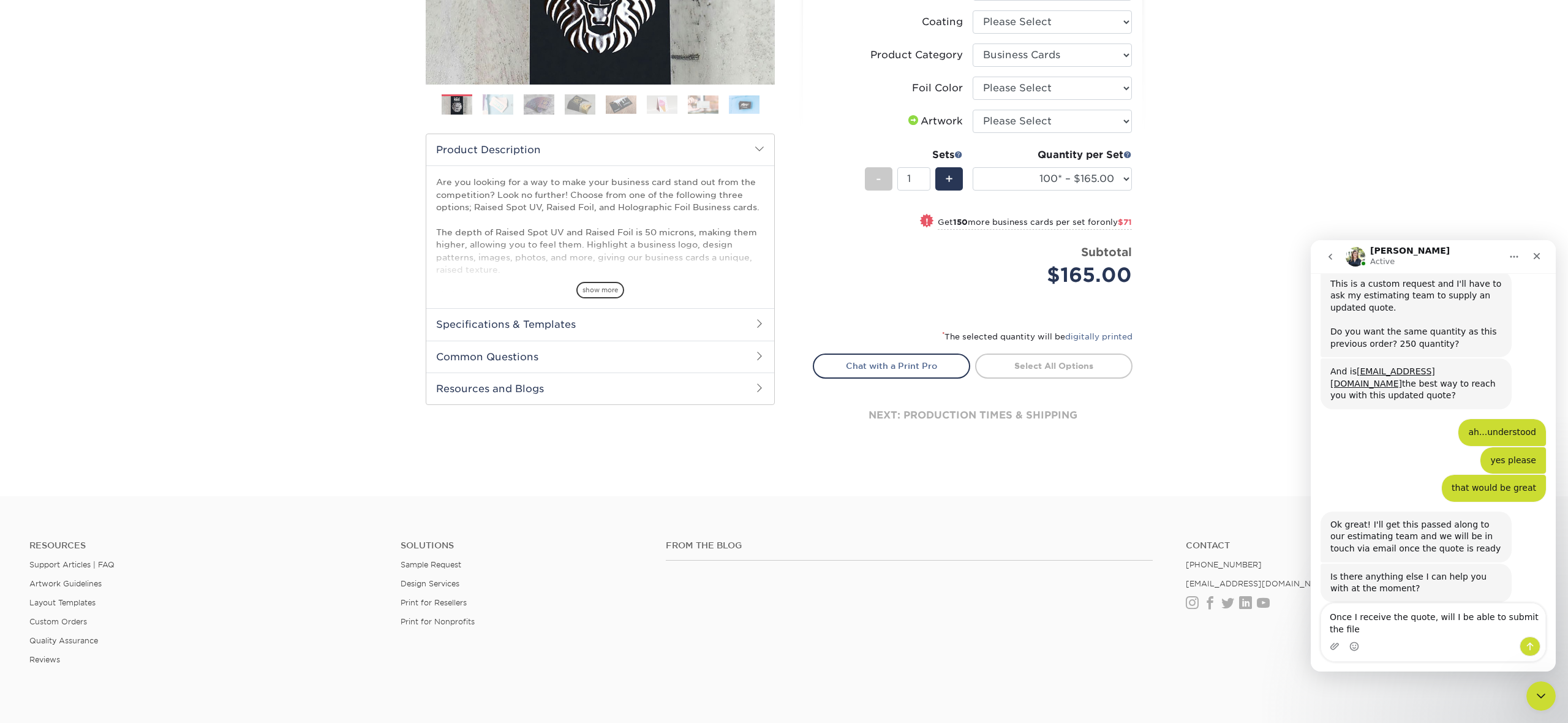
click at [1432, 637] on div "Intercom messenger" at bounding box center [1433, 646] width 224 height 19
click at [1525, 616] on textarea "Once I receive the quote, will I be able to submit the file" at bounding box center [1433, 620] width 224 height 33
click at [1446, 640] on div "Intercom messenger" at bounding box center [1433, 646] width 224 height 19
click at [1439, 634] on textarea "Once I receive the quote, will I be able to submit the file" at bounding box center [1433, 620] width 224 height 33
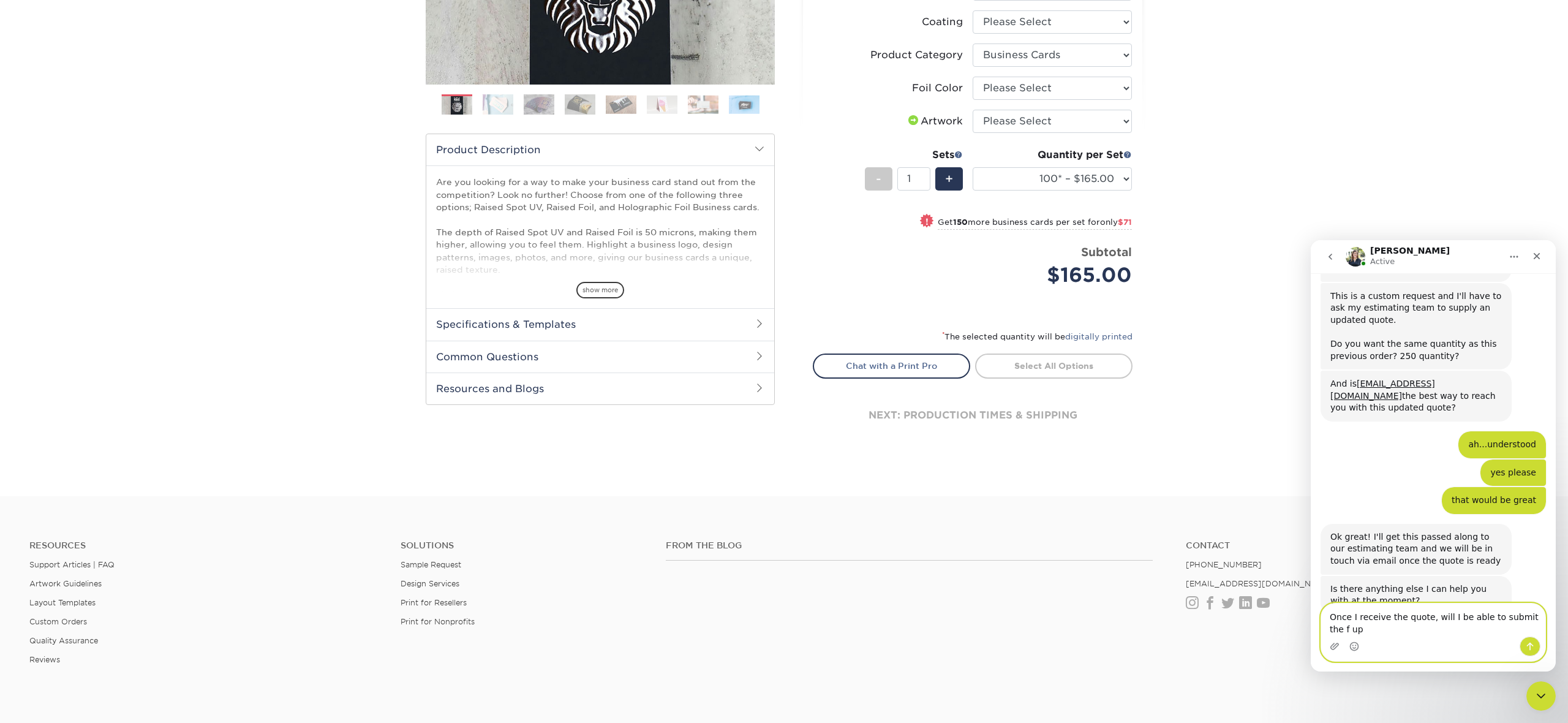
scroll to position [358, 0]
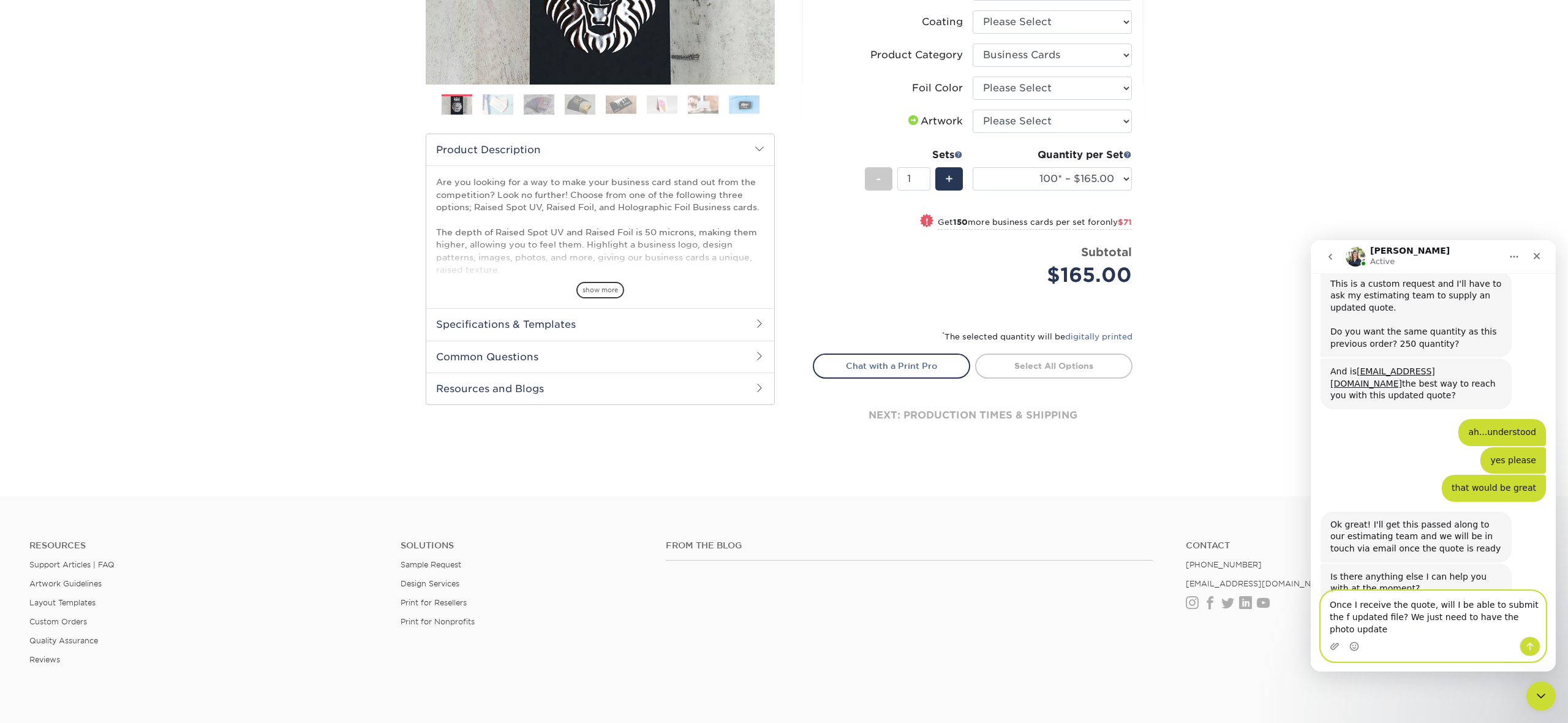
type textarea "Once I receive the quote, will I be able to submit the f updated file? We just …"
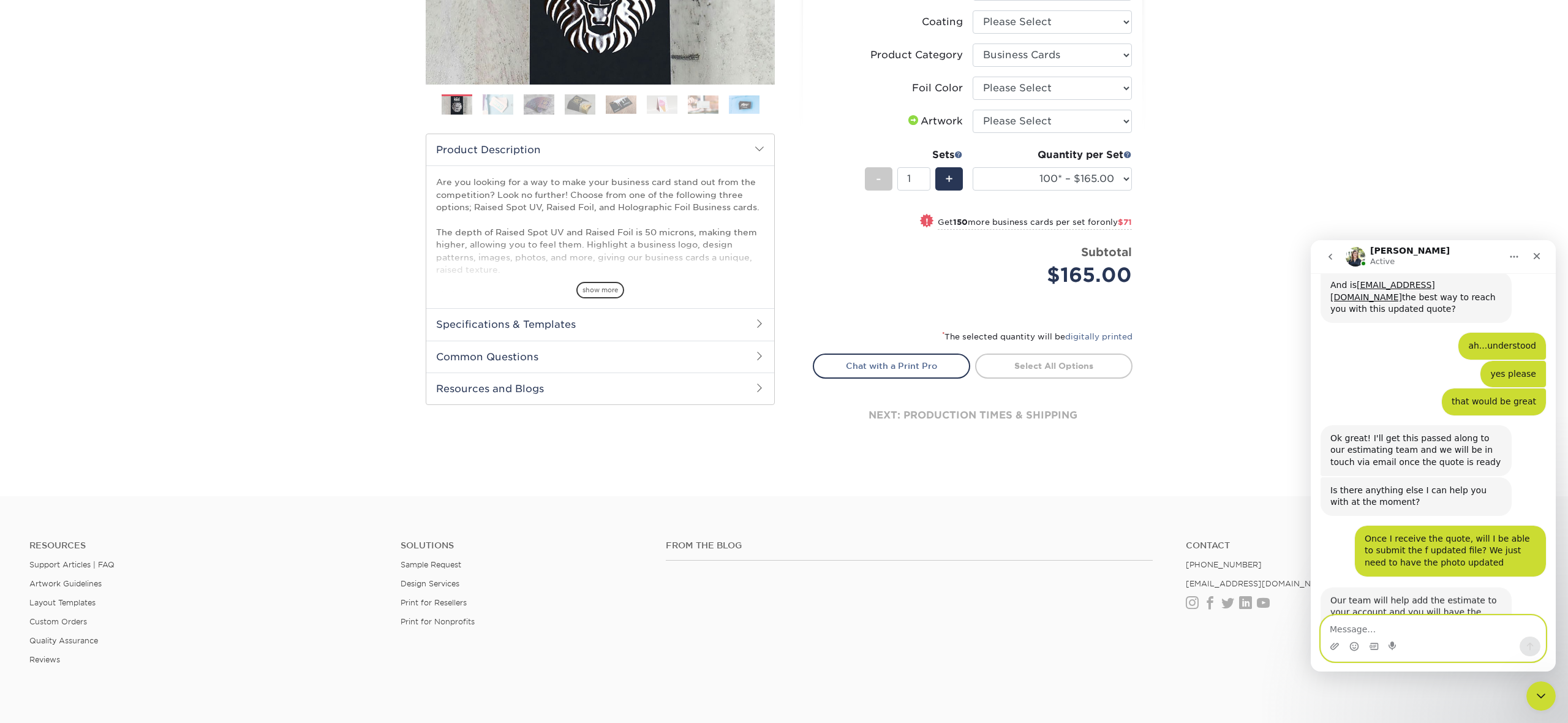
scroll to position [467, 0]
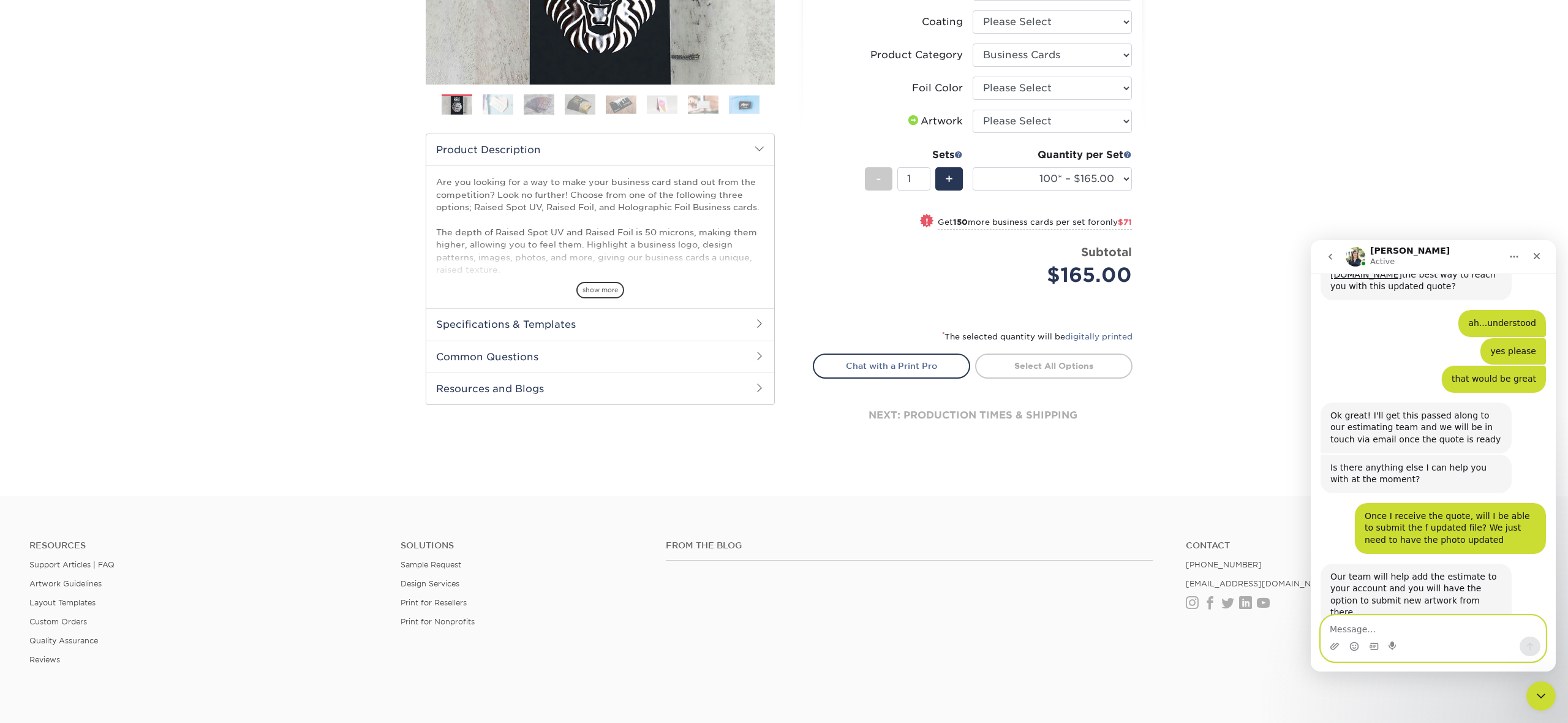
click at [1394, 628] on textarea "Message…" at bounding box center [1433, 626] width 224 height 21
type textarea "ok great"
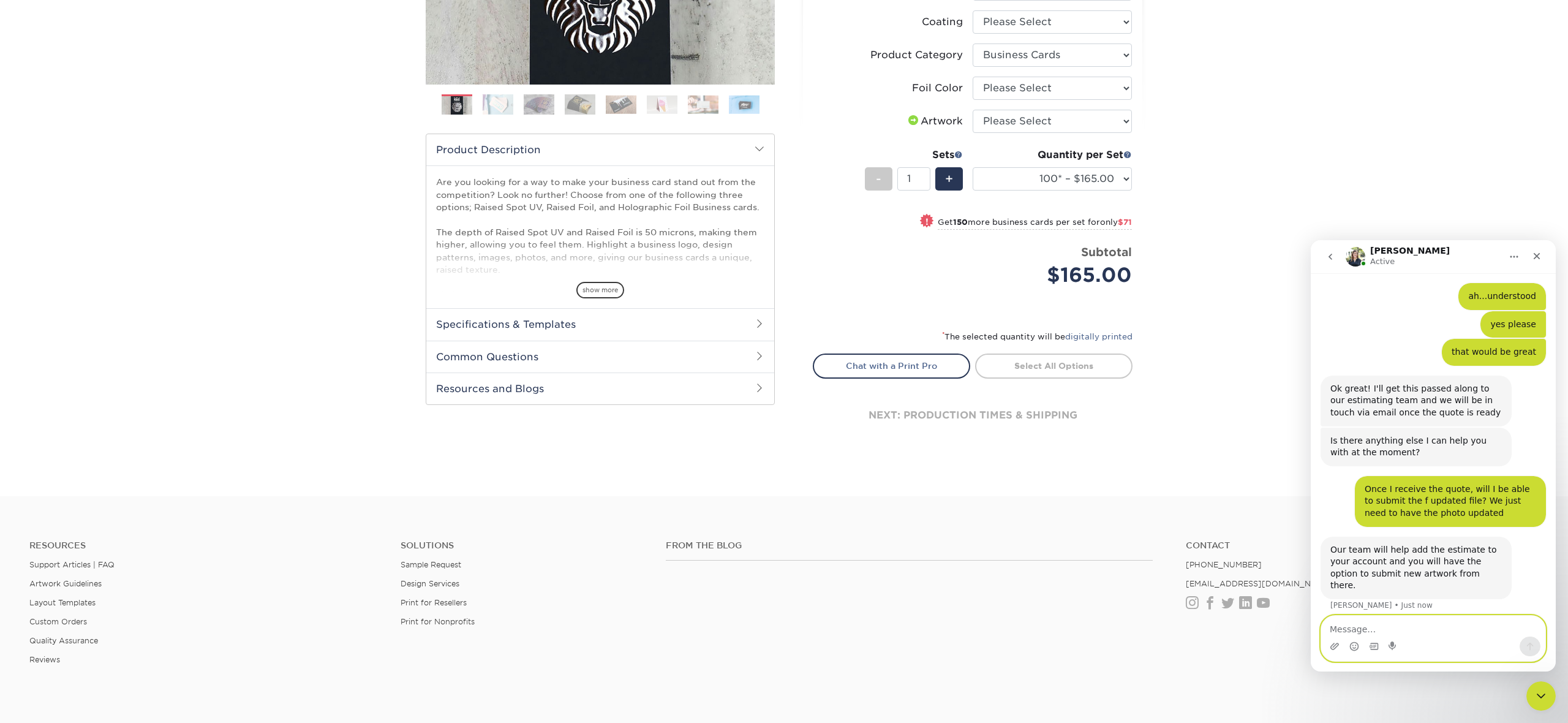
scroll to position [503, 0]
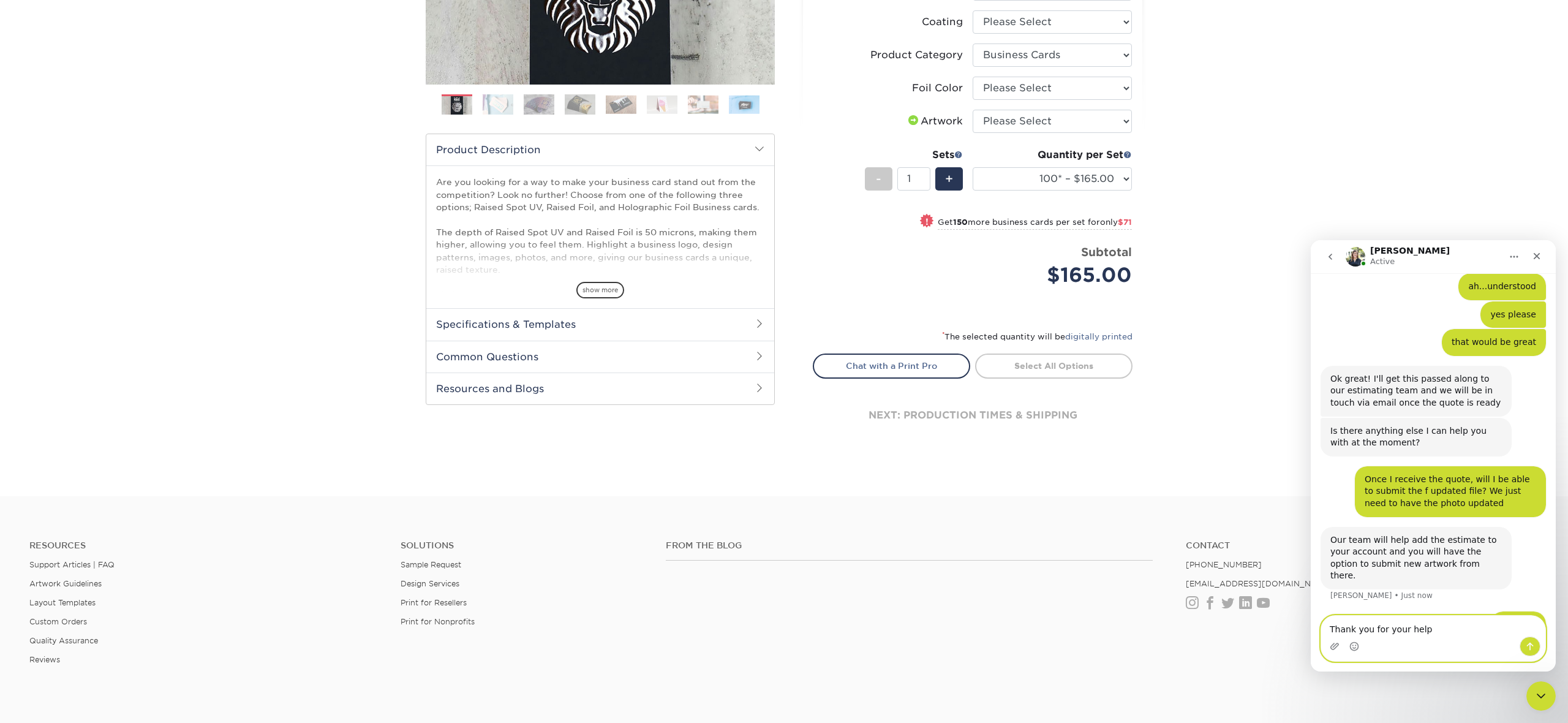
type textarea "Thank you for your help."
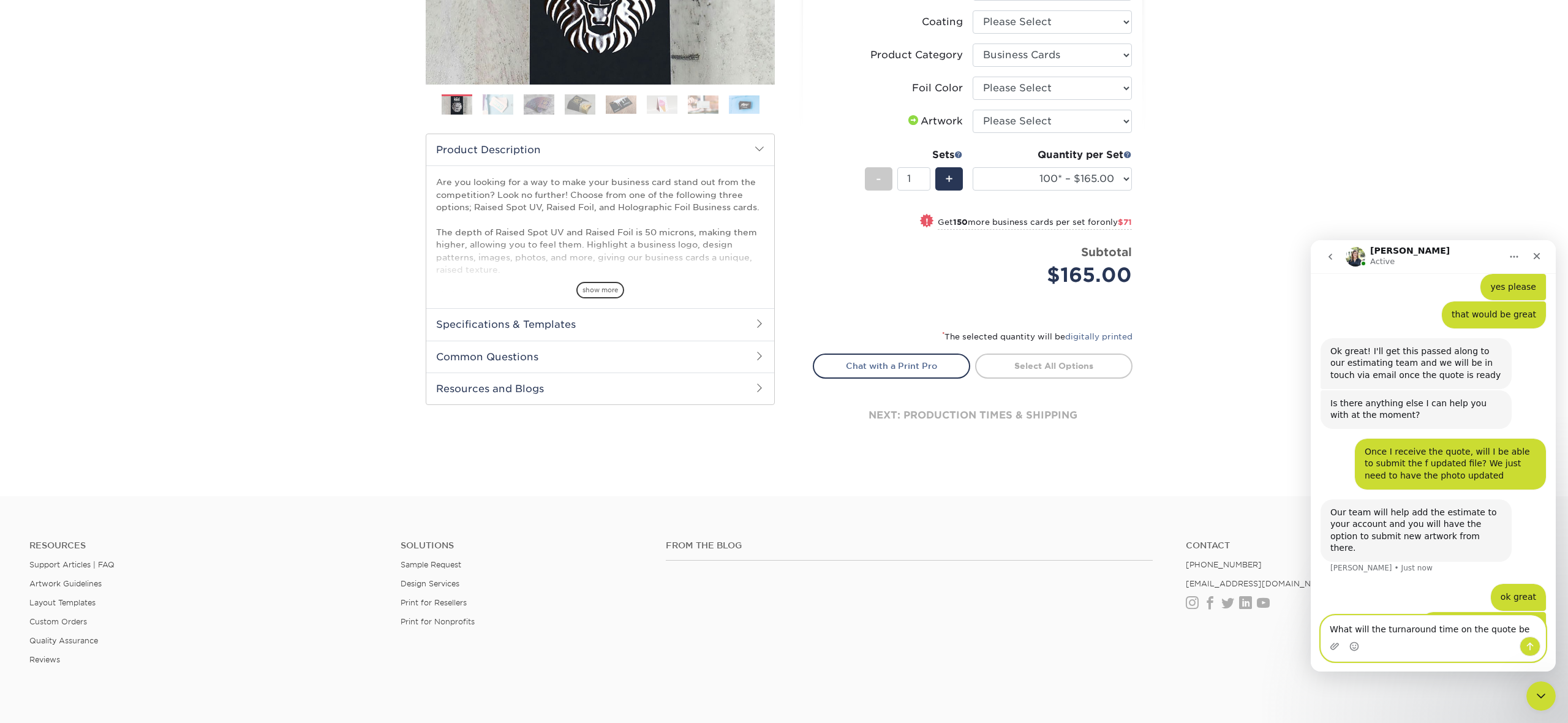
type textarea "What will the turnaround time on the quote be?"
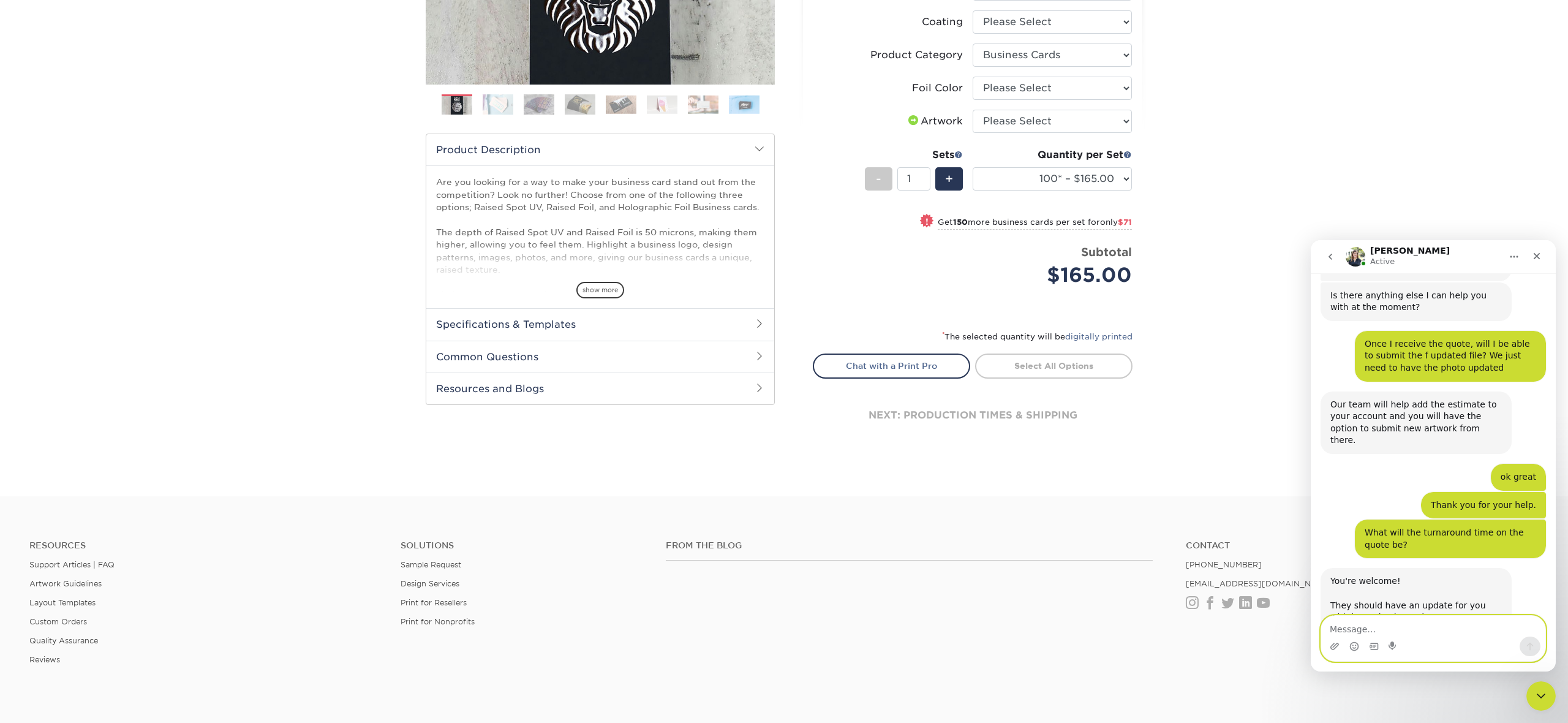
scroll to position [645, 0]
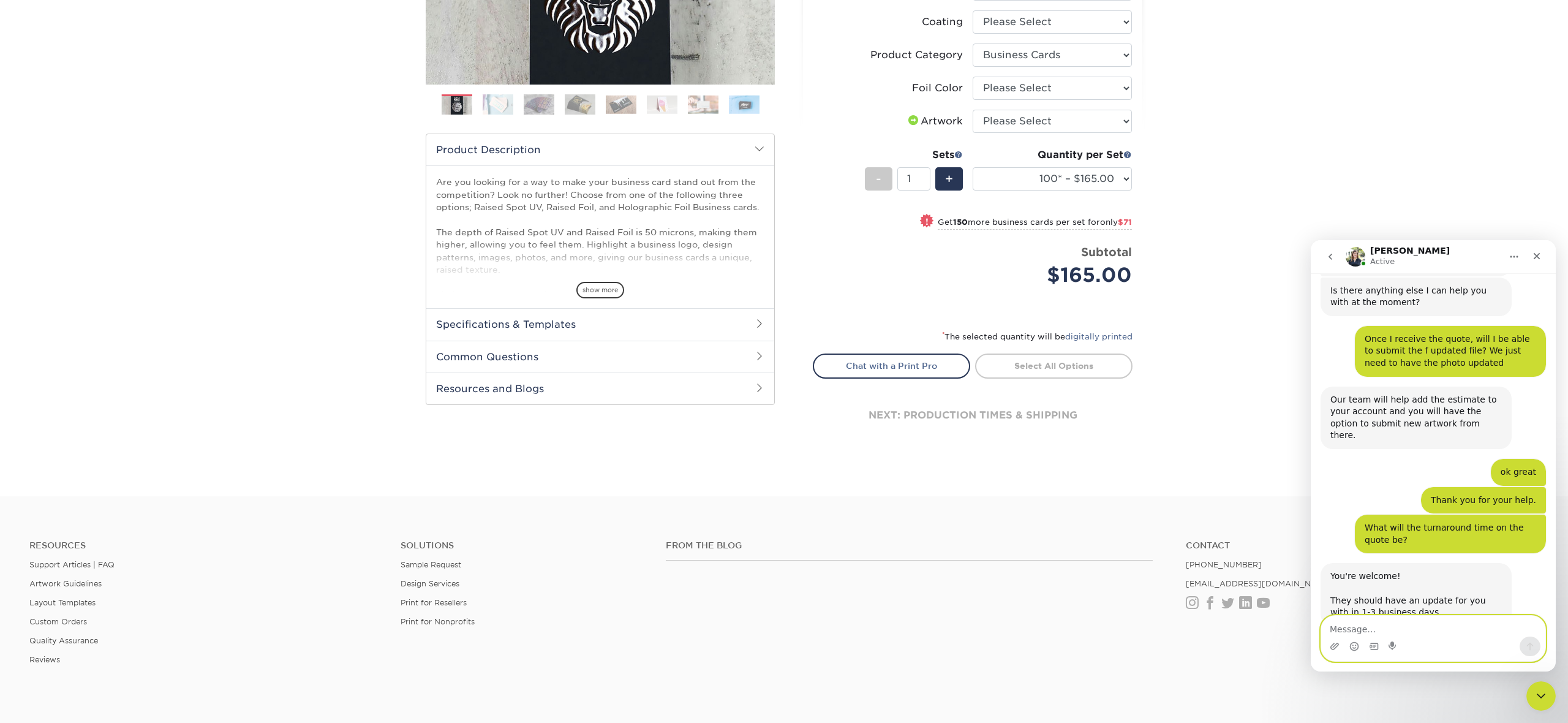
click at [1424, 633] on textarea "Message…" at bounding box center [1433, 626] width 224 height 21
type textarea "ok great! Thank you!"
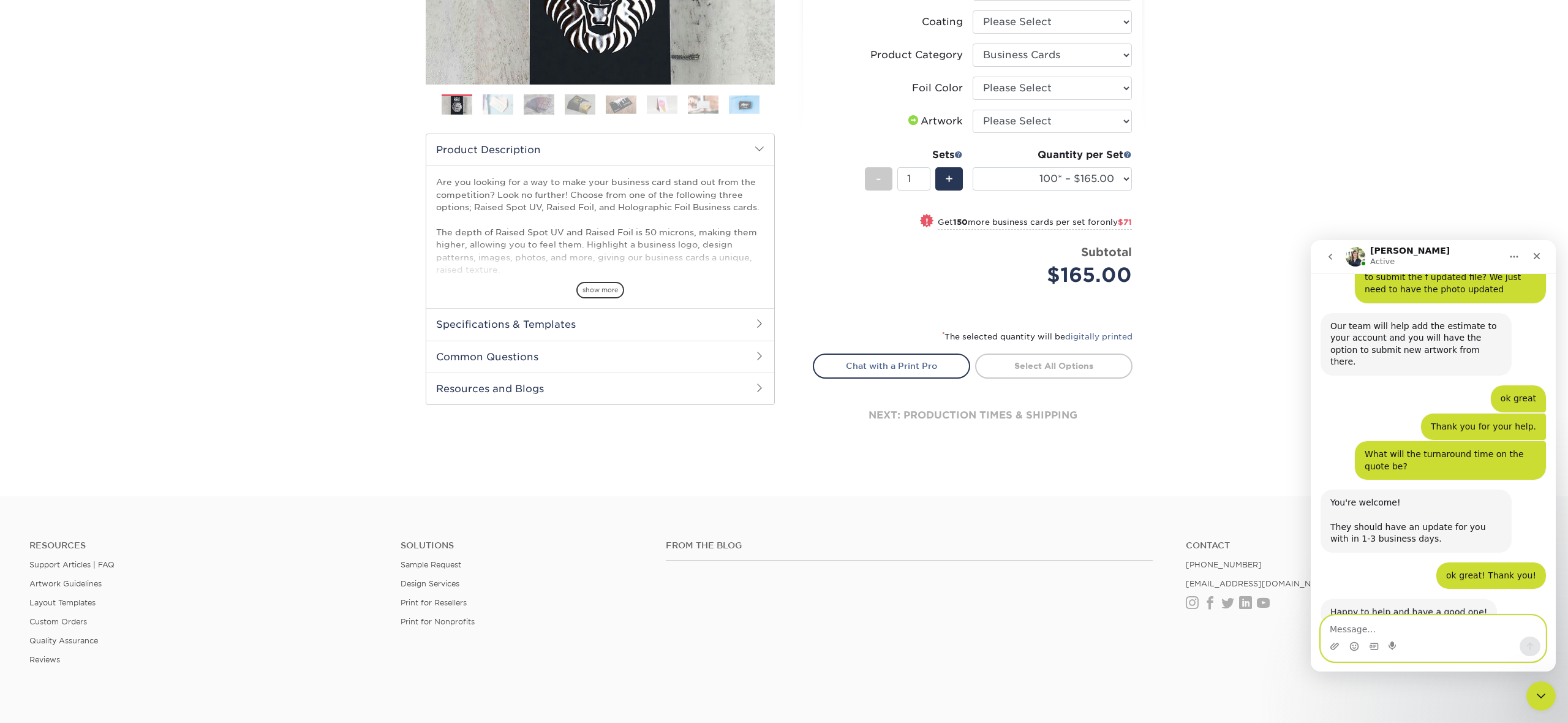
scroll to position [717, 0]
type textarea "have a good one as well"
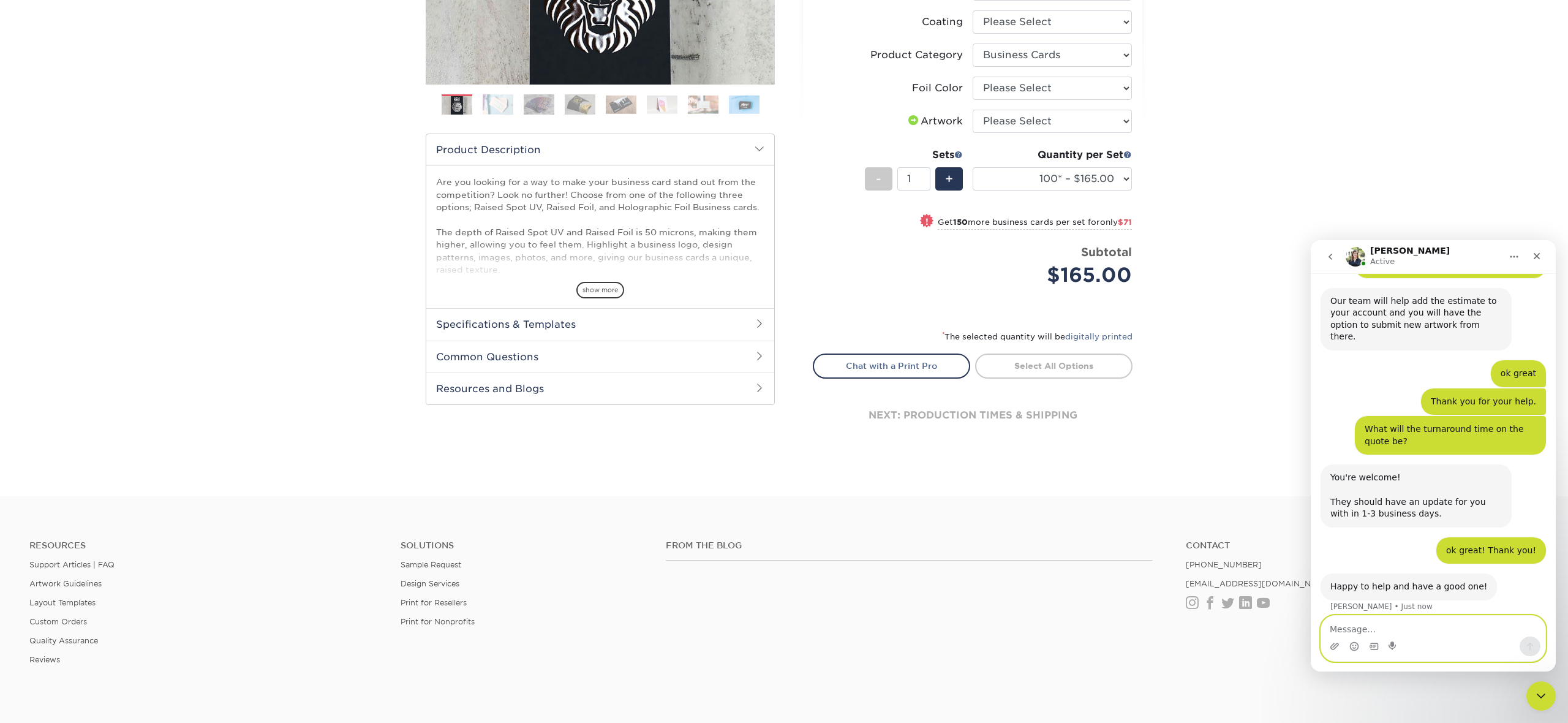
scroll to position [753, 0]
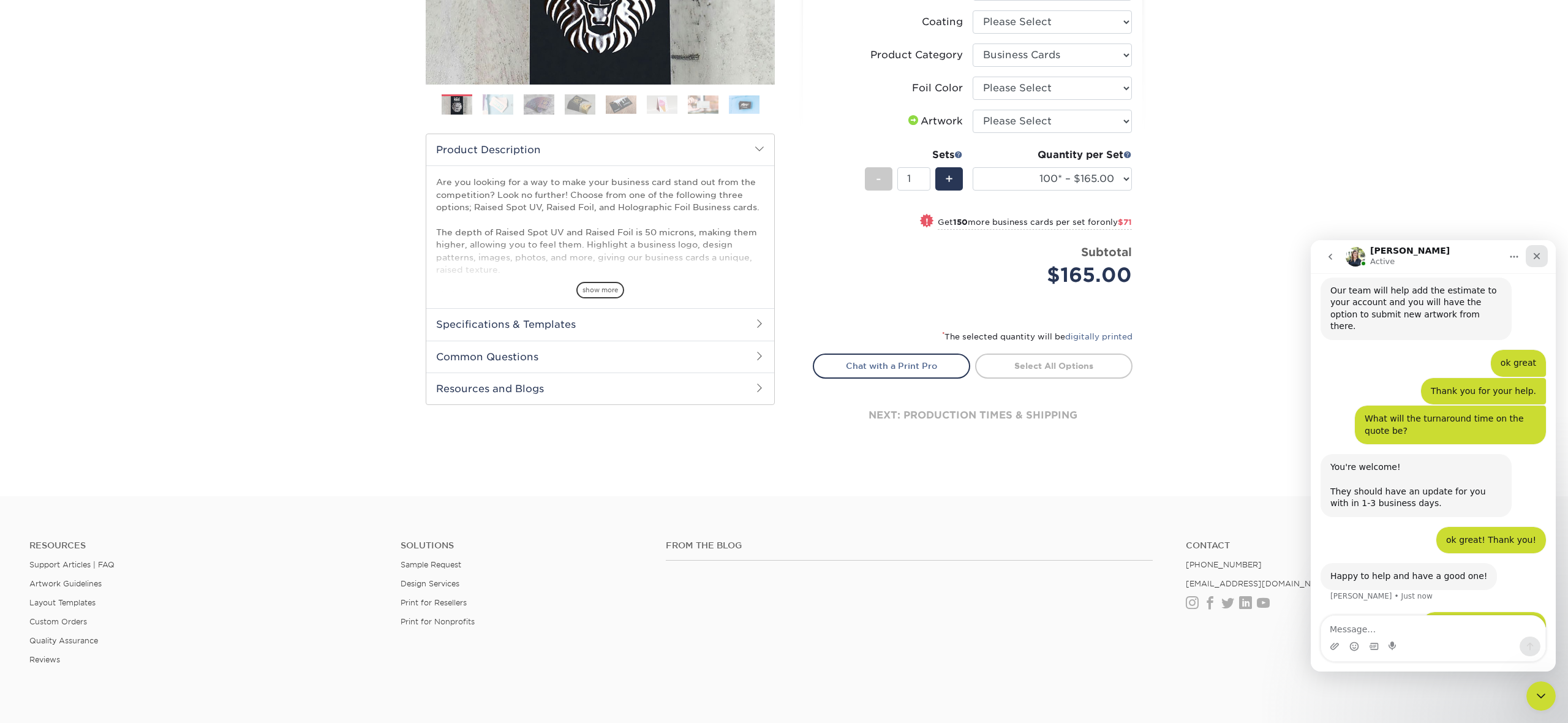
click at [1540, 255] on icon "Close" at bounding box center [1537, 256] width 10 height 10
